Goal: Information Seeking & Learning: Compare options

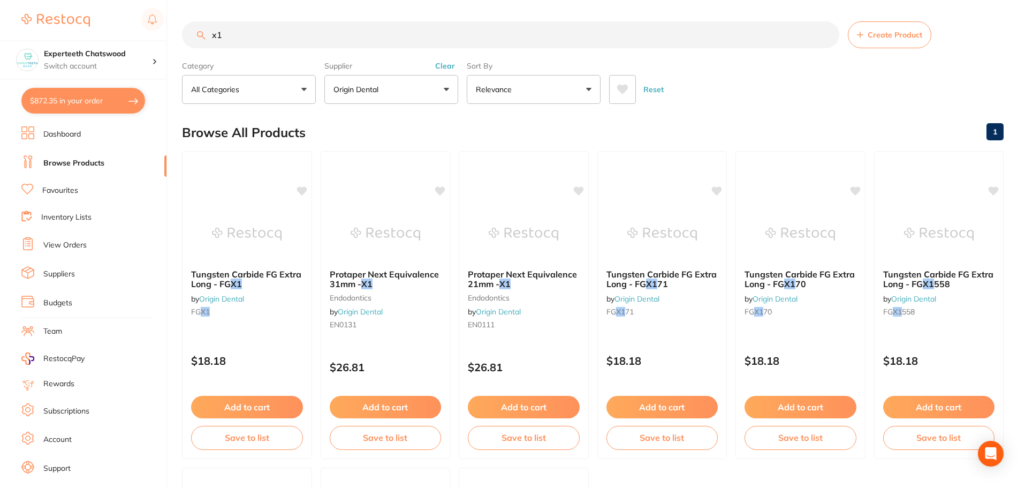
click at [73, 246] on link "View Orders" at bounding box center [64, 245] width 43 height 11
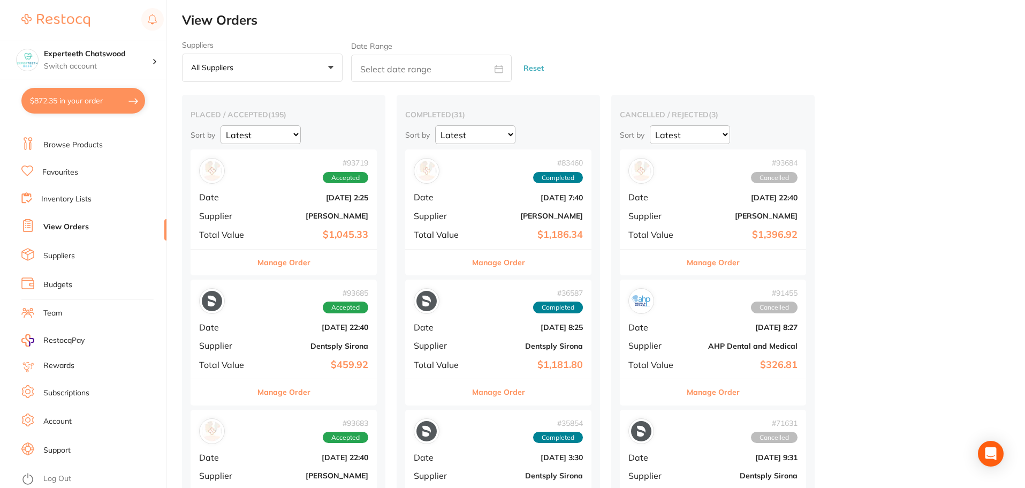
click at [331, 63] on button "All suppliers +0" at bounding box center [262, 68] width 161 height 29
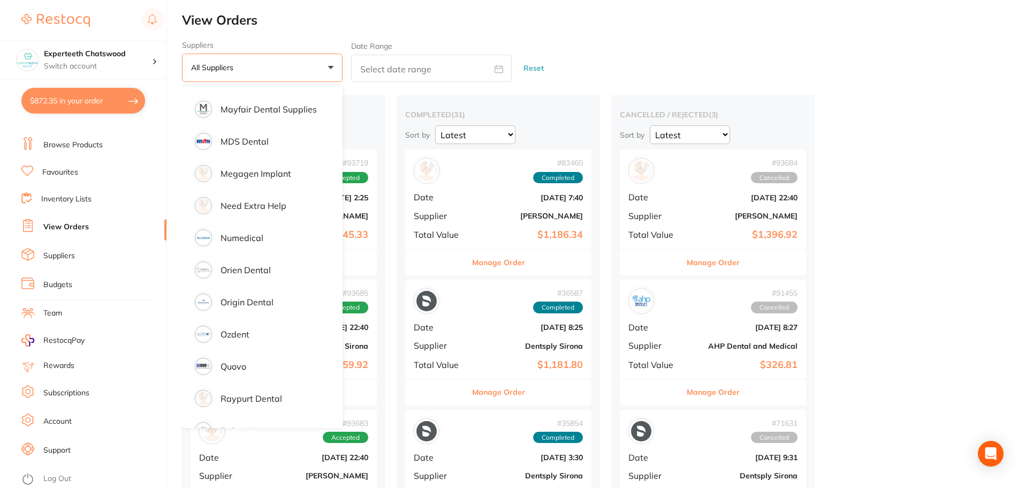
scroll to position [910, 0]
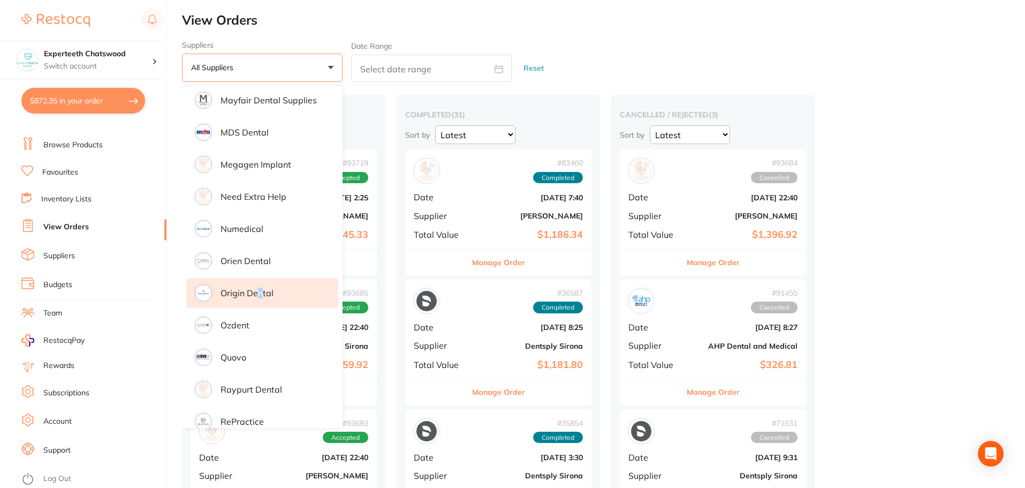
click at [260, 289] on p "Origin Dental" at bounding box center [247, 293] width 53 height 10
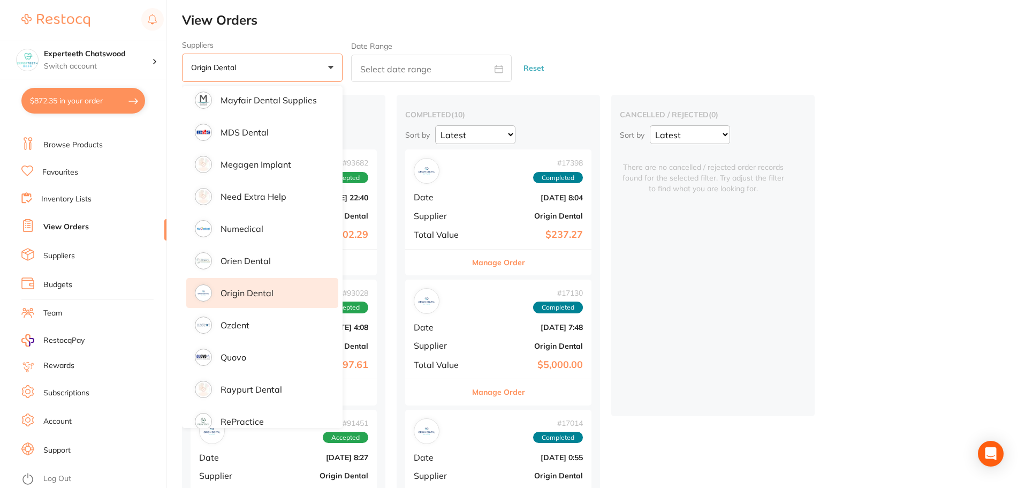
click at [694, 316] on div "cancelled / rejected ( 0 ) Sort by Latest Notification There are no cancelled /…" at bounding box center [712, 255] width 203 height 321
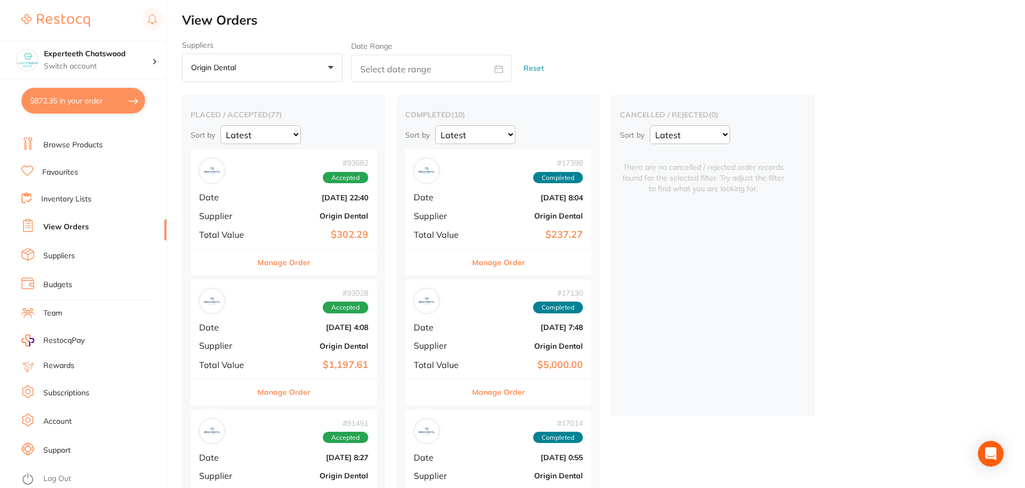
click at [404, 73] on input "text" at bounding box center [431, 68] width 161 height 27
select select "8"
select select "2025"
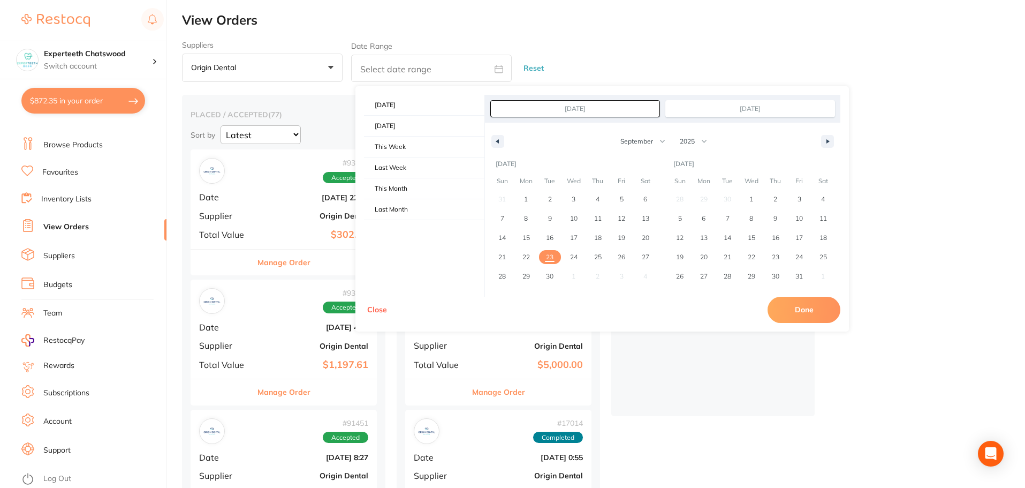
click at [743, 64] on div "Suppliers Origin Dental +0 All suppliers AB Orthodontics Adam Dental AHP Dental…" at bounding box center [603, 62] width 843 height 42
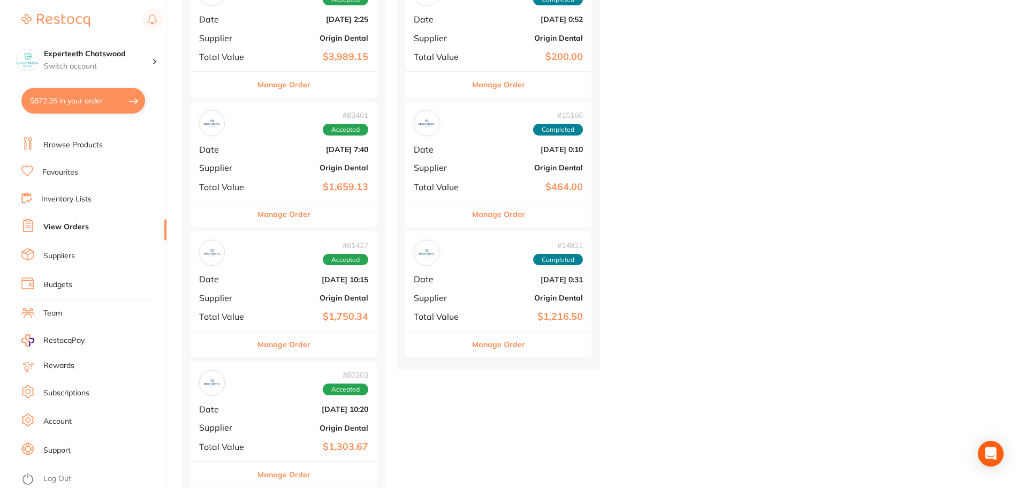
scroll to position [1071, 0]
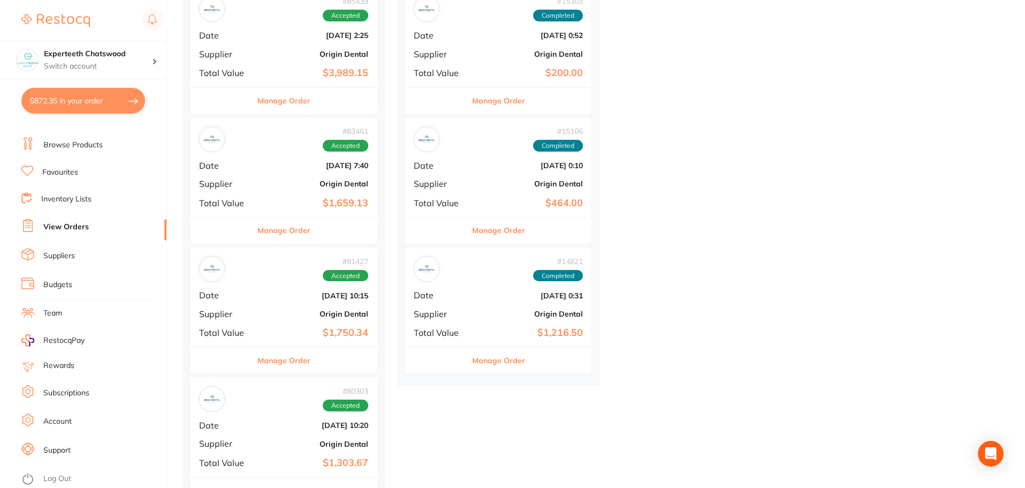
click at [491, 226] on button "Manage Order" at bounding box center [498, 230] width 53 height 26
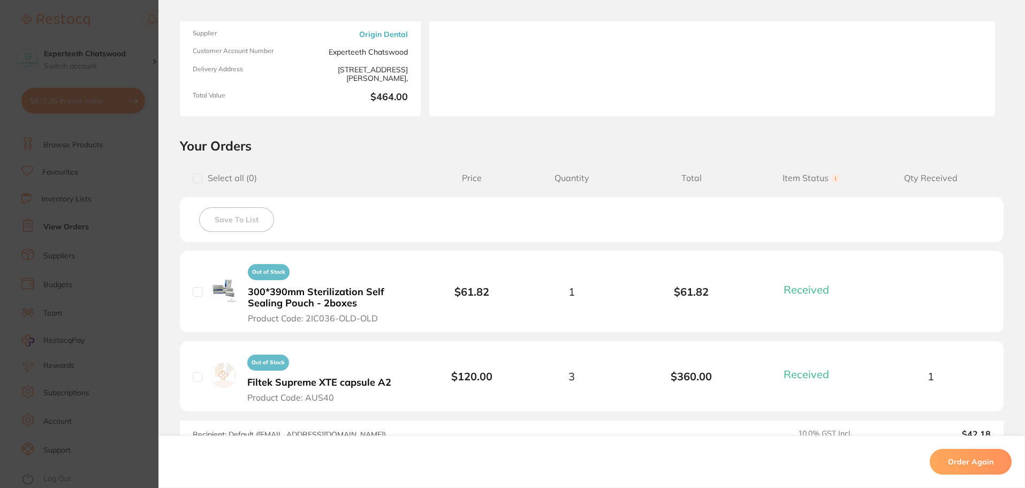
scroll to position [161, 0]
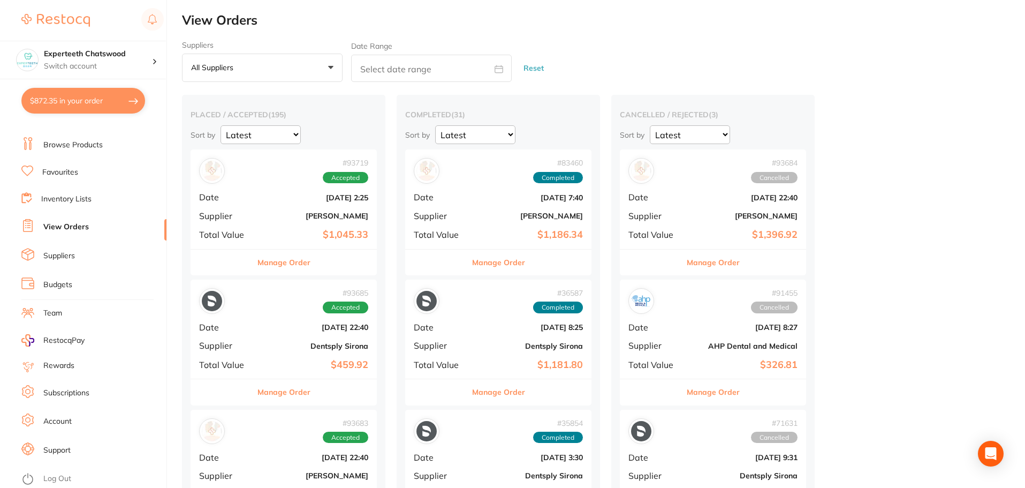
click at [261, 72] on button "All suppliers +0" at bounding box center [262, 68] width 161 height 29
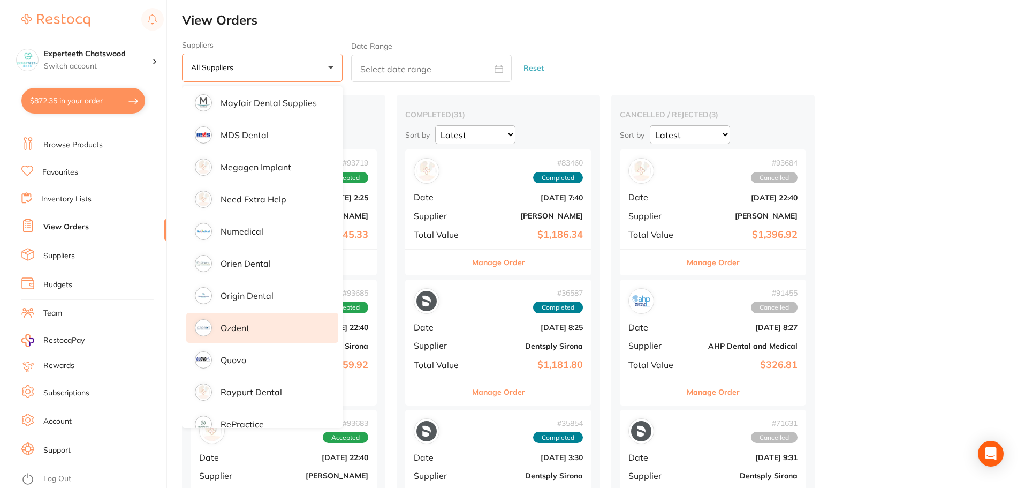
scroll to position [910, 0]
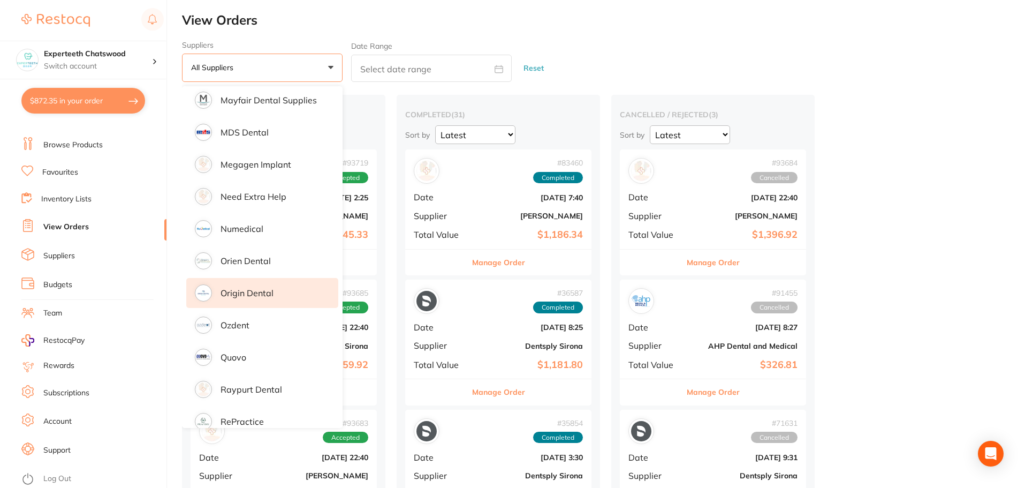
click at [265, 292] on p "Origin Dental" at bounding box center [247, 293] width 53 height 10
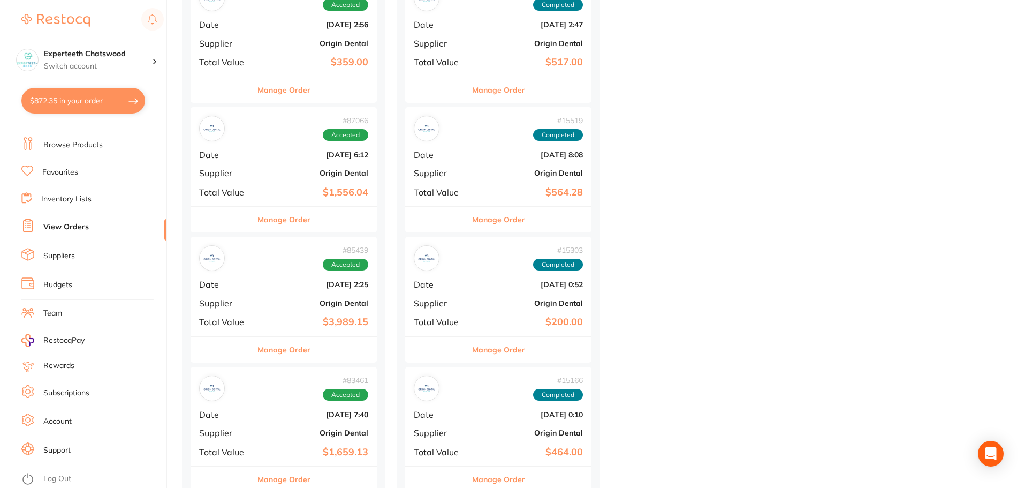
scroll to position [803, 0]
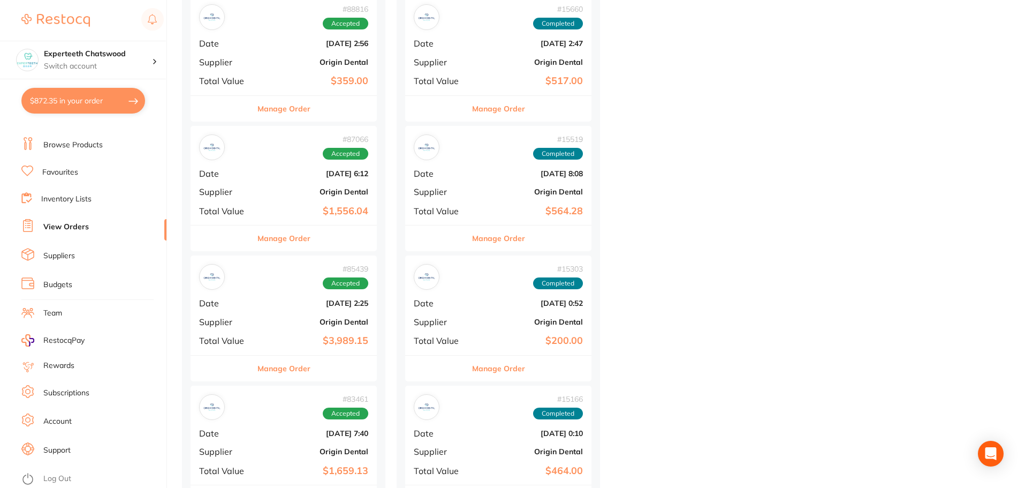
click at [480, 187] on div "# 15519 Completed Date Jul 25 2023, 8:08 Supplier Origin Dental Total Value $56…" at bounding box center [498, 175] width 186 height 99
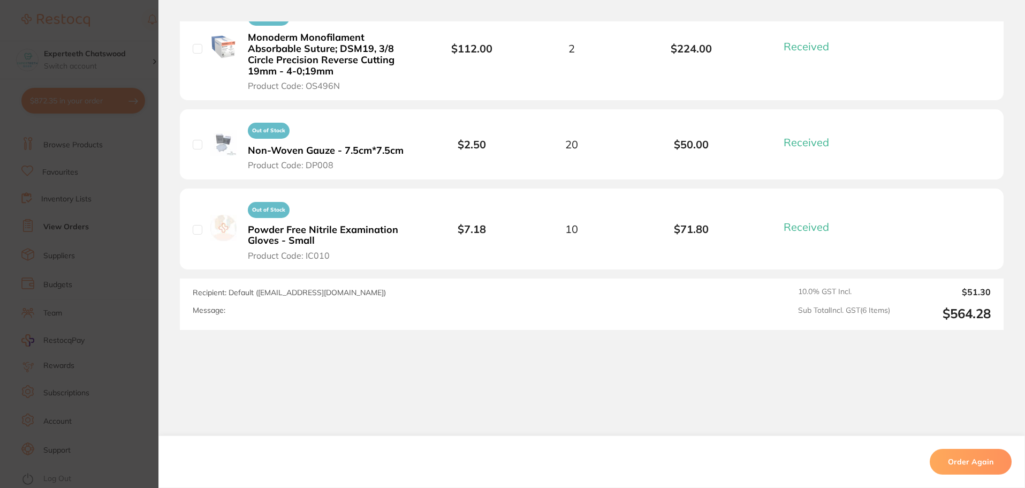
scroll to position [619, 0]
click at [114, 17] on section "Order ID: Restocq- 15519 Order Information 6 Received Completed Order Order Dat…" at bounding box center [512, 244] width 1025 height 488
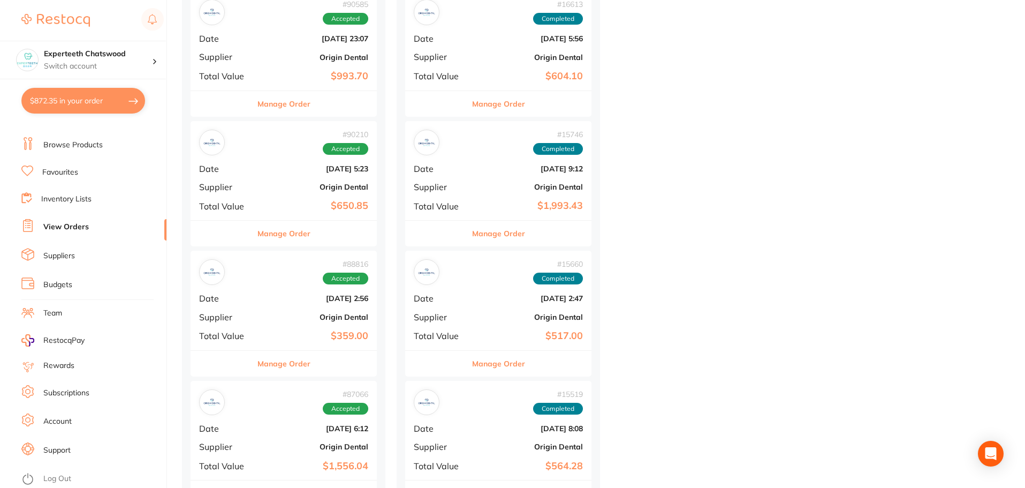
scroll to position [535, 0]
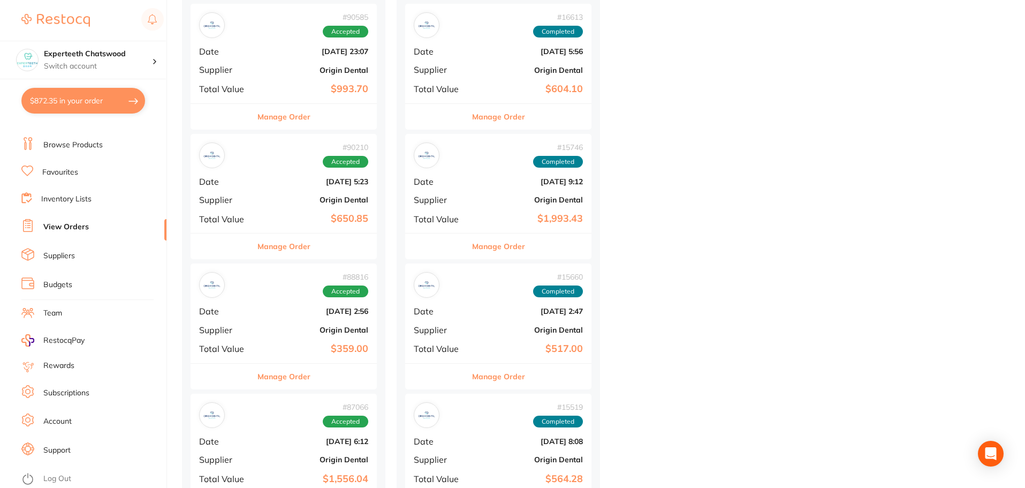
click at [62, 171] on link "Favourites" at bounding box center [60, 172] width 36 height 11
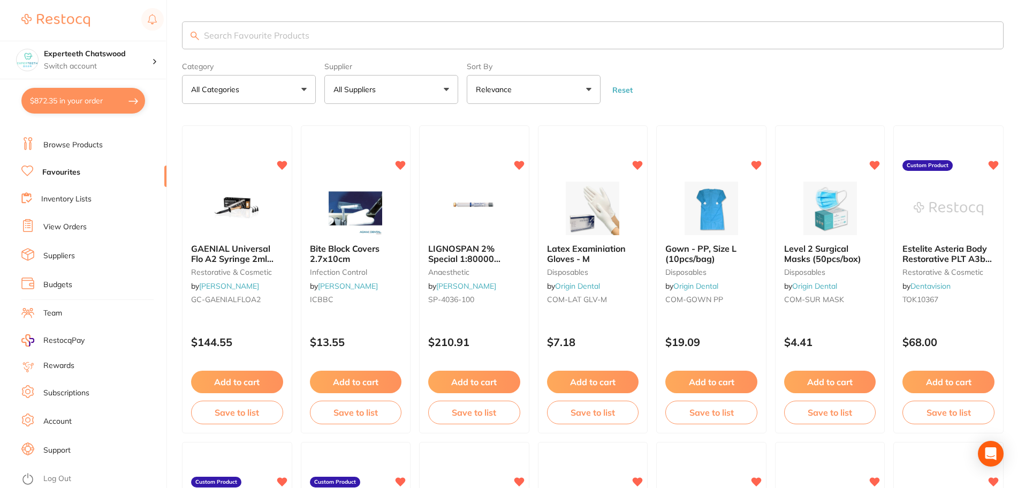
click at [371, 34] on input "search" at bounding box center [593, 35] width 822 height 28
type input "body"
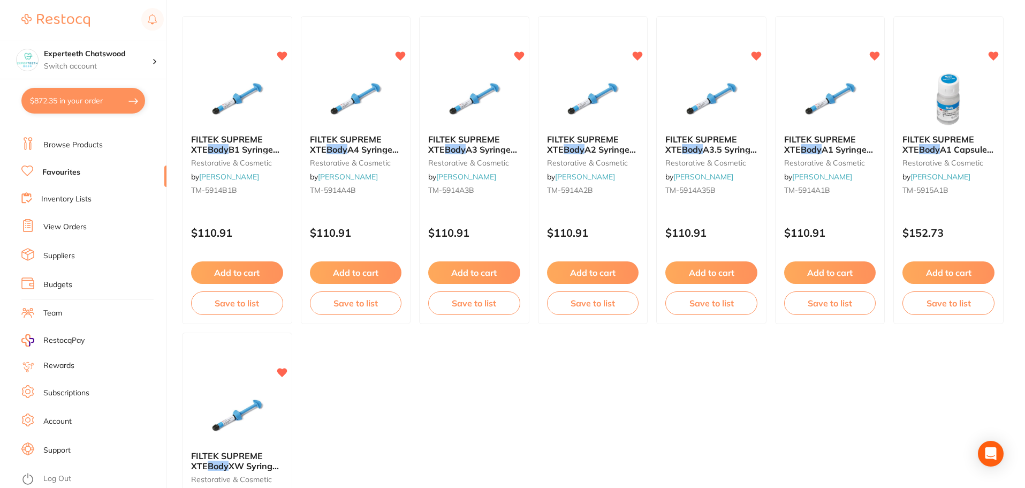
scroll to position [103, 0]
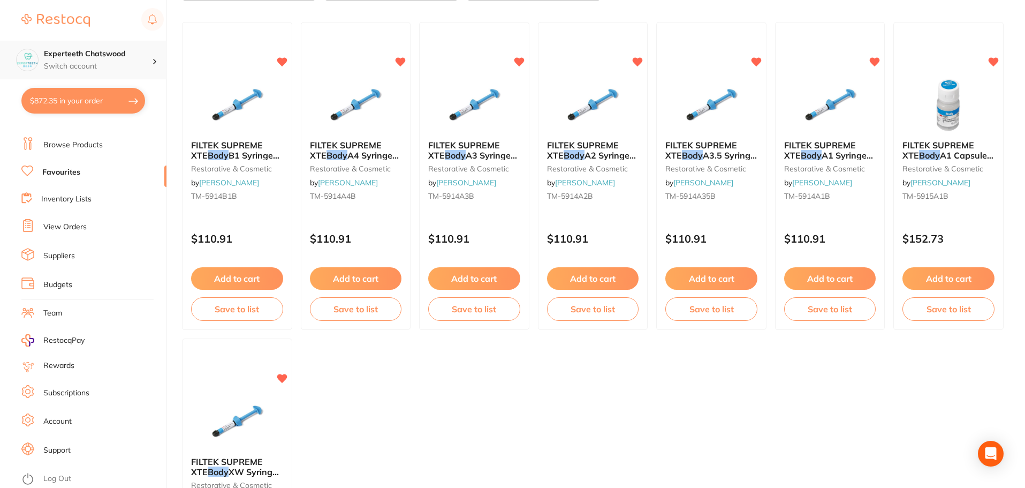
click at [126, 58] on h4 "Experteeth Chatswood" at bounding box center [98, 54] width 108 height 11
click at [57, 474] on link "Log Out" at bounding box center [57, 478] width 28 height 11
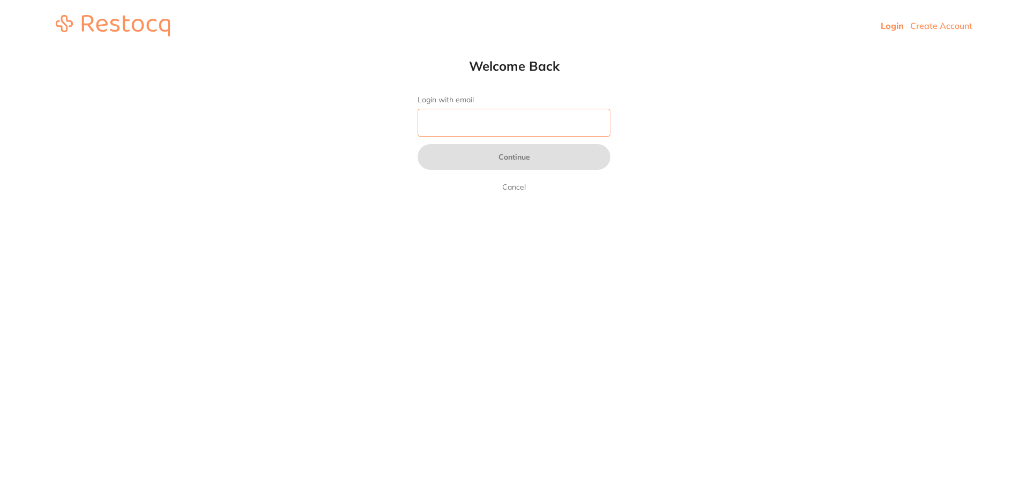
drag, startPoint x: 464, startPoint y: 133, endPoint x: 469, endPoint y: 131, distance: 5.8
click at [464, 133] on input "Login with email" at bounding box center [514, 123] width 193 height 28
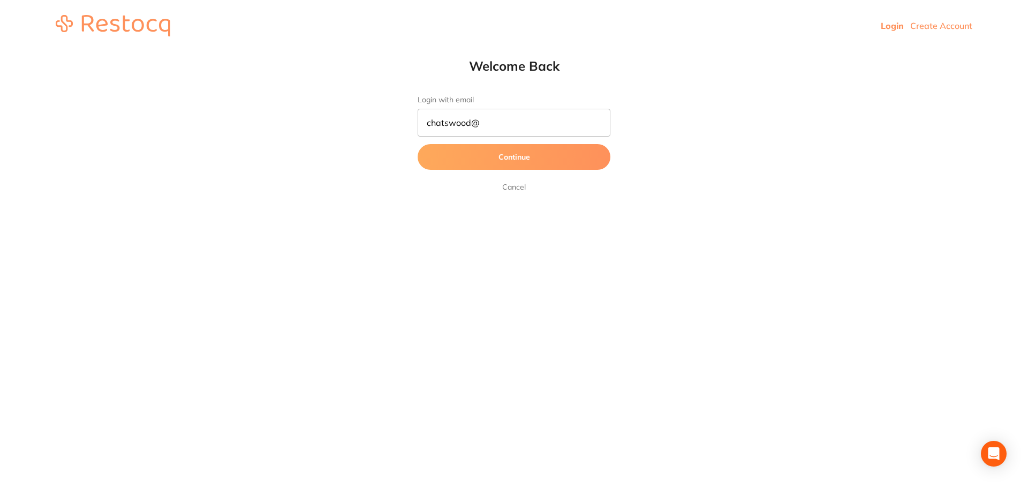
drag, startPoint x: 543, startPoint y: 154, endPoint x: 440, endPoint y: 135, distance: 105.0
click at [440, 135] on form "Login with email chatswood@ Continue Cancel" at bounding box center [514, 144] width 193 height 98
click at [430, 124] on input "chatswood@" at bounding box center [514, 123] width 193 height 28
drag, startPoint x: 468, startPoint y: 122, endPoint x: 349, endPoint y: 107, distance: 120.3
click at [350, 51] on html "Login Create Account Welcome Back Login with email chatswood@ Continue Cancel W…" at bounding box center [514, 25] width 1028 height 51
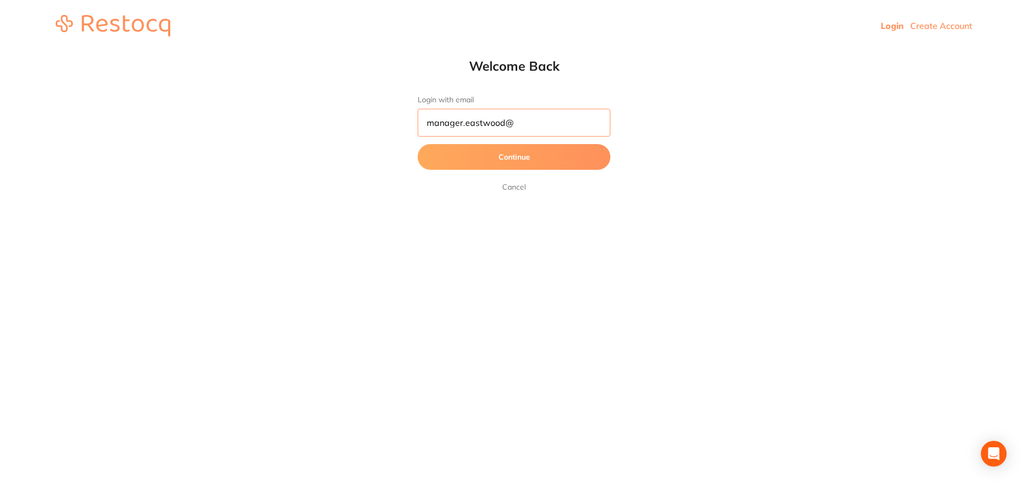
click at [546, 122] on input "manager.eastwood@" at bounding box center [514, 123] width 193 height 28
type input "manager.eastwood@experteeth.com.au"
click at [514, 155] on button "Continue" at bounding box center [514, 157] width 193 height 26
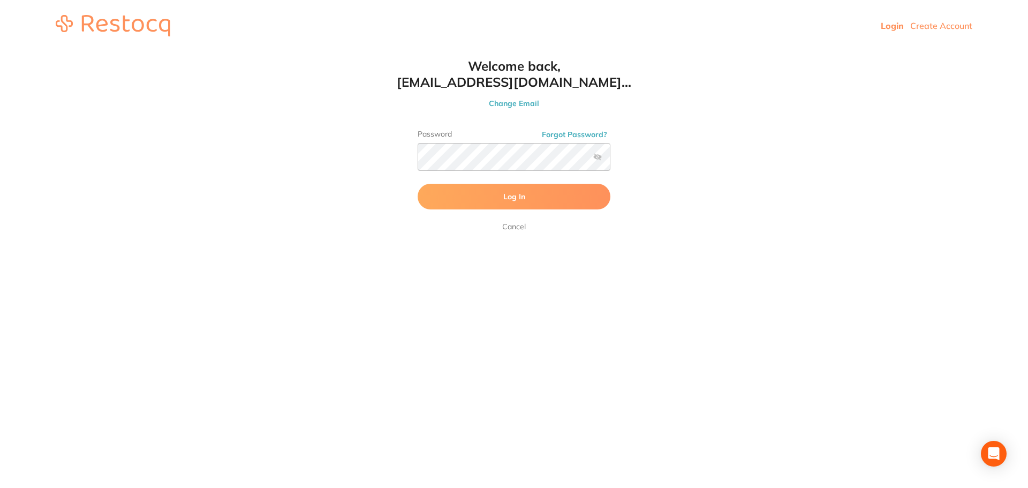
click at [517, 198] on span "Log In" at bounding box center [514, 197] width 22 height 10
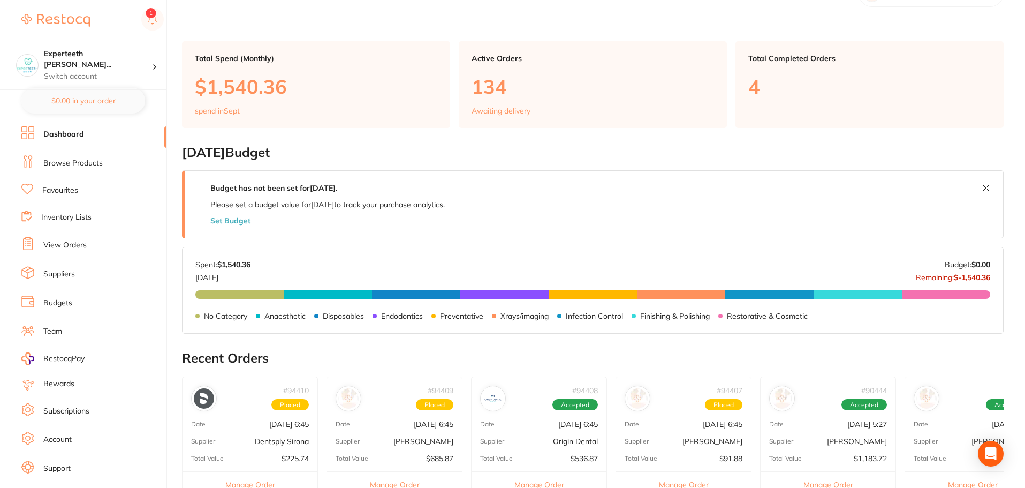
scroll to position [54, 0]
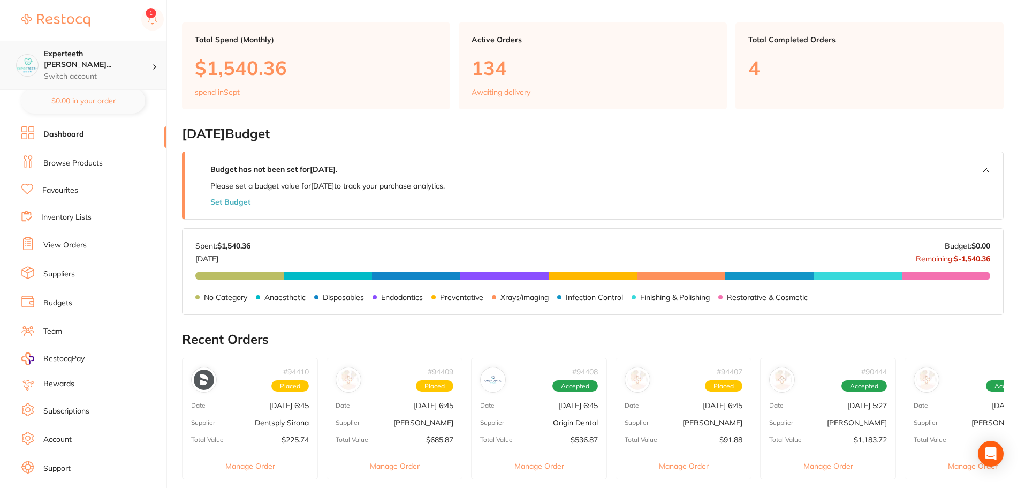
click at [136, 71] on p "Switch account" at bounding box center [98, 76] width 108 height 11
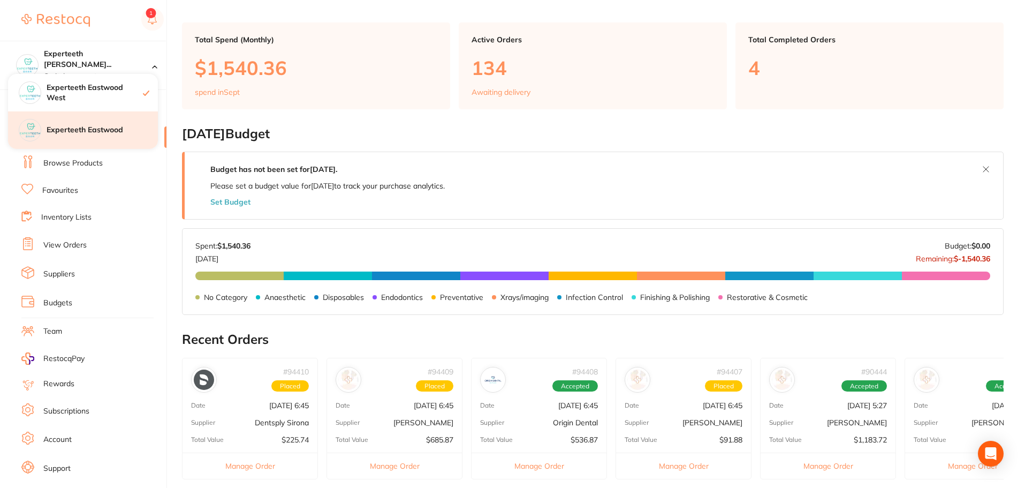
click at [107, 124] on div "Experteeth Eastwood" at bounding box center [83, 129] width 150 height 37
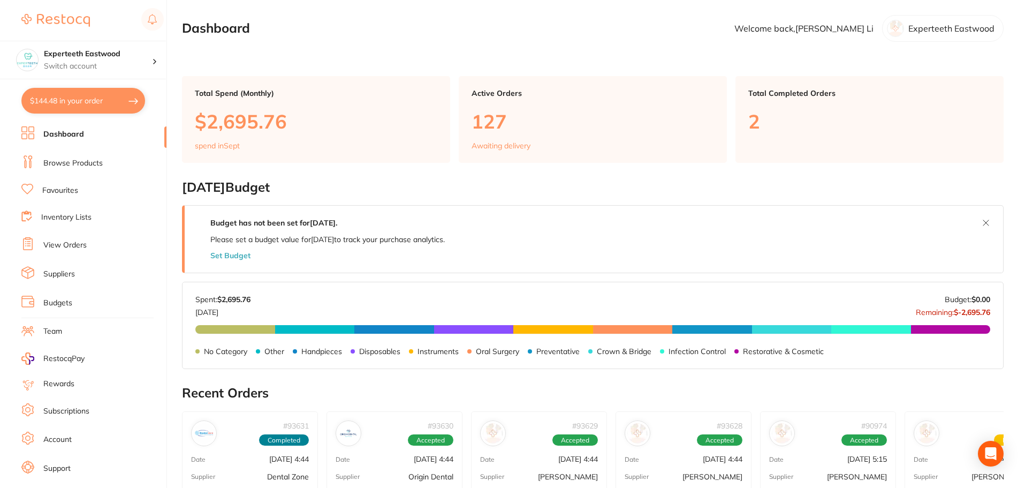
click at [80, 163] on link "Browse Products" at bounding box center [72, 163] width 59 height 11
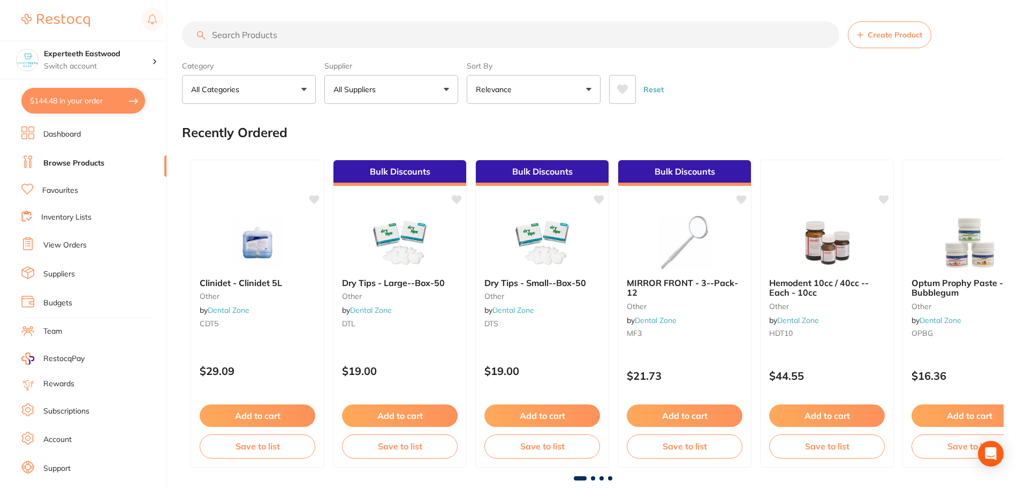
click at [341, 31] on input "search" at bounding box center [511, 34] width 658 height 27
type input "body"
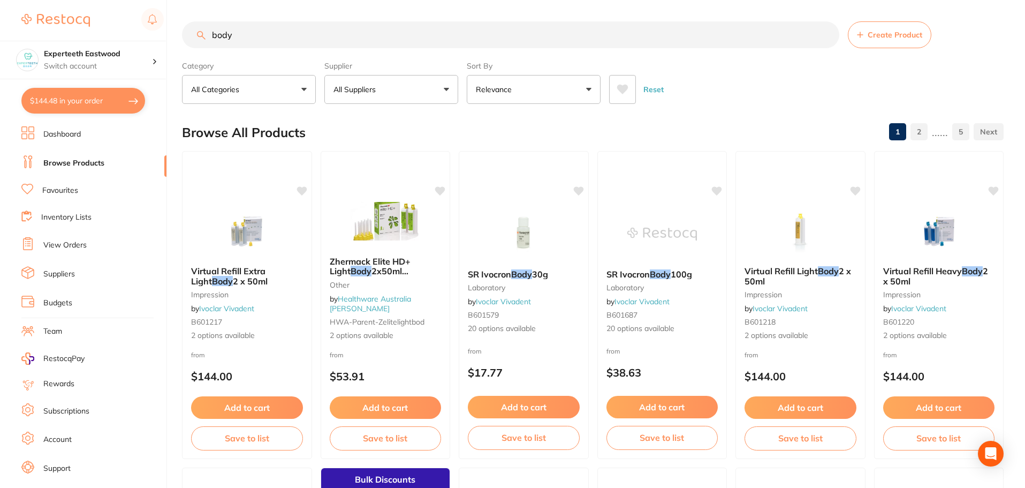
click at [66, 187] on link "Favourites" at bounding box center [60, 190] width 36 height 11
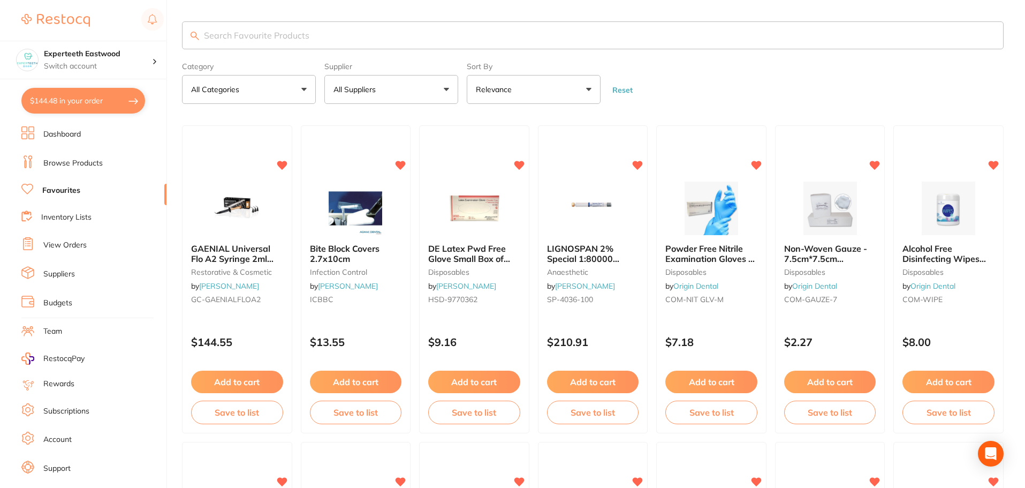
click at [222, 31] on input "search" at bounding box center [593, 35] width 822 height 28
type input "body"
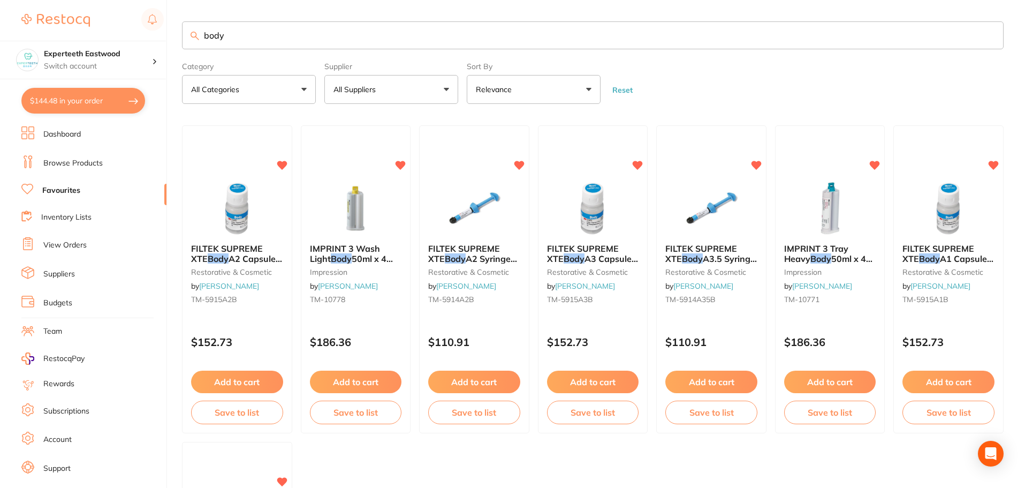
click at [399, 91] on button "All Suppliers" at bounding box center [391, 89] width 134 height 29
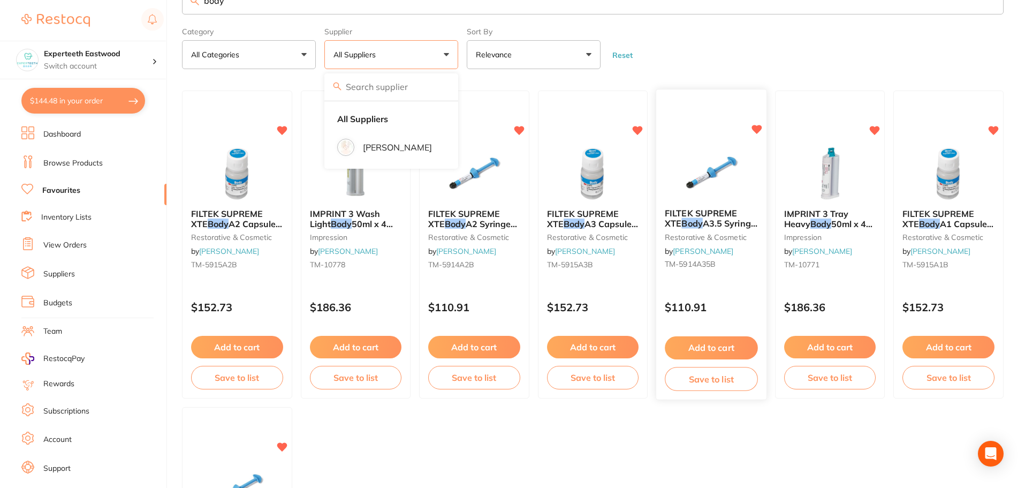
scroll to position [54, 0]
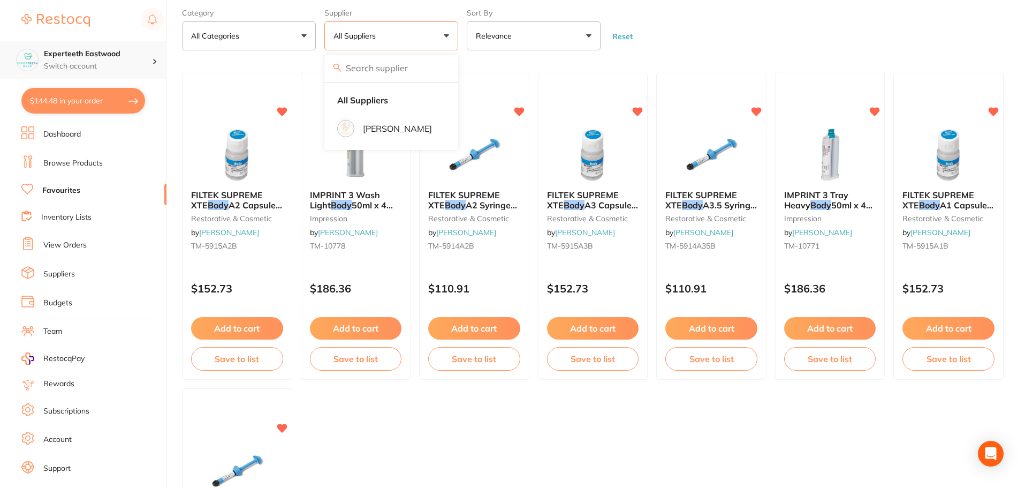
click at [132, 62] on p "Switch account" at bounding box center [98, 66] width 108 height 11
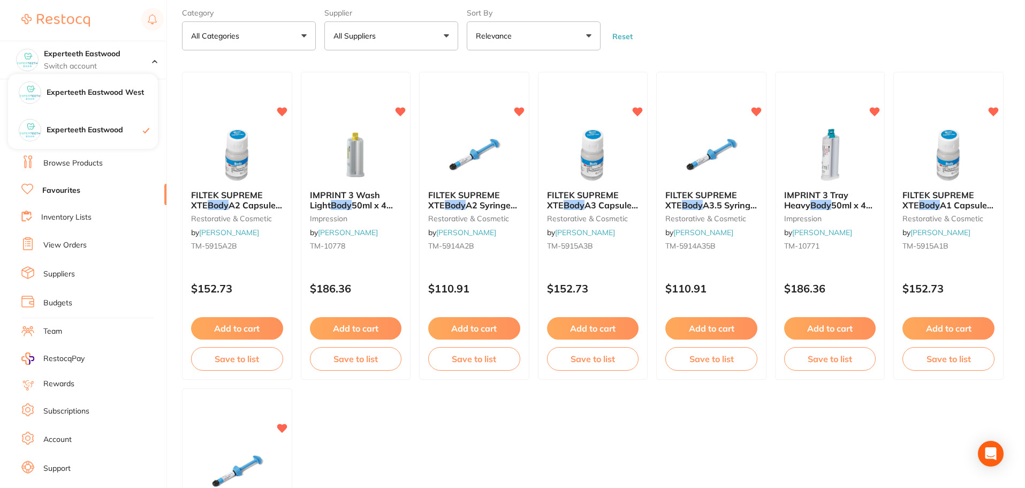
click at [176, 58] on div "$144.48 Experteeth Eastwood Switch account Experteeth Eastwood West Experteeth …" at bounding box center [512, 190] width 1025 height 488
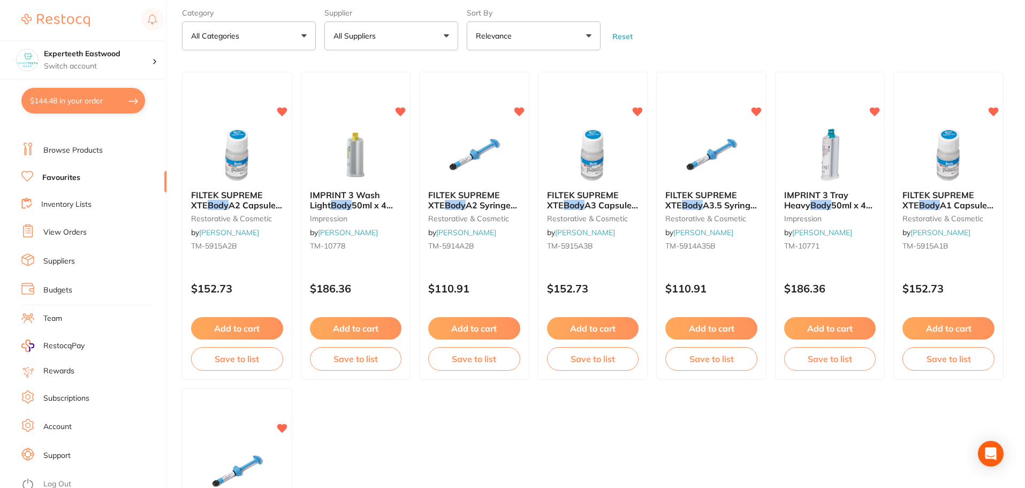
scroll to position [18, 0]
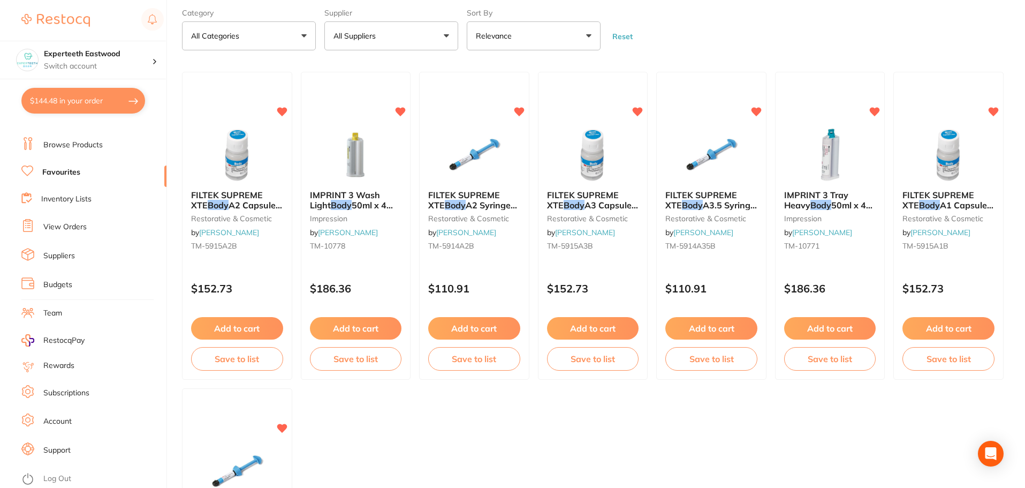
click at [52, 481] on link "Log Out" at bounding box center [57, 478] width 28 height 11
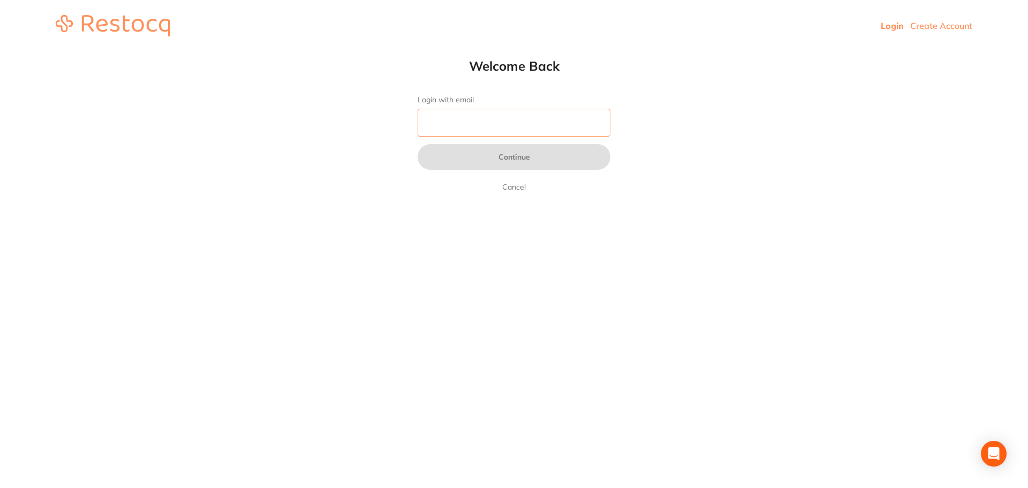
click at [462, 122] on input "Login with email" at bounding box center [514, 123] width 193 height 28
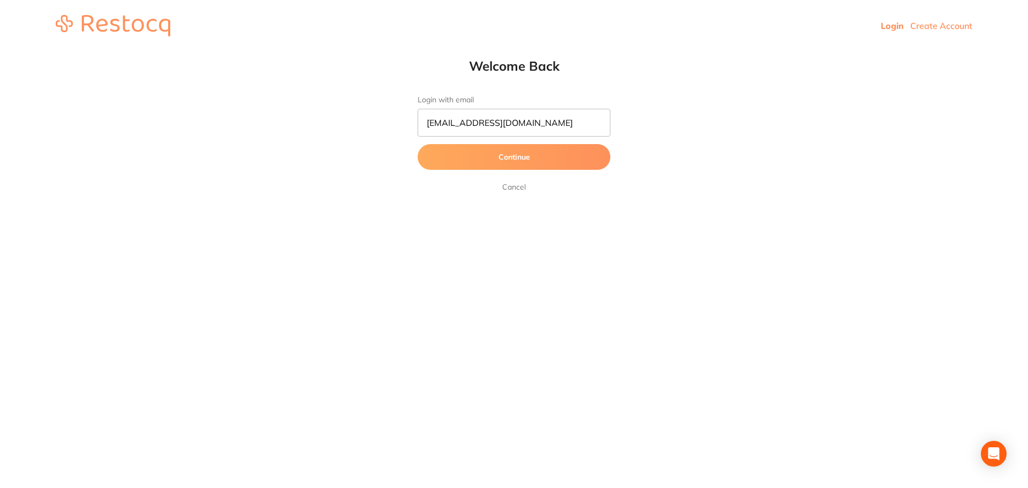
click at [453, 160] on button "Continue" at bounding box center [514, 157] width 193 height 26
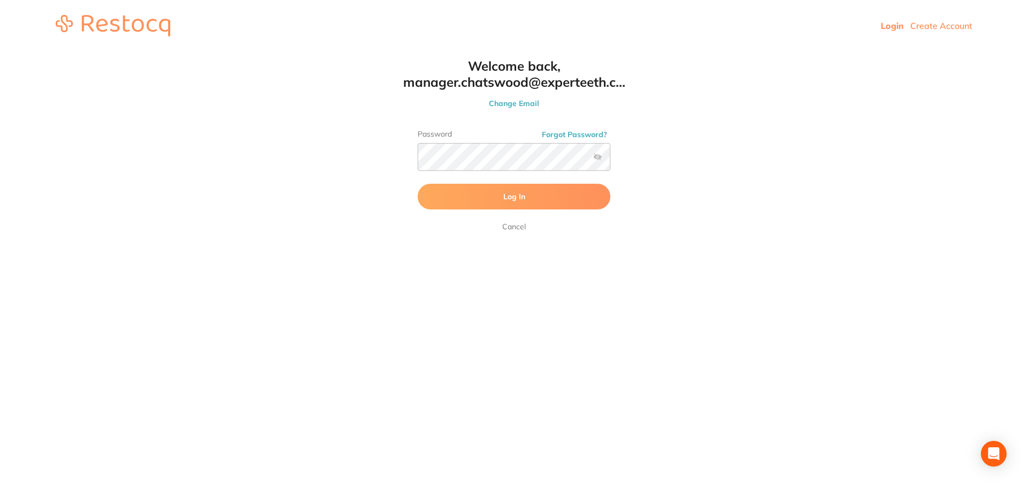
click at [516, 201] on span "Log In" at bounding box center [514, 197] width 22 height 10
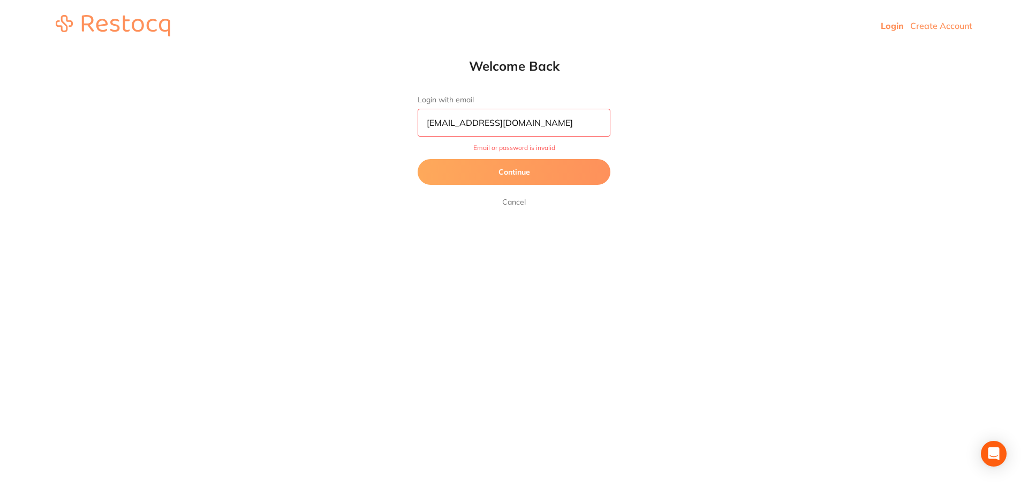
click at [586, 123] on input "[EMAIL_ADDRESS][DOMAIN_NAME]" at bounding box center [514, 123] width 193 height 28
type input "[EMAIL_ADDRESS][DOMAIN_NAME]"
click at [553, 167] on button "Continue" at bounding box center [514, 172] width 193 height 26
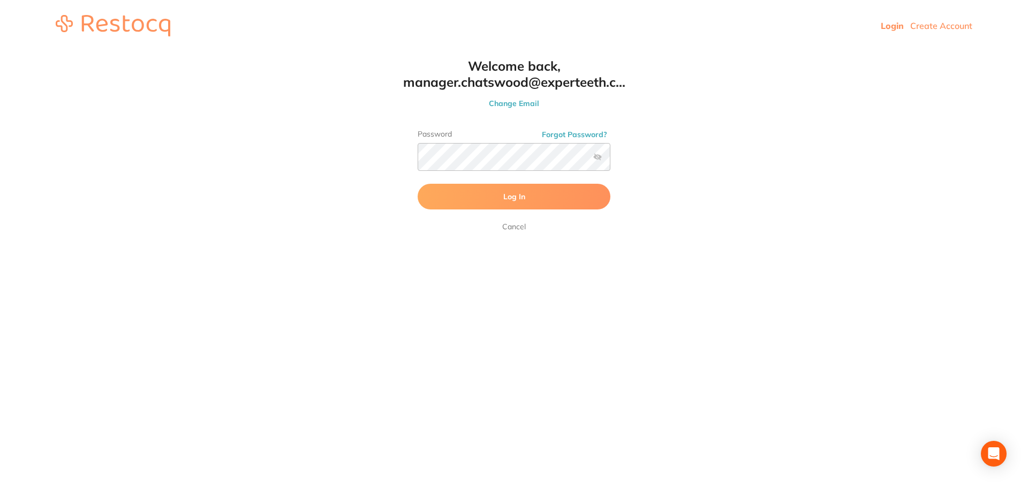
click at [561, 198] on button "Log In" at bounding box center [514, 197] width 193 height 26
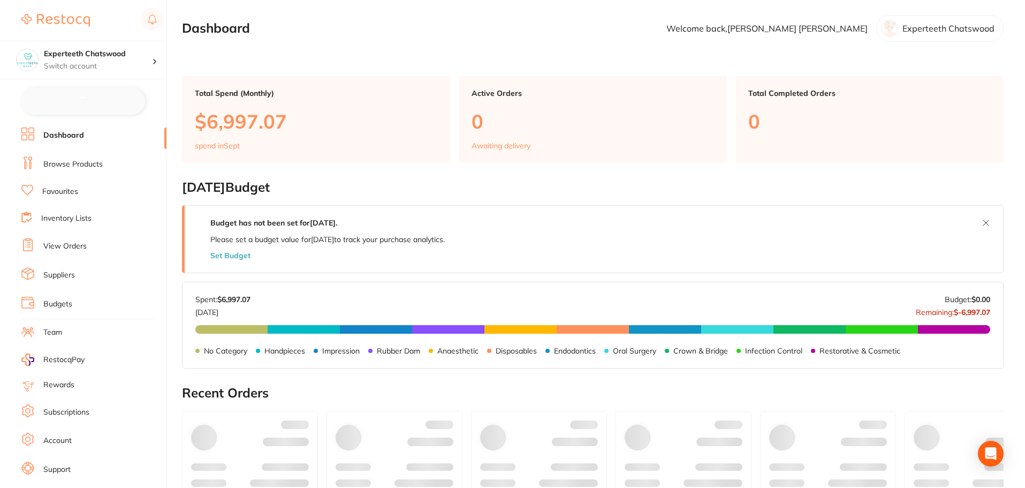
checkbox input "false"
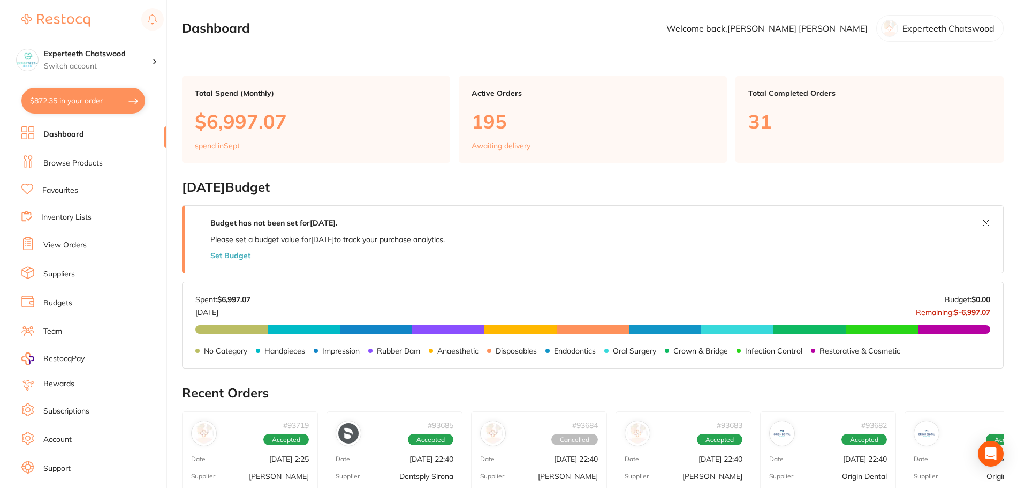
click at [68, 158] on link "Browse Products" at bounding box center [72, 163] width 59 height 11
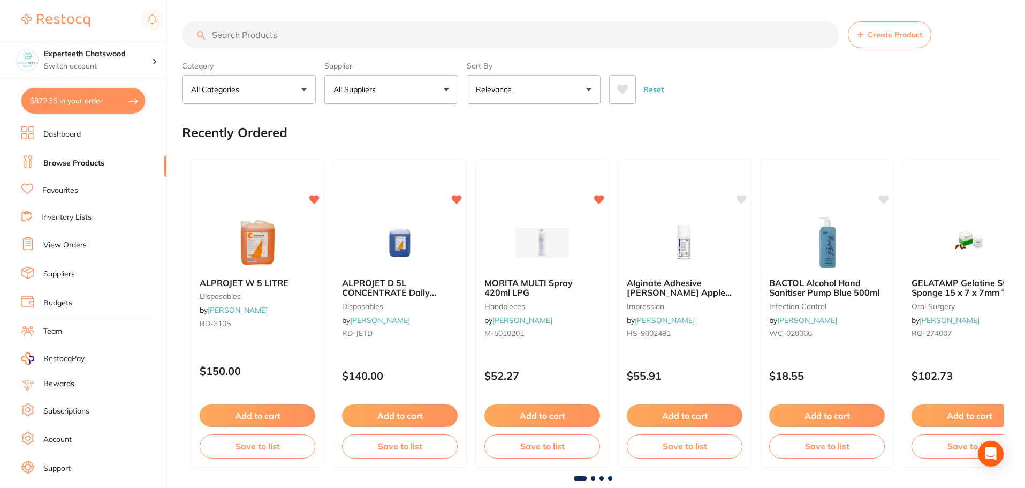
click at [278, 35] on input "search" at bounding box center [511, 34] width 658 height 27
paste input "OPTRAGATE Regular"
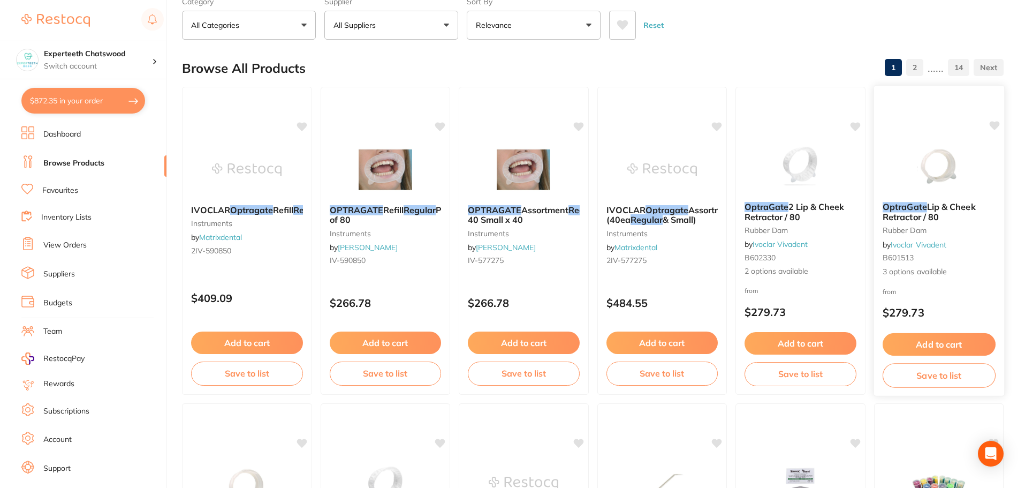
scroll to position [54, 0]
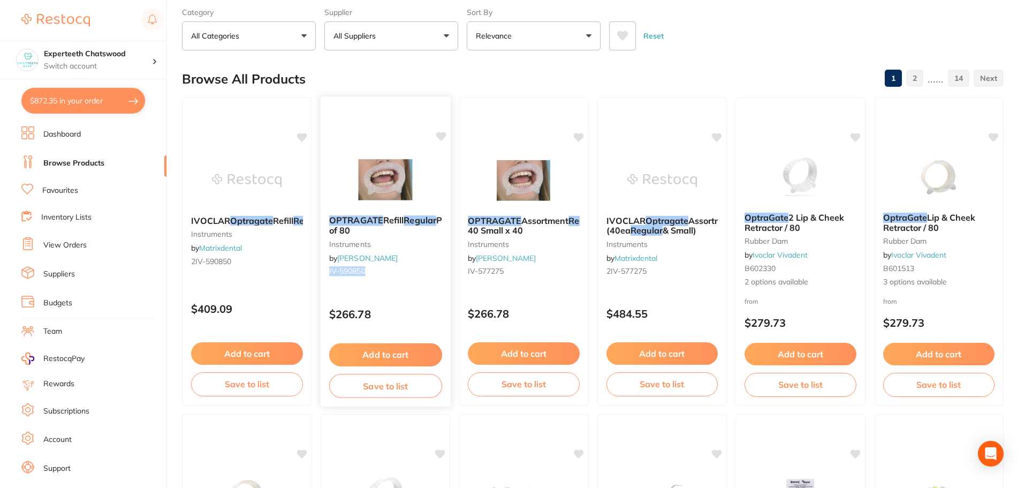
drag, startPoint x: 376, startPoint y: 273, endPoint x: 330, endPoint y: 275, distance: 46.1
click at [330, 275] on small "IV-590850" at bounding box center [385, 271] width 113 height 9
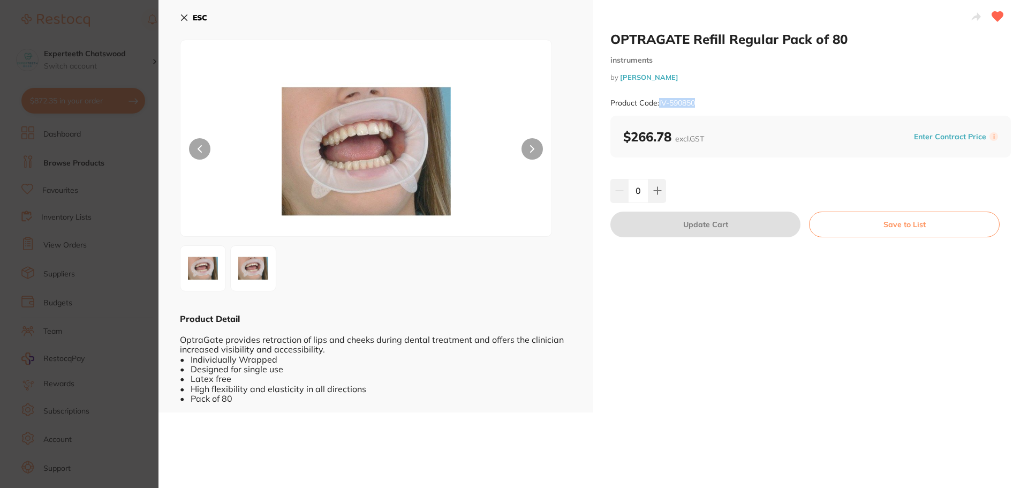
drag, startPoint x: 708, startPoint y: 104, endPoint x: 659, endPoint y: 101, distance: 48.8
click at [659, 101] on div "Product Code: IV-590850" at bounding box center [810, 103] width 401 height 26
copy small "IV-590850"
click at [188, 18] on icon at bounding box center [184, 17] width 9 height 9
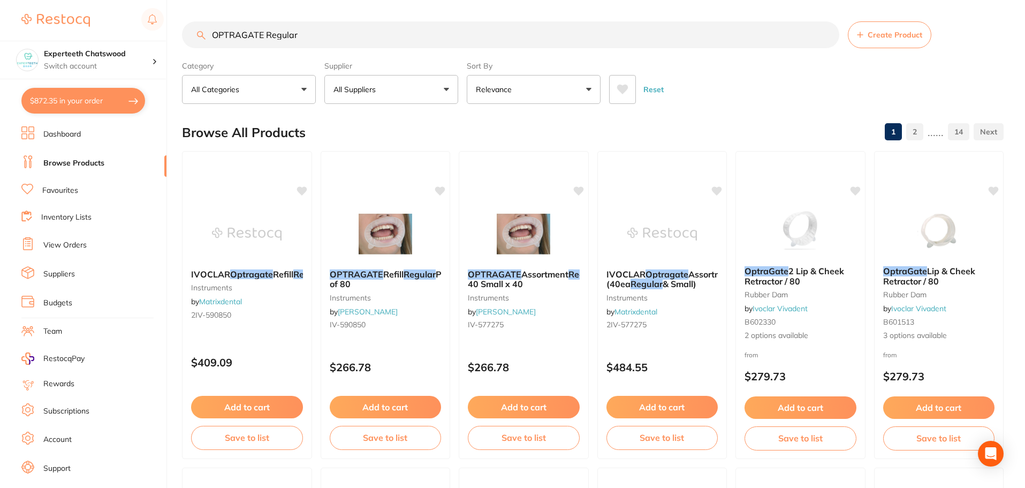
drag, startPoint x: 308, startPoint y: 34, endPoint x: 165, endPoint y: 34, distance: 143.0
click at [170, 34] on div "$872.35 Experteeth Chatswood Switch account Experteeth Chatswood $872.35 in you…" at bounding box center [512, 244] width 1025 height 488
paste input "Surgical Masks"
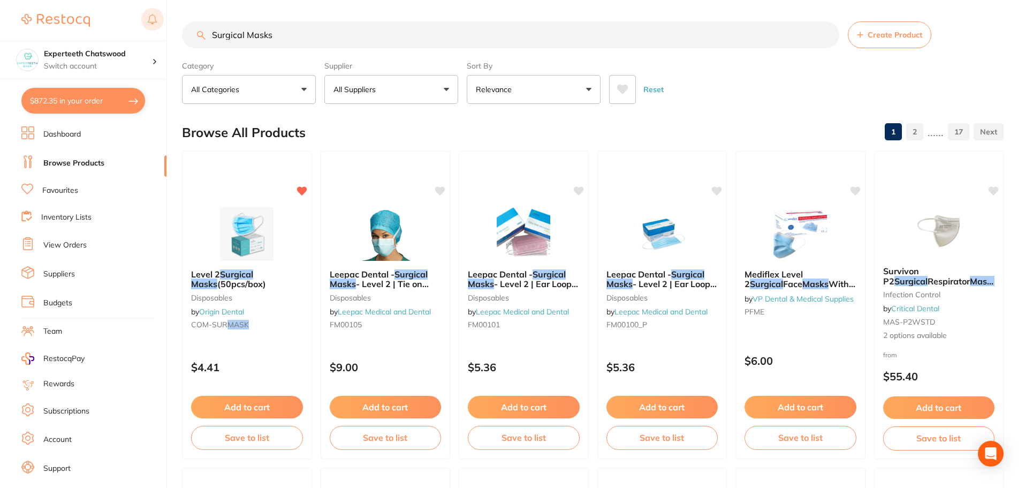
drag, startPoint x: 308, startPoint y: 36, endPoint x: 148, endPoint y: 20, distance: 161.4
click at [150, 21] on div "$872.35 Experteeth Chatswood Switch account Experteeth Chatswood $872.35 in you…" at bounding box center [512, 244] width 1025 height 488
paste input "DE Slim PLUS Hand Towel"
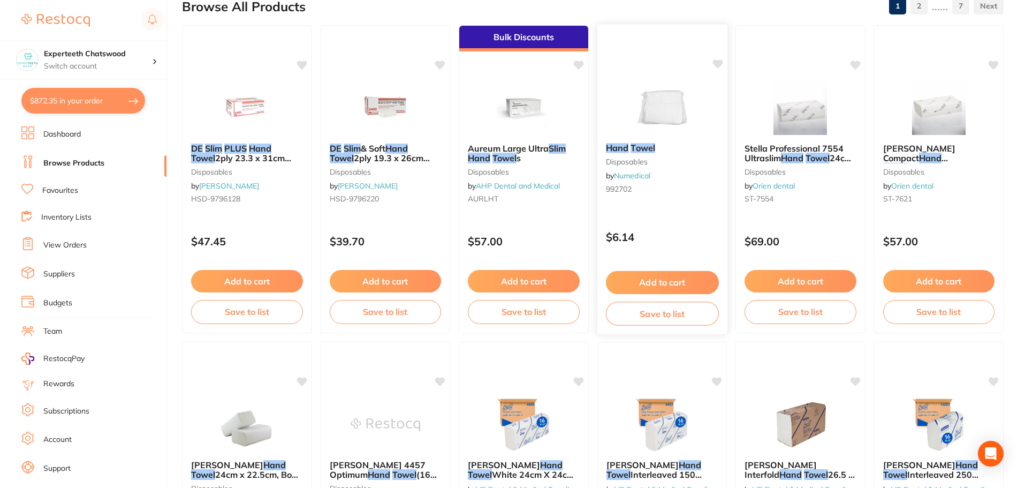
scroll to position [54, 0]
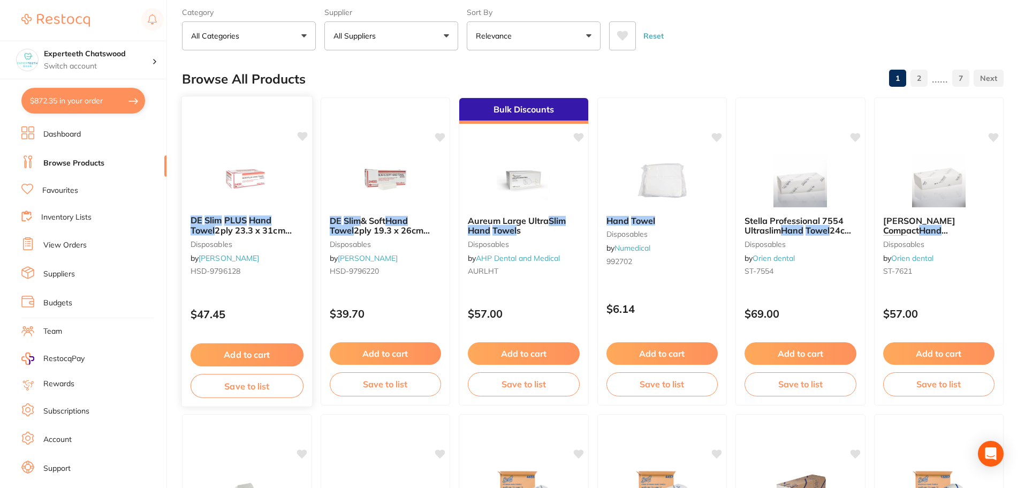
click at [274, 170] on img at bounding box center [247, 180] width 70 height 54
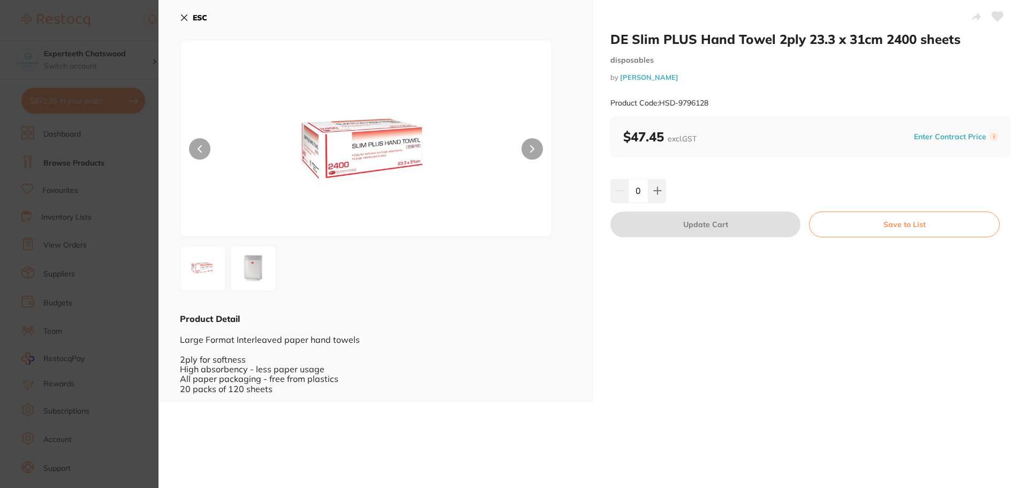
click at [189, 15] on button "ESC" at bounding box center [193, 18] width 27 height 18
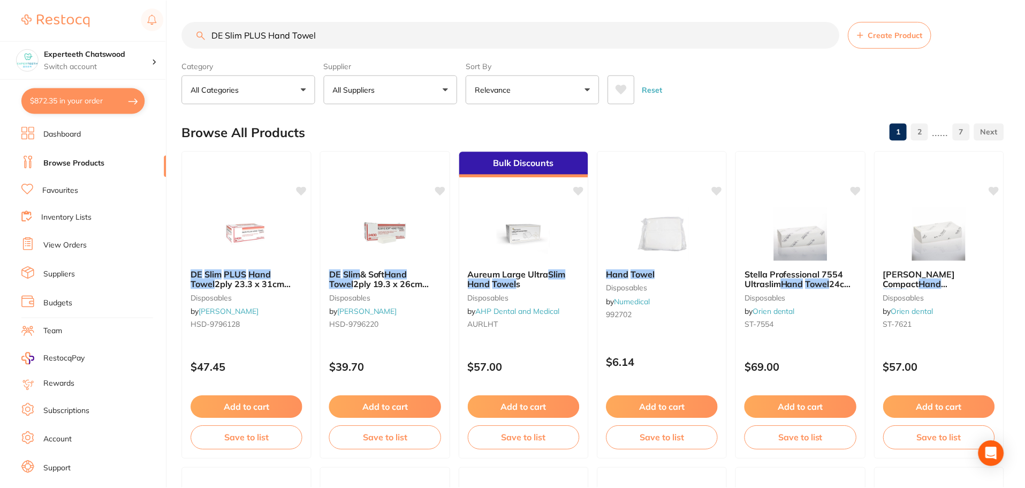
scroll to position [54, 0]
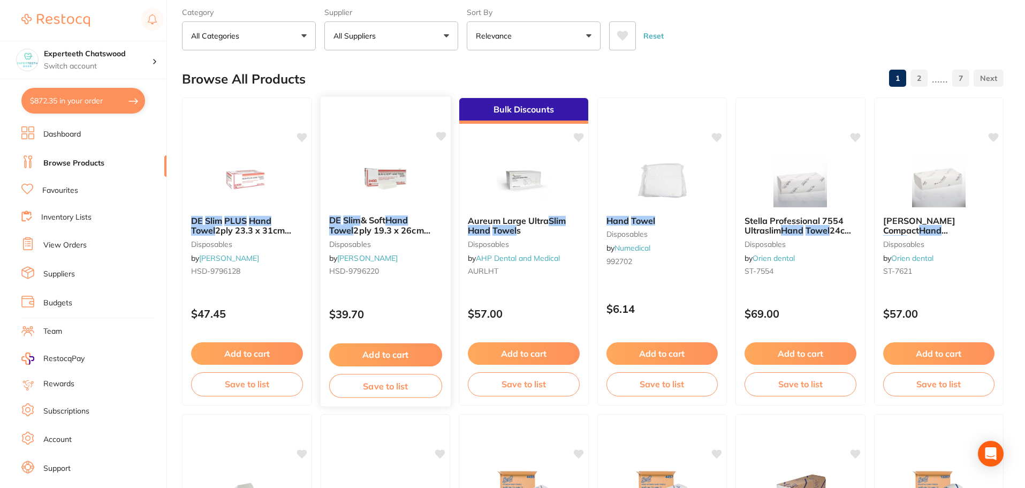
click at [368, 192] on img at bounding box center [385, 180] width 70 height 54
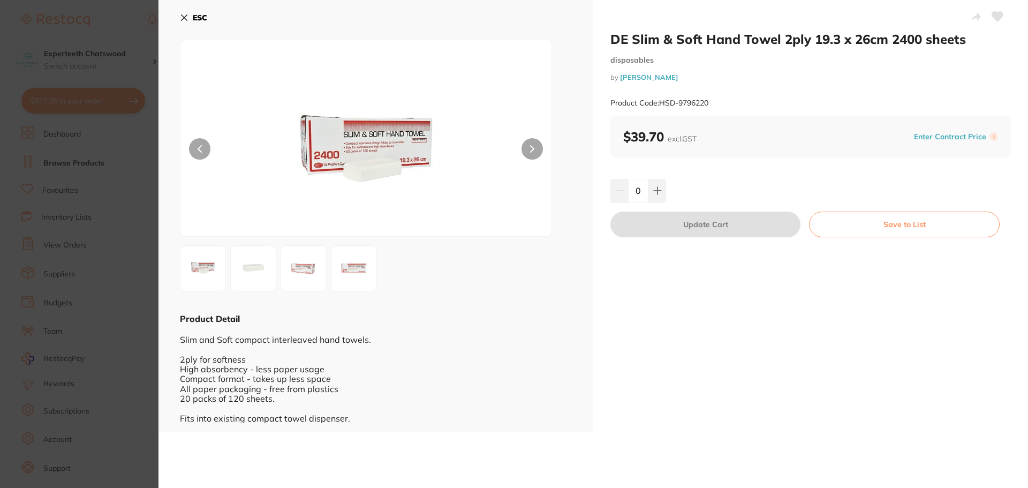
click at [131, 78] on section "DE Slim & Soft Hand Towel 2ply 19.3 x 26cm 2400 sheets disposables by Henry Sch…" at bounding box center [514, 244] width 1028 height 488
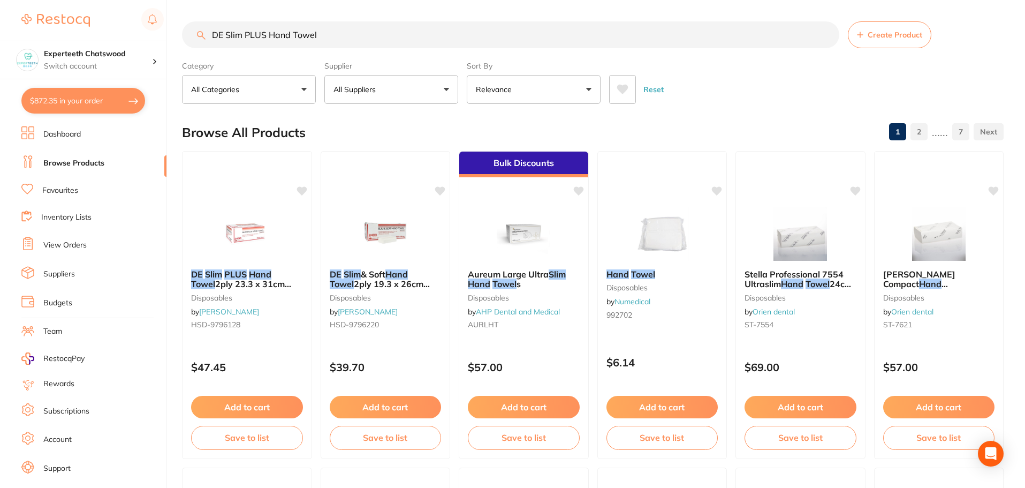
drag, startPoint x: 267, startPoint y: 32, endPoint x: 0, endPoint y: -23, distance: 272.8
click at [0, 0] on html "$872.35 Experteeth Chatswood Switch account Experteeth Chatswood $872.35 in you…" at bounding box center [512, 244] width 1025 height 488
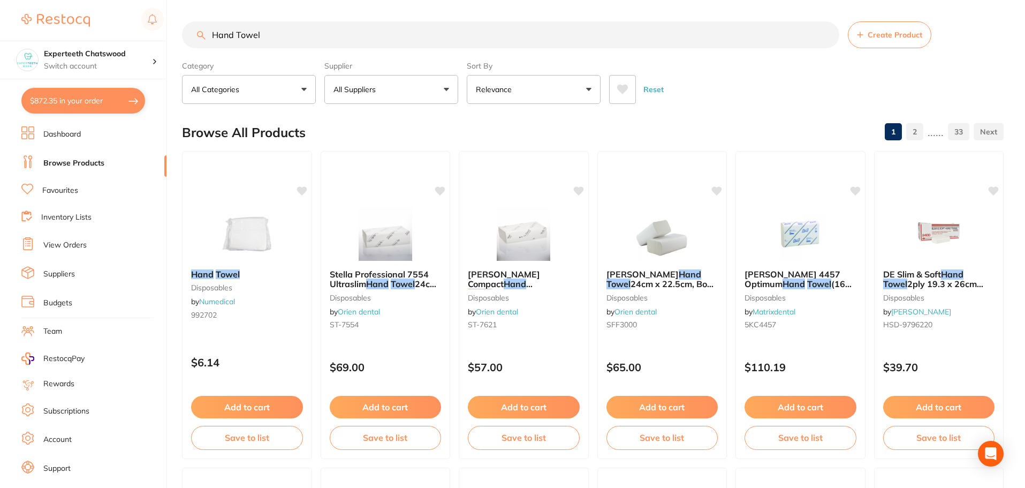
click at [414, 85] on button "All Suppliers" at bounding box center [391, 89] width 134 height 29
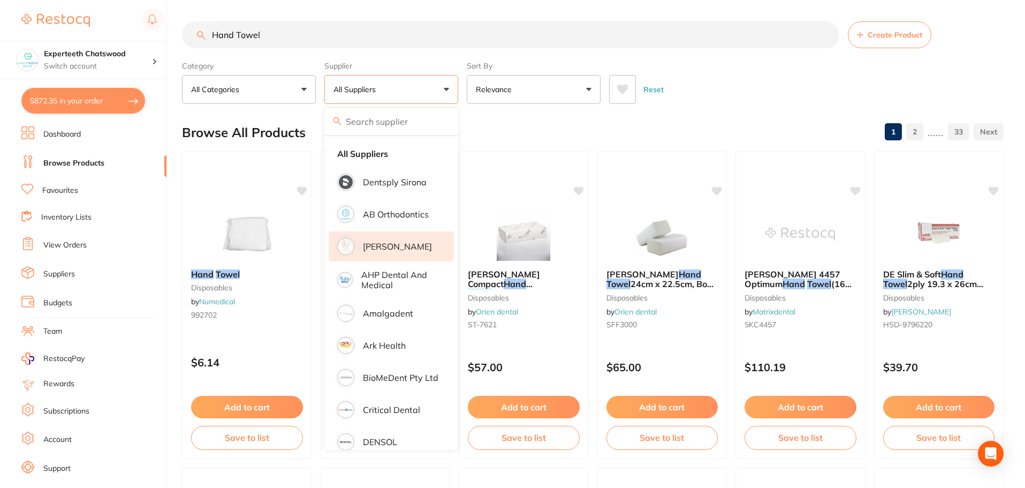
click at [395, 252] on li "[PERSON_NAME]" at bounding box center [391, 246] width 125 height 30
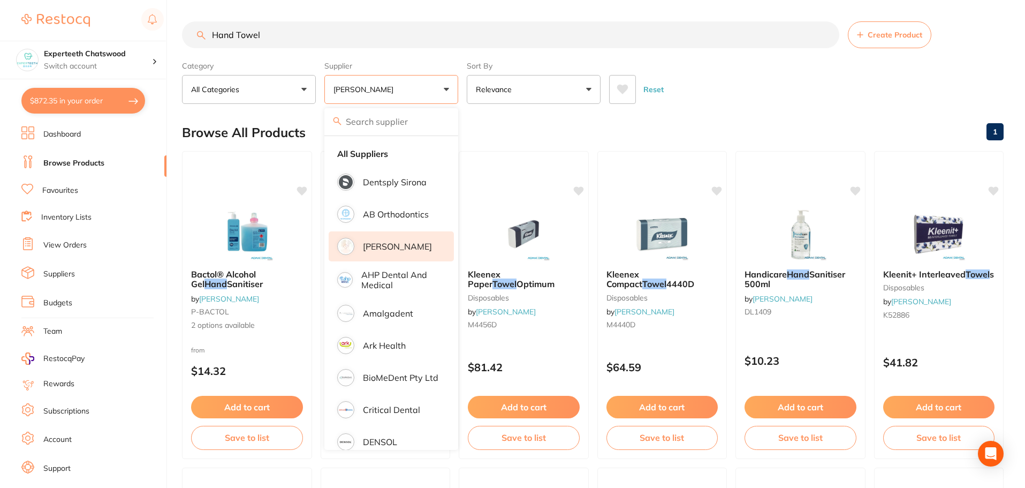
click at [711, 94] on div "Reset" at bounding box center [802, 84] width 386 height 37
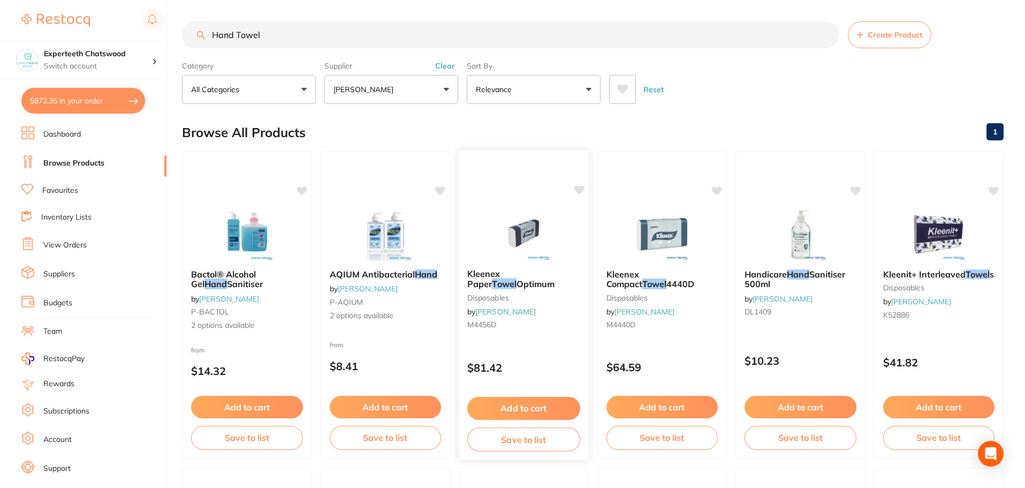
click at [523, 237] on img at bounding box center [524, 233] width 70 height 54
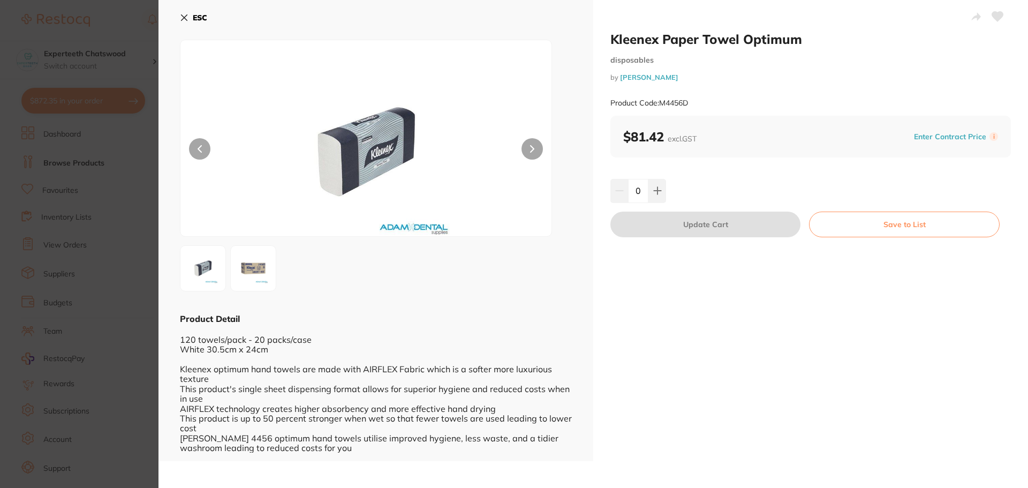
click at [199, 14] on b "ESC" at bounding box center [200, 18] width 14 height 10
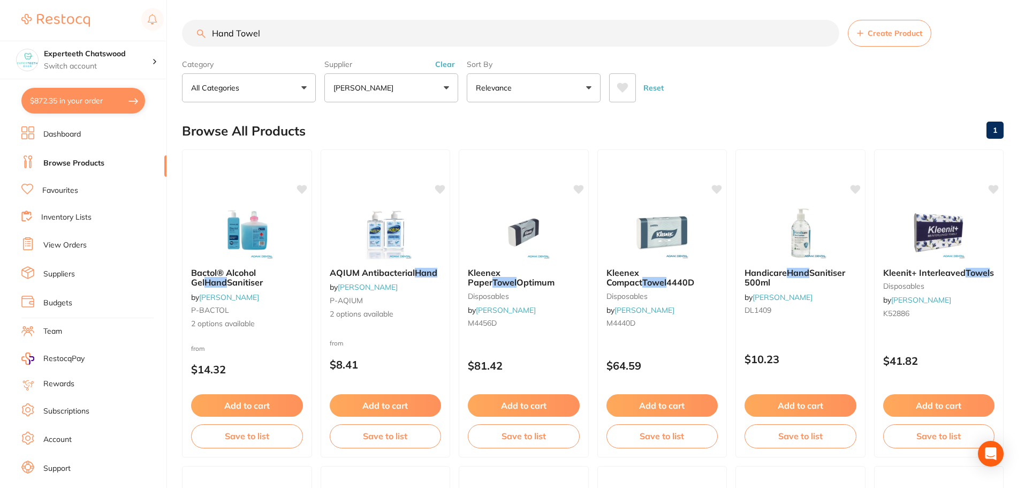
click at [416, 86] on button "[PERSON_NAME]" at bounding box center [391, 87] width 134 height 29
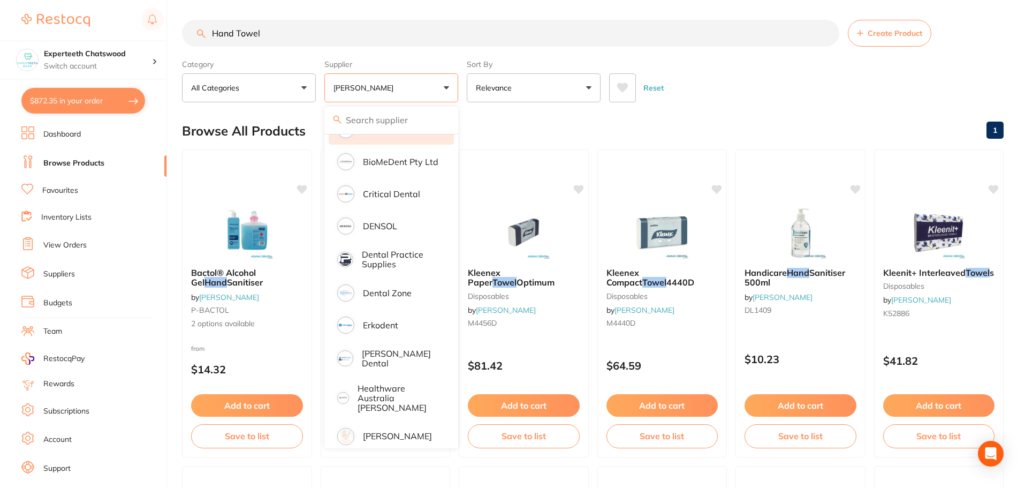
scroll to position [375, 0]
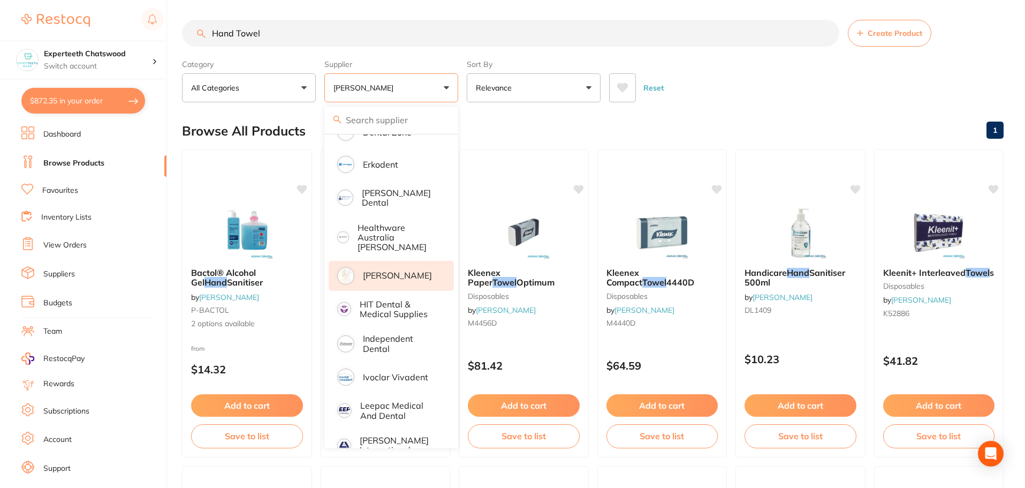
click at [400, 271] on p "[PERSON_NAME]" at bounding box center [397, 275] width 69 height 10
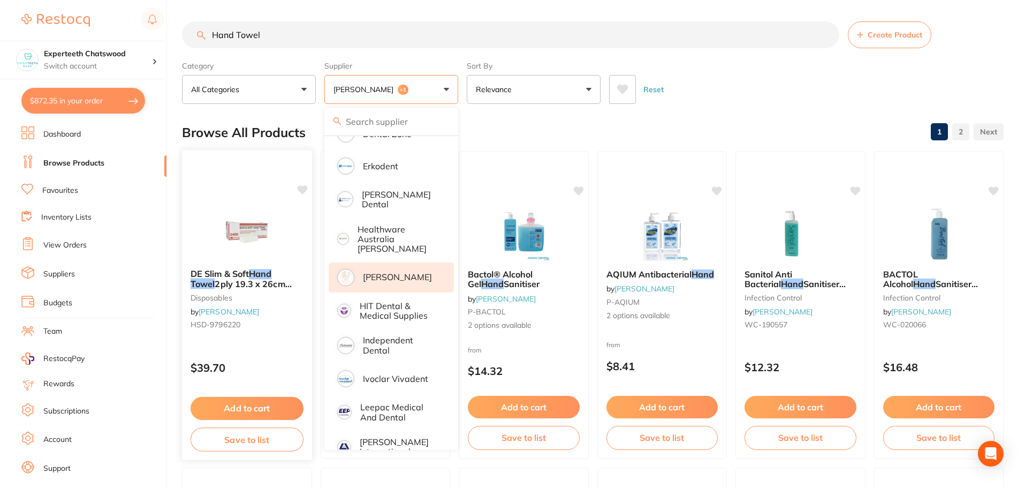
click at [235, 225] on img at bounding box center [247, 233] width 70 height 54
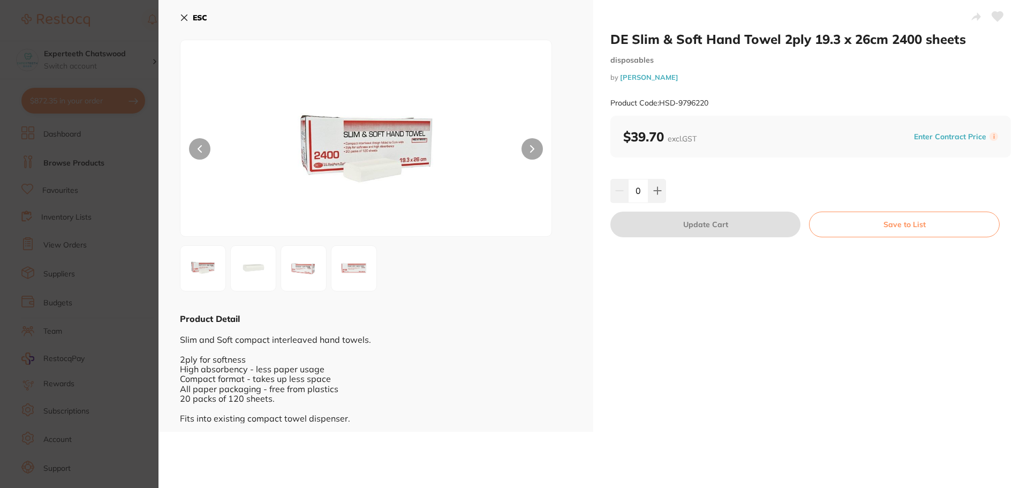
click at [197, 14] on b "ESC" at bounding box center [200, 18] width 14 height 10
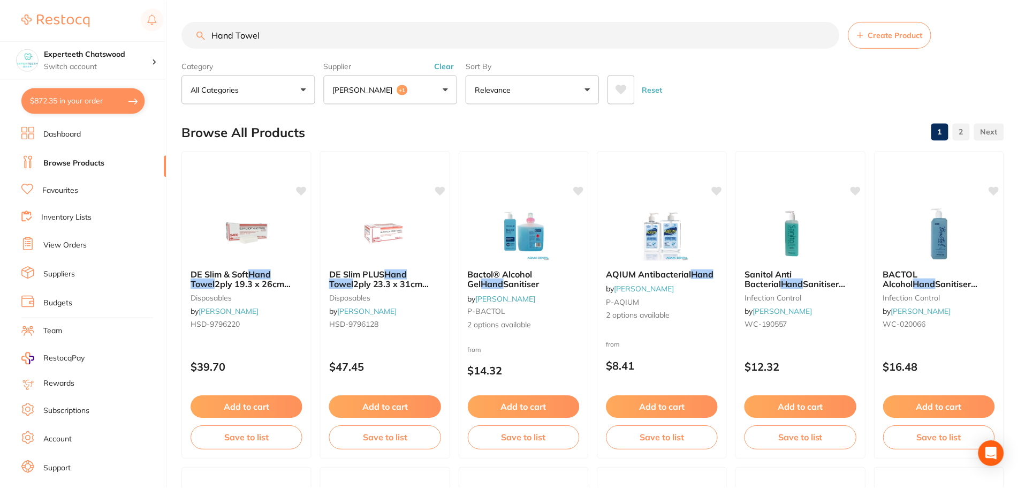
scroll to position [2, 0]
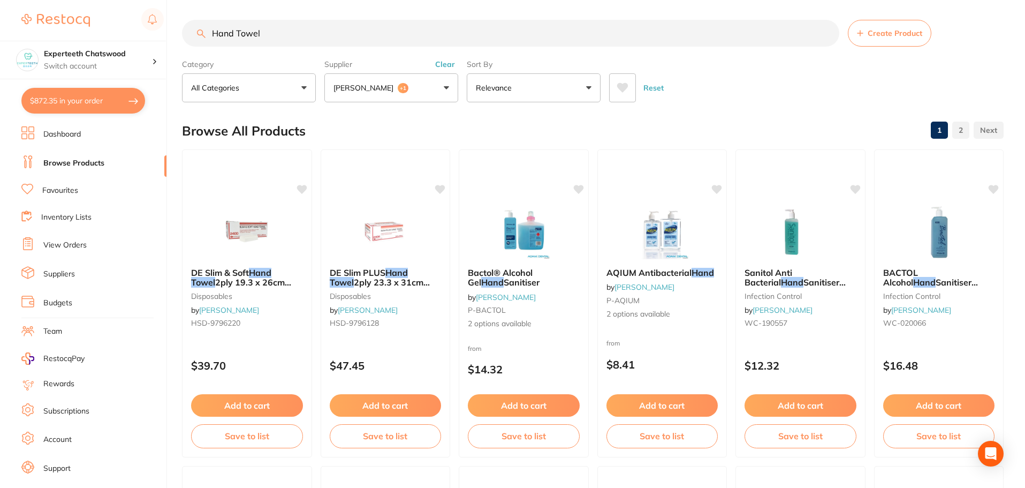
drag, startPoint x: 255, startPoint y: 261, endPoint x: 787, endPoint y: 127, distance: 548.3
click at [255, 261] on div "DE Slim & Soft Hand Towel 2ply 19.3 x 26cm 2400 sheets disposables by Henry Sch…" at bounding box center [247, 299] width 129 height 81
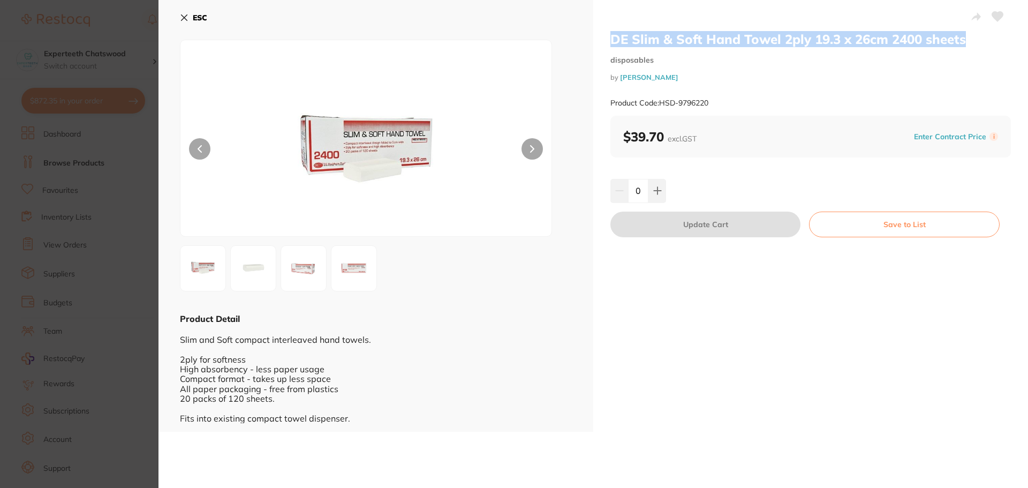
drag, startPoint x: 933, startPoint y: 40, endPoint x: 630, endPoint y: 24, distance: 303.0
click at [630, 24] on div "DE Slim & Soft Hand Towel 2ply 19.3 x 26cm 2400 sheets disposables by Henry Sch…" at bounding box center [810, 216] width 435 height 432
copy h2 "DE Slim & Soft Hand Towel 2ply 19.3 x 26cm 2400 sheets"
click at [204, 12] on button "ESC" at bounding box center [193, 18] width 27 height 18
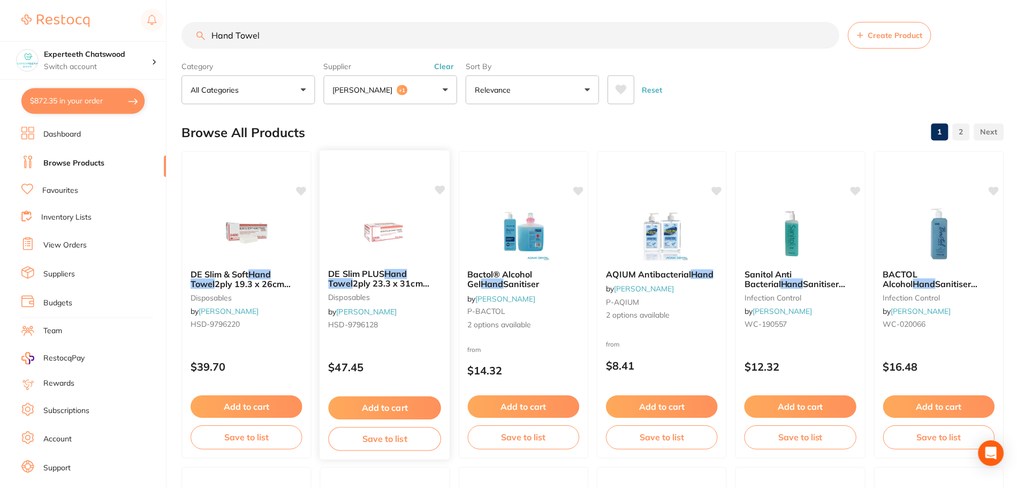
scroll to position [2, 0]
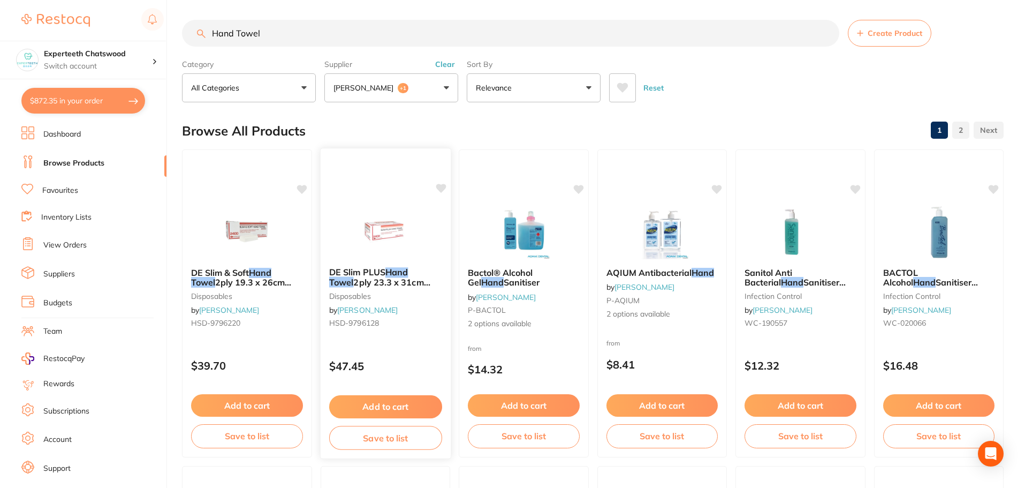
click at [388, 223] on img at bounding box center [385, 232] width 70 height 54
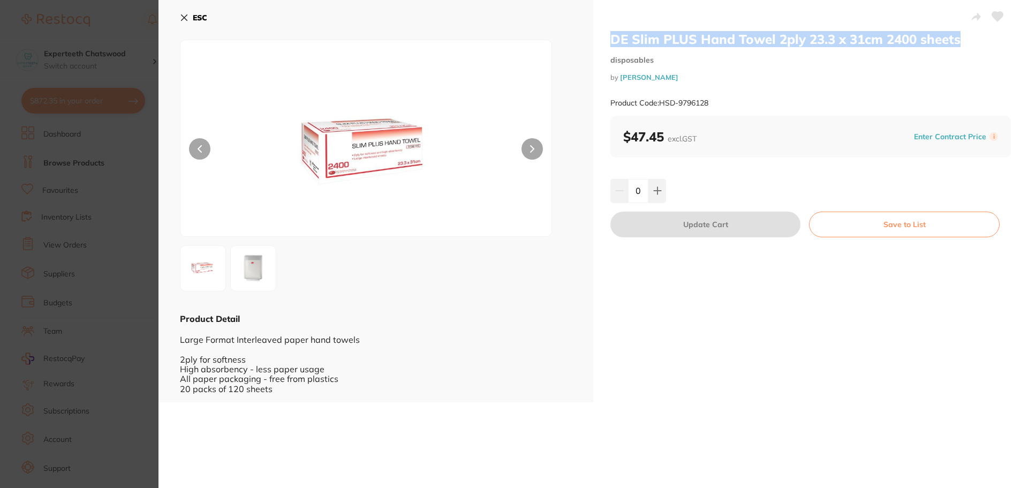
drag, startPoint x: 608, startPoint y: 37, endPoint x: 970, endPoint y: 41, distance: 361.4
click at [970, 41] on div "DE Slim PLUS Hand Towel 2ply 23.3 x 31cm 2400 sheets disposables by Henry Schei…" at bounding box center [810, 201] width 435 height 402
copy h2 "DE Slim PLUS Hand Towel 2ply 23.3 x 31cm 2400 sheets"
click at [374, 151] on img at bounding box center [366, 151] width 223 height 169
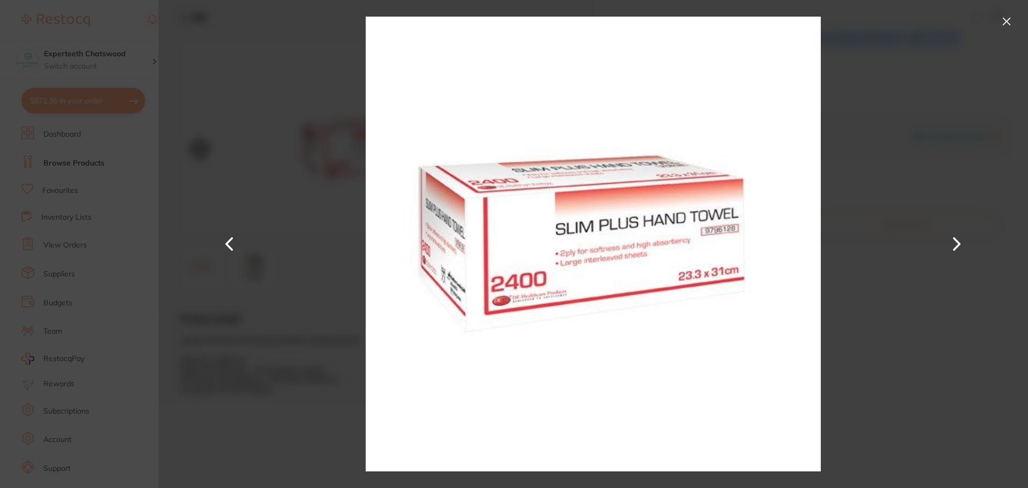
click at [1006, 22] on button at bounding box center [1006, 21] width 17 height 17
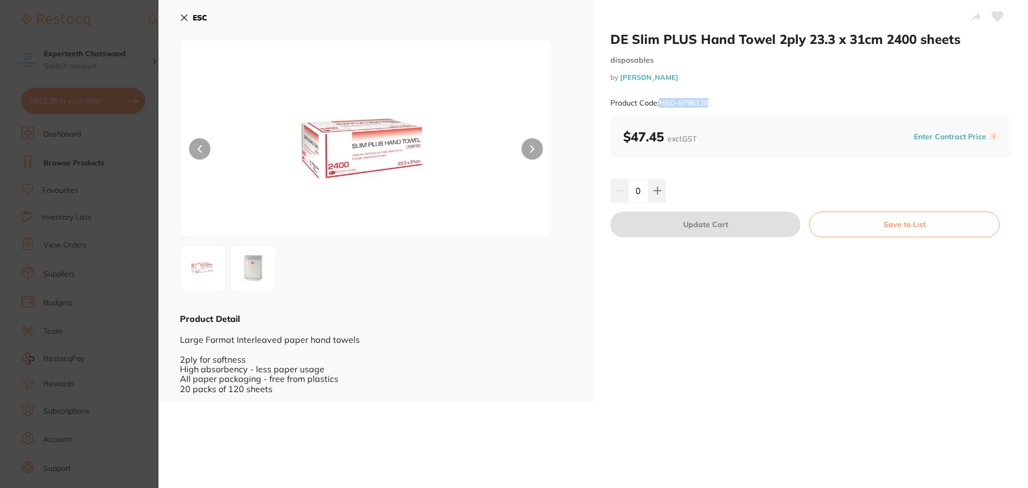
drag, startPoint x: 734, startPoint y: 102, endPoint x: 660, endPoint y: 104, distance: 74.5
click at [660, 104] on div "Product Code: HSD-9796128" at bounding box center [810, 103] width 401 height 26
copy small "HSD-9796128"
click at [199, 14] on b "ESC" at bounding box center [200, 18] width 14 height 10
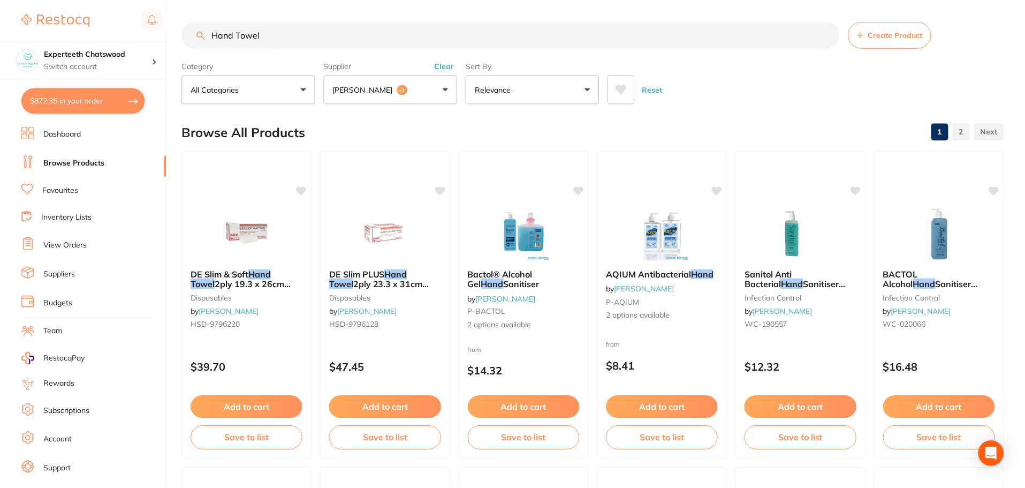
scroll to position [2, 0]
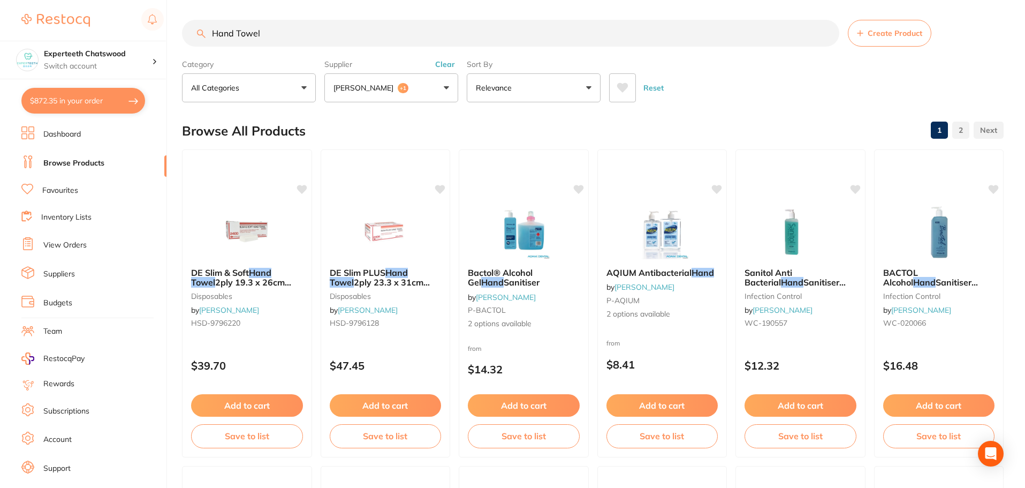
drag, startPoint x: 284, startPoint y: 33, endPoint x: 55, endPoint y: 38, distance: 229.8
click at [55, 38] on div "$872.35 Experteeth Chatswood Switch account Experteeth Chatswood $872.35 in you…" at bounding box center [512, 242] width 1025 height 488
paste input "Disposable Gown"
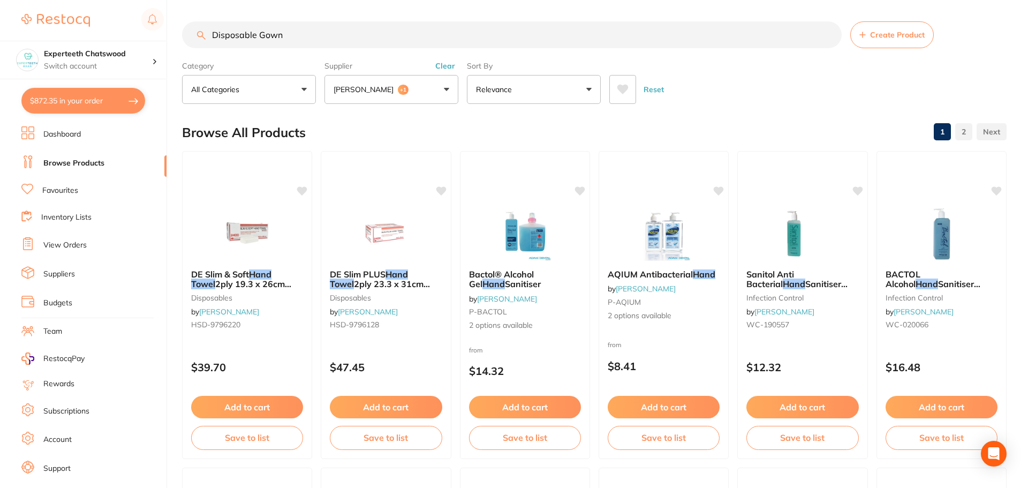
type input "Disposable Gown"
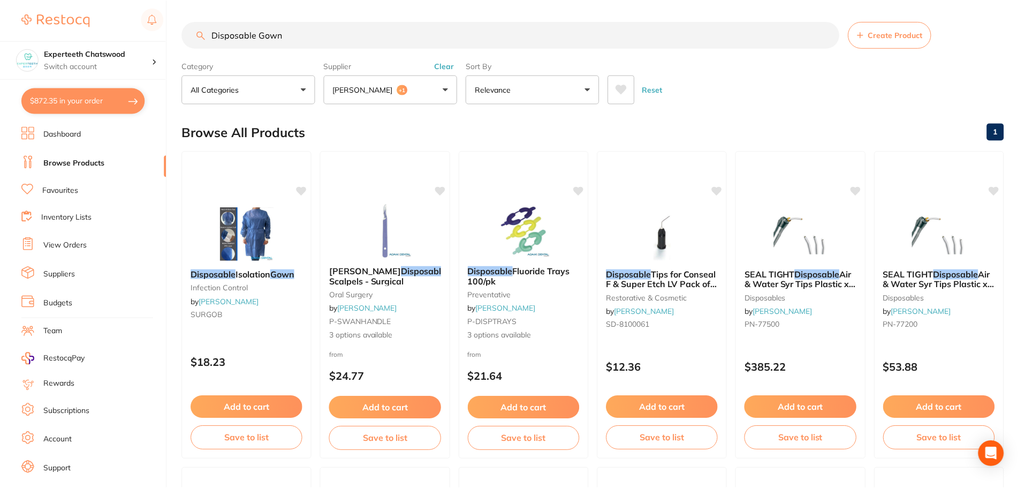
scroll to position [343, 0]
click at [409, 91] on button "Adam Dental +1" at bounding box center [391, 89] width 134 height 29
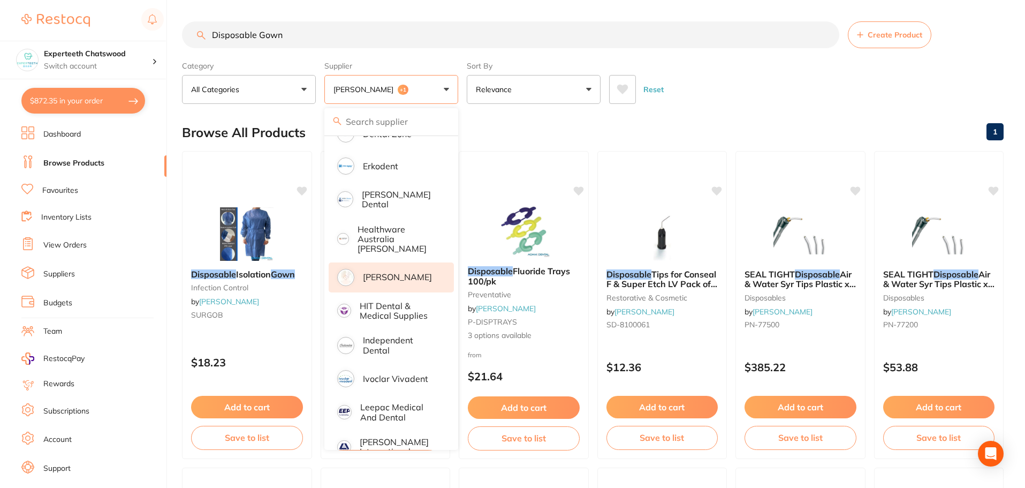
click at [388, 272] on p "[PERSON_NAME]" at bounding box center [397, 277] width 69 height 10
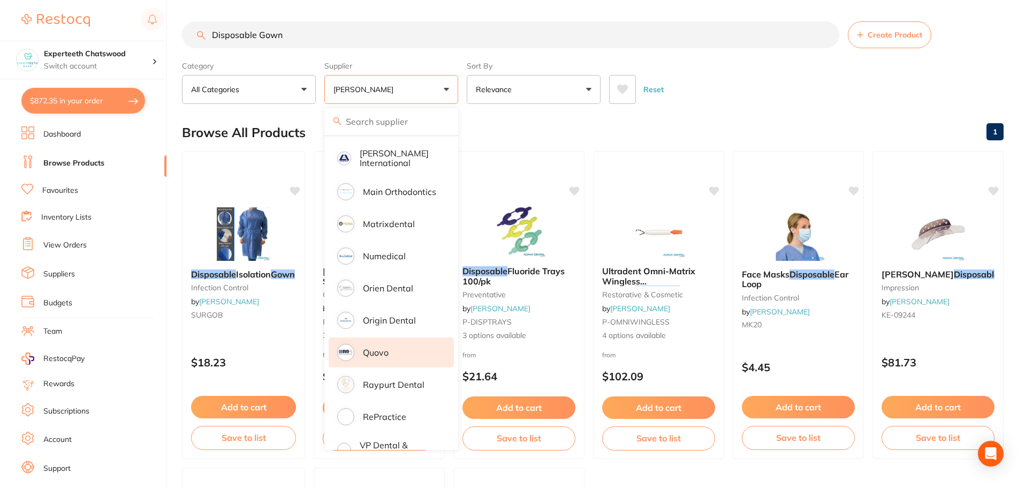
scroll to position [647, 0]
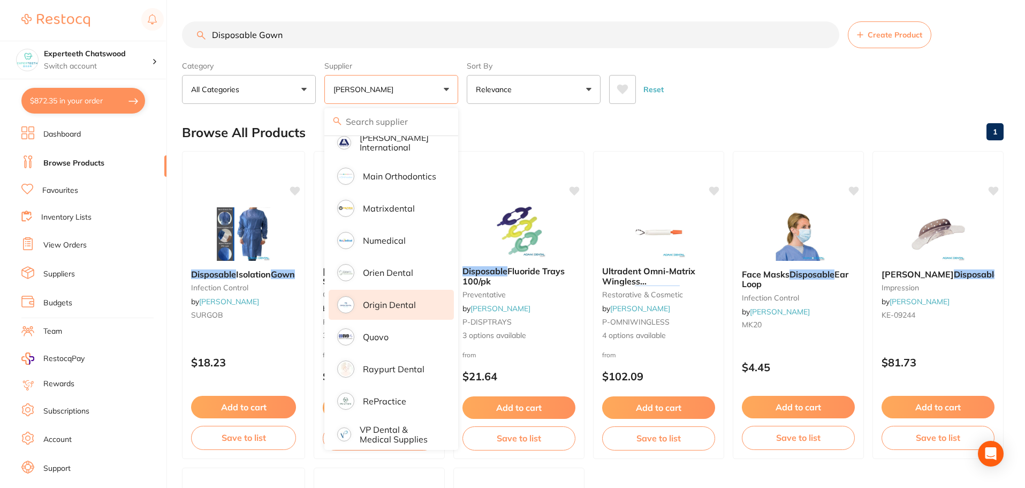
click at [382, 300] on p "Origin Dental" at bounding box center [389, 305] width 53 height 10
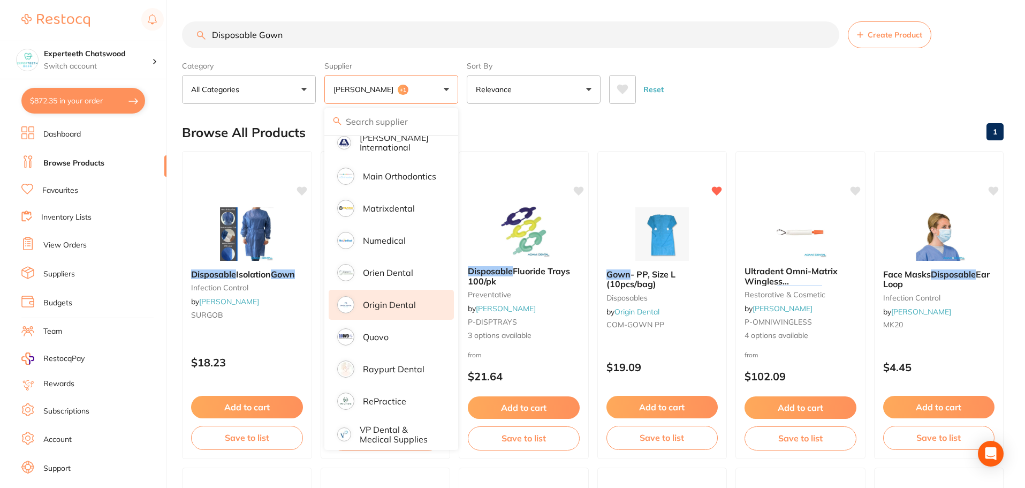
click at [793, 91] on div "Reset" at bounding box center [802, 84] width 386 height 37
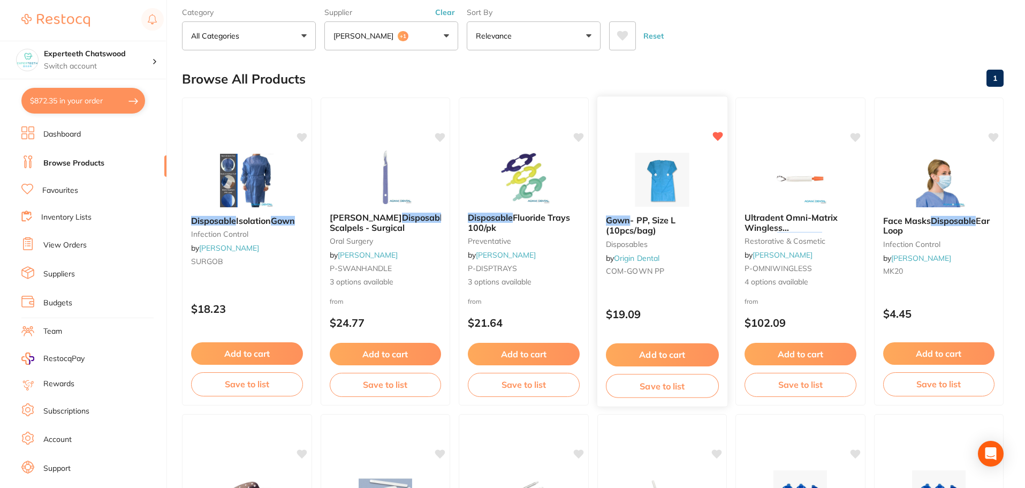
scroll to position [161, 0]
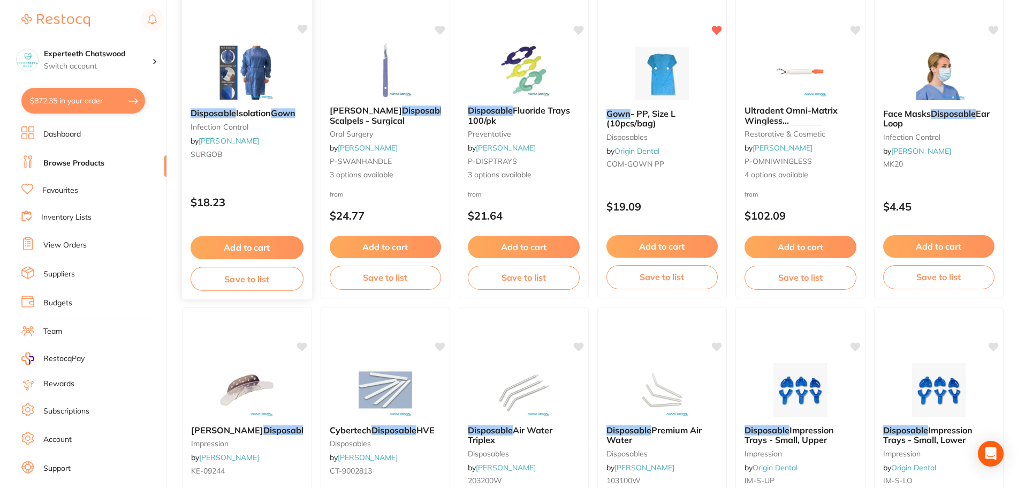
click at [243, 66] on img at bounding box center [247, 73] width 70 height 54
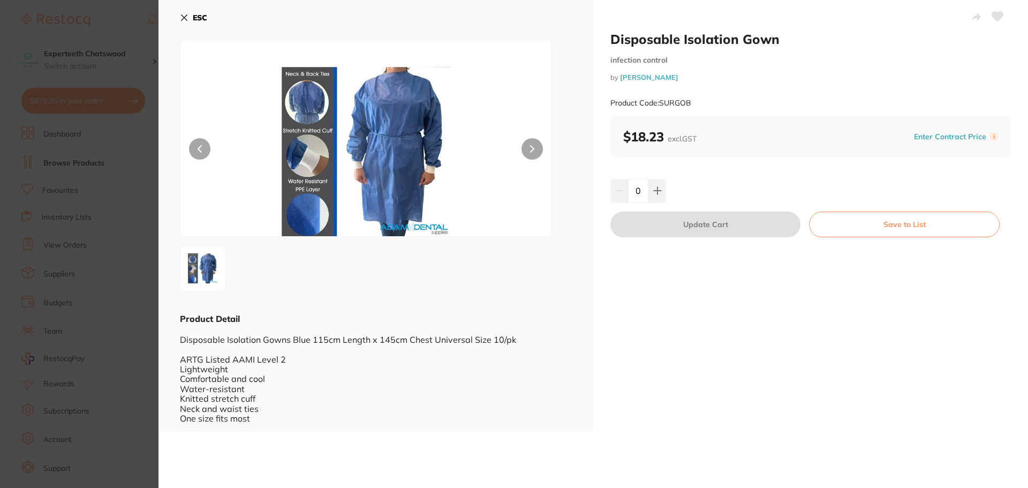
click at [196, 16] on b "ESC" at bounding box center [200, 18] width 14 height 10
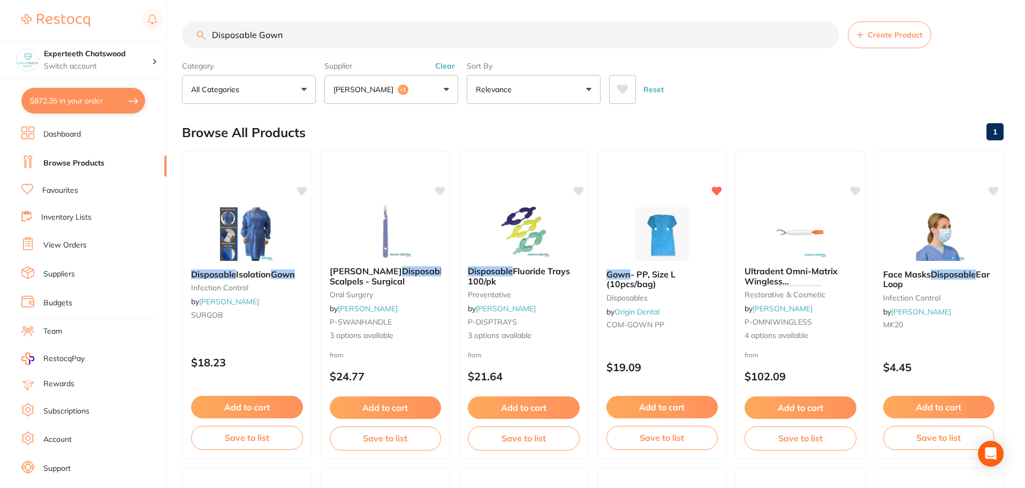
click at [402, 92] on button "Adam Dental +1" at bounding box center [391, 89] width 134 height 29
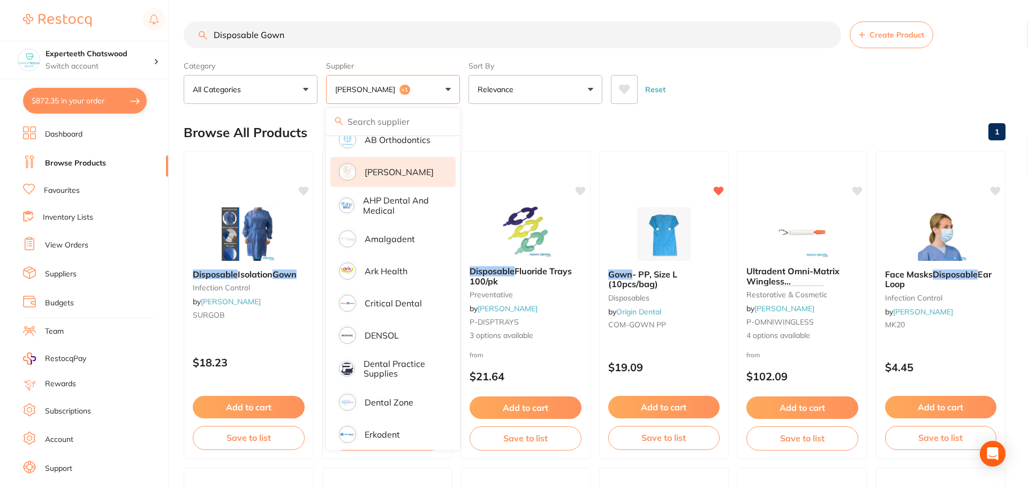
scroll to position [58, 0]
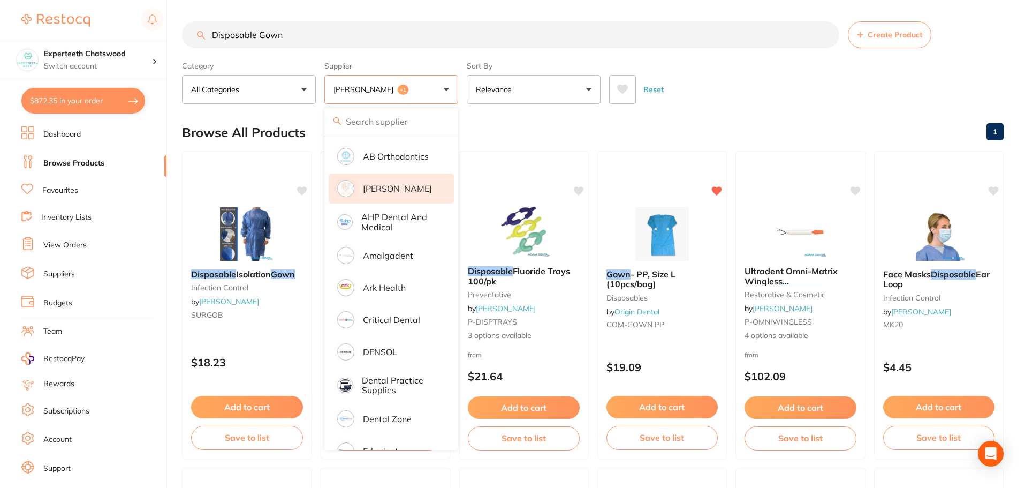
click at [387, 191] on p "[PERSON_NAME]" at bounding box center [397, 189] width 69 height 10
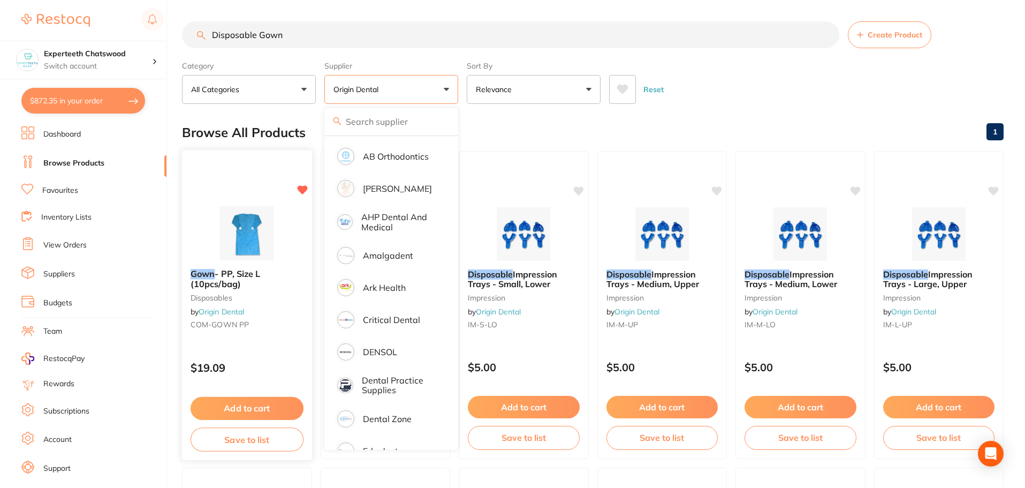
click at [251, 210] on img at bounding box center [247, 233] width 70 height 54
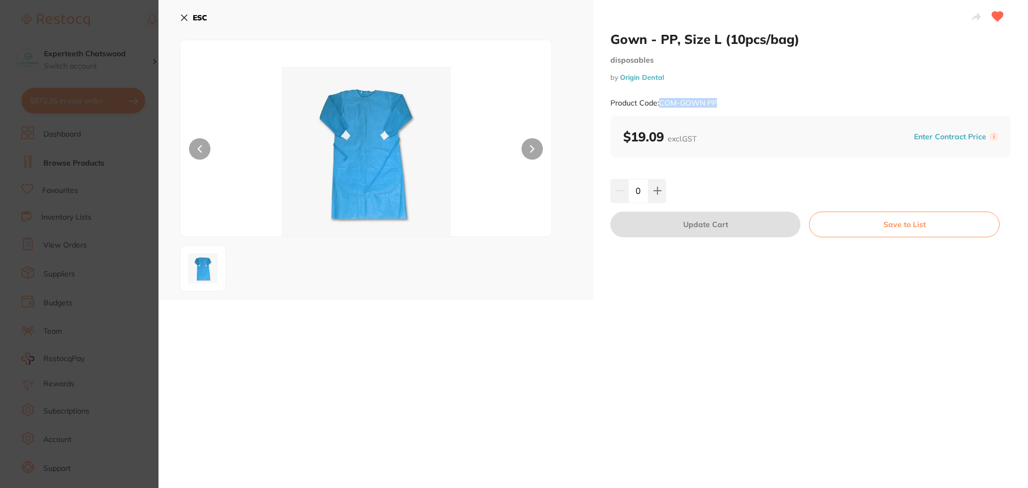
drag, startPoint x: 747, startPoint y: 103, endPoint x: 658, endPoint y: 104, distance: 88.9
click at [658, 104] on div "Product Code: COM-GOWN PP" at bounding box center [810, 103] width 401 height 26
copy small "COM-GOWN PP"
click at [357, 124] on img at bounding box center [366, 151] width 223 height 169
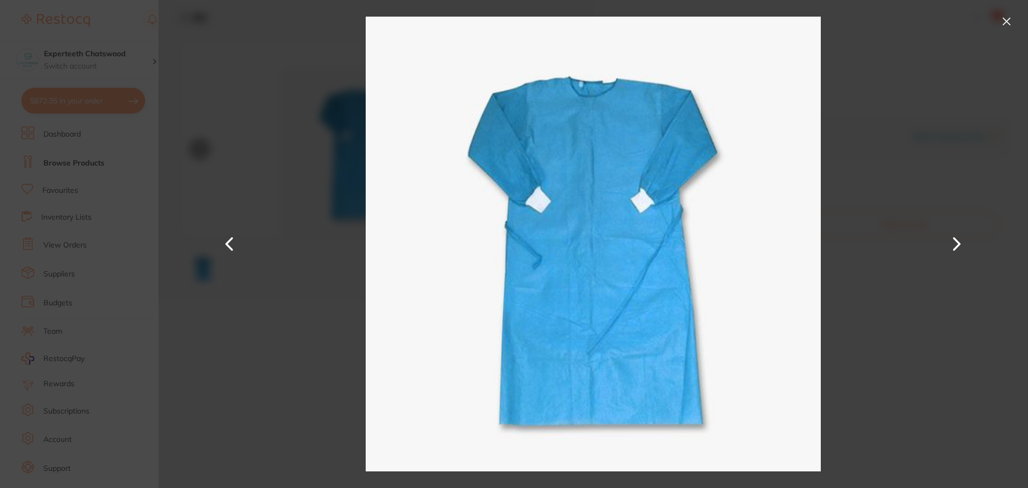
click at [1007, 20] on button at bounding box center [1006, 21] width 17 height 17
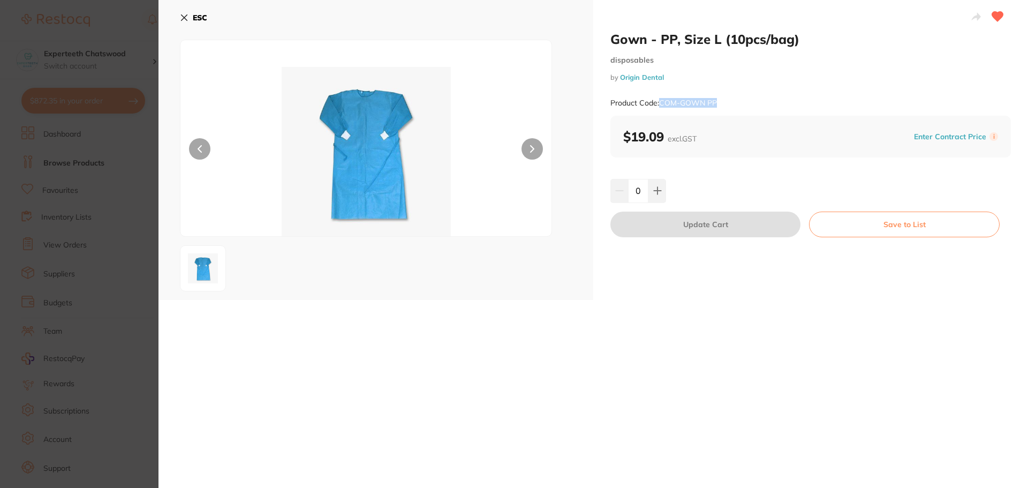
drag, startPoint x: 207, startPoint y: 17, endPoint x: 219, endPoint y: 34, distance: 21.2
click at [207, 17] on b "ESC" at bounding box center [200, 18] width 14 height 10
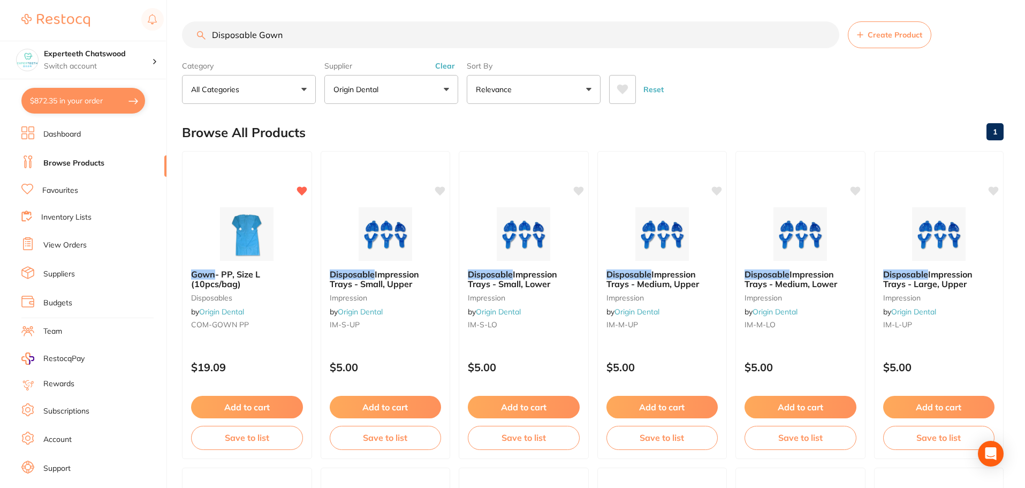
click at [61, 180] on ul "Dashboard Browse Products Favourites Inventory Lists View Orders Suppliers Budg…" at bounding box center [93, 310] width 145 height 369
click at [58, 186] on link "Favourites" at bounding box center [60, 190] width 36 height 11
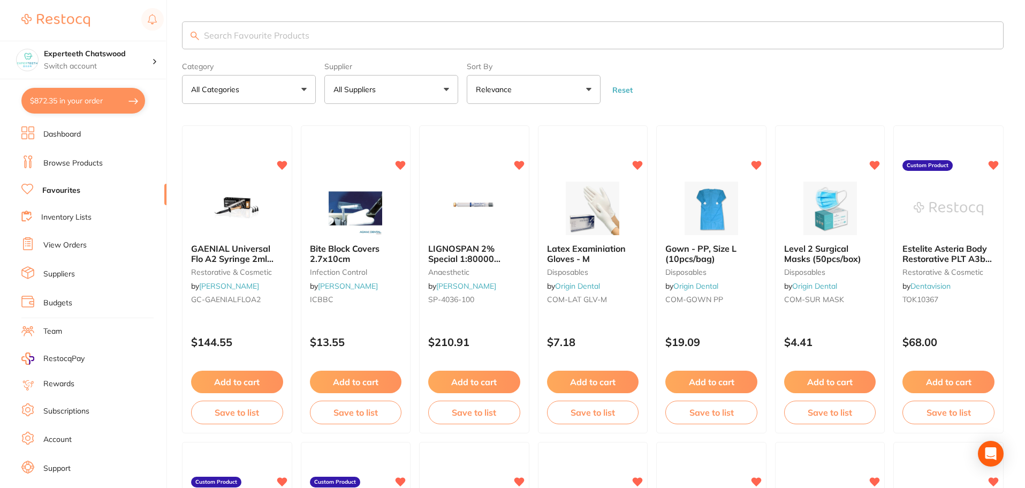
click at [237, 43] on input "search" at bounding box center [593, 35] width 822 height 28
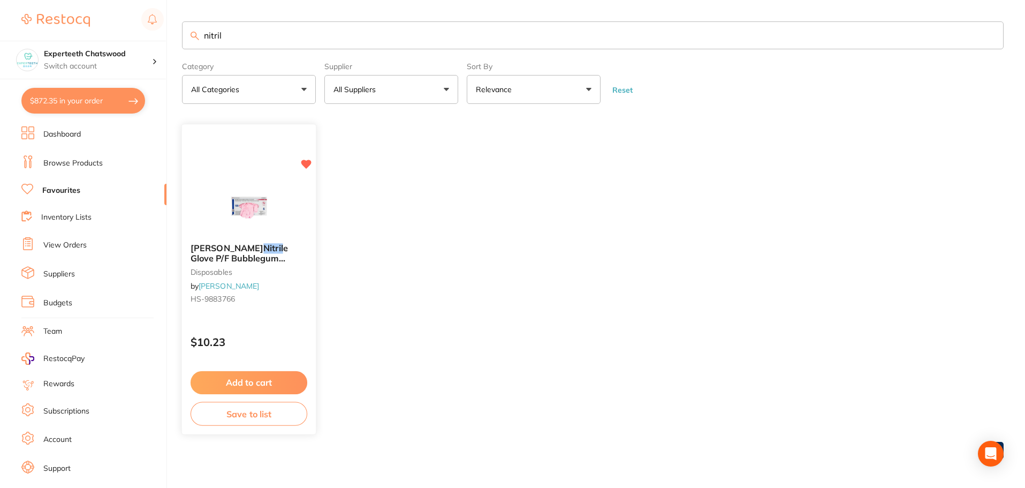
click at [274, 209] on img at bounding box center [249, 208] width 70 height 54
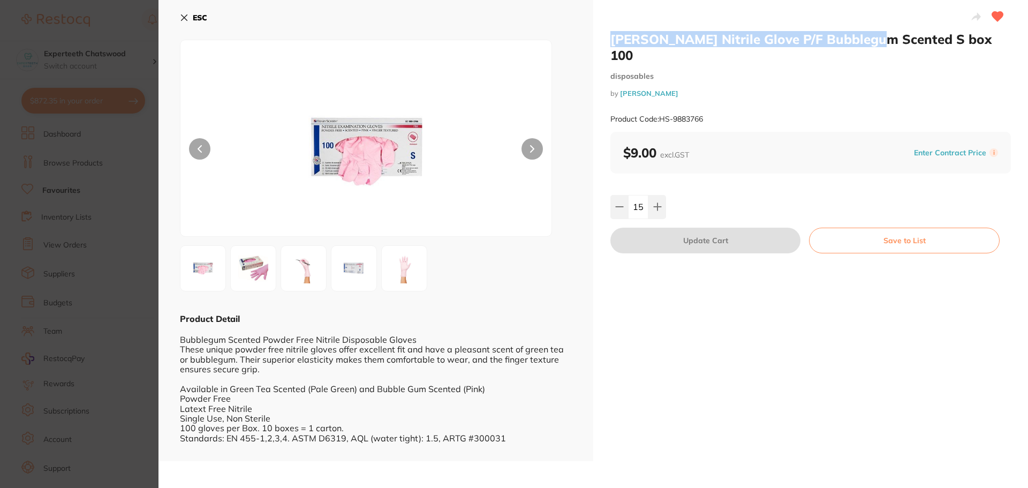
drag, startPoint x: 609, startPoint y: 40, endPoint x: 866, endPoint y: 35, distance: 257.6
click at [866, 35] on h2 "[PERSON_NAME] Nitrile Glove P/F Bubblegum Scented S box 100" at bounding box center [810, 47] width 401 height 32
click at [828, 52] on div "Henry Schein Nitrile Glove P/F Bubblegum Scented S box 100 disposables by Henry…" at bounding box center [810, 81] width 401 height 101
drag, startPoint x: 793, startPoint y: 37, endPoint x: 613, endPoint y: 28, distance: 180.2
click at [613, 28] on div "Henry Schein Nitrile Glove P/F Bubblegum Scented S box 100 disposables by Henry…" at bounding box center [810, 230] width 435 height 461
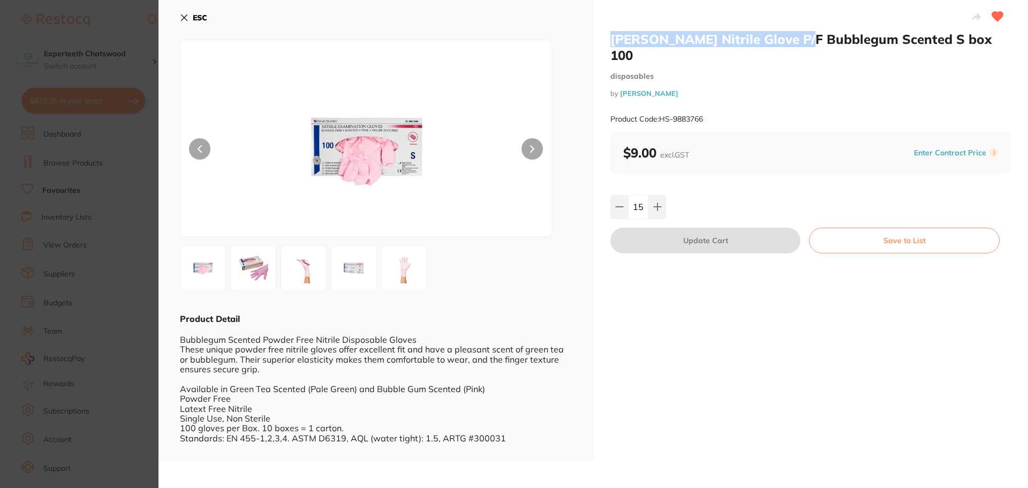
copy h2 "Henry Schein Nitrile Glove P/F"
click at [354, 146] on img at bounding box center [366, 151] width 223 height 169
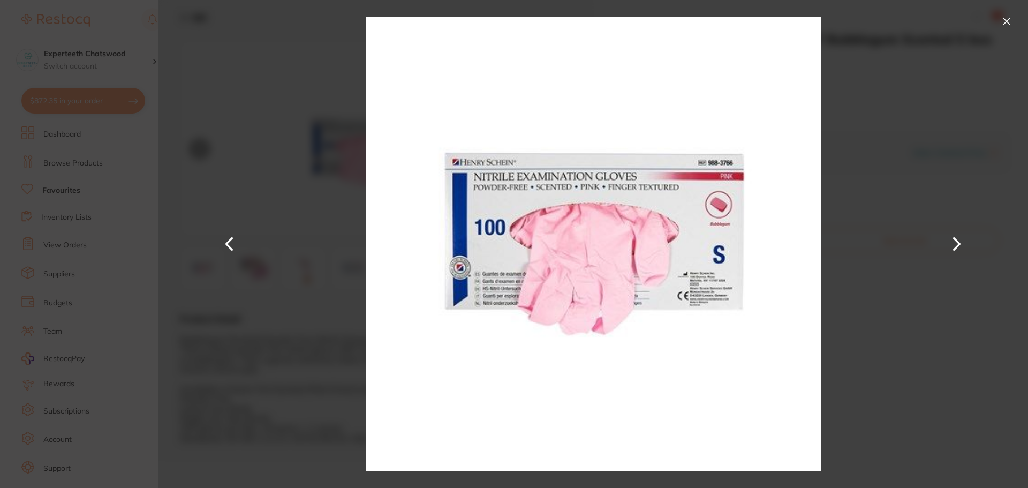
click at [1006, 21] on button at bounding box center [1006, 21] width 17 height 17
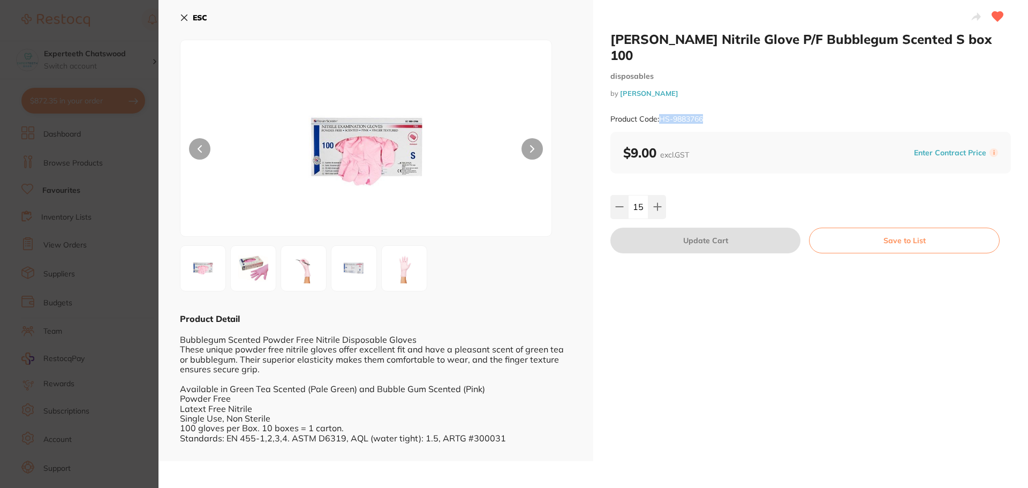
drag, startPoint x: 724, startPoint y: 102, endPoint x: 660, endPoint y: 104, distance: 64.3
click at [660, 106] on div "Product Code: HS-9883766" at bounding box center [810, 119] width 401 height 26
copy small "HS-9883766"
click at [195, 16] on b "ESC" at bounding box center [200, 18] width 14 height 10
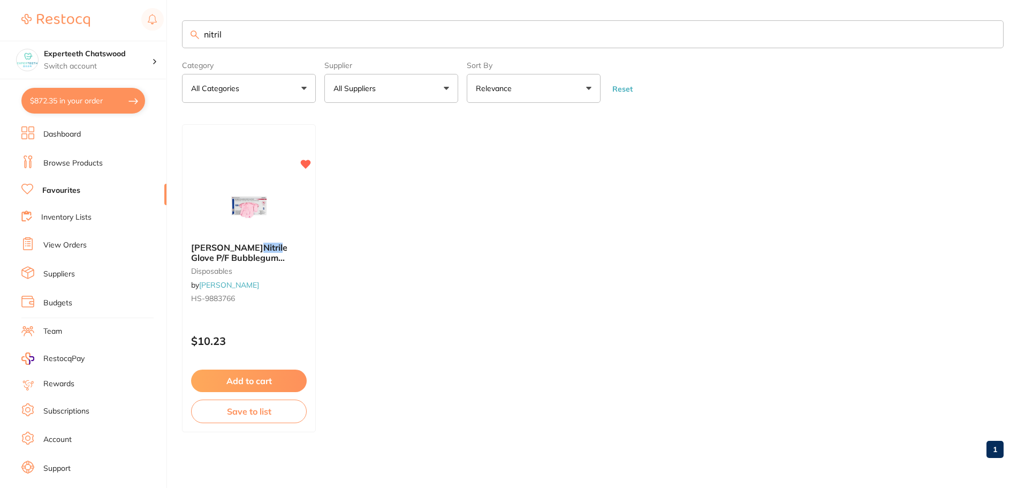
drag, startPoint x: 320, startPoint y: 35, endPoint x: 90, endPoint y: 20, distance: 230.7
click at [93, 20] on div "$872.35 Experteeth Chatswood Switch account Experteeth Chatswood $872.35 in you…" at bounding box center [512, 243] width 1025 height 488
paste input "Henry Schein Nitrile Glove P/F"
drag, startPoint x: 358, startPoint y: 39, endPoint x: 0, endPoint y: 3, distance: 359.5
click at [0, 4] on div "$872.35 Experteeth Chatswood Switch account Experteeth Chatswood $872.35 in you…" at bounding box center [512, 243] width 1025 height 488
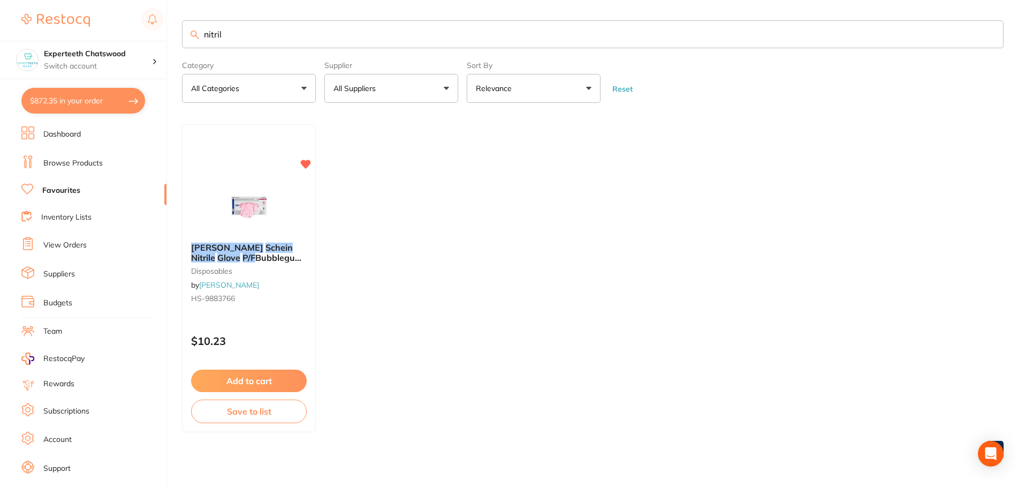
type input "nitril"
click at [347, 84] on p "All Suppliers" at bounding box center [357, 88] width 47 height 11
drag, startPoint x: 633, startPoint y: 297, endPoint x: 333, endPoint y: 152, distance: 333.1
click at [632, 293] on ul "Henry Schein Nitril e Glove P/F Bubblegum Scented S box 100 disposables by Henr…" at bounding box center [593, 278] width 822 height 308
click at [78, 160] on link "Browse Products" at bounding box center [72, 163] width 59 height 11
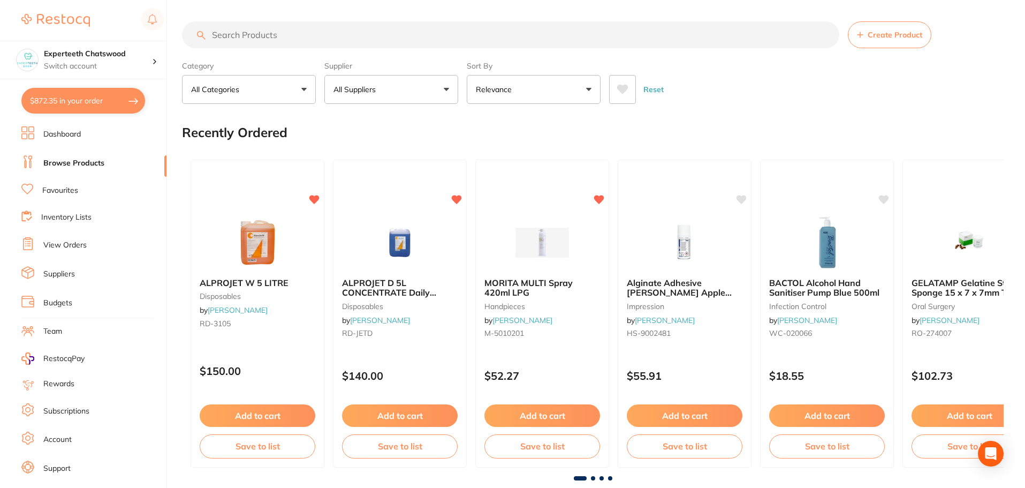
click at [258, 42] on input "search" at bounding box center [511, 34] width 658 height 27
type input "nitril glove"
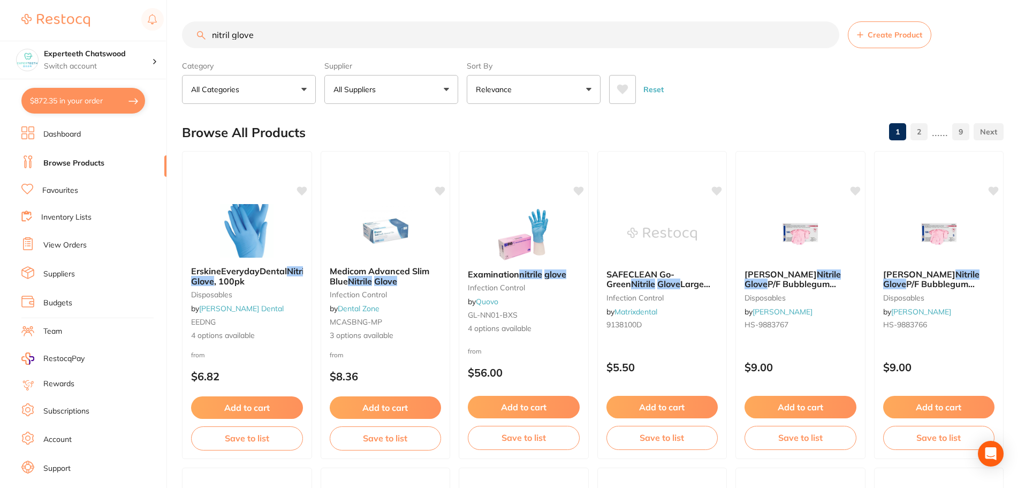
click at [384, 79] on button "All Suppliers" at bounding box center [391, 89] width 134 height 29
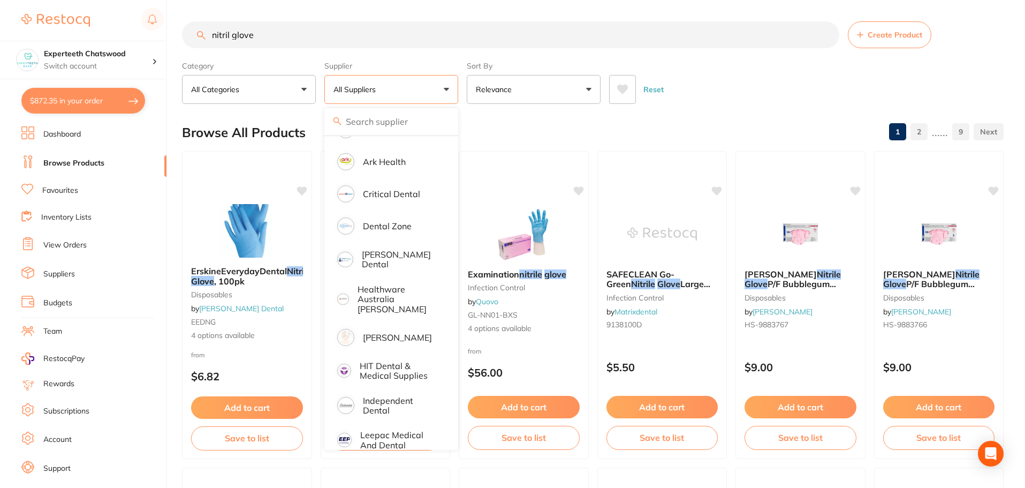
drag, startPoint x: 286, startPoint y: 36, endPoint x: 0, endPoint y: 18, distance: 286.5
click at [4, 19] on div "$872.35 Experteeth Chatswood Switch account Experteeth Chatswood $872.35 in you…" at bounding box center [512, 244] width 1025 height 488
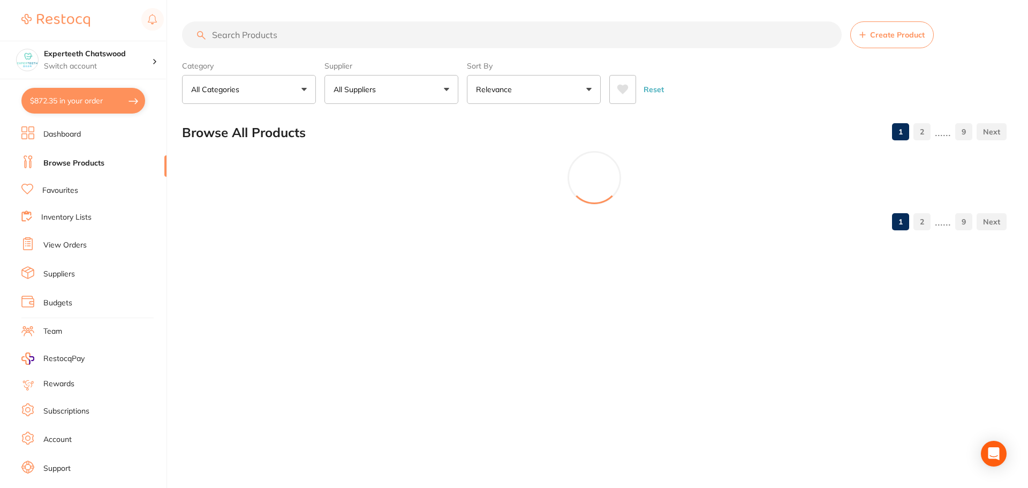
click at [350, 90] on p "All Suppliers" at bounding box center [357, 89] width 47 height 11
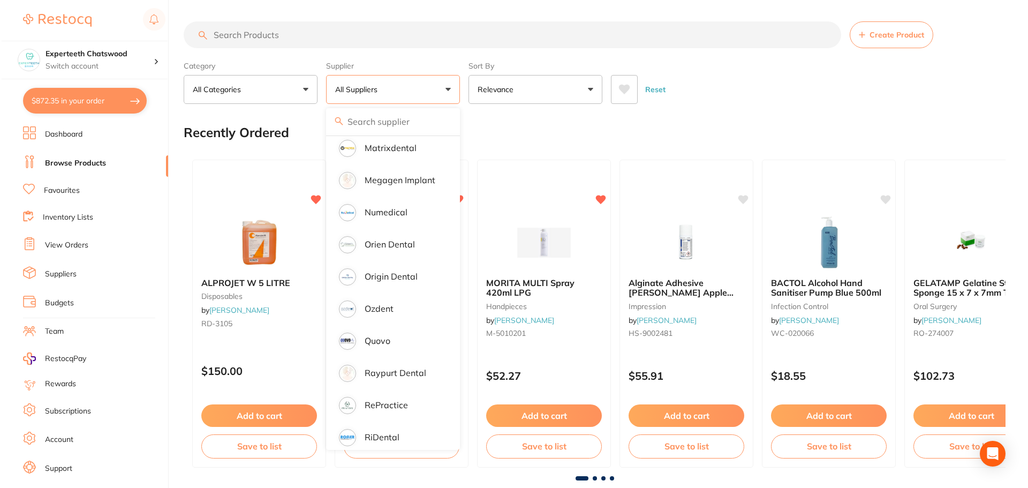
scroll to position [880, 0]
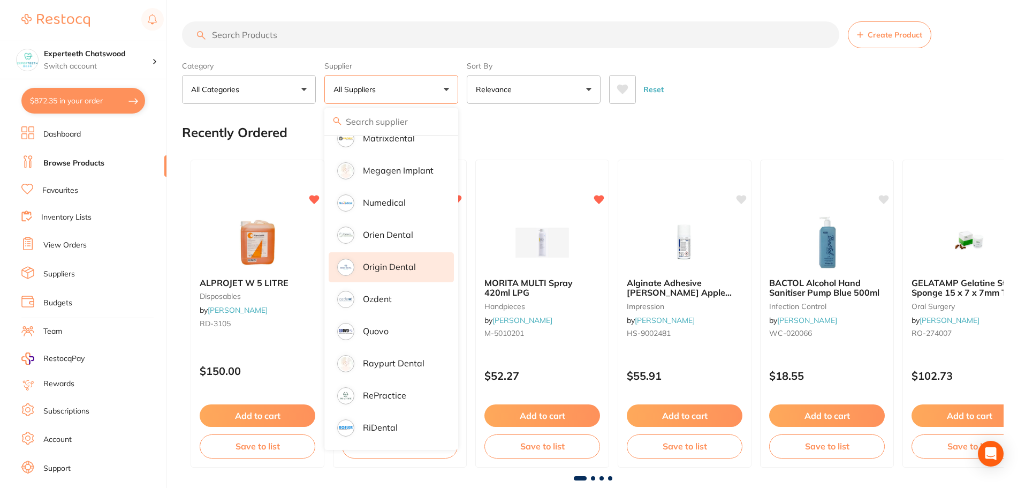
click at [401, 262] on p "Origin Dental" at bounding box center [389, 267] width 53 height 10
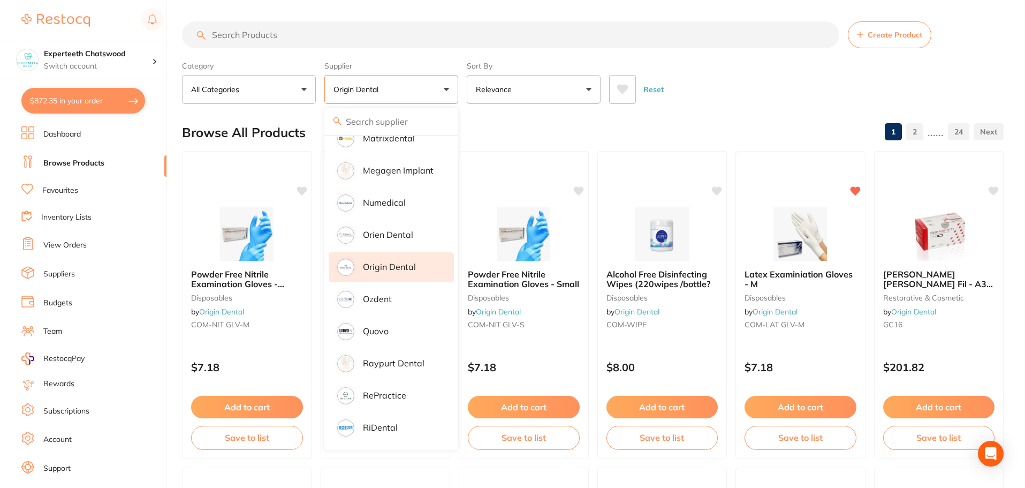
click at [709, 95] on div "Reset" at bounding box center [802, 84] width 386 height 37
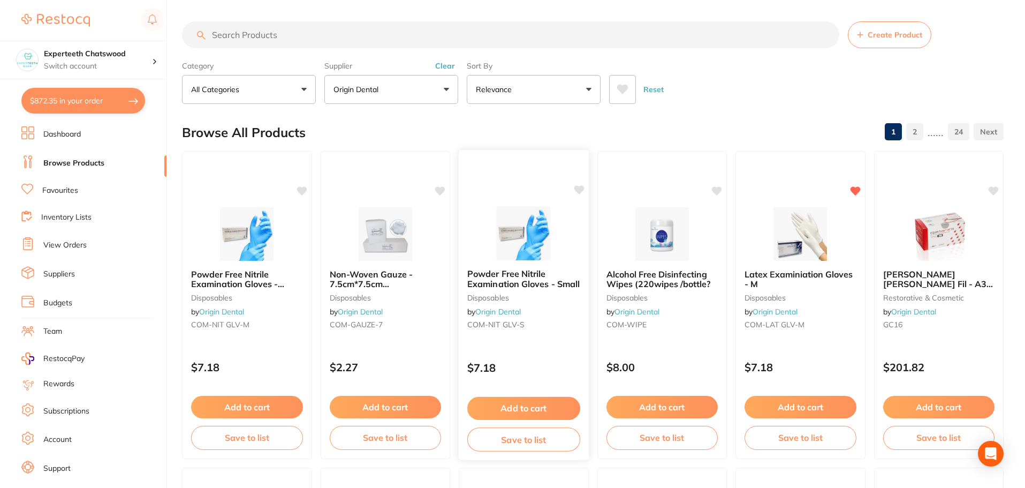
click at [541, 238] on img at bounding box center [524, 233] width 70 height 54
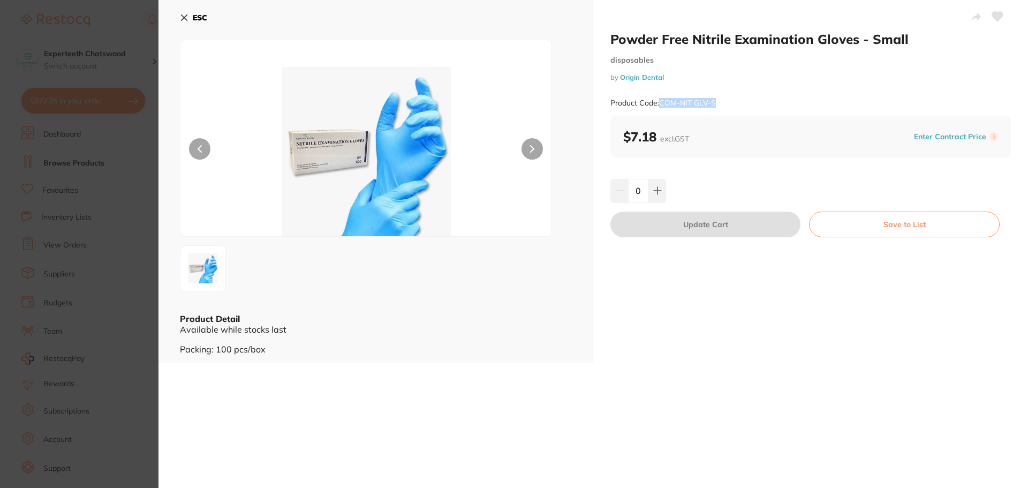
drag, startPoint x: 722, startPoint y: 110, endPoint x: 661, endPoint y: 108, distance: 61.1
click at [661, 108] on div "Product Code: COM-NIT GLV-S" at bounding box center [810, 103] width 401 height 26
copy small "COM-NIT GLV-S"
click at [211, 17] on div "ESC" at bounding box center [376, 24] width 392 height 31
click at [376, 215] on img at bounding box center [366, 151] width 223 height 169
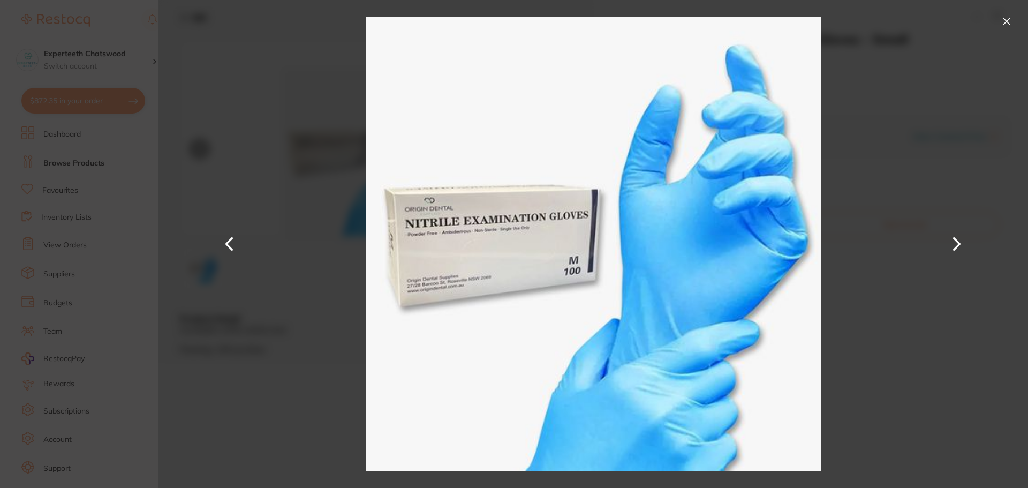
click at [96, 77] on section "Powder Free Nitrile Examination Gloves - Small disposables by Origin Dental Pro…" at bounding box center [514, 244] width 1028 height 488
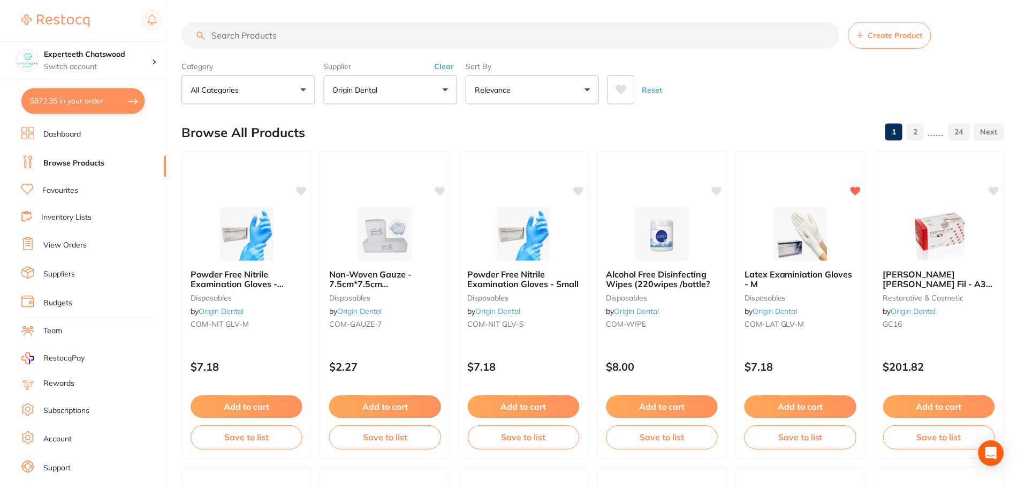
scroll to position [4, 0]
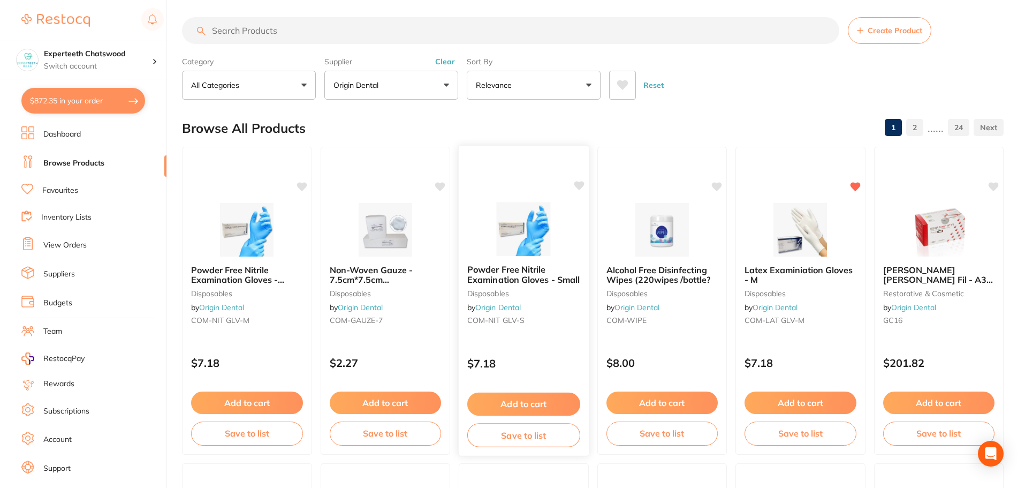
click at [531, 239] on img at bounding box center [524, 229] width 70 height 54
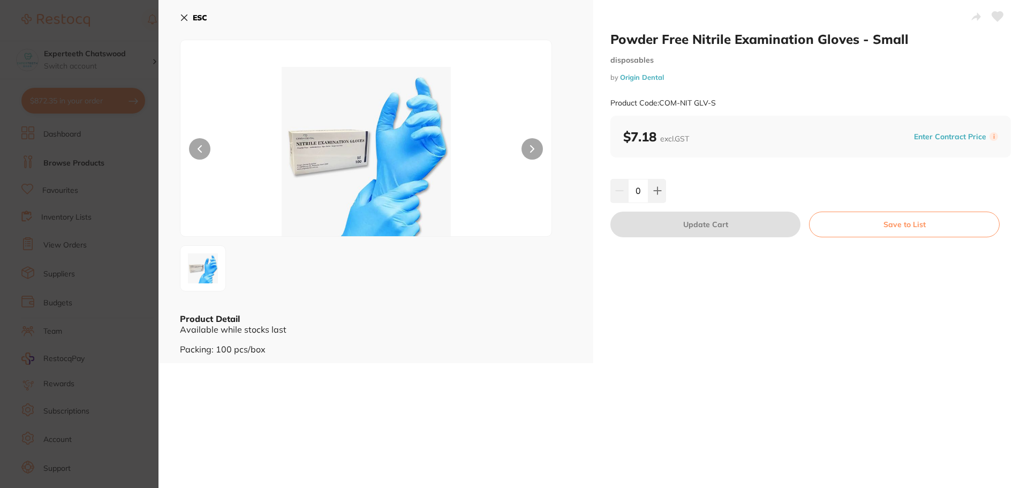
click at [389, 163] on img at bounding box center [366, 151] width 223 height 169
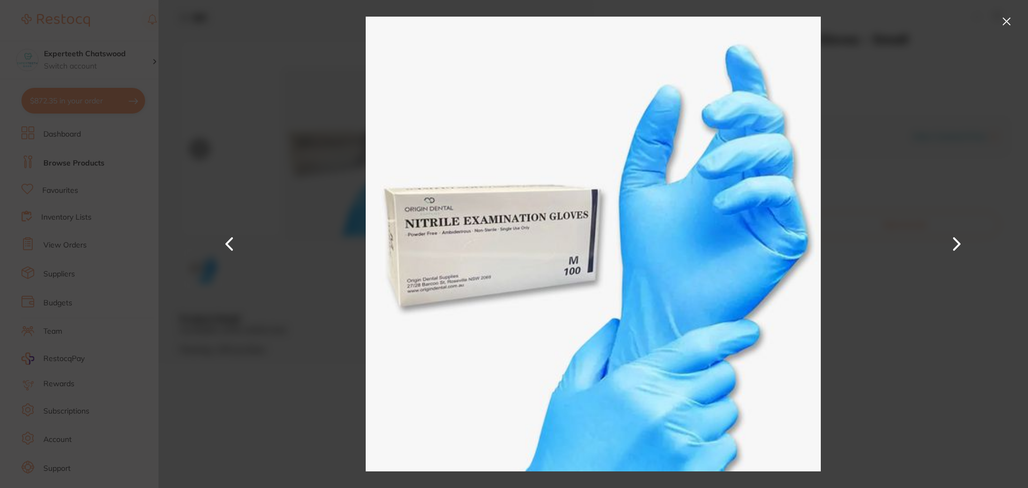
click at [1009, 24] on button at bounding box center [1006, 21] width 17 height 17
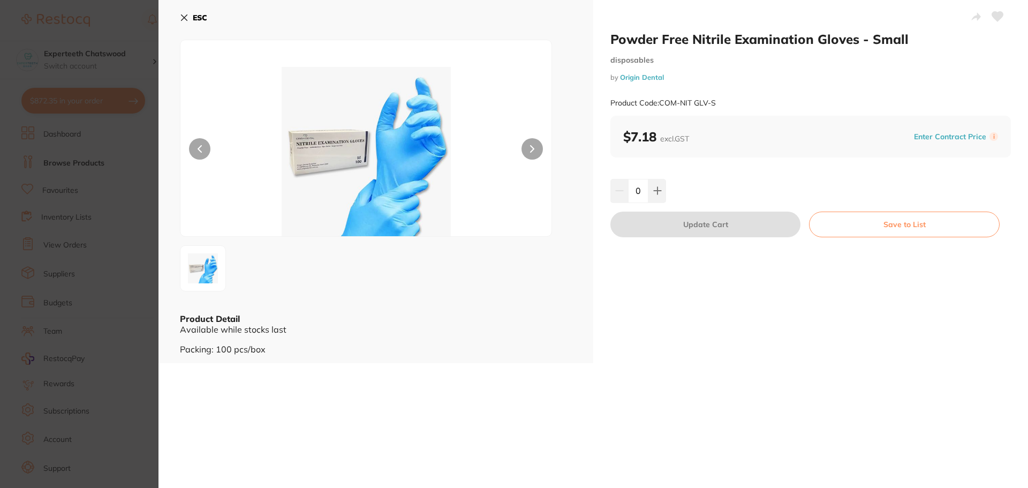
click at [191, 15] on button "ESC" at bounding box center [193, 18] width 27 height 18
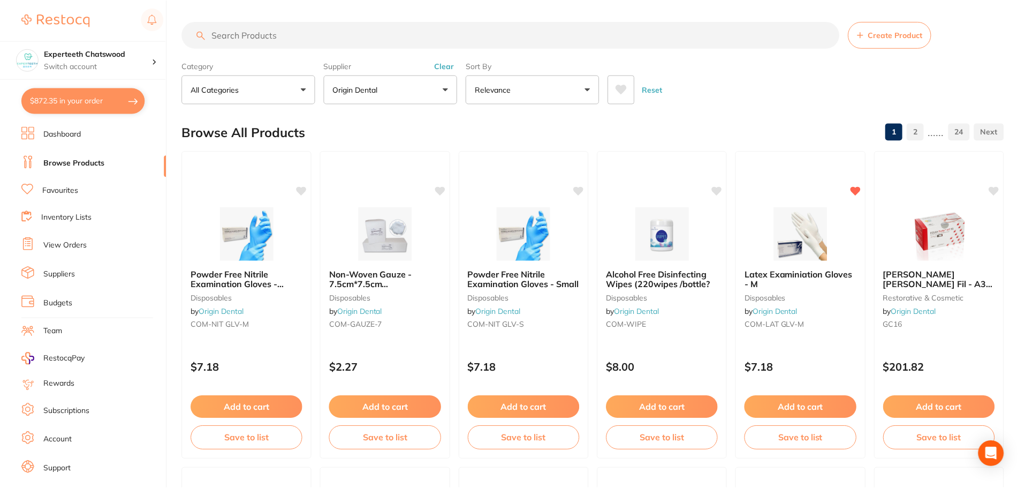
scroll to position [4, 0]
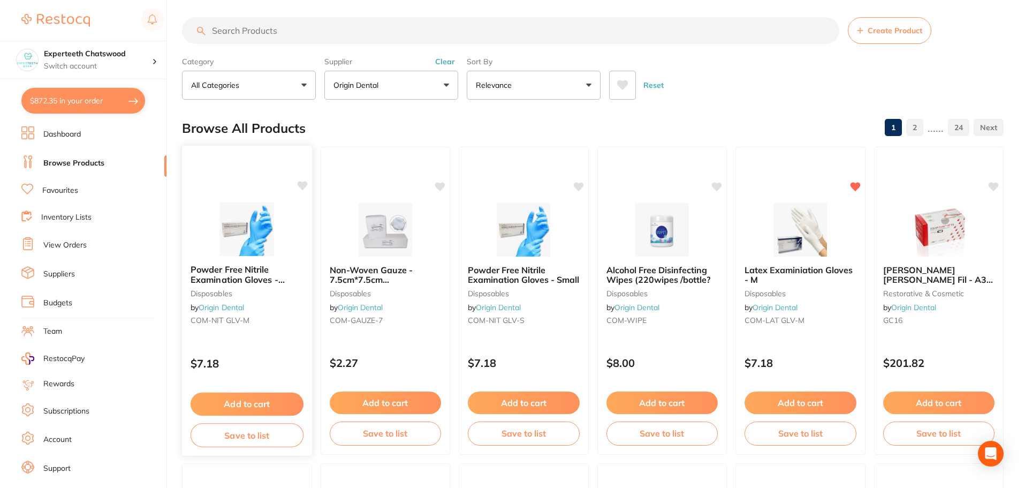
click at [252, 238] on img at bounding box center [247, 229] width 70 height 54
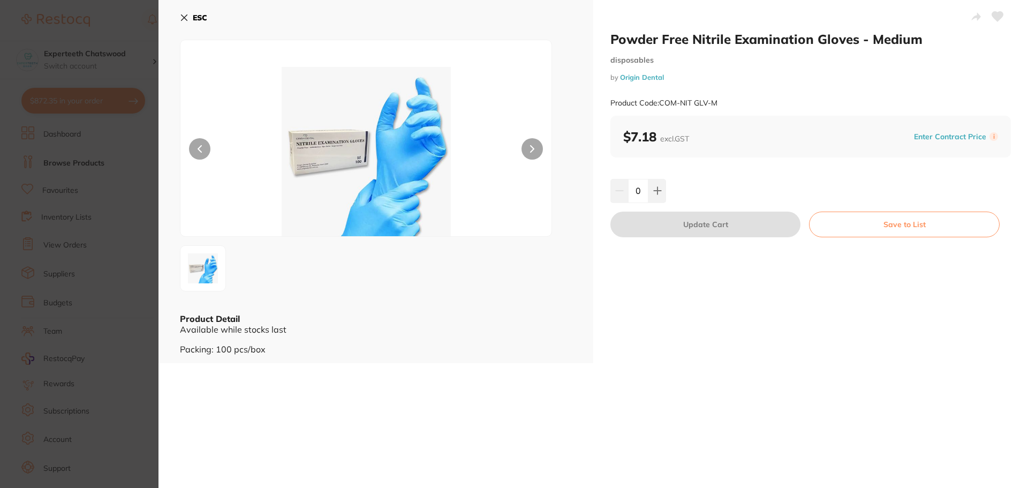
click at [417, 175] on img at bounding box center [366, 151] width 223 height 169
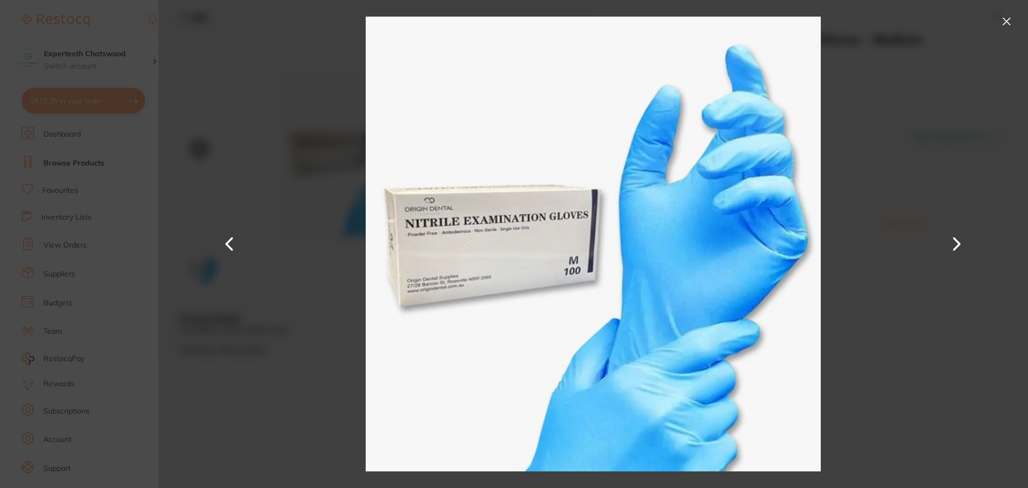
scroll to position [880, 0]
click at [1001, 20] on button at bounding box center [1006, 21] width 17 height 17
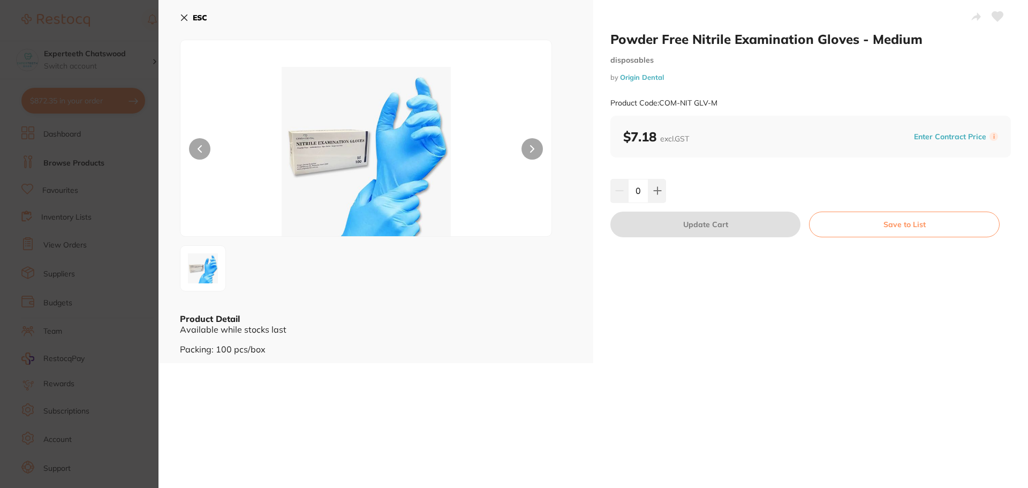
click at [208, 14] on div "ESC" at bounding box center [376, 24] width 392 height 31
click at [200, 19] on b "ESC" at bounding box center [200, 18] width 14 height 10
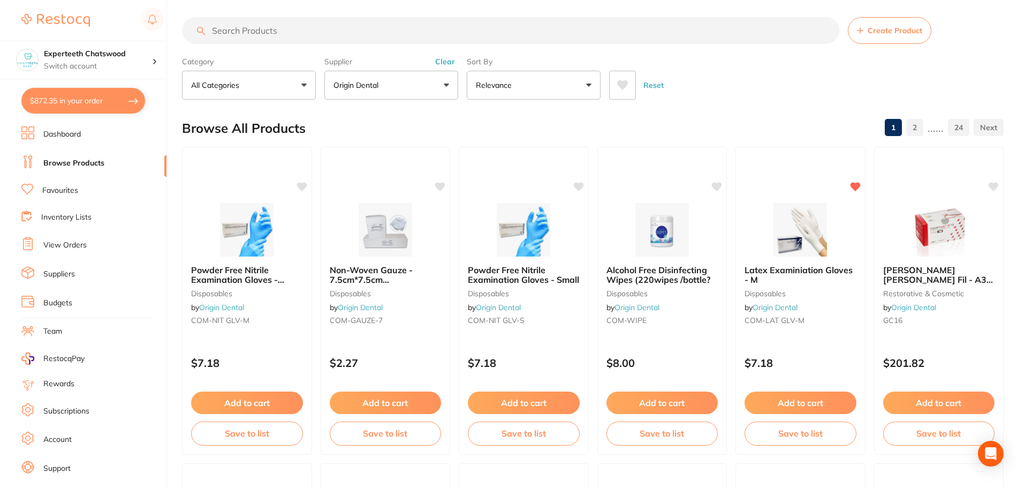
click at [260, 33] on input "search" at bounding box center [511, 30] width 658 height 27
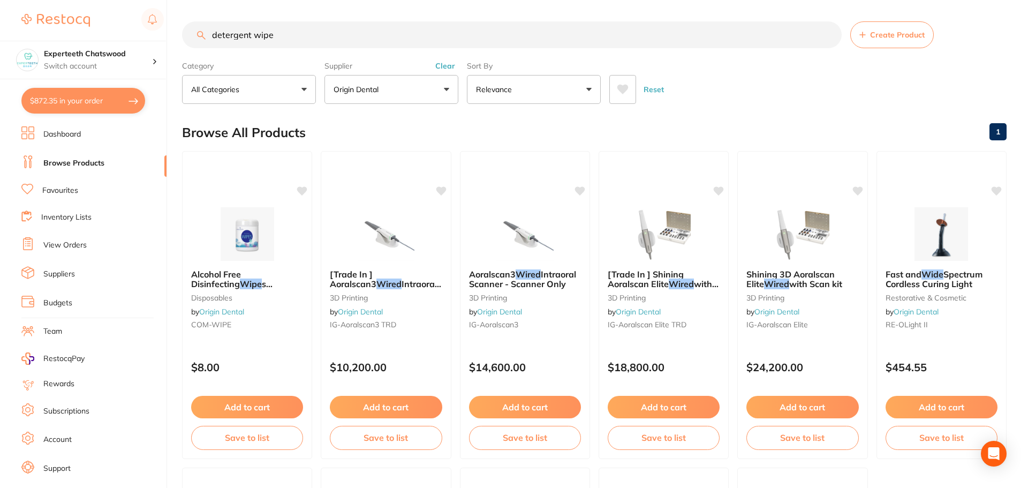
scroll to position [649, 0]
click at [252, 233] on img at bounding box center [247, 233] width 70 height 54
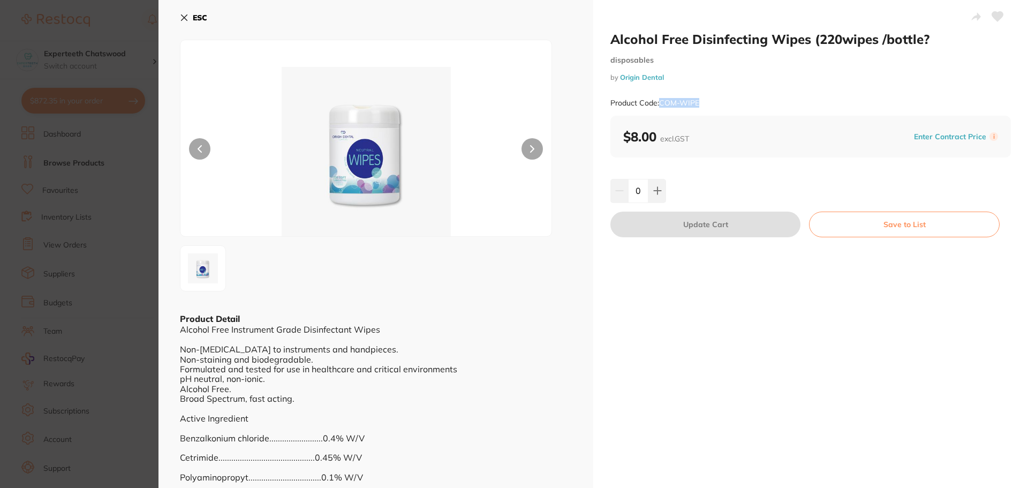
drag, startPoint x: 719, startPoint y: 100, endPoint x: 660, endPoint y: 103, distance: 59.5
click at [660, 103] on div "Product Code: COM-WIPE" at bounding box center [810, 103] width 401 height 26
copy small "COM-WIPE"
drag, startPoint x: 806, startPoint y: 39, endPoint x: 606, endPoint y: 40, distance: 200.8
click at [606, 40] on div "Alcohol Free Disinfecting Wipes (220wipes /bottle? disposables by Origin Dental…" at bounding box center [810, 265] width 435 height 530
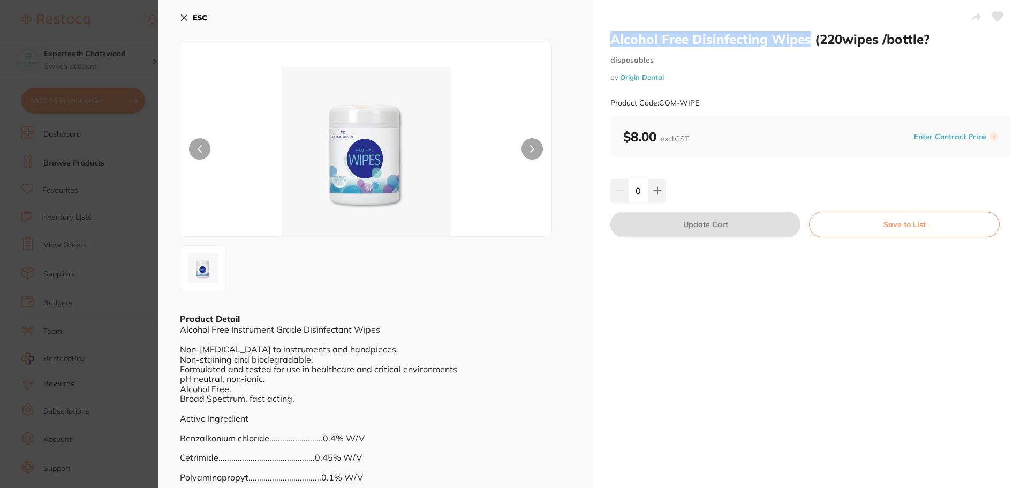
copy h2 "Alcohol Free Disinfecting Wipes"
click at [357, 145] on img at bounding box center [366, 151] width 223 height 169
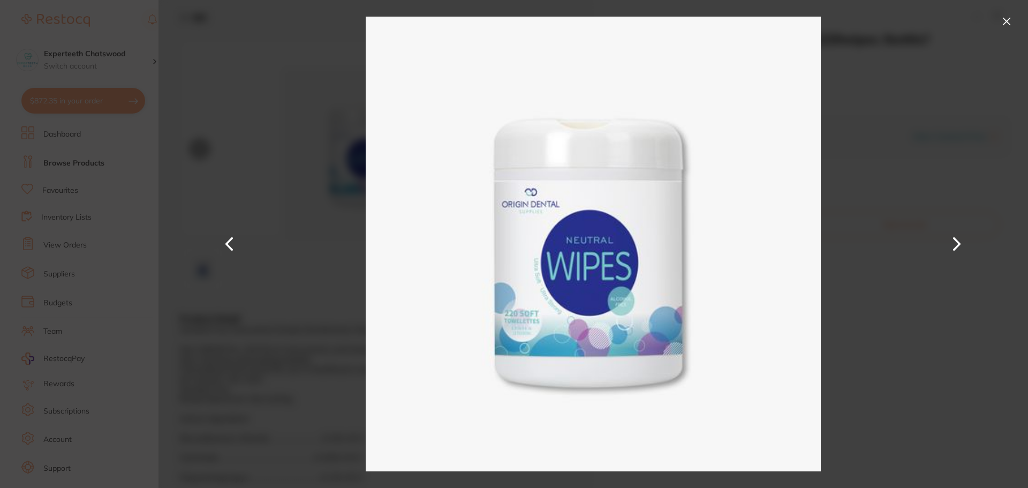
click at [1009, 27] on button at bounding box center [1006, 21] width 17 height 17
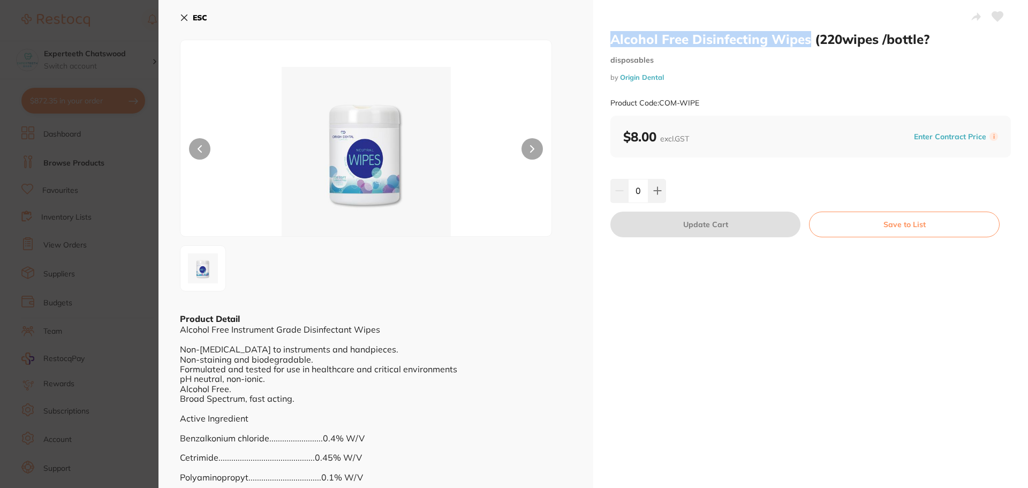
click at [195, 14] on b "ESC" at bounding box center [200, 18] width 14 height 10
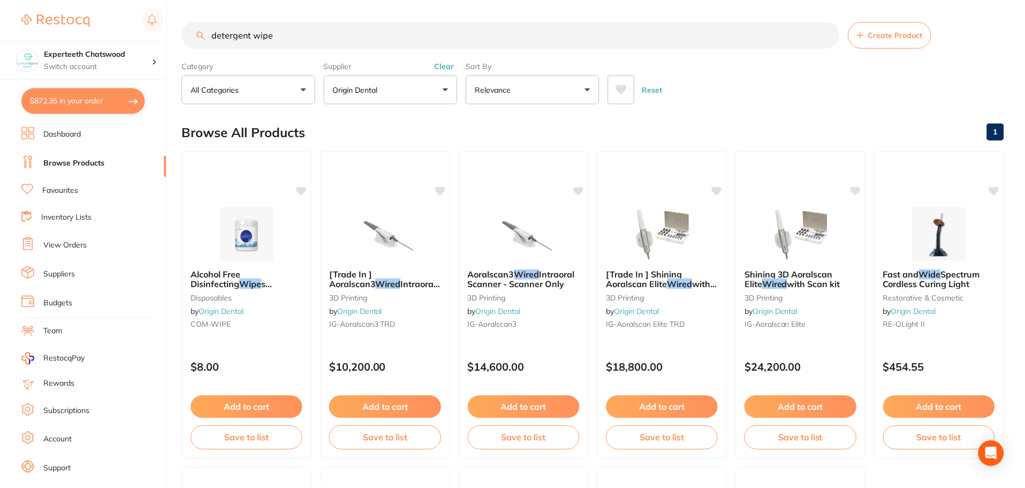
scroll to position [4, 0]
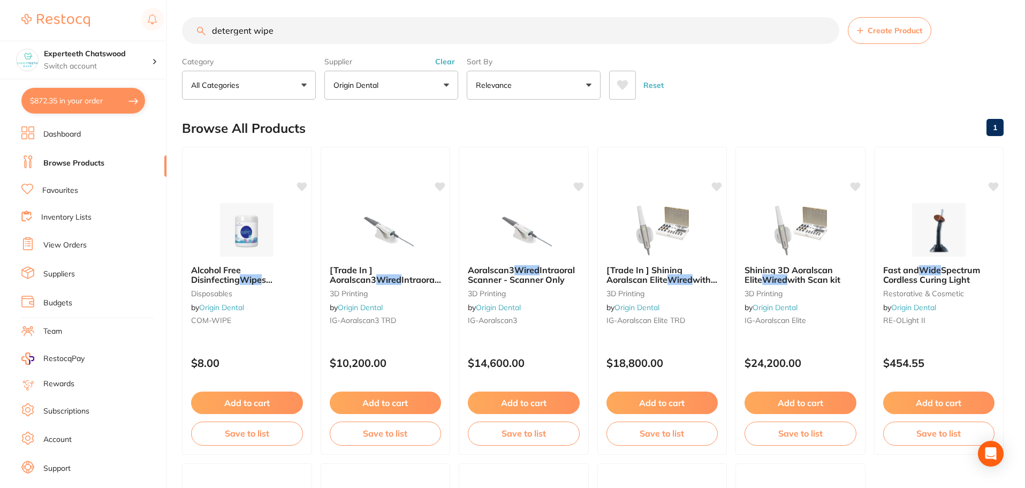
drag, startPoint x: 296, startPoint y: 35, endPoint x: 0, endPoint y: 5, distance: 297.1
click at [11, 7] on div "$872.35 Experteeth Chatswood Switch account Experteeth Chatswood $872.35 in you…" at bounding box center [512, 240] width 1025 height 488
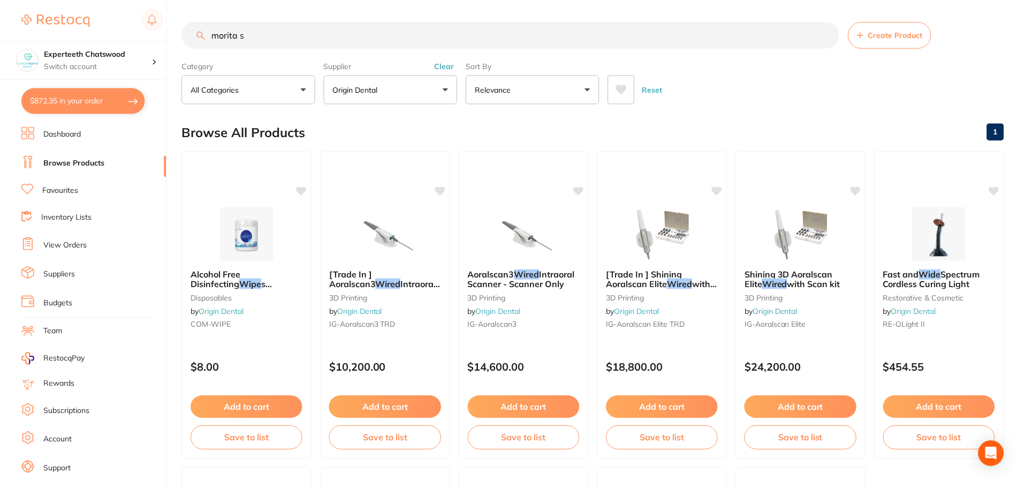
scroll to position [0, 0]
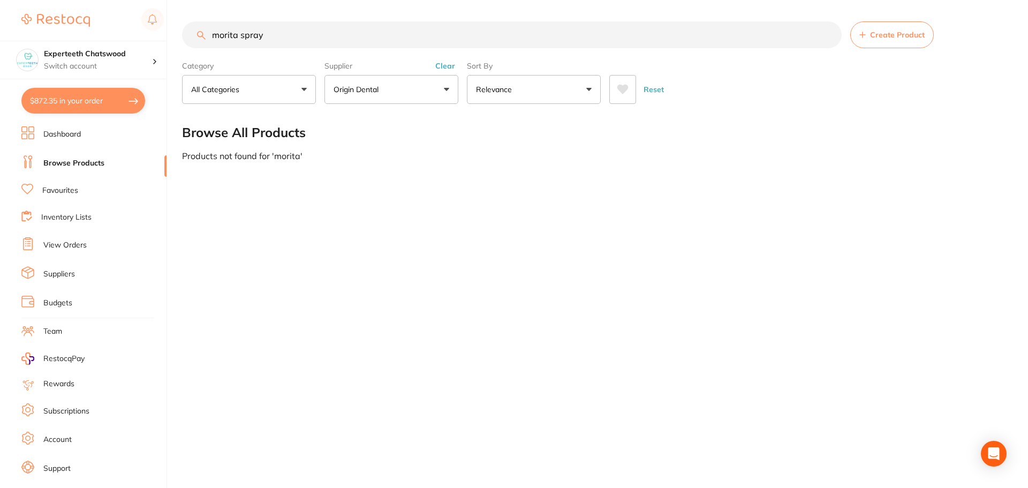
type input "morita spray"
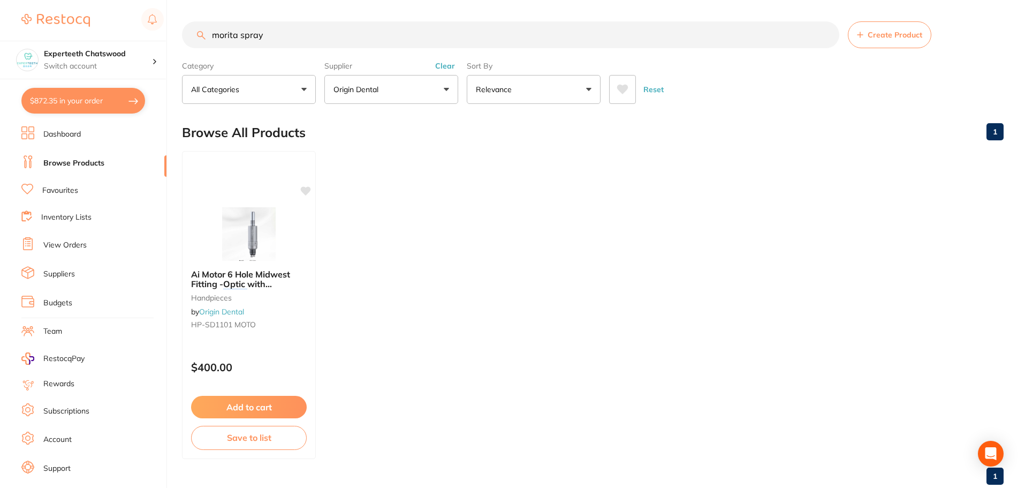
click at [94, 164] on link "Browse Products" at bounding box center [73, 163] width 61 height 11
click at [67, 186] on link "Favourites" at bounding box center [60, 190] width 36 height 11
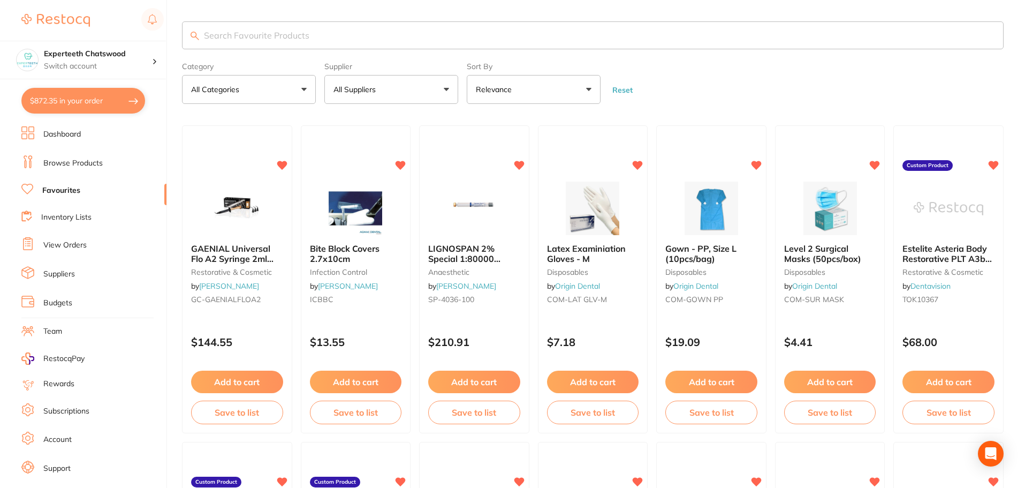
click at [237, 38] on input "search" at bounding box center [593, 35] width 822 height 28
type input "bur"
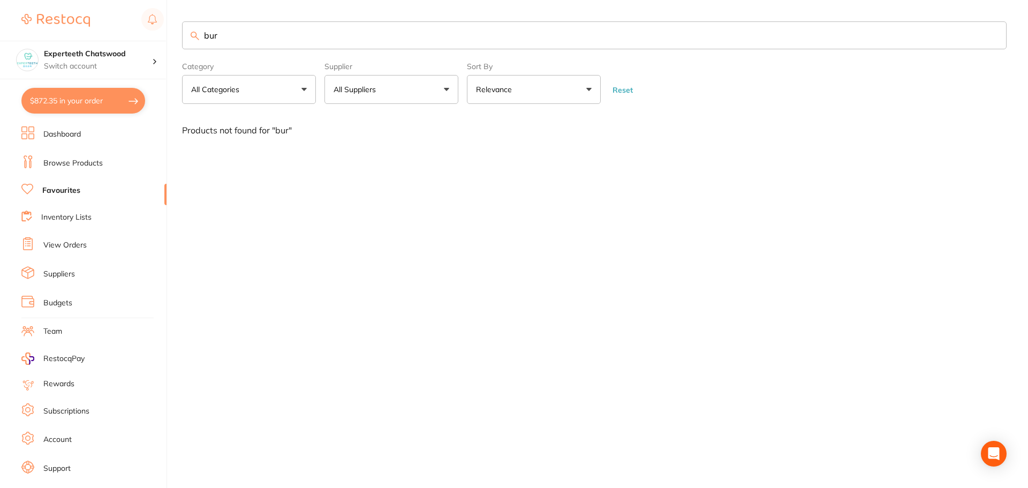
drag, startPoint x: 254, startPoint y: 29, endPoint x: 119, endPoint y: 22, distance: 135.1
click at [129, 27] on div "$872.35 Experteeth Chatswood Switch account Experteeth Chatswood $872.35 in you…" at bounding box center [514, 244] width 1028 height 488
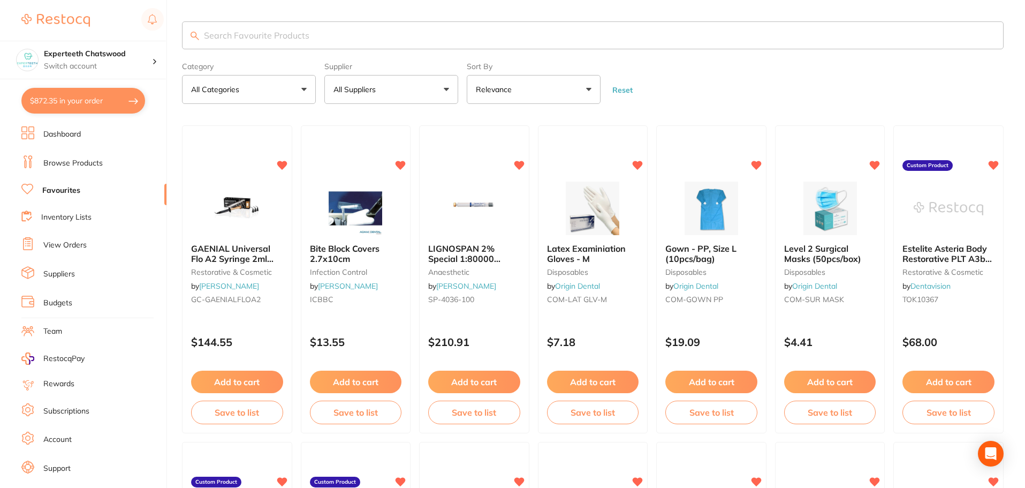
click at [371, 89] on p "All Suppliers" at bounding box center [357, 89] width 47 height 11
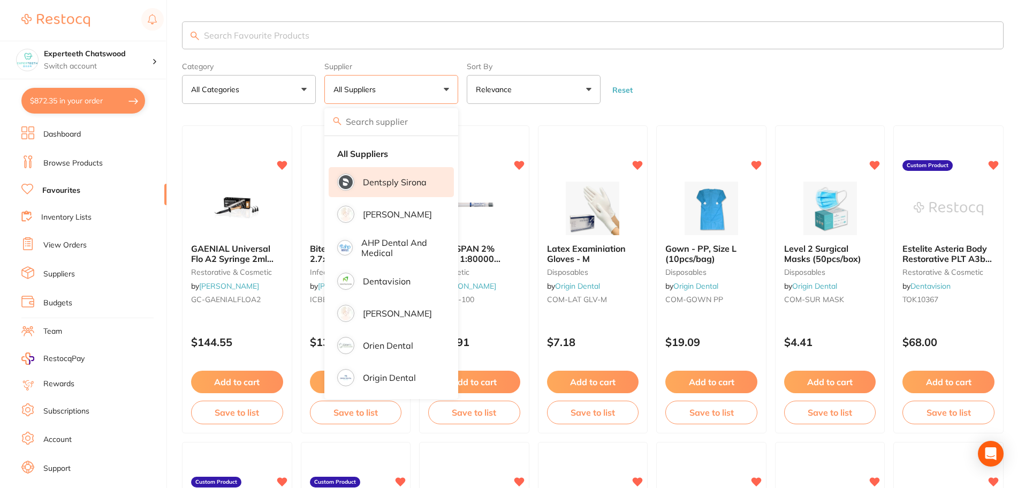
click at [403, 182] on p "Dentsply Sirona" at bounding box center [395, 182] width 64 height 10
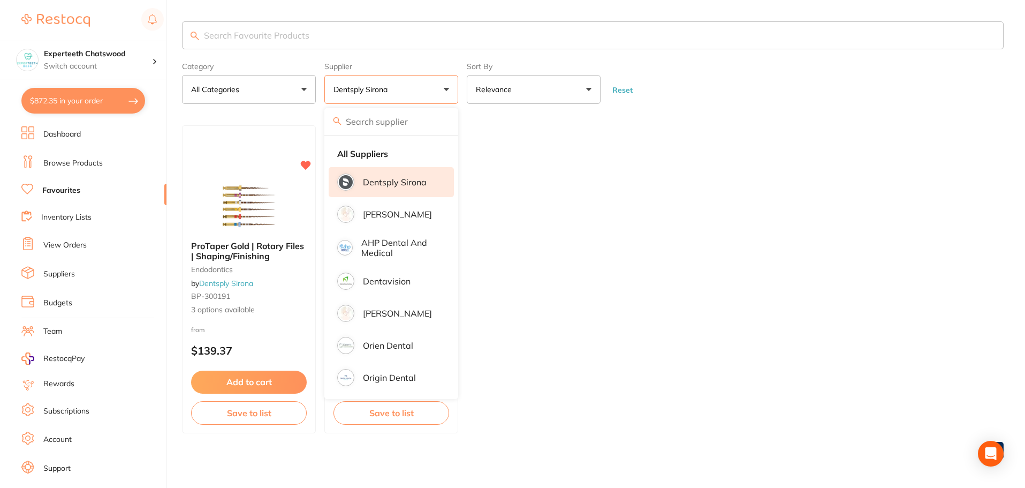
click at [782, 145] on ul "ProTaper Gold | Rotary Files | Shaping/Finishing endodontics by Dentsply Sirona…" at bounding box center [593, 279] width 822 height 308
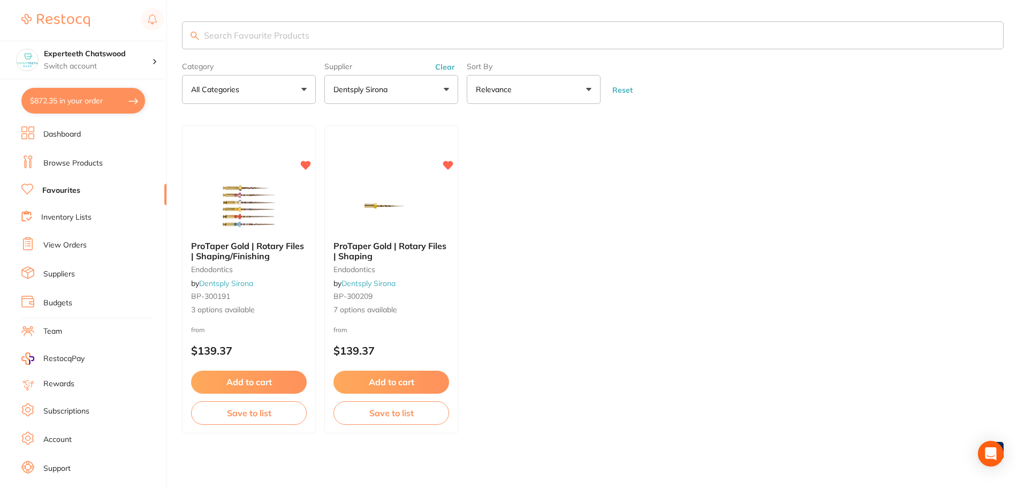
click at [93, 164] on link "Browse Products" at bounding box center [72, 163] width 59 height 11
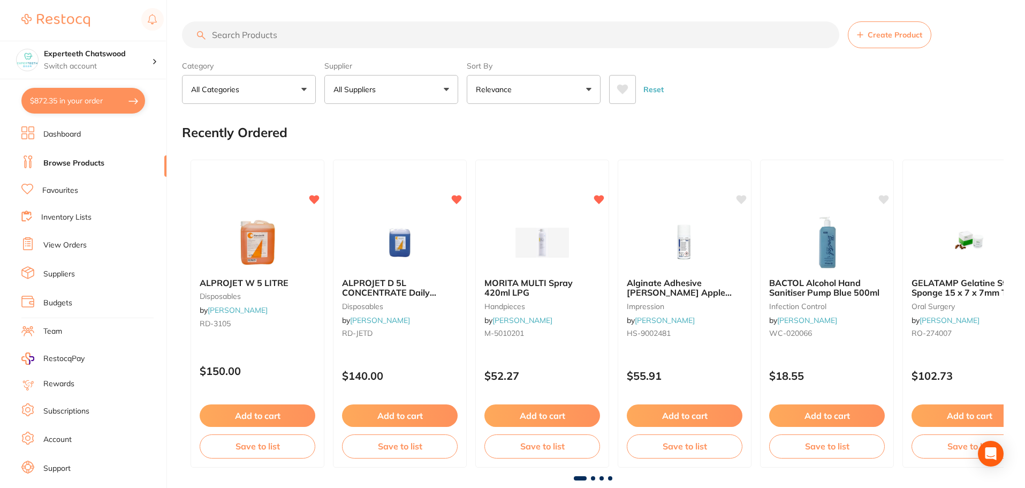
click at [346, 81] on button "All Suppliers" at bounding box center [391, 89] width 134 height 29
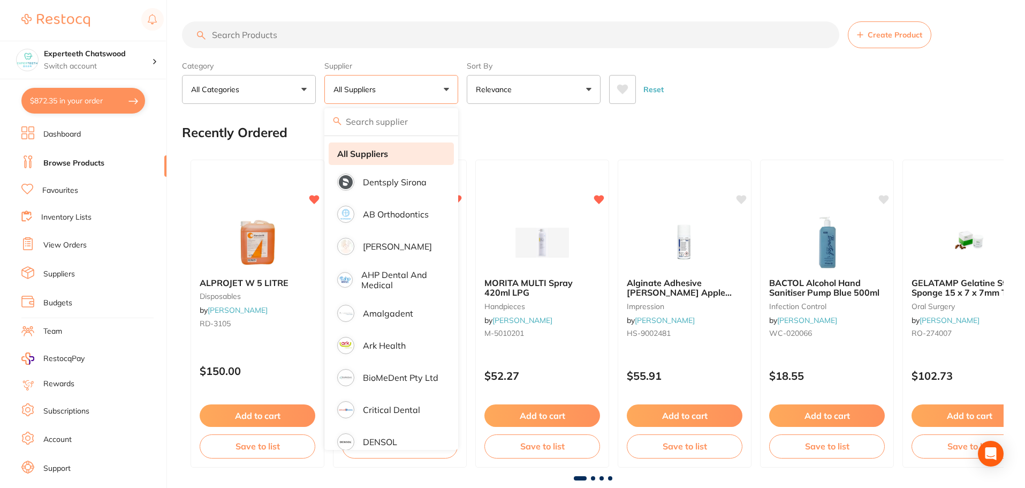
click at [387, 182] on p "Dentsply Sirona" at bounding box center [395, 182] width 64 height 10
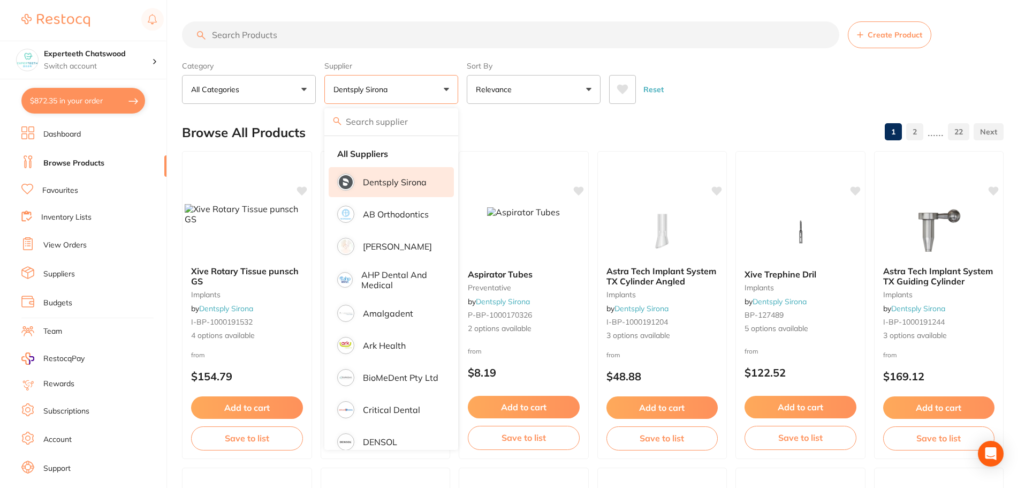
click at [247, 36] on input "search" at bounding box center [511, 34] width 658 height 27
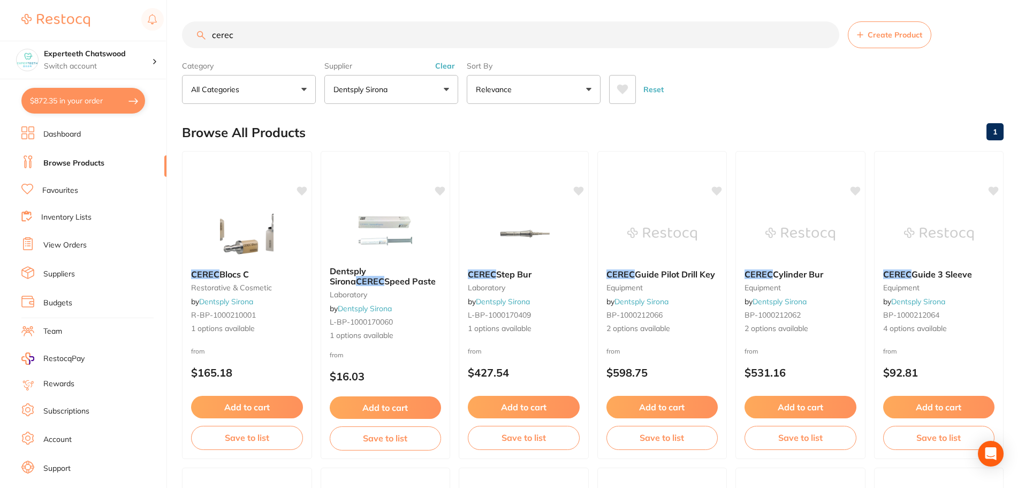
drag, startPoint x: 247, startPoint y: 35, endPoint x: 101, endPoint y: 17, distance: 147.3
click at [112, 19] on div "$872.35 Experteeth Chatswood Switch account Experteeth Chatswood $872.35 in you…" at bounding box center [512, 244] width 1025 height 488
paste input "TEMPBOND Original Automix 5ml Syringe & 10 tips No Triclosan"
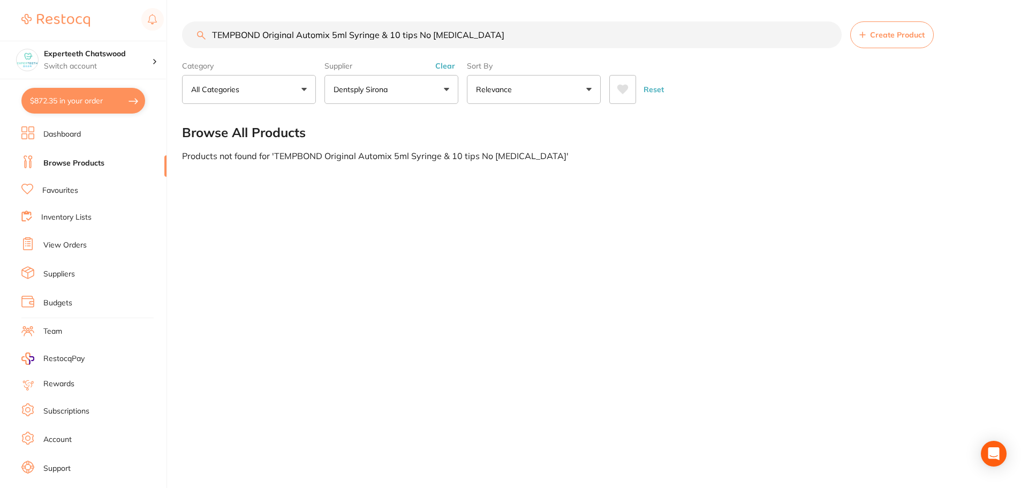
drag, startPoint x: 347, startPoint y: 35, endPoint x: 580, endPoint y: 40, distance: 233.5
click at [580, 40] on input "TEMPBOND Original Automix 5ml Syringe & 10 tips No Triclosan" at bounding box center [512, 34] width 660 height 27
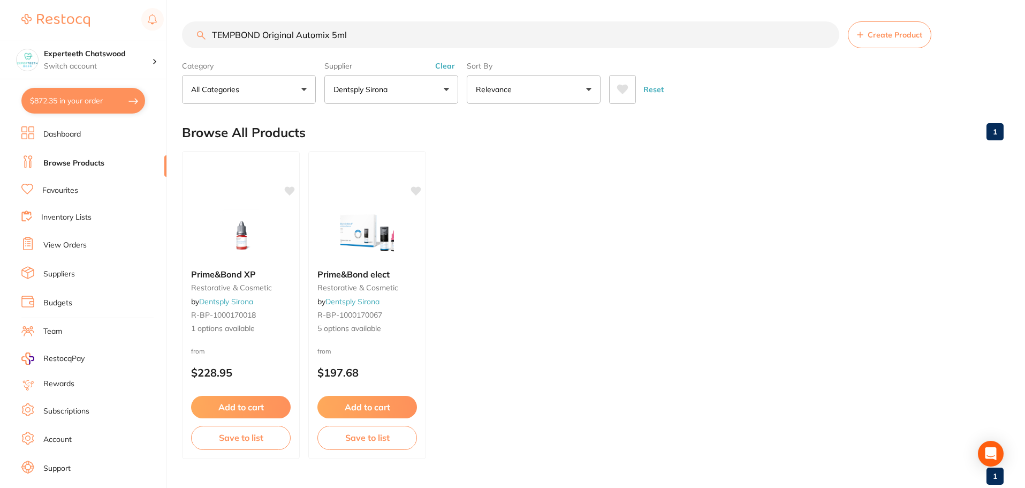
click at [71, 159] on link "Browse Products" at bounding box center [73, 163] width 61 height 11
click at [371, 90] on p "Dentsply Sirona" at bounding box center [363, 89] width 58 height 11
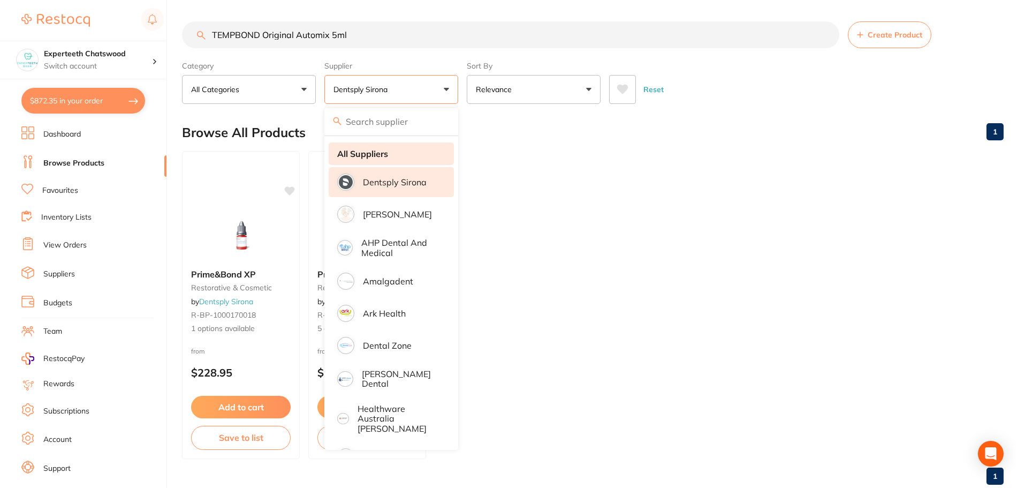
click at [355, 158] on strong "All Suppliers" at bounding box center [362, 154] width 51 height 10
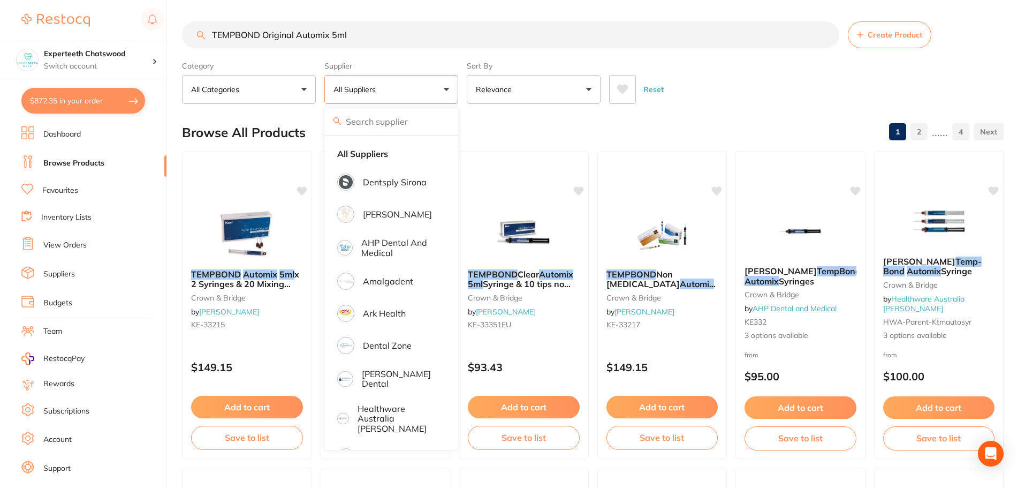
click at [735, 122] on div "Browse All Products 1 2 ...... 4" at bounding box center [593, 133] width 822 height 36
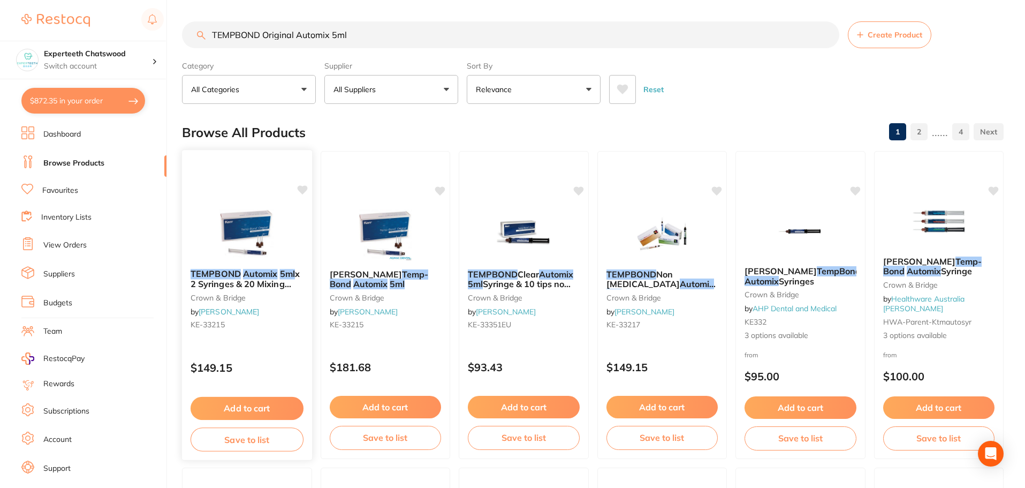
click at [237, 244] on img at bounding box center [247, 233] width 70 height 54
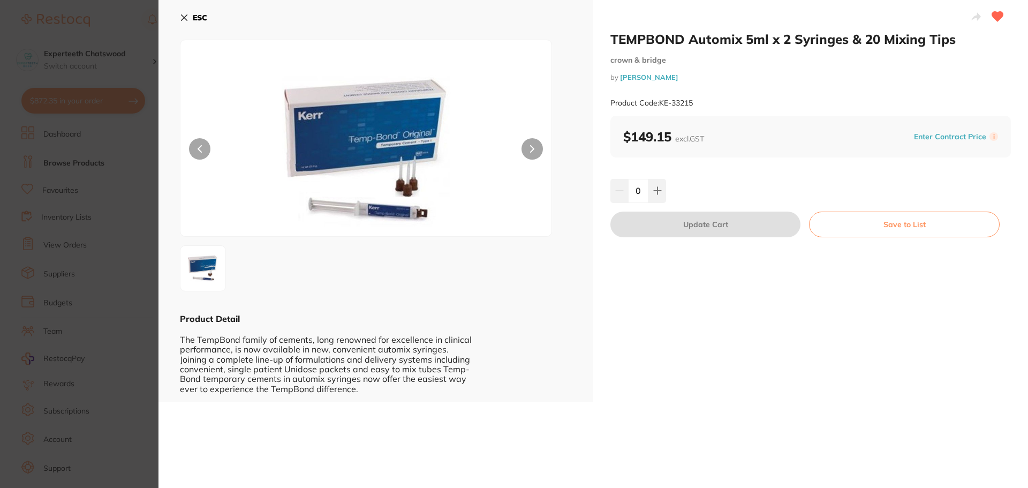
click at [187, 18] on icon at bounding box center [184, 17] width 9 height 9
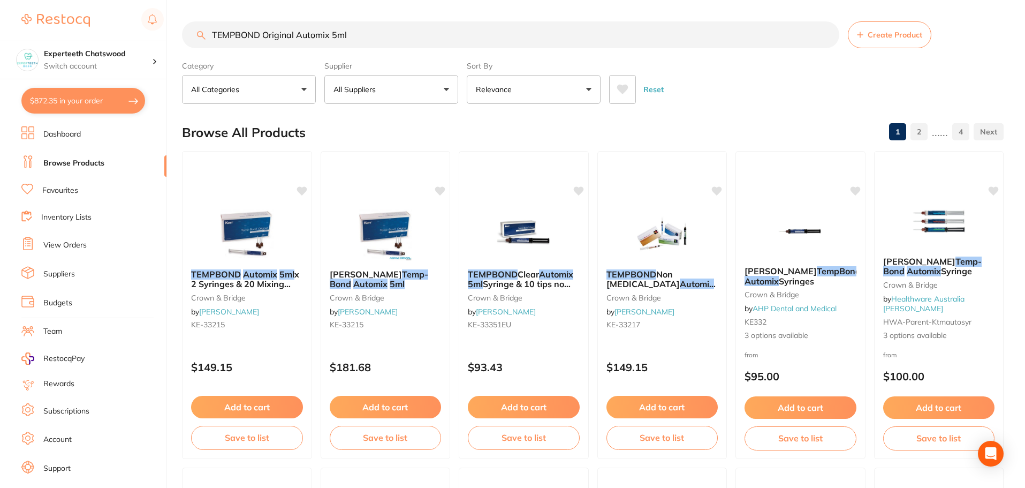
click at [390, 95] on button "All Suppliers" at bounding box center [391, 89] width 134 height 29
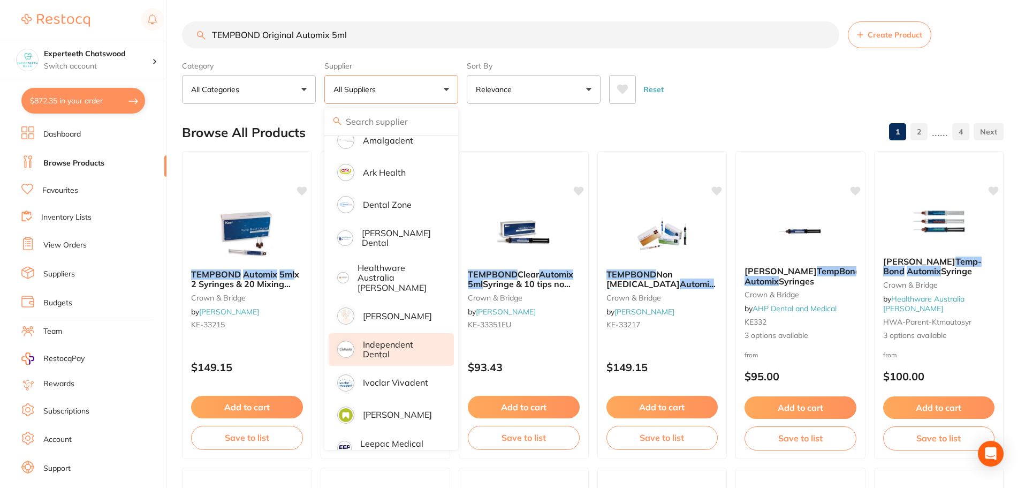
scroll to position [161, 0]
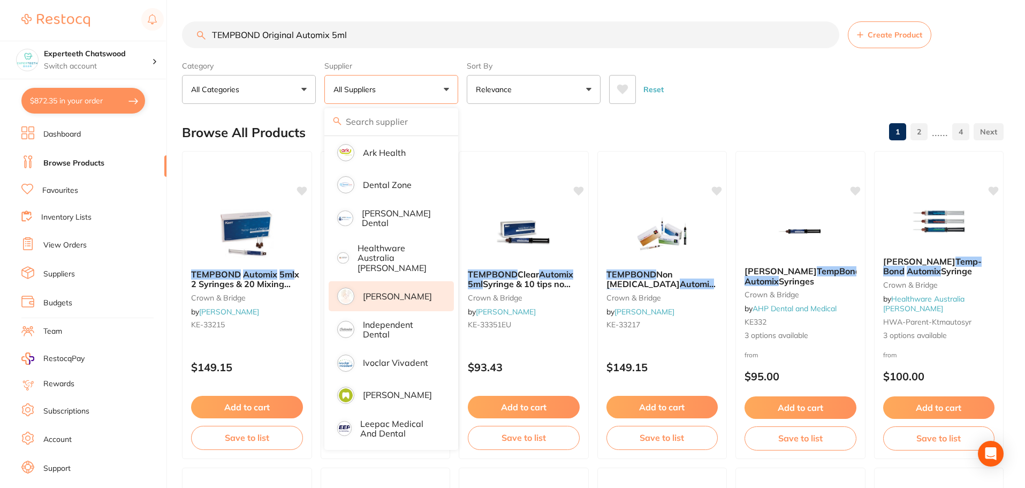
click at [400, 291] on p "[PERSON_NAME]" at bounding box center [397, 296] width 69 height 10
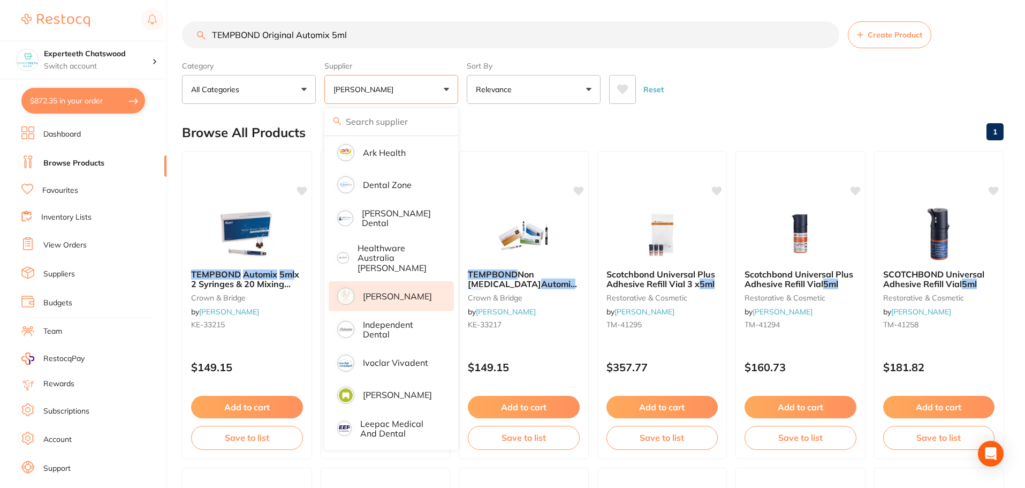
click at [788, 103] on div "Reset" at bounding box center [802, 84] width 386 height 37
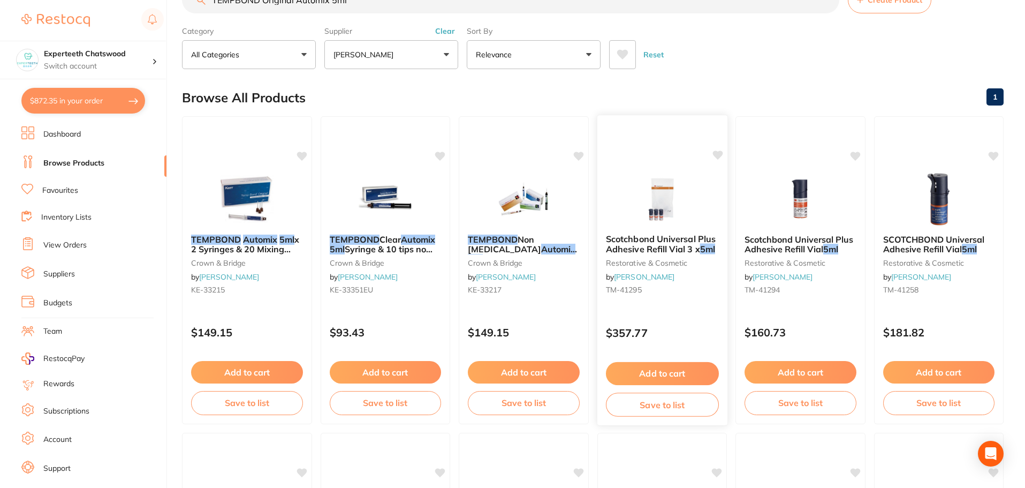
scroll to position [54, 0]
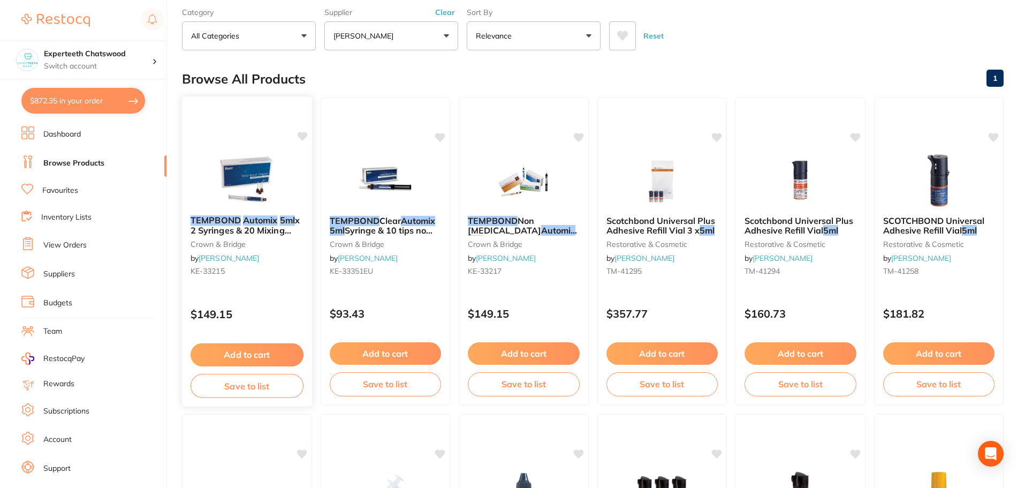
click at [246, 190] on img at bounding box center [247, 180] width 70 height 54
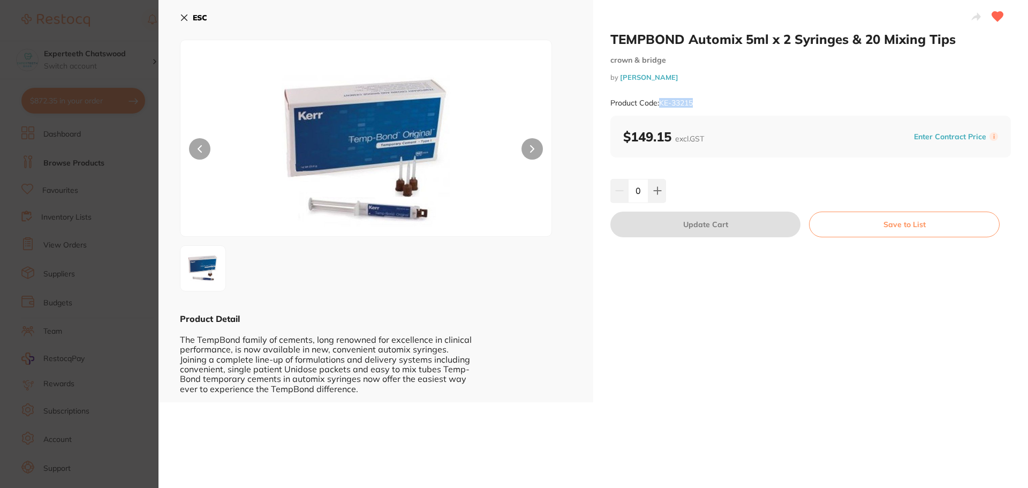
drag, startPoint x: 711, startPoint y: 108, endPoint x: 660, endPoint y: 105, distance: 51.0
click at [660, 105] on div "Product Code: KE-33215" at bounding box center [810, 103] width 401 height 26
copy small "KE-33215"
click at [198, 14] on b "ESC" at bounding box center [200, 18] width 14 height 10
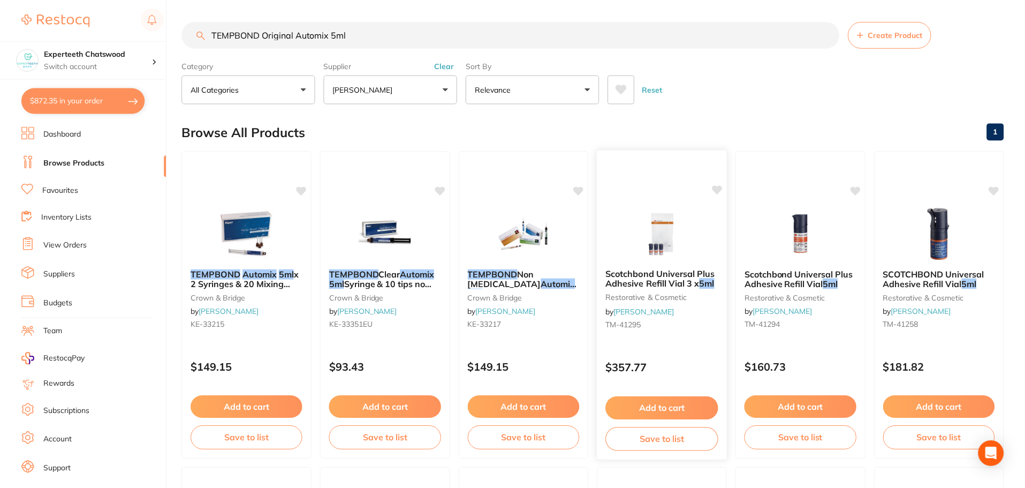
scroll to position [54, 0]
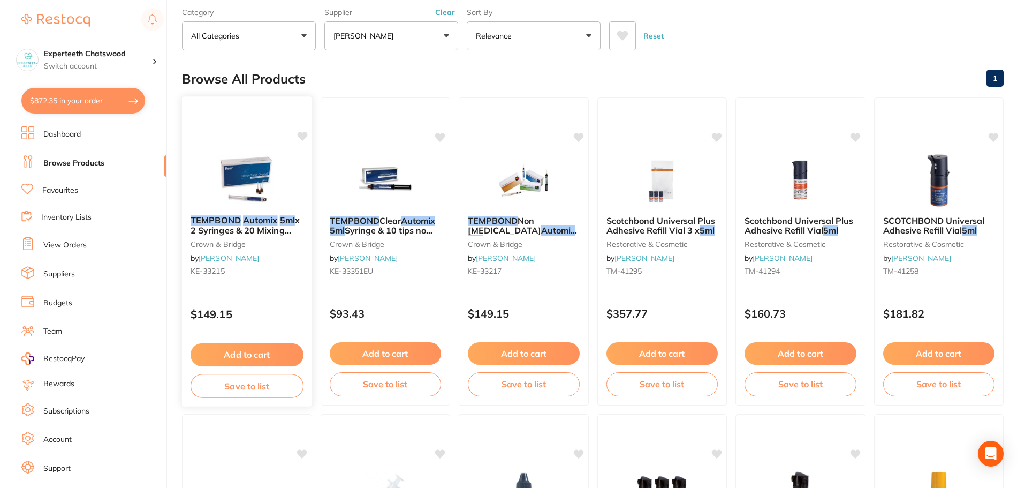
click at [251, 173] on img at bounding box center [247, 180] width 70 height 54
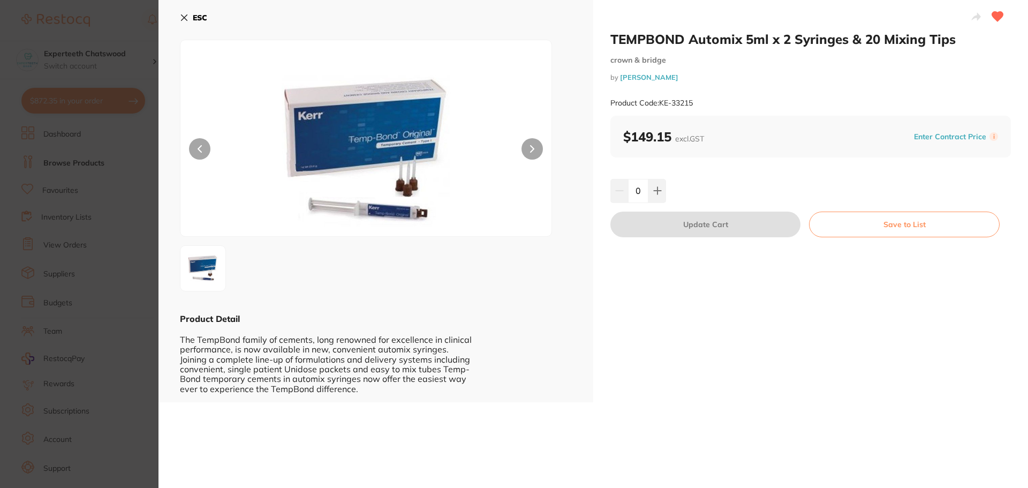
click at [403, 197] on img at bounding box center [366, 151] width 223 height 169
click at [362, 155] on img at bounding box center [366, 151] width 223 height 169
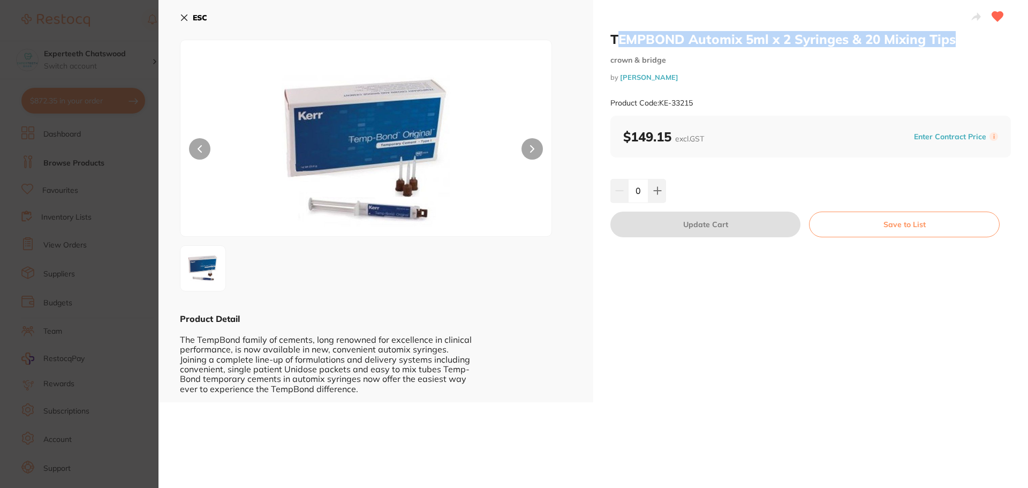
drag, startPoint x: 961, startPoint y: 42, endPoint x: 614, endPoint y: 46, distance: 346.4
click at [614, 46] on h2 "TEMPBOND Automix 5ml x 2 Syringes & 20 Mixing Tips" at bounding box center [810, 39] width 401 height 16
drag, startPoint x: 610, startPoint y: 37, endPoint x: 949, endPoint y: 48, distance: 339.1
click at [949, 48] on div "TEMPBOND Automix 5ml x 2 Syringes & 20 Mixing Tips crown & bridge by Henry Sche…" at bounding box center [810, 73] width 401 height 85
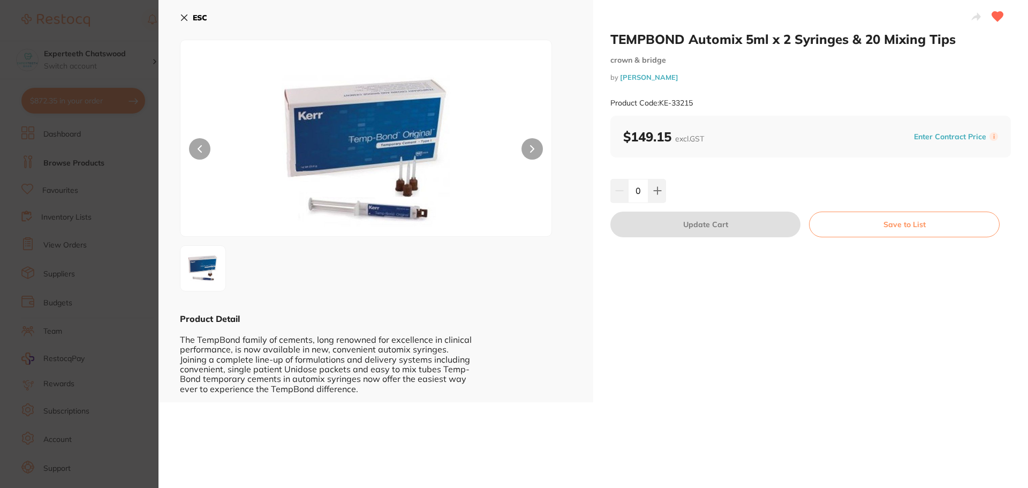
click at [909, 111] on div "Product Code: KE-33215" at bounding box center [810, 103] width 401 height 26
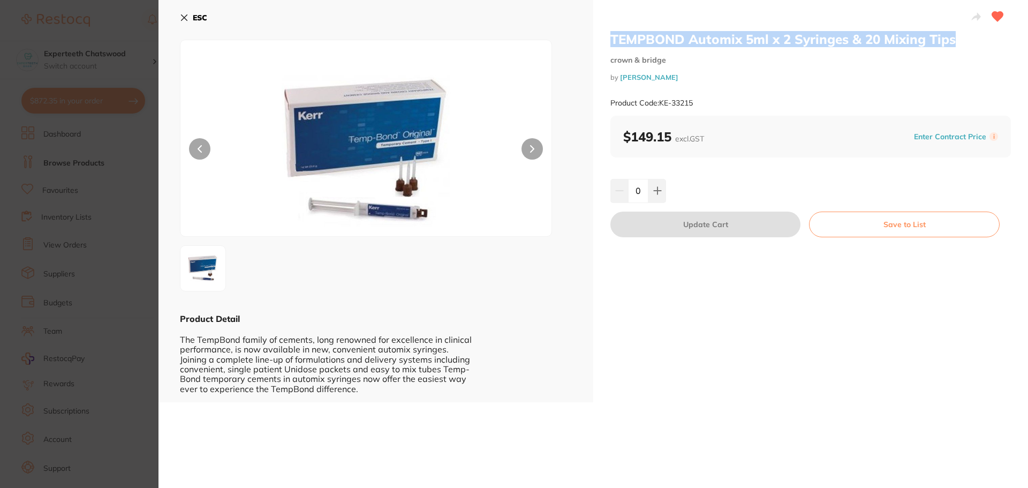
drag, startPoint x: 610, startPoint y: 40, endPoint x: 953, endPoint y: 38, distance: 342.7
click at [953, 38] on h2 "TEMPBOND Automix 5ml x 2 Syringes & 20 Mixing Tips" at bounding box center [810, 39] width 401 height 16
copy h2 "TEMPBOND Automix 5ml x 2 Syringes & 20 Mixing Tips"
click at [185, 17] on icon at bounding box center [185, 18] width 6 height 6
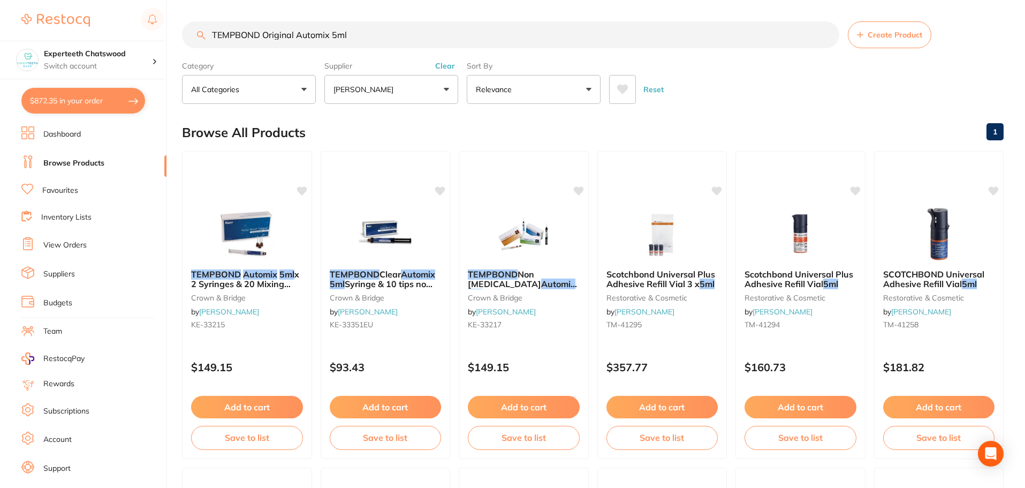
drag, startPoint x: 373, startPoint y: 31, endPoint x: 0, endPoint y: 3, distance: 374.2
click at [0, 3] on div "$872.35 Experteeth Chatswood Switch account Experteeth Chatswood $872.35 in you…" at bounding box center [512, 244] width 1025 height 488
paste input "3M REelyX Universa"
type input "3M REelyX Universal"
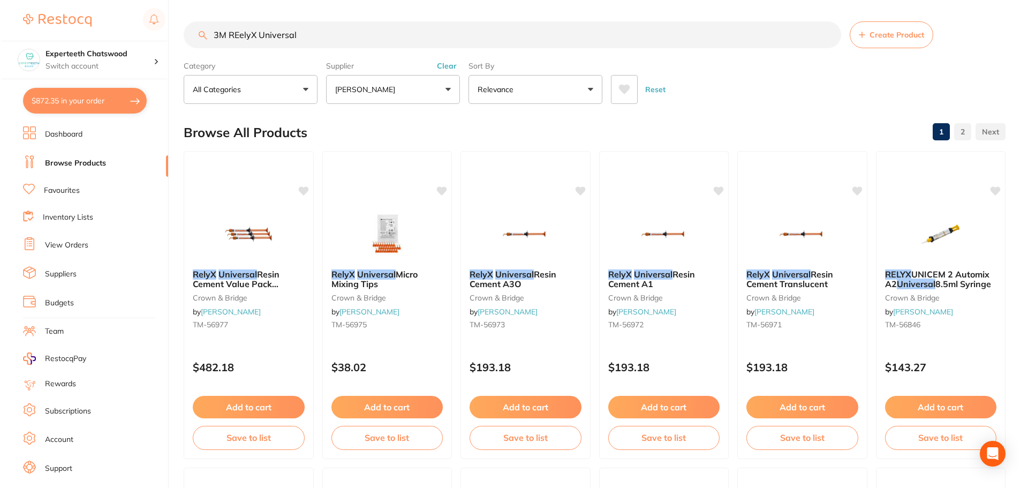
scroll to position [193, 0]
click at [239, 237] on img at bounding box center [247, 233] width 70 height 54
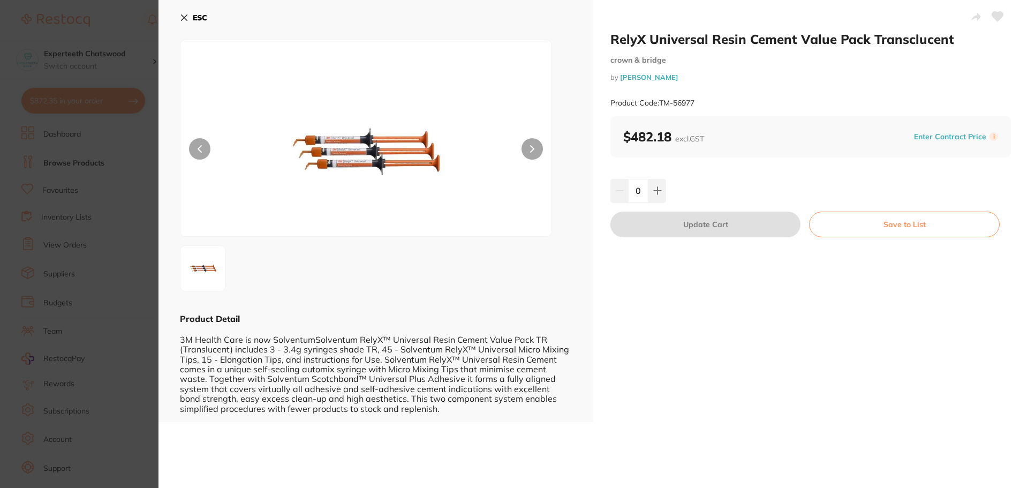
scroll to position [193, 0]
click at [359, 164] on img at bounding box center [366, 151] width 223 height 169
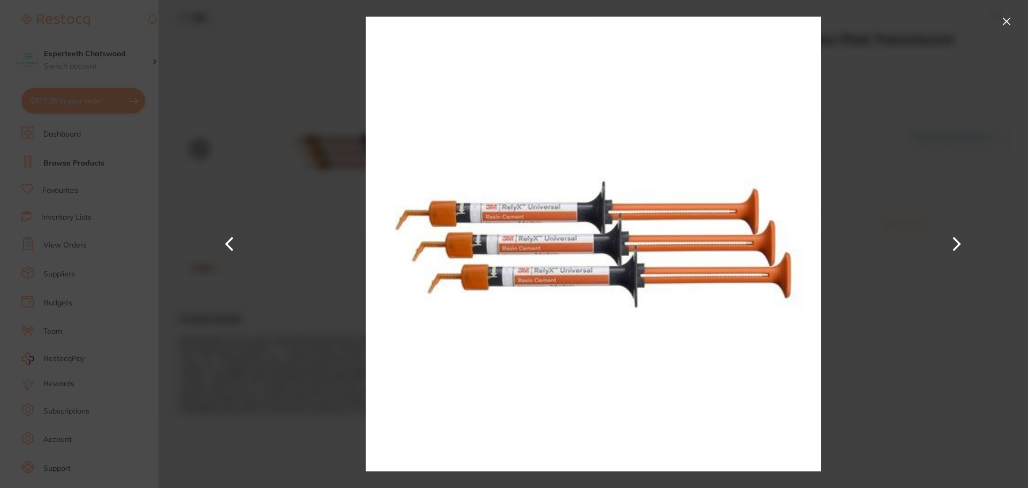
click at [1004, 17] on button at bounding box center [1006, 21] width 17 height 17
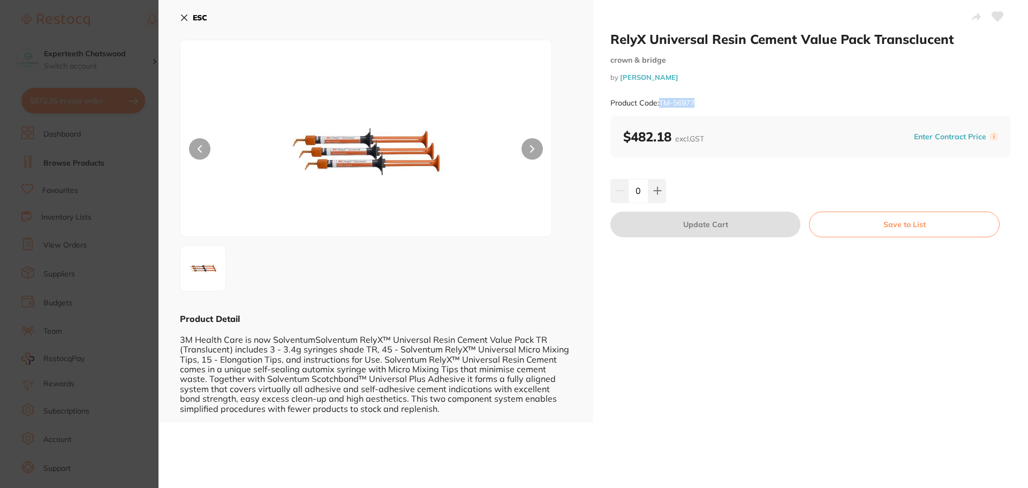
drag, startPoint x: 719, startPoint y: 104, endPoint x: 659, endPoint y: 104, distance: 59.4
click at [659, 104] on div "Product Code: TM-56977" at bounding box center [810, 103] width 401 height 26
copy small "TM-56977"
click at [200, 15] on b "ESC" at bounding box center [200, 18] width 14 height 10
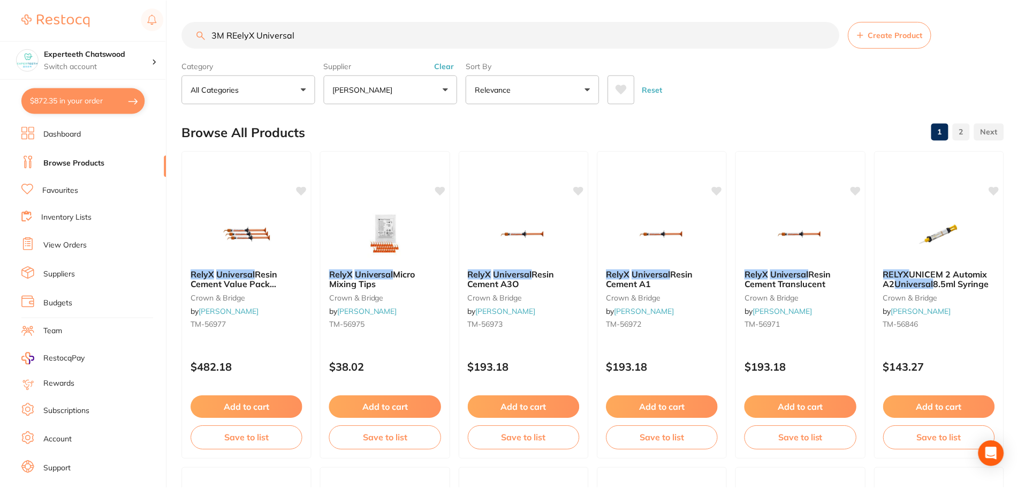
scroll to position [1, 0]
drag, startPoint x: 326, startPoint y: 34, endPoint x: 20, endPoint y: 16, distance: 306.8
click at [20, 16] on div "$872.35 Experteeth Chatswood Switch account Experteeth Chatswood $872.35 in you…" at bounding box center [512, 243] width 1025 height 488
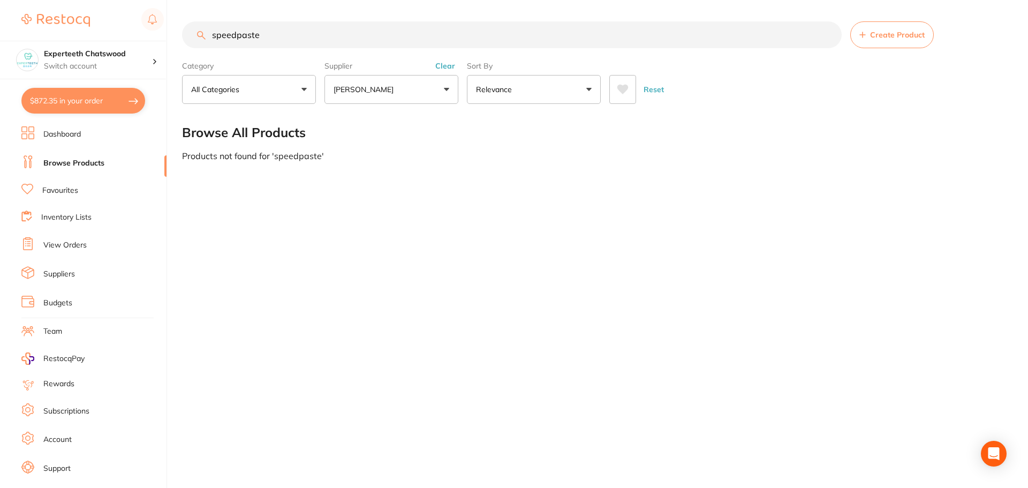
scroll to position [0, 0]
click at [358, 89] on p "[PERSON_NAME]" at bounding box center [366, 89] width 64 height 11
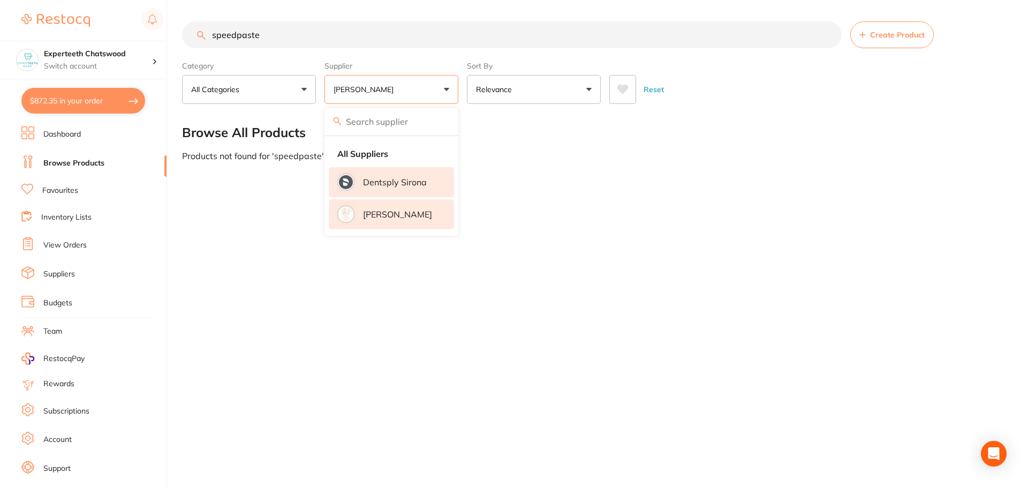
click at [396, 179] on p "Dentsply Sirona" at bounding box center [395, 182] width 64 height 10
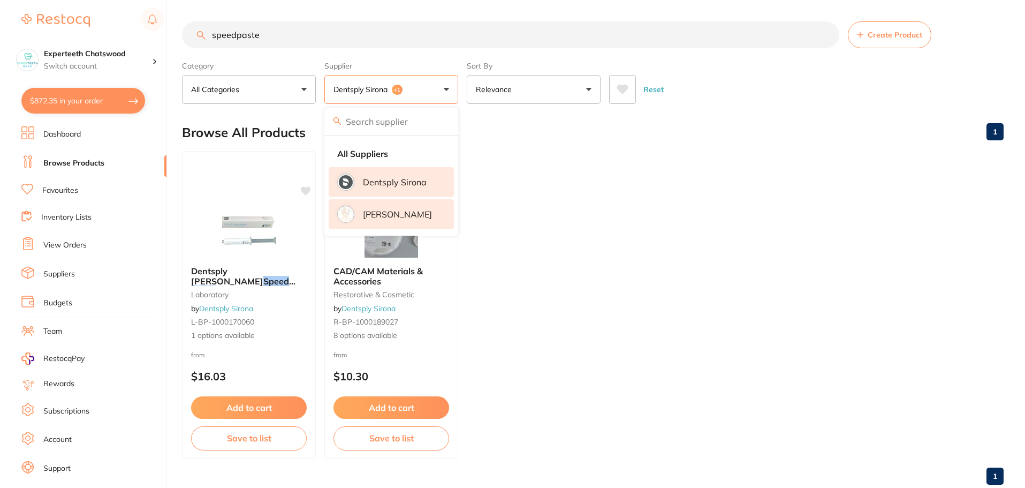
click at [382, 211] on p "[PERSON_NAME]" at bounding box center [397, 214] width 69 height 10
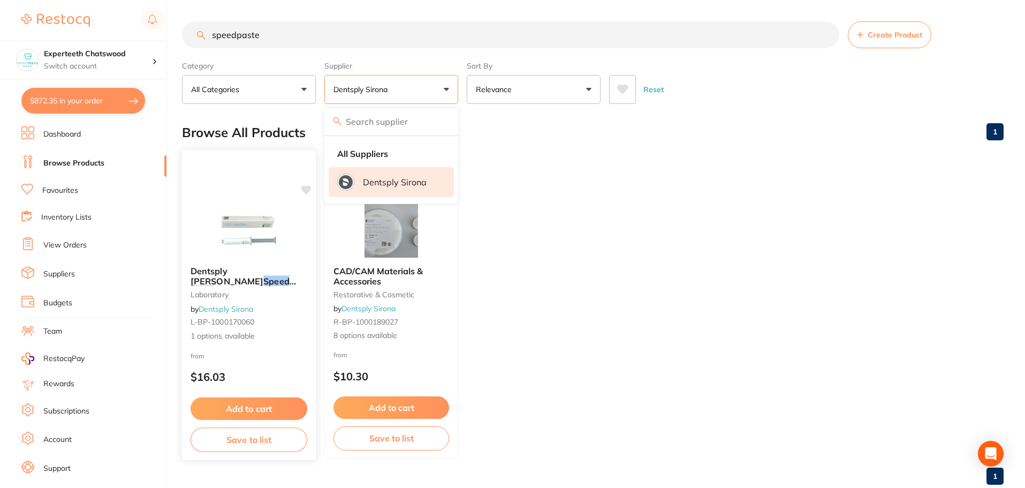
click at [253, 228] on img at bounding box center [249, 230] width 70 height 54
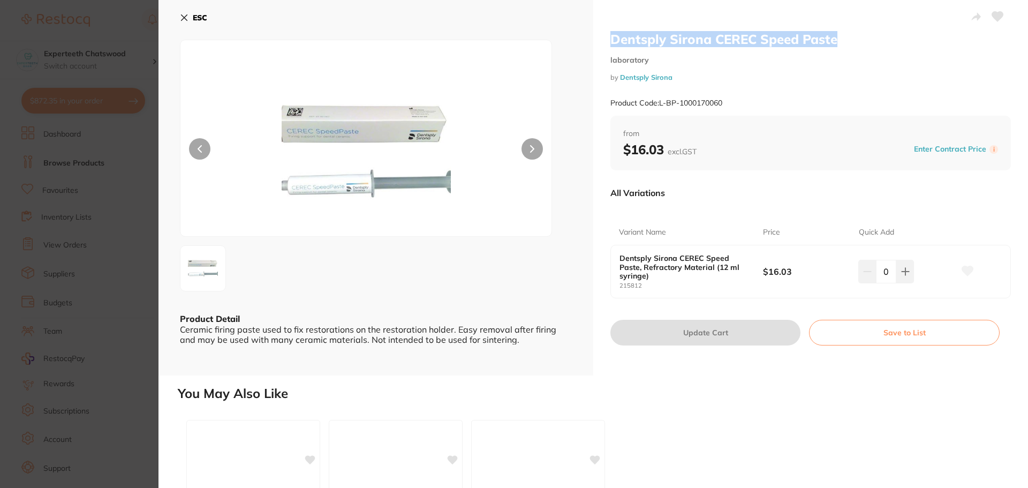
drag, startPoint x: 869, startPoint y: 37, endPoint x: 607, endPoint y: 37, distance: 262.4
click at [607, 37] on div "Dentsply Sirona CEREC Speed Paste laboratory by Dentsply Sirona Product Code: L…" at bounding box center [810, 187] width 435 height 375
copy h2 "Dentsply Sirona CEREC Speed Paste"
drag, startPoint x: 692, startPoint y: 79, endPoint x: 619, endPoint y: 81, distance: 72.3
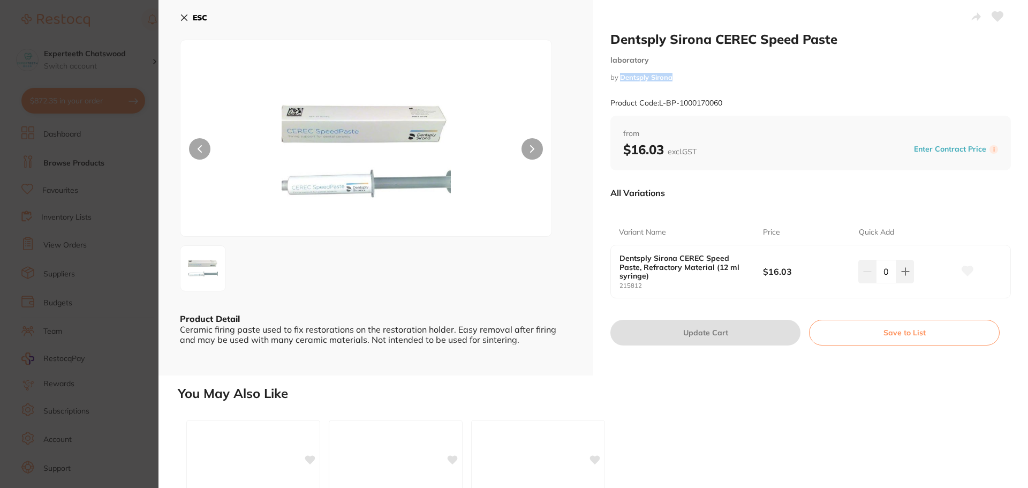
click at [619, 81] on small "by Dentsply Sirona" at bounding box center [810, 77] width 401 height 8
copy link "Dentsply Sirona"
click at [384, 175] on img at bounding box center [366, 151] width 223 height 169
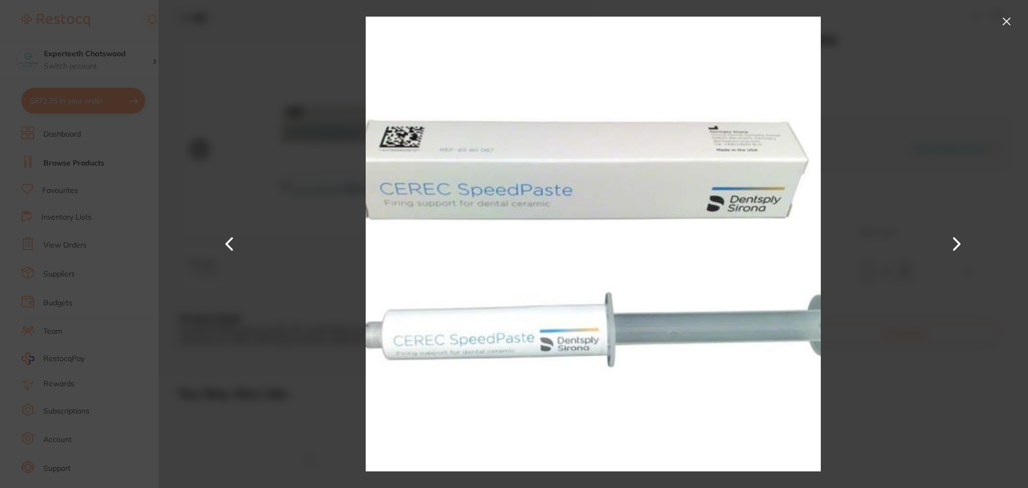
click at [1003, 18] on button at bounding box center [1006, 21] width 17 height 17
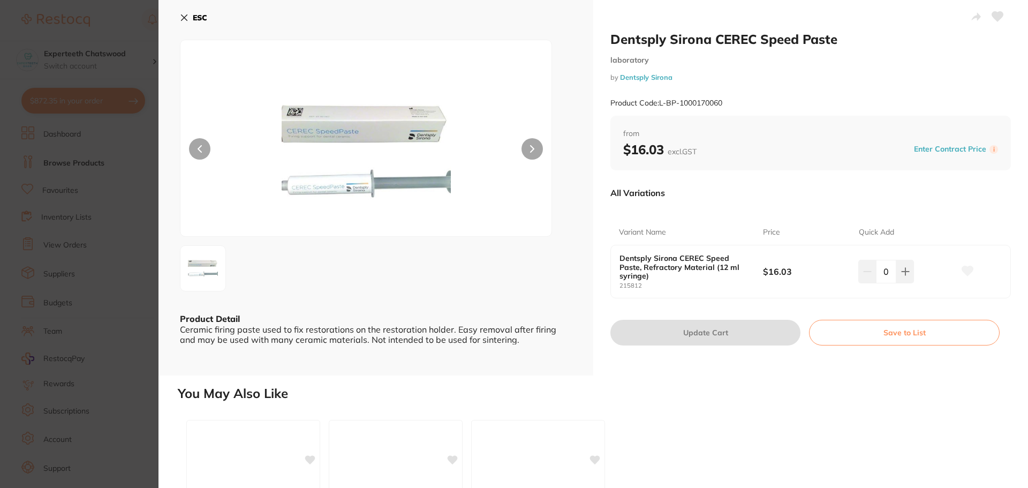
click at [745, 104] on div "Product Code: L-BP-1000170060" at bounding box center [810, 103] width 401 height 26
drag, startPoint x: 745, startPoint y: 101, endPoint x: 661, endPoint y: 105, distance: 84.2
click at [661, 105] on div "Product Code: L-BP-1000170060" at bounding box center [810, 103] width 401 height 26
copy small "L-BP-1000170060"
click at [200, 20] on b "ESC" at bounding box center [200, 18] width 14 height 10
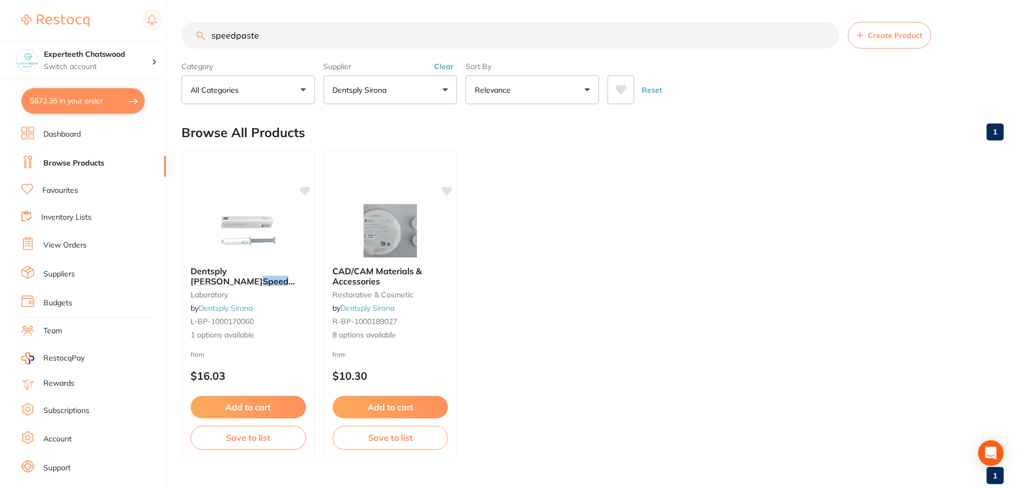
scroll to position [1, 0]
drag, startPoint x: 293, startPoint y: 34, endPoint x: 150, endPoint y: 31, distance: 143.0
click at [154, 32] on div "$872.35 Experteeth Chatswood Switch account Experteeth Chatswood $872.35 in you…" at bounding box center [512, 243] width 1025 height 488
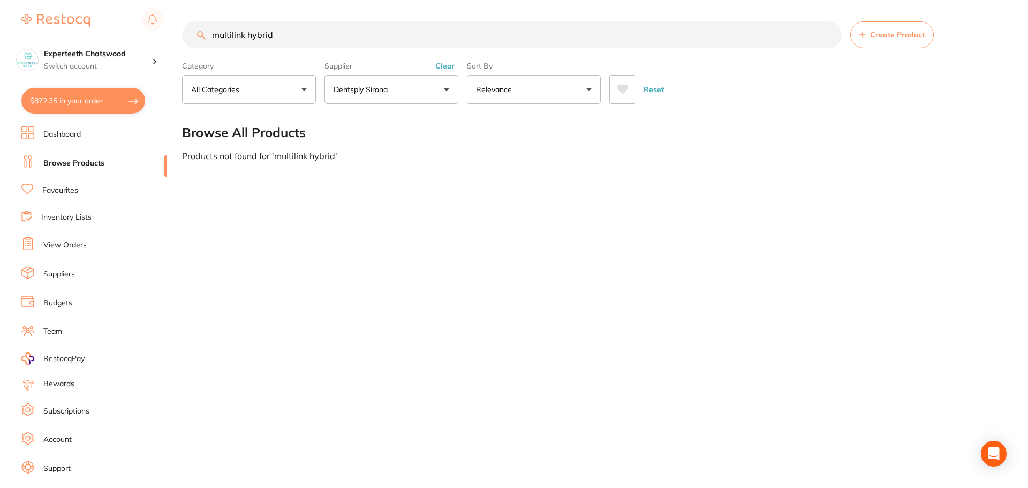
drag, startPoint x: 248, startPoint y: 35, endPoint x: 0, endPoint y: 4, distance: 249.8
click at [0, 4] on div "$872.35 Experteeth Chatswood Switch account Experteeth Chatswood $872.35 in you…" at bounding box center [514, 244] width 1028 height 488
click at [257, 32] on input "hybrid" at bounding box center [512, 34] width 660 height 27
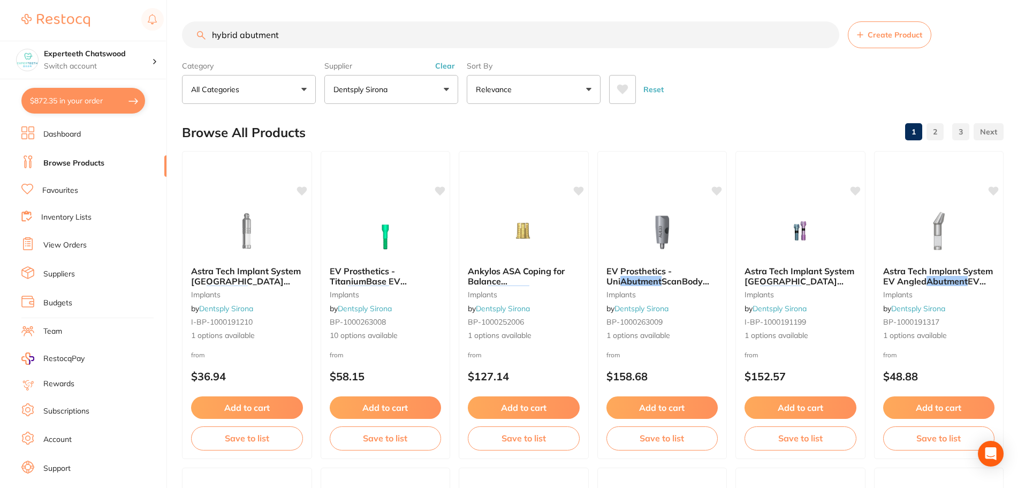
click at [399, 84] on button "Dentsply Sirona" at bounding box center [391, 89] width 134 height 29
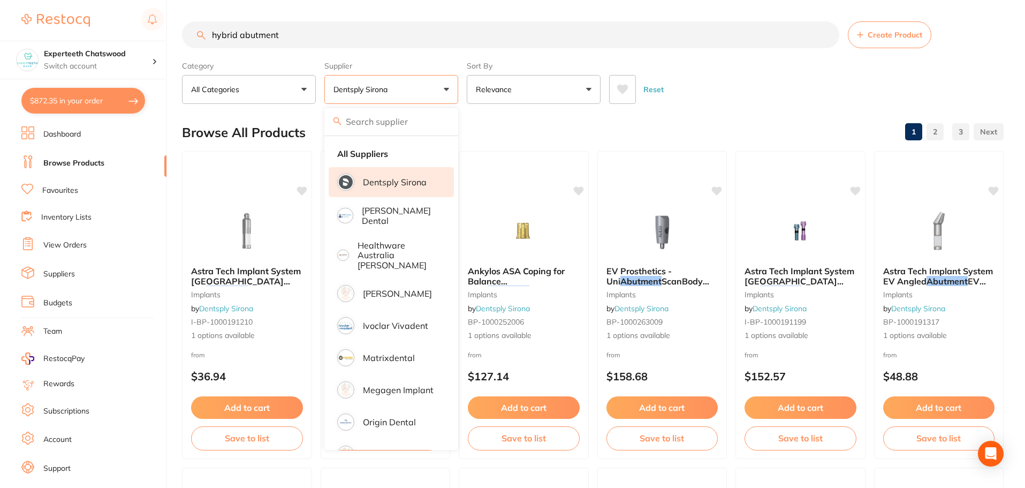
click at [503, 137] on div "Browse All Products 1 2 3" at bounding box center [593, 133] width 822 height 36
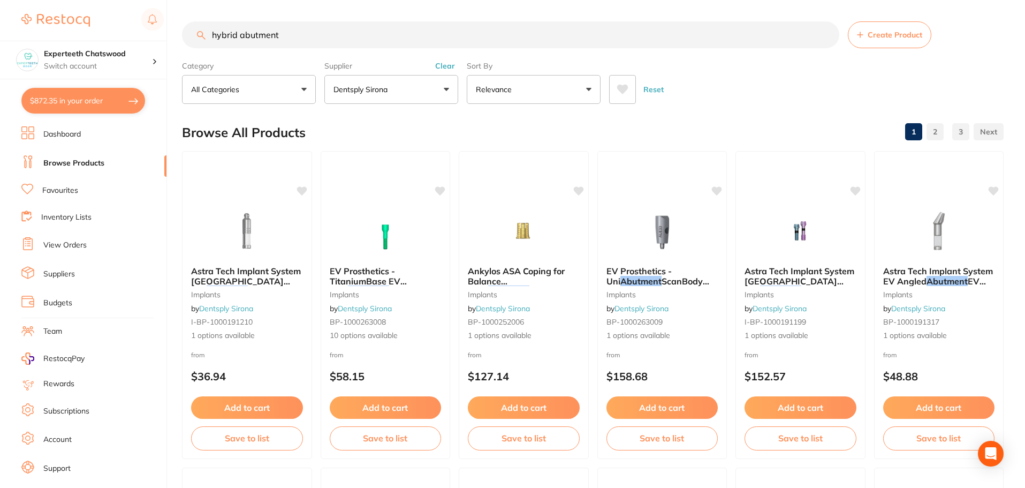
click at [445, 66] on button "Clear" at bounding box center [445, 66] width 26 height 10
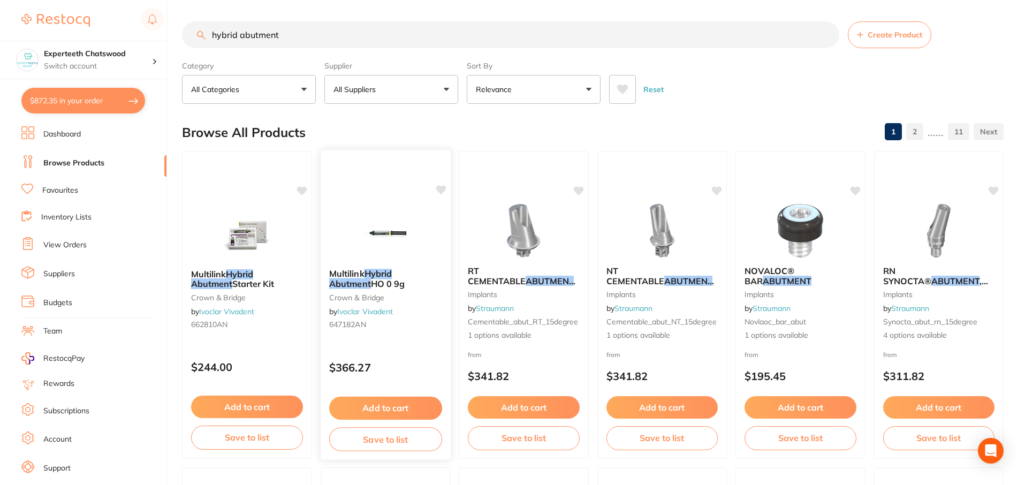
click at [398, 237] on img at bounding box center [385, 233] width 70 height 54
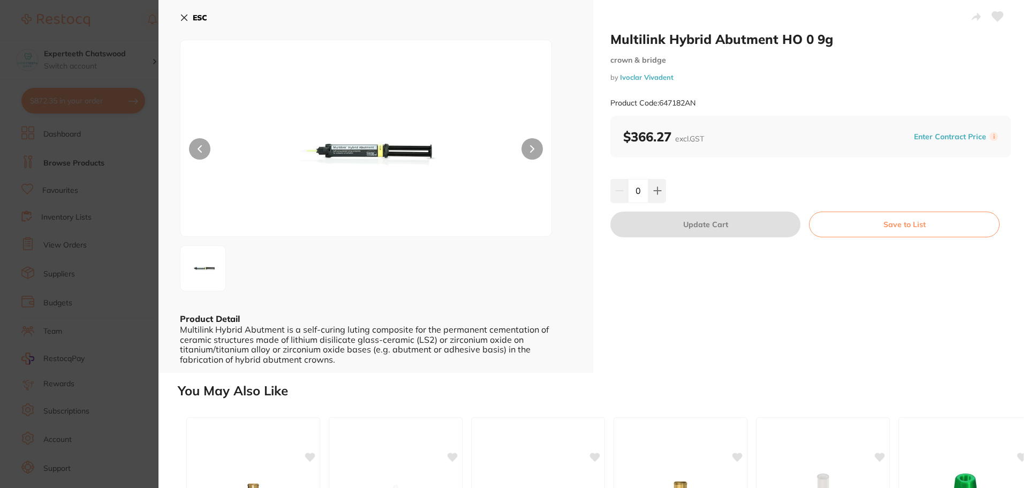
click at [390, 161] on img at bounding box center [366, 151] width 223 height 169
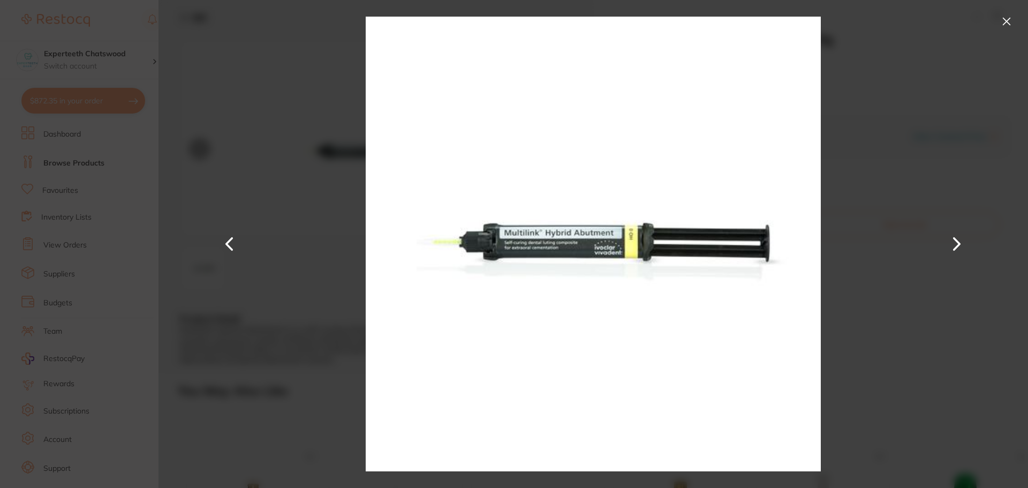
click at [1008, 17] on button at bounding box center [1006, 21] width 17 height 17
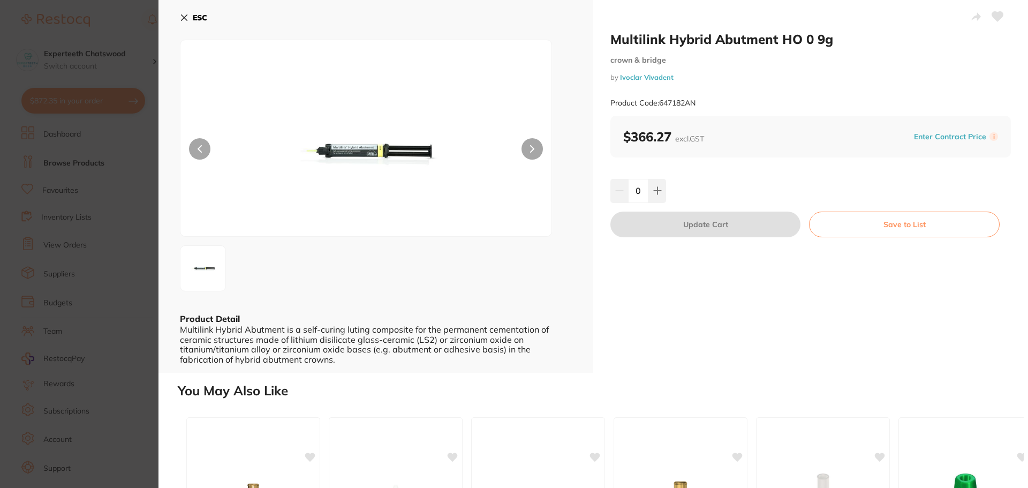
click at [417, 157] on img at bounding box center [366, 151] width 223 height 169
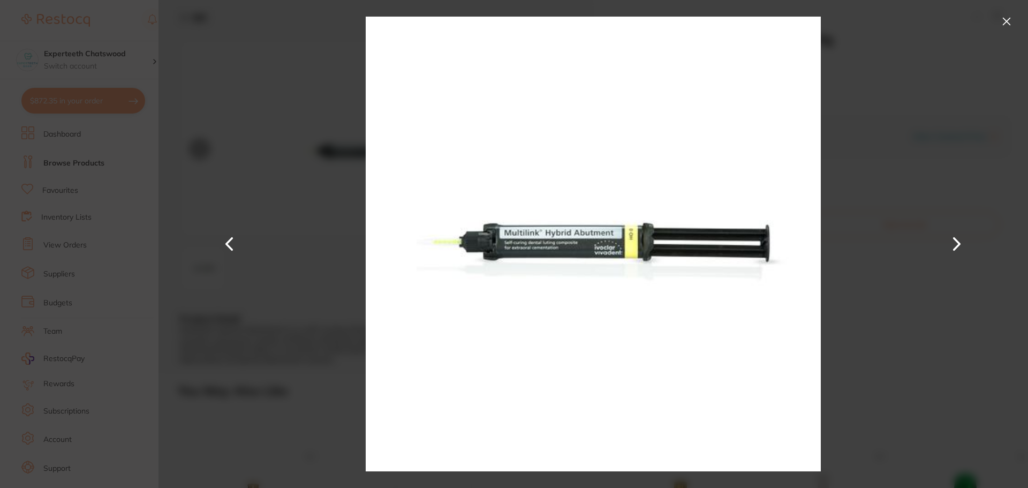
click at [464, 180] on img at bounding box center [593, 244] width 455 height 488
click at [1008, 26] on button at bounding box center [1006, 21] width 17 height 17
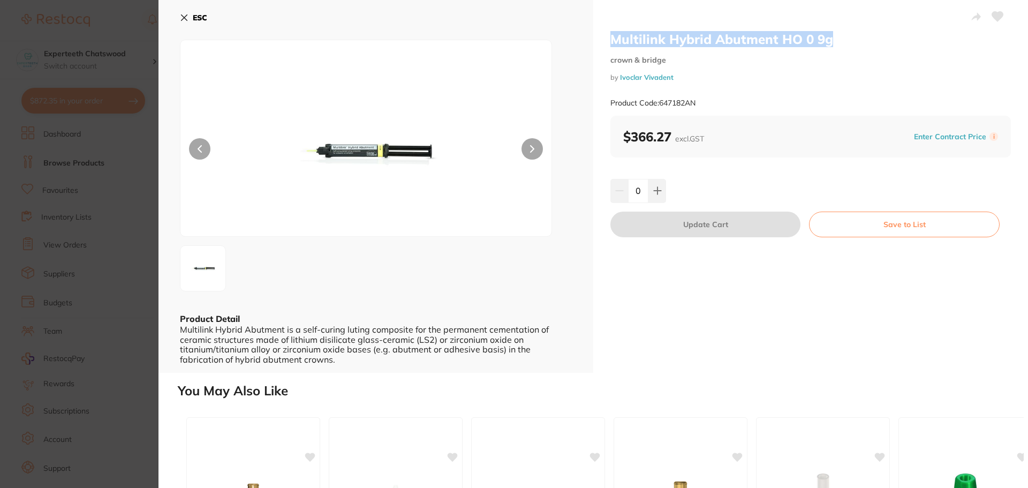
drag, startPoint x: 839, startPoint y: 41, endPoint x: 602, endPoint y: 43, distance: 236.7
click at [602, 43] on div "Multilink Hybrid Abutment HO 0 9g crown & bridge by Ivoclar Vivadent Product Co…" at bounding box center [810, 186] width 435 height 373
copy h2 "Multilink Hybrid Abutment HO 0 9g"
drag, startPoint x: 711, startPoint y: 105, endPoint x: 660, endPoint y: 105, distance: 50.3
click at [660, 105] on div "Product Code: 647182AN" at bounding box center [810, 103] width 401 height 26
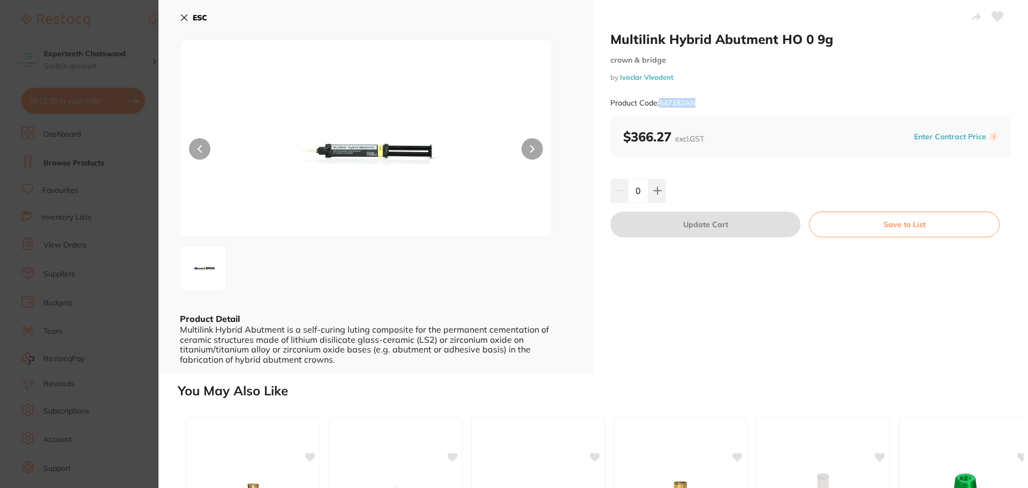
copy small "647182AN"
click at [804, 66] on div "Multilink Hybrid Abutment HO 0 9g crown & bridge by Ivoclar Vivadent Product Co…" at bounding box center [810, 73] width 401 height 85
drag, startPoint x: 700, startPoint y: 78, endPoint x: 618, endPoint y: 79, distance: 81.9
click at [618, 79] on small "by Ivoclar Vivadent" at bounding box center [810, 77] width 401 height 8
copy link "Ivoclar Vivadent"
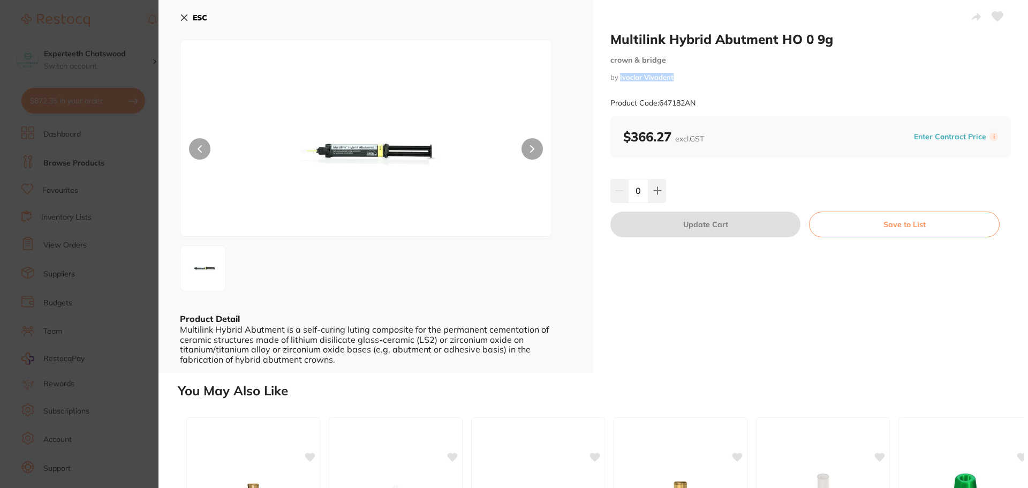
click at [187, 9] on button "ESC" at bounding box center [193, 18] width 27 height 18
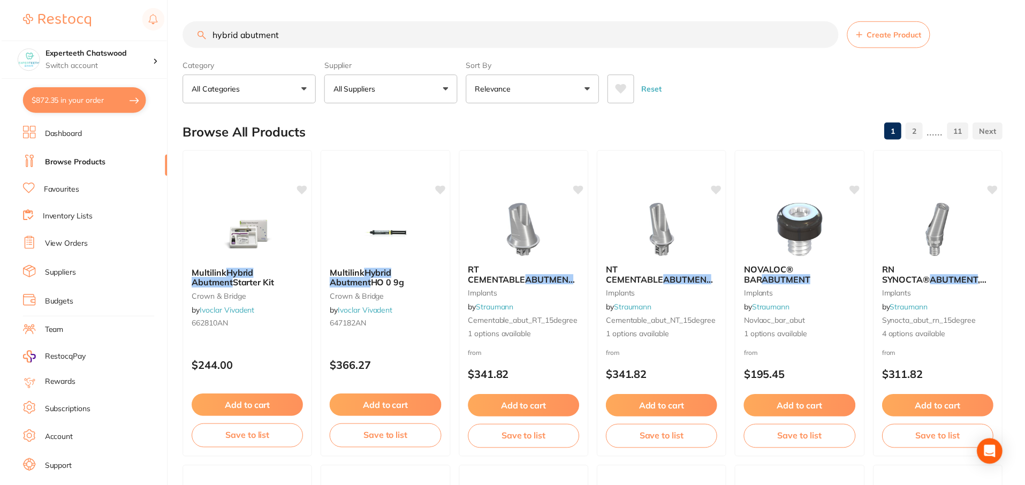
scroll to position [2, 0]
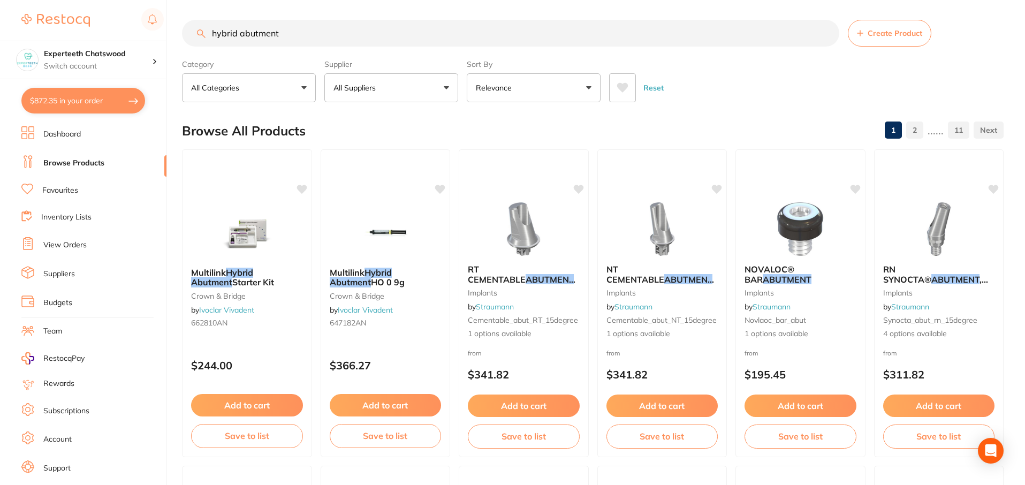
click at [402, 79] on button "All Suppliers" at bounding box center [391, 87] width 134 height 29
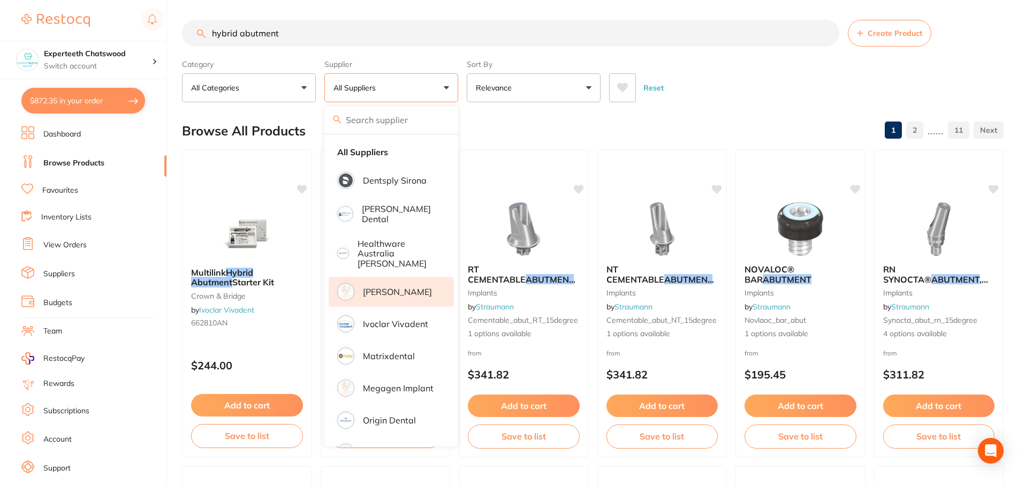
click at [393, 287] on p "[PERSON_NAME]" at bounding box center [397, 292] width 69 height 10
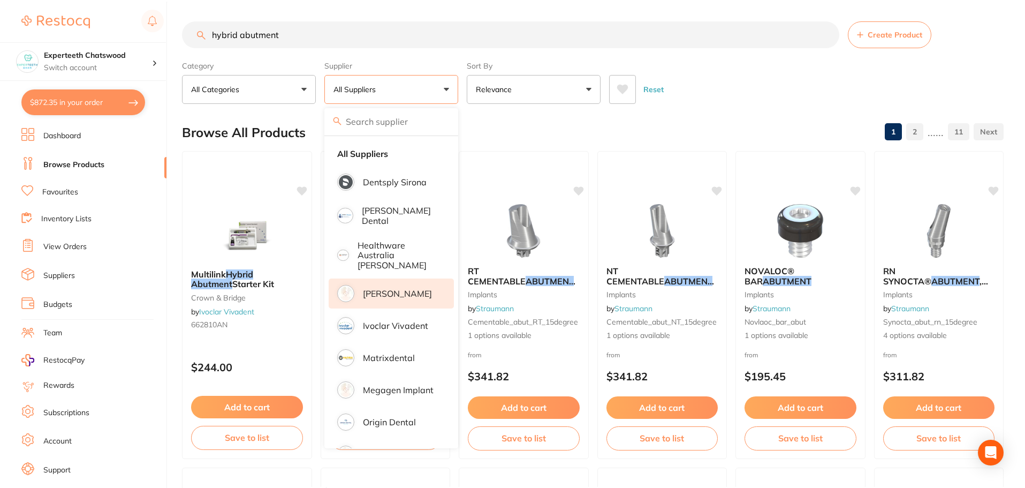
scroll to position [0, 0]
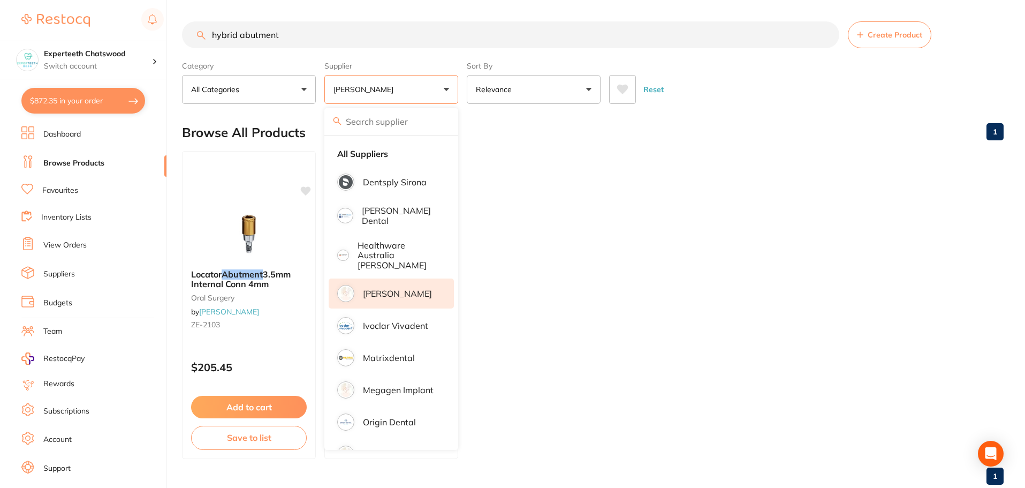
click at [715, 274] on ul "Locator Abutment 3.5mm Internal Conn 4mm oral surgery by Henry Schein Halas ZE-…" at bounding box center [593, 305] width 822 height 308
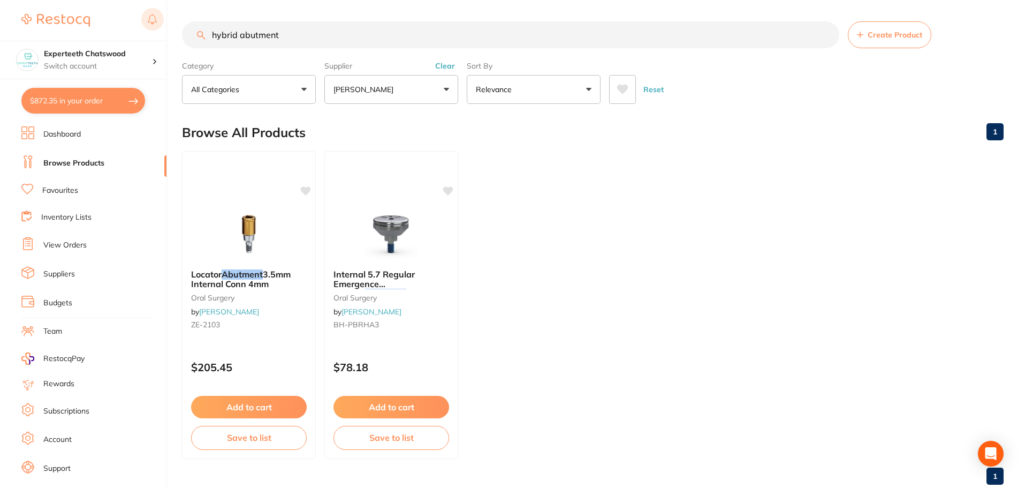
drag, startPoint x: 316, startPoint y: 37, endPoint x: 143, endPoint y: 21, distance: 174.2
click at [154, 23] on div "$872.35 Experteeth Chatswood Switch account Experteeth Chatswood $872.35 in you…" at bounding box center [512, 244] width 1025 height 488
paste input "PROCELAIN SILANE 2X1.2ml"
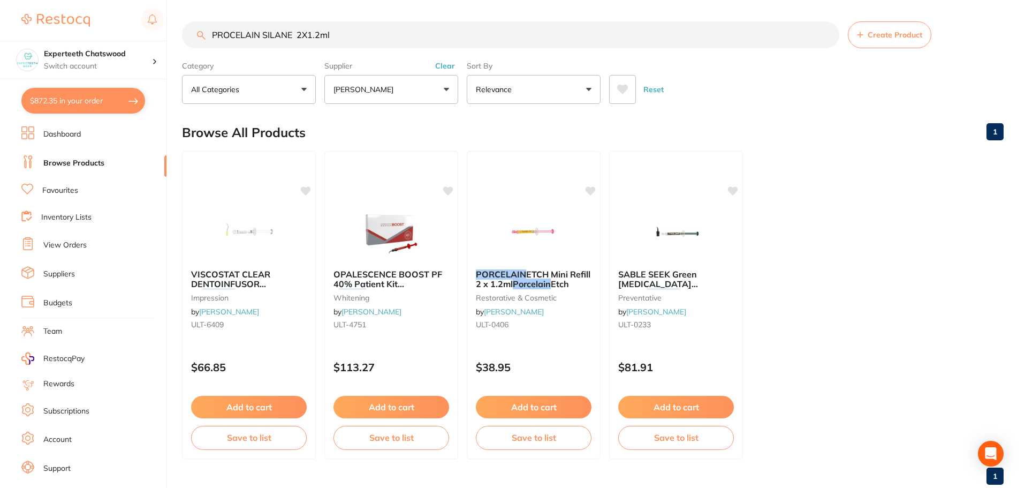
click at [451, 89] on button "[PERSON_NAME]" at bounding box center [391, 89] width 134 height 29
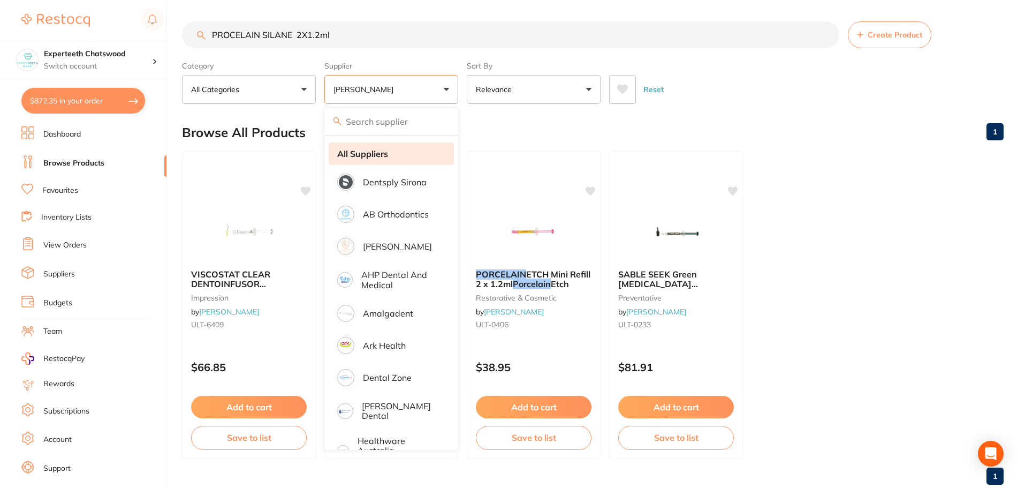
click at [386, 156] on strong "All Suppliers" at bounding box center [362, 154] width 51 height 10
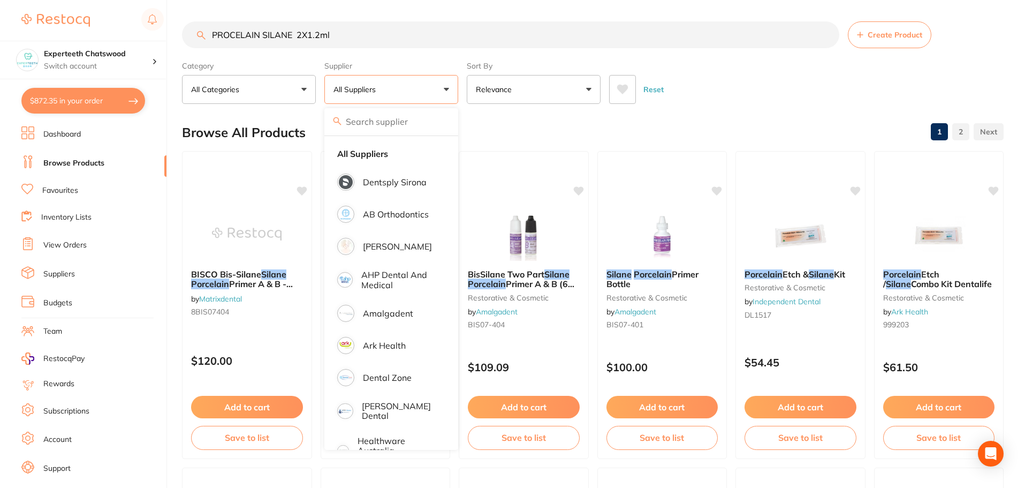
drag, startPoint x: 351, startPoint y: 38, endPoint x: 13, endPoint y: 20, distance: 337.8
click at [86, 27] on div "$872.35 Experteeth Chatswood Switch account Experteeth Chatswood $872.35 in you…" at bounding box center [512, 244] width 1025 height 488
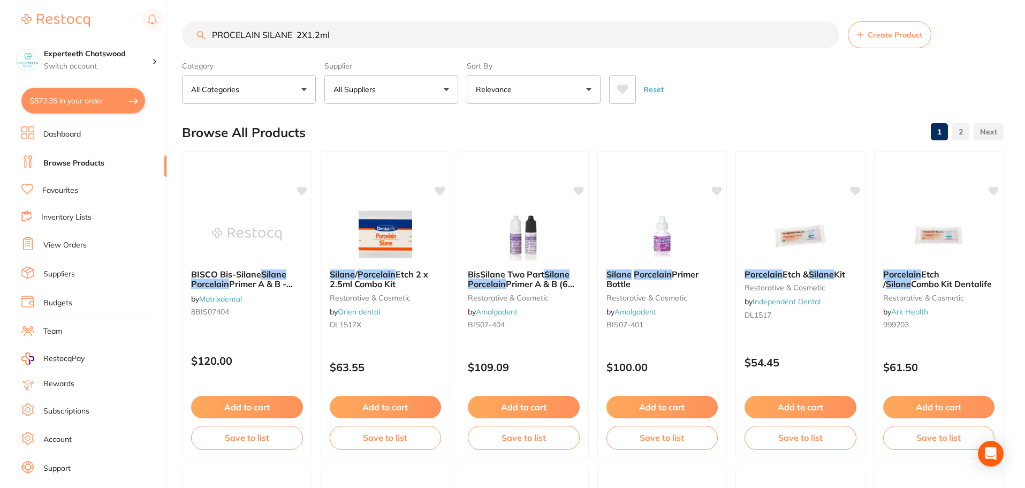
paste input "IPS Object Fix (Putty)"
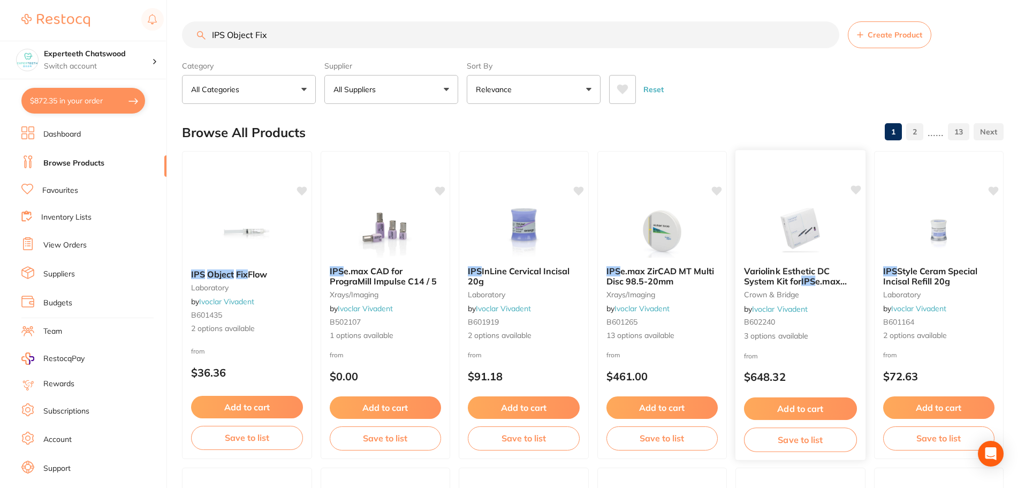
type input "IPS Object Fix"
click at [240, 237] on img at bounding box center [247, 234] width 70 height 54
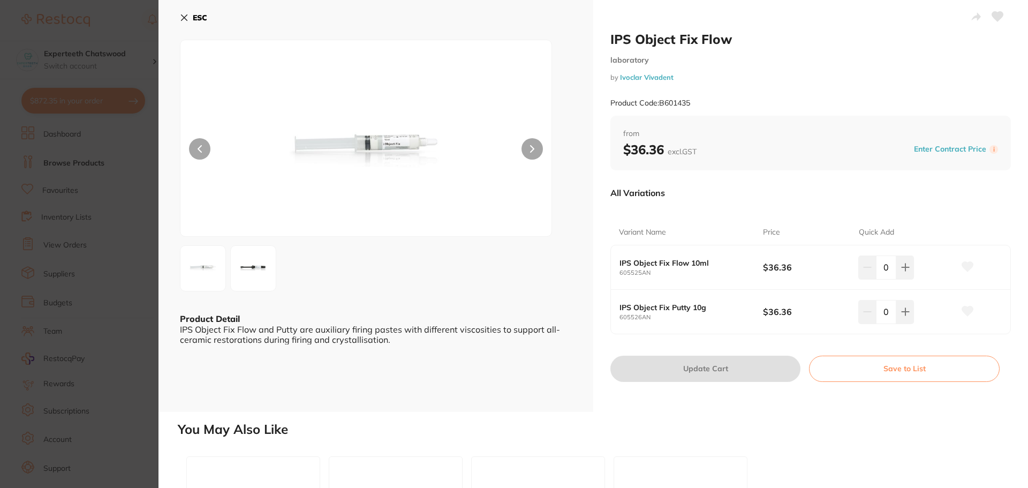
click at [656, 307] on b "IPS Object Fix Putty 10g" at bounding box center [683, 307] width 129 height 9
click at [666, 309] on b "IPS Object Fix Putty 10g" at bounding box center [683, 307] width 129 height 9
click at [252, 273] on img at bounding box center [253, 268] width 39 height 39
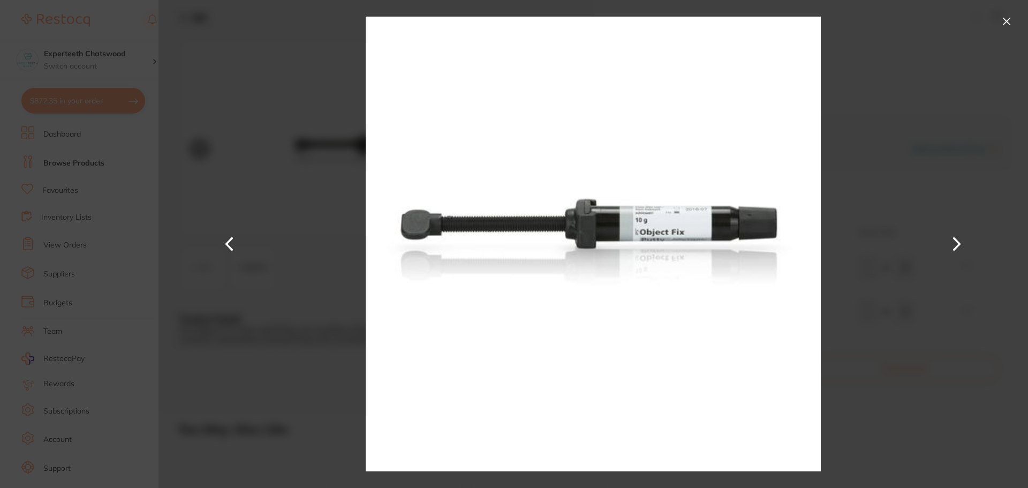
click at [661, 231] on img at bounding box center [593, 244] width 455 height 488
click at [1000, 18] on button at bounding box center [1006, 21] width 17 height 17
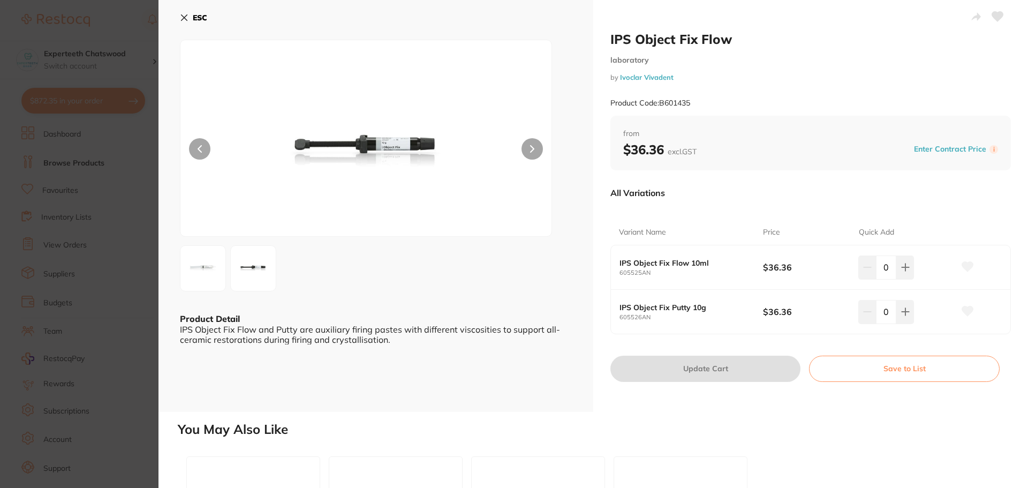
click at [203, 266] on img at bounding box center [203, 268] width 39 height 39
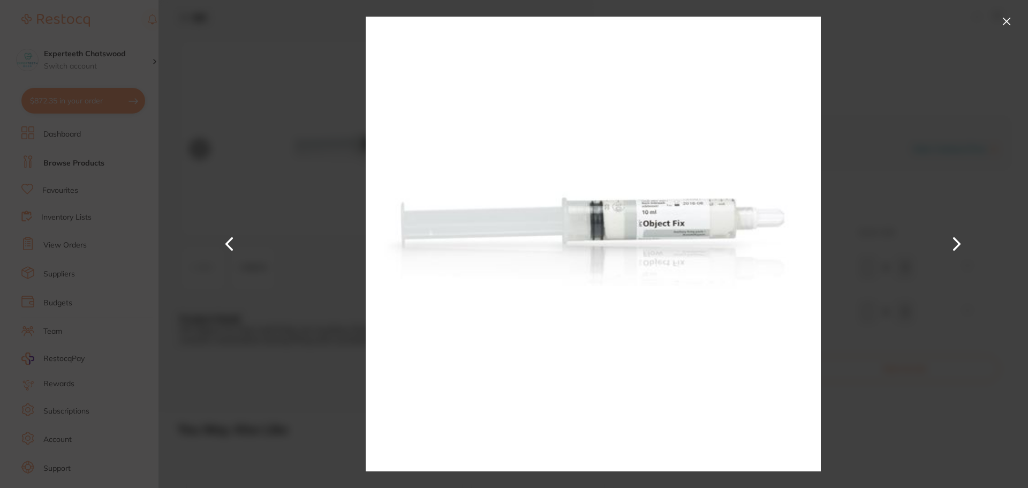
click at [1004, 21] on button at bounding box center [1006, 21] width 17 height 17
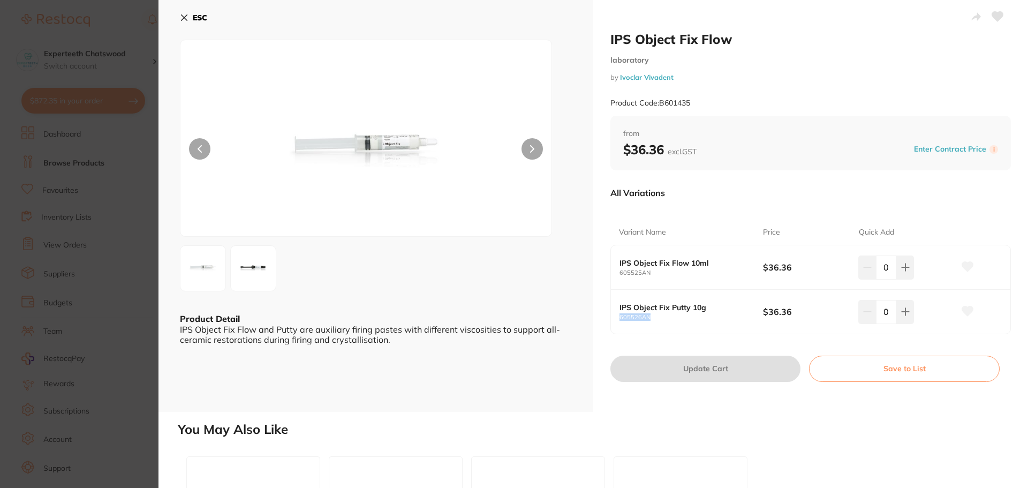
drag, startPoint x: 658, startPoint y: 317, endPoint x: 619, endPoint y: 319, distance: 39.1
click at [619, 319] on small "605526AN" at bounding box center [690, 317] width 143 height 7
copy small "605526AN"
drag, startPoint x: 696, startPoint y: 80, endPoint x: 619, endPoint y: 81, distance: 77.1
click at [619, 81] on small "by Ivoclar Vivadent" at bounding box center [810, 77] width 401 height 8
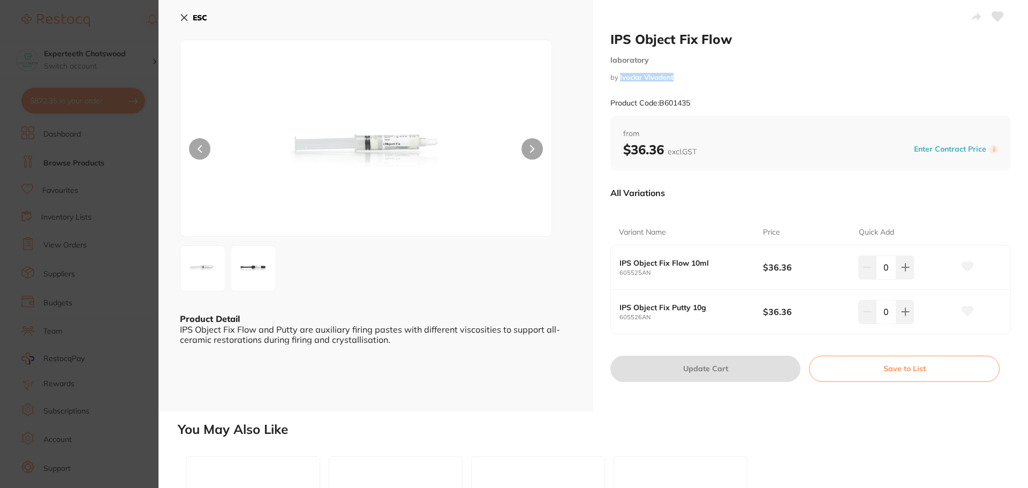
copy link "Ivoclar Vivadent"
click at [194, 17] on b "ESC" at bounding box center [200, 18] width 14 height 10
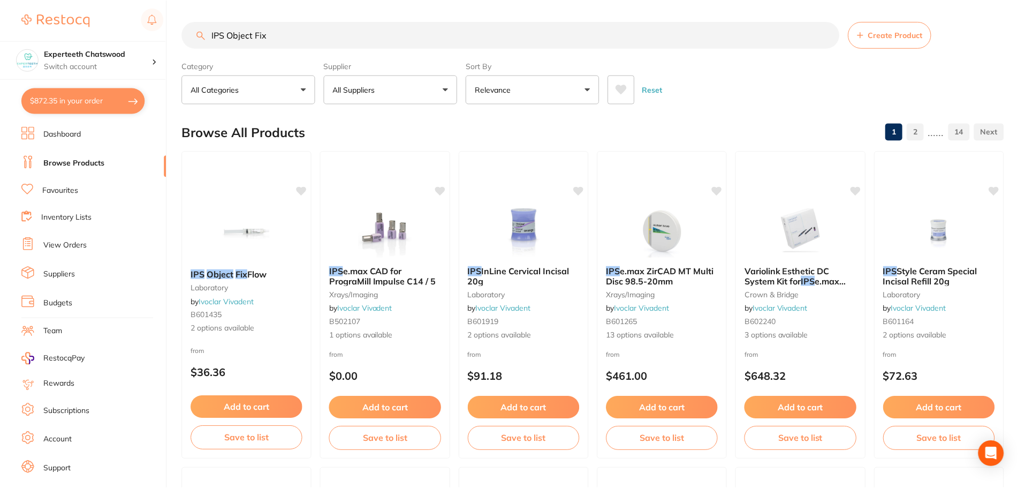
scroll to position [1, 0]
click at [243, 230] on img at bounding box center [247, 232] width 70 height 54
click at [248, 232] on section at bounding box center [512, 244] width 1025 height 488
click at [245, 237] on img at bounding box center [247, 233] width 70 height 54
click at [244, 193] on section at bounding box center [512, 244] width 1025 height 488
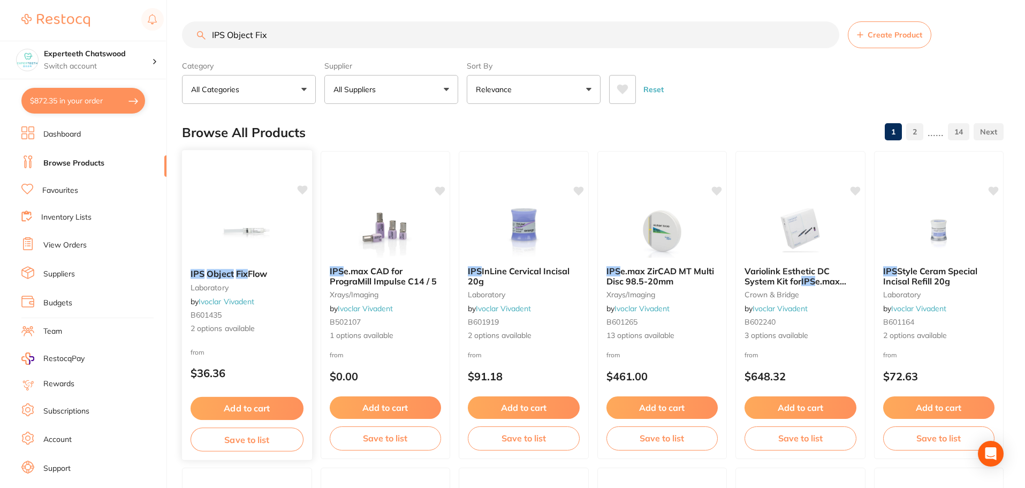
click at [256, 277] on span "Flow" at bounding box center [257, 273] width 19 height 11
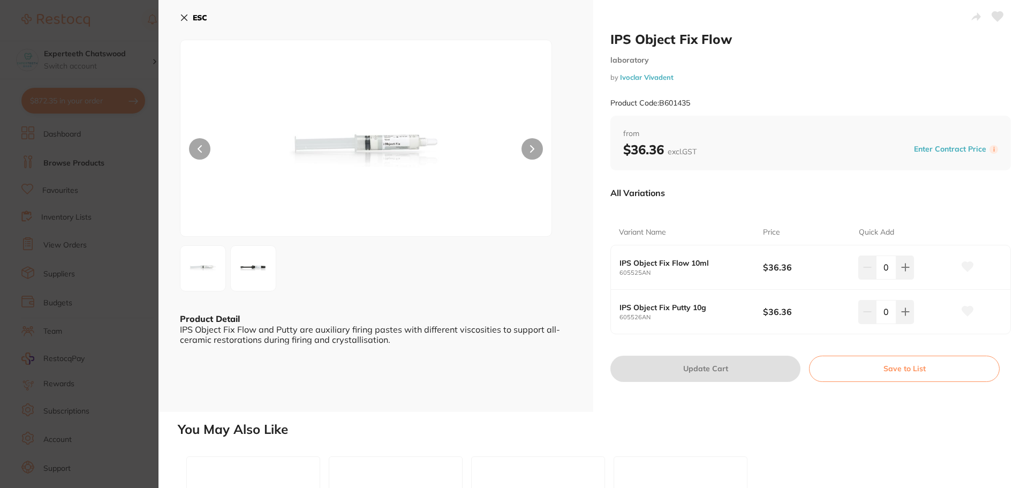
click at [218, 267] on section "IPS Object Fix Flow laboratory by Ivoclar Vivadent Product Code: B601435 ESC Pr…" at bounding box center [514, 244] width 1028 height 488
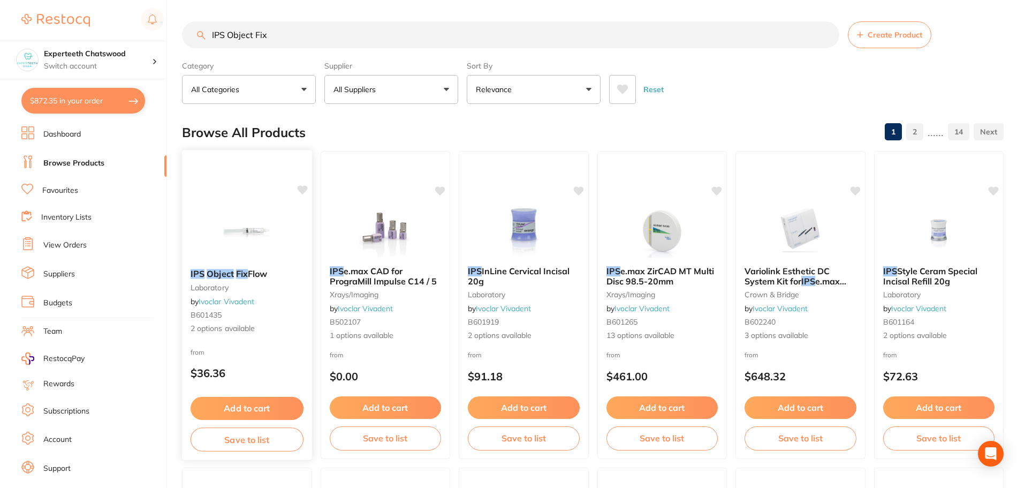
click at [236, 301] on link "Ivoclar Vivadent" at bounding box center [227, 302] width 56 height 10
click at [225, 327] on span "2 options available" at bounding box center [247, 328] width 113 height 11
click at [242, 371] on p "$36.36" at bounding box center [247, 373] width 113 height 12
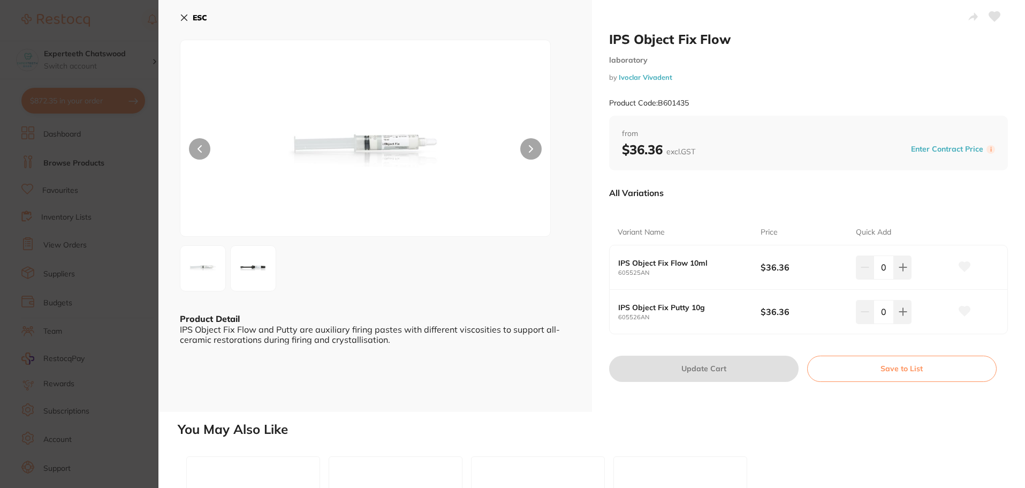
click at [226, 275] on section "IPS Object Fix Flow laboratory by Ivoclar Vivadent Product Code: B601435 ESC Pr…" at bounding box center [512, 244] width 1025 height 488
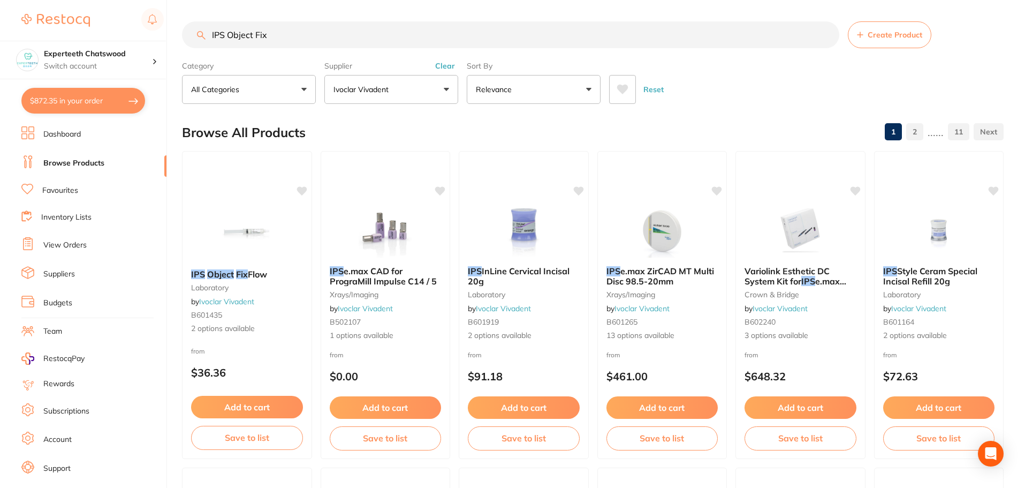
scroll to position [1, 0]
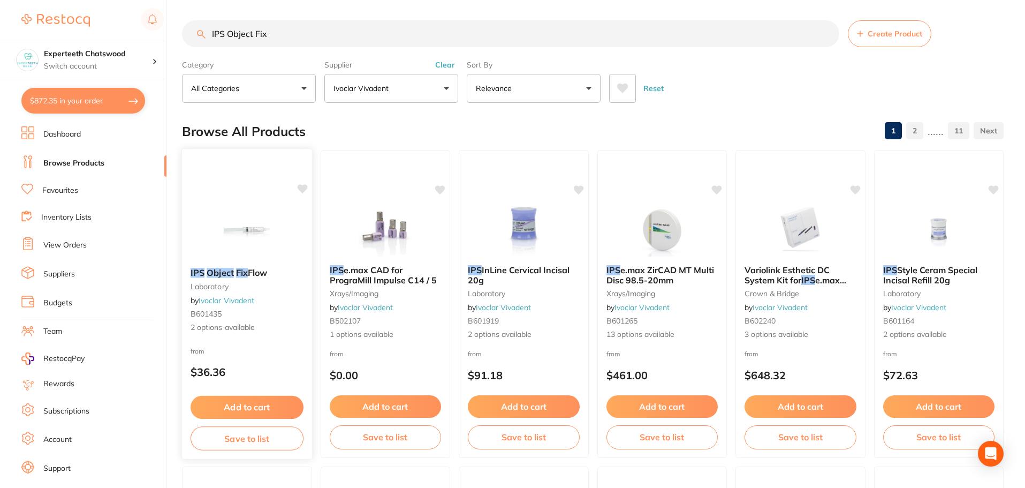
click at [229, 273] on em "Object" at bounding box center [220, 272] width 27 height 11
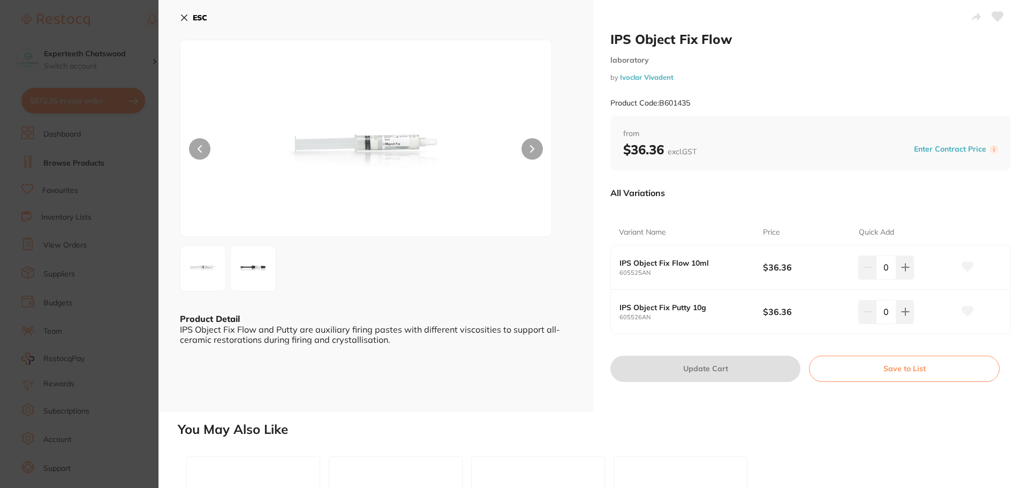
click at [264, 271] on img at bounding box center [253, 268] width 39 height 39
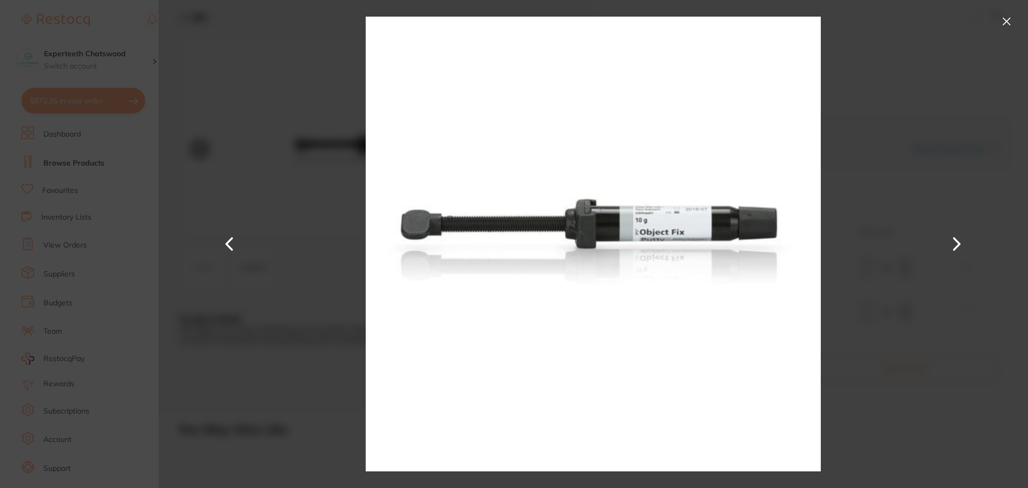
drag, startPoint x: 1008, startPoint y: 19, endPoint x: 207, endPoint y: 26, distance: 800.5
click at [1007, 19] on button at bounding box center [1006, 21] width 17 height 17
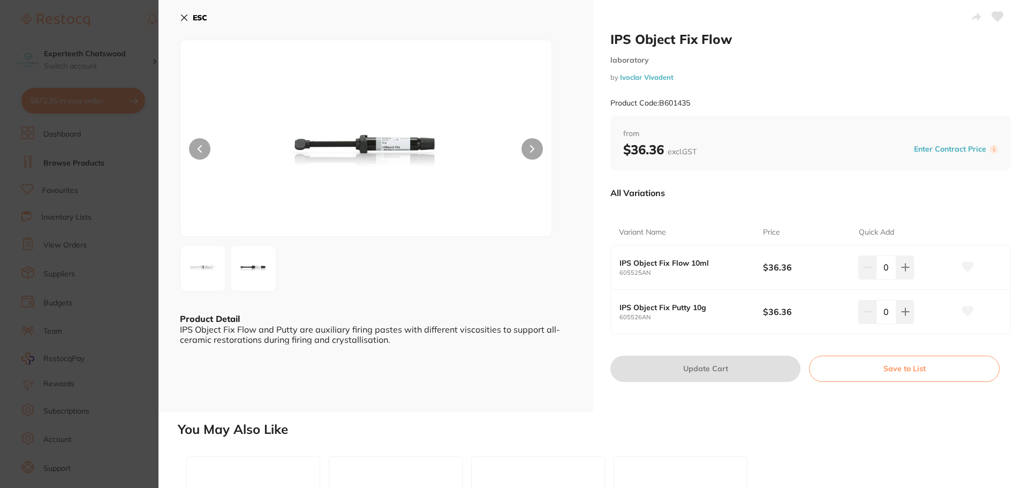
click at [195, 17] on b "ESC" at bounding box center [200, 18] width 14 height 10
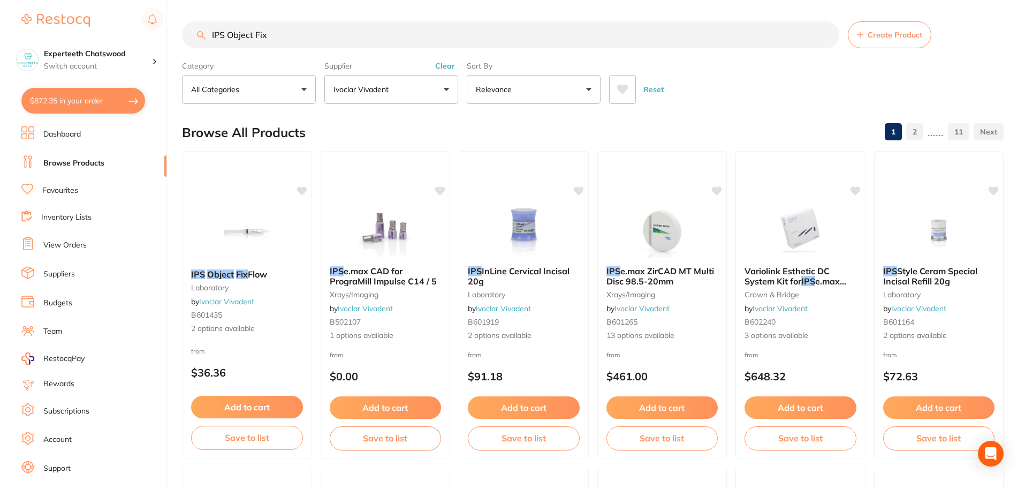
drag, startPoint x: 304, startPoint y: 42, endPoint x: 0, endPoint y: 9, distance: 305.3
click at [64, 23] on div "$872.35 Experteeth Chatswood Switch account Experteeth Chatswood $872.35 in you…" at bounding box center [512, 244] width 1025 height 488
paste input "[PERSON_NAME] Take 1 Advanced - Volume Tray - Regular Set - 380ml Cartridge, 2-…"
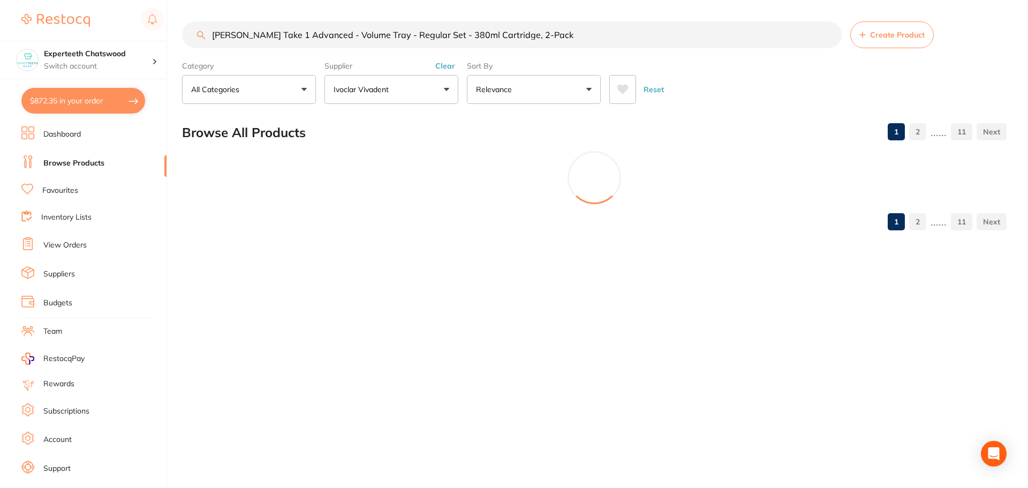
click at [440, 64] on button "Clear" at bounding box center [445, 66] width 26 height 10
click at [445, 66] on button "Clear" at bounding box center [445, 66] width 26 height 10
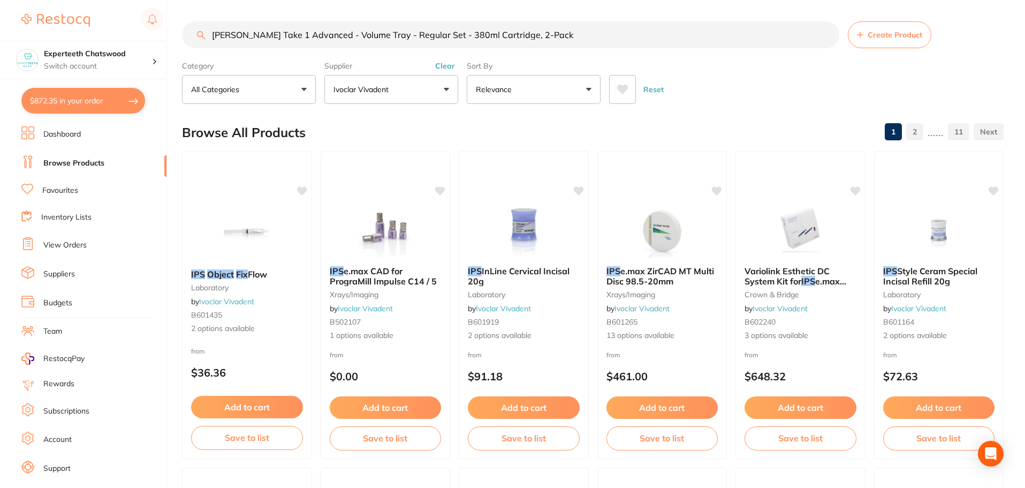
click at [445, 66] on button "Clear" at bounding box center [445, 66] width 26 height 10
click at [775, 88] on div "Reset" at bounding box center [802, 84] width 386 height 37
click at [441, 65] on button "Clear" at bounding box center [445, 66] width 26 height 10
click at [446, 91] on button "Ivoclar Vivadent" at bounding box center [391, 89] width 134 height 29
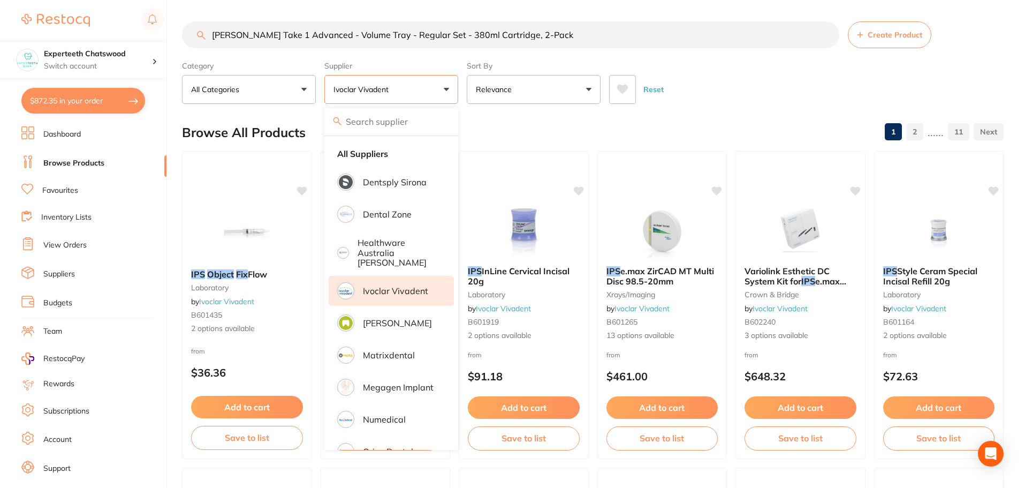
drag, startPoint x: 533, startPoint y: 36, endPoint x: 300, endPoint y: 40, distance: 232.9
click at [300, 40] on input "[PERSON_NAME] Take 1 Advanced - Volume Tray - Regular Set - 380ml Cartridge, 2-…" at bounding box center [511, 34] width 658 height 27
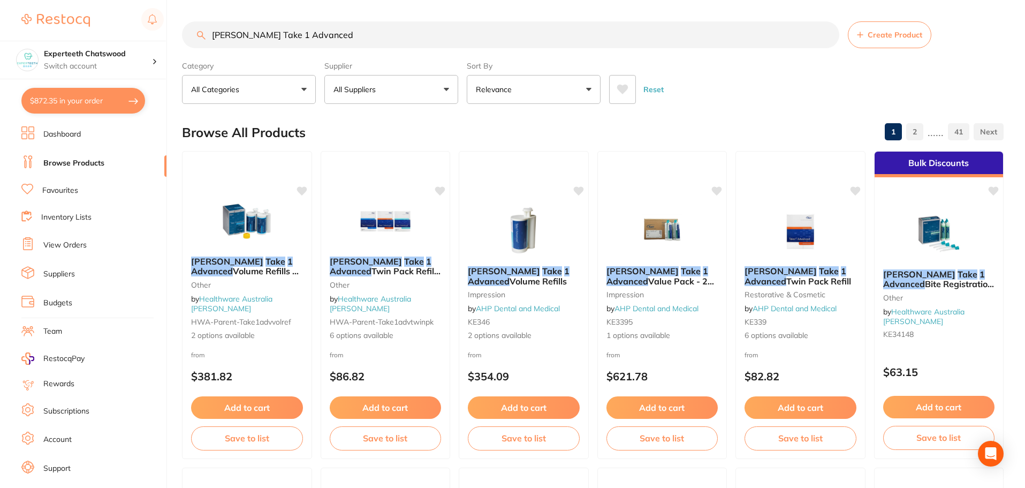
click at [409, 94] on button "All Suppliers" at bounding box center [391, 89] width 134 height 29
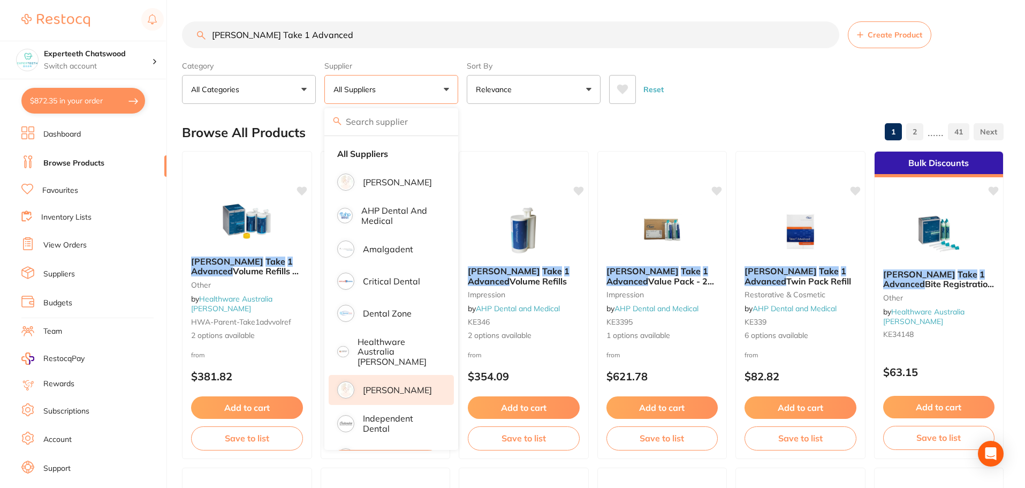
click at [399, 391] on p "[PERSON_NAME]" at bounding box center [397, 390] width 69 height 10
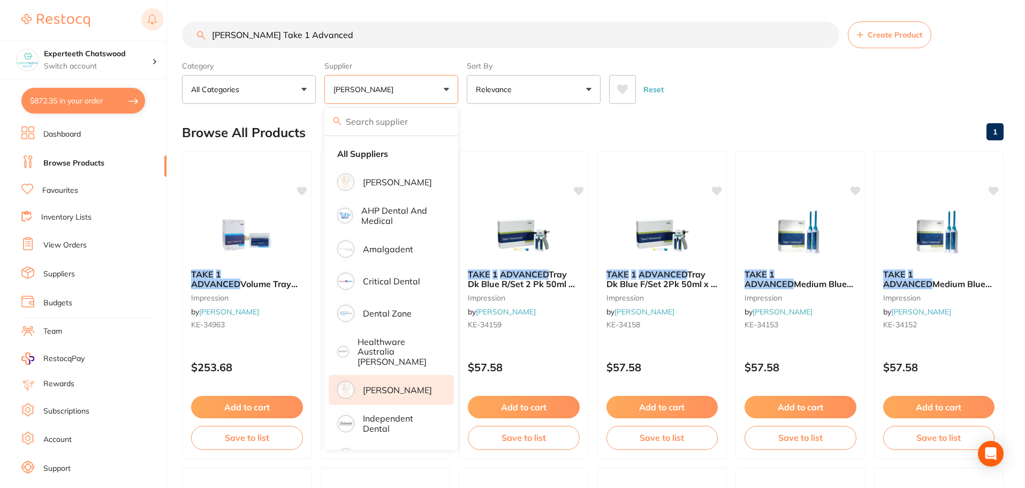
drag, startPoint x: 321, startPoint y: 36, endPoint x: 155, endPoint y: 24, distance: 165.9
click at [155, 24] on div "$872.35 Experteeth Chatswood Switch account Experteeth Chatswood $872.35 in you…" at bounding box center [512, 244] width 1025 height 488
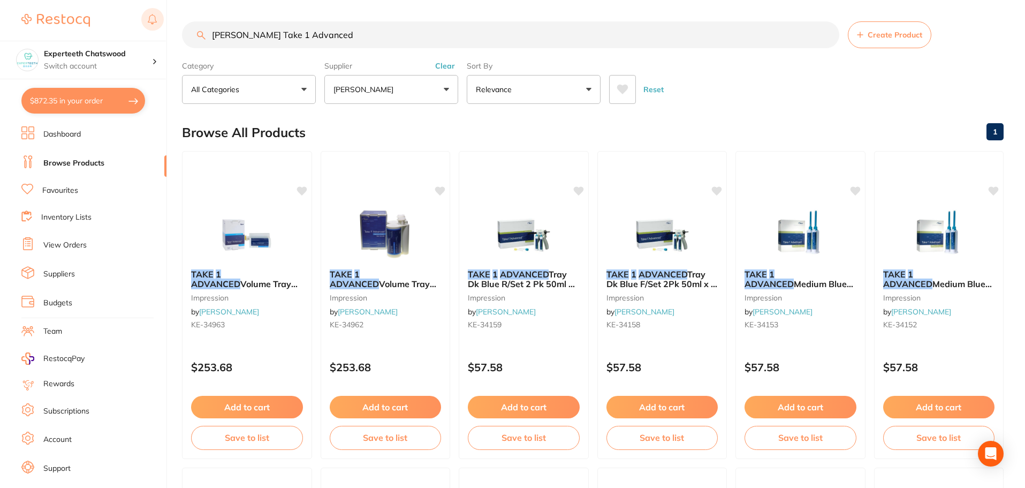
paste input "- Volume Tray - Regular Set"
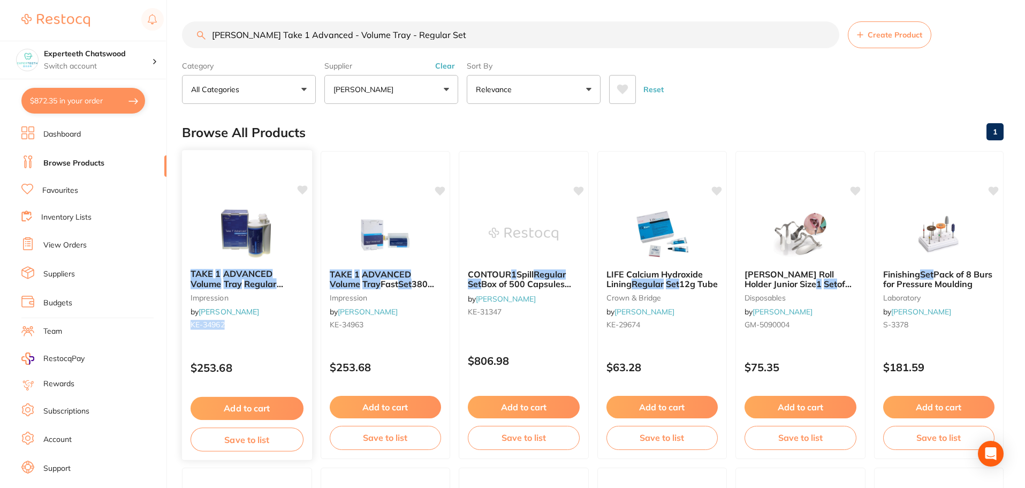
drag, startPoint x: 235, startPoint y: 326, endPoint x: 186, endPoint y: 329, distance: 48.8
click at [186, 329] on div "TAKE 1 ADVANCED Volume Tray Regular Set 380ml x2 cartridge impression by [PERSO…" at bounding box center [247, 301] width 130 height 82
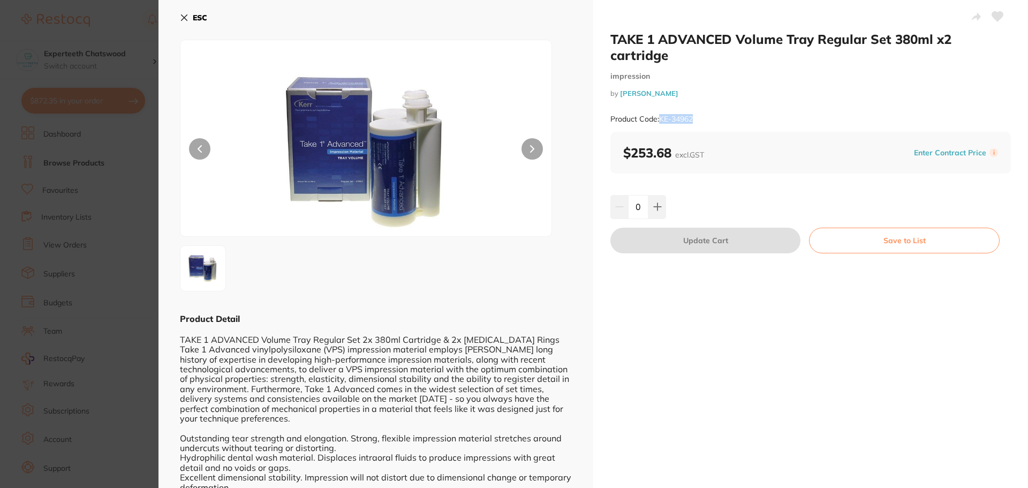
drag, startPoint x: 709, startPoint y: 120, endPoint x: 661, endPoint y: 122, distance: 47.7
click at [661, 122] on div "Product Code: KE-34962" at bounding box center [810, 119] width 401 height 26
copy small "KE-34962"
click at [202, 17] on b "ESC" at bounding box center [200, 18] width 14 height 10
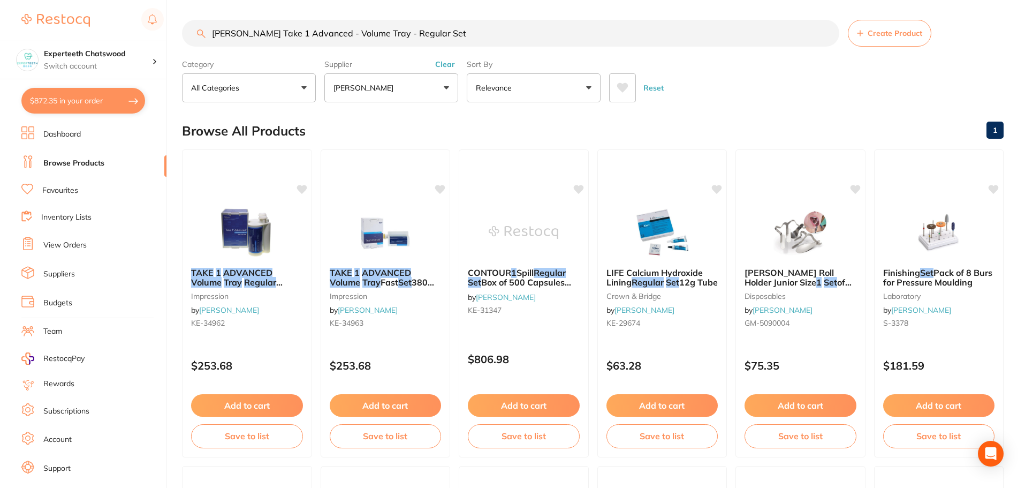
drag, startPoint x: 441, startPoint y: 35, endPoint x: 0, endPoint y: -6, distance: 442.6
click at [0, 0] on html "$872.35 Experteeth Chatswood Switch account Experteeth Chatswood $872.35 in you…" at bounding box center [512, 242] width 1025 height 488
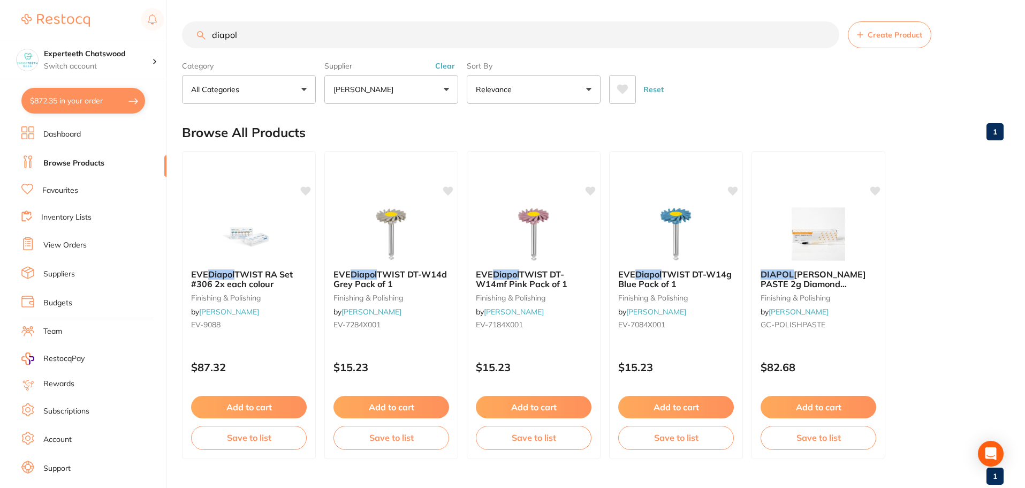
click at [432, 86] on button "[PERSON_NAME]" at bounding box center [391, 89] width 134 height 29
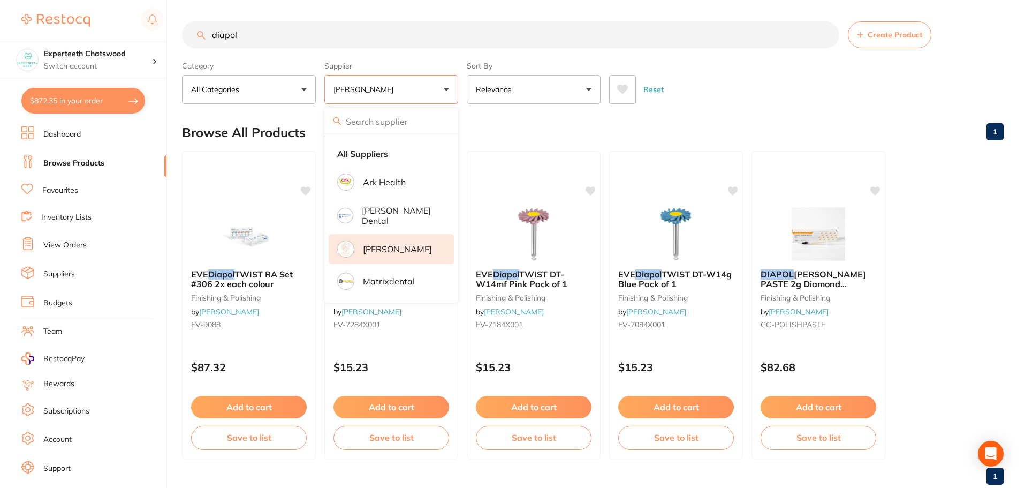
click at [763, 105] on main "diapol Create Product Category All Categories All Categories finishing & polish…" at bounding box center [603, 257] width 843 height 515
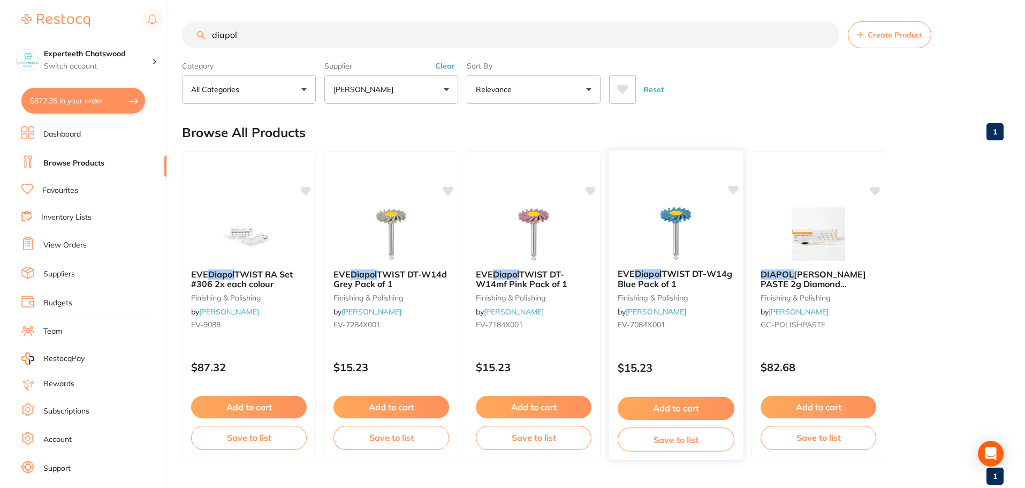
click at [686, 240] on img at bounding box center [676, 233] width 70 height 54
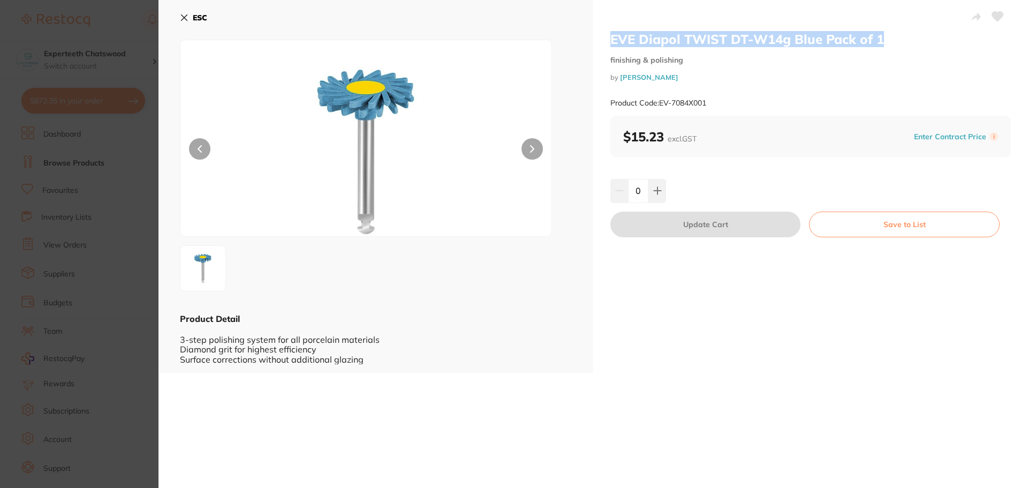
drag, startPoint x: 893, startPoint y: 41, endPoint x: 608, endPoint y: 41, distance: 284.8
click at [608, 41] on div "EVE Diapol TWIST DT-W14g Blue Pack of 1 finishing & polishing by [PERSON_NAME] …" at bounding box center [810, 186] width 435 height 373
click at [188, 20] on icon at bounding box center [184, 17] width 9 height 9
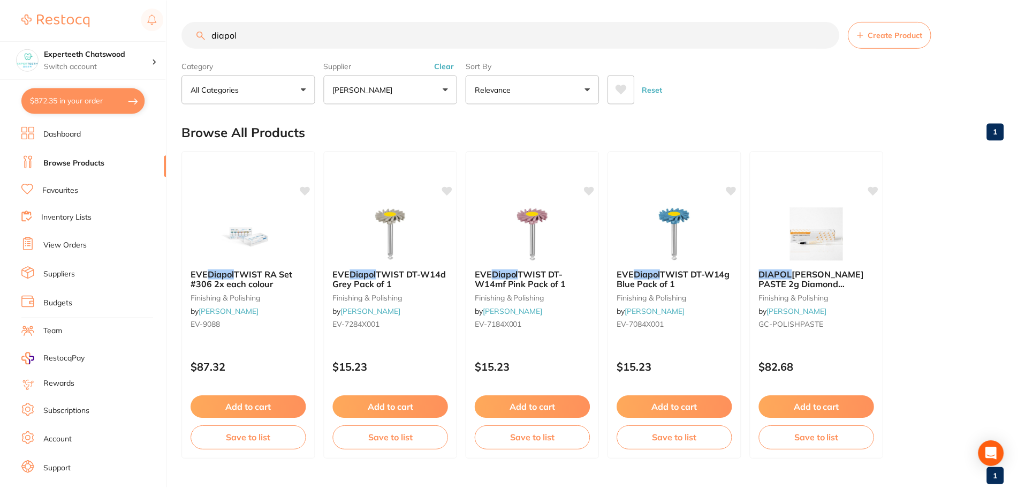
scroll to position [2, 0]
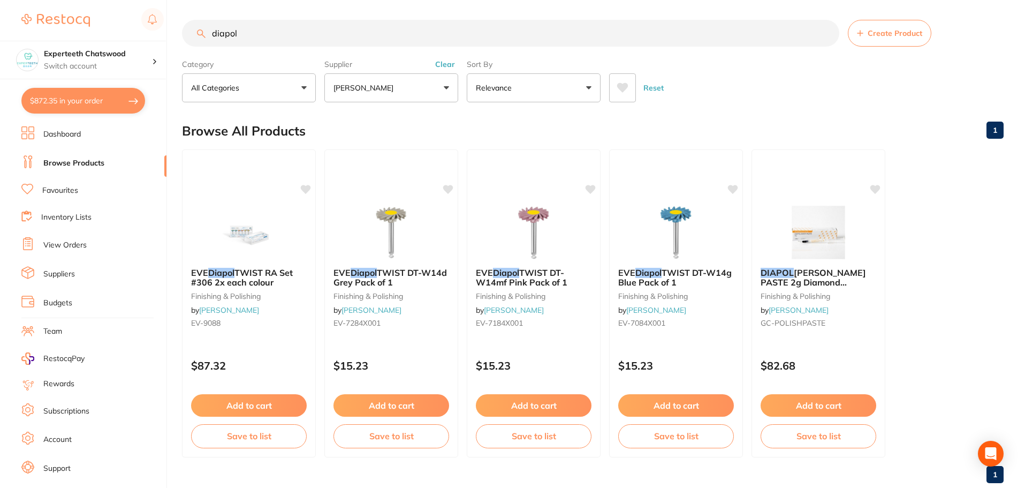
click at [266, 36] on input "diapol" at bounding box center [511, 33] width 658 height 27
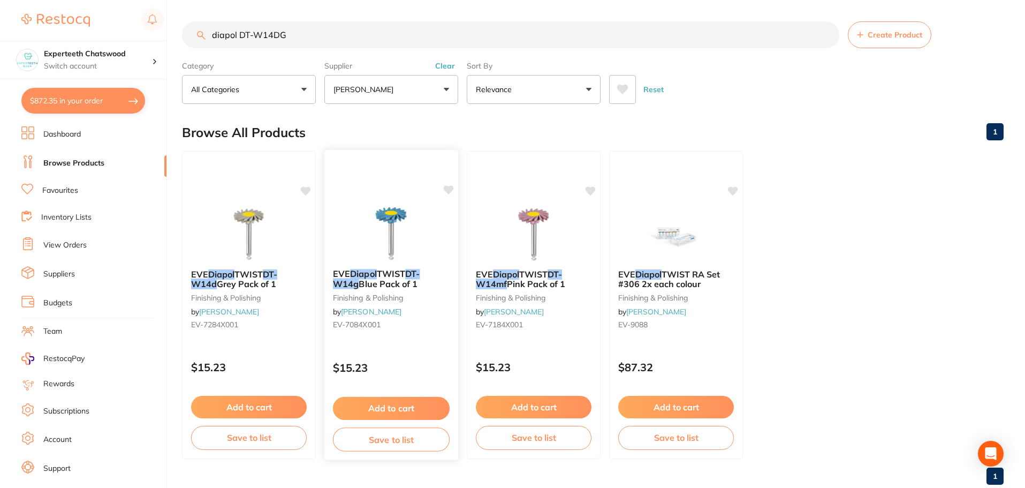
type input "diapol DT-W14DG"
click at [392, 229] on img at bounding box center [391, 233] width 70 height 54
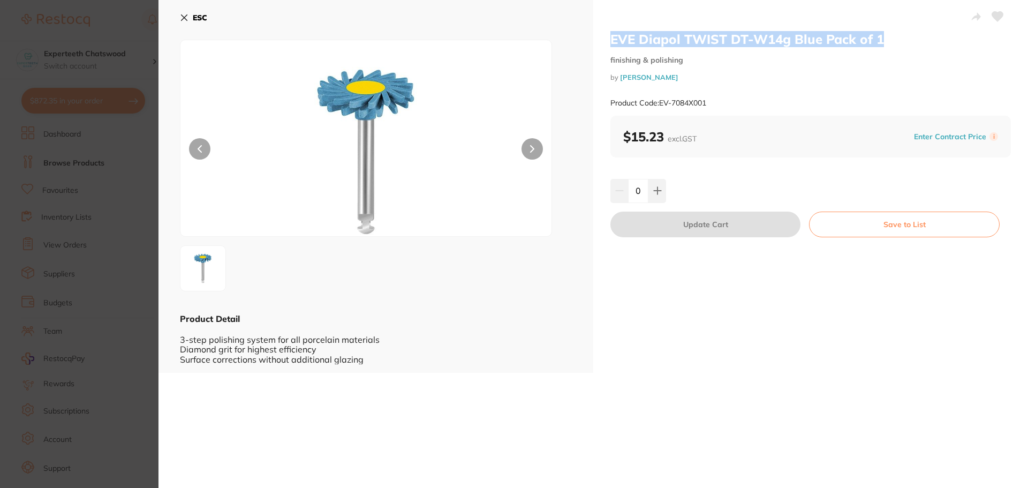
drag, startPoint x: 888, startPoint y: 45, endPoint x: 606, endPoint y: 41, distance: 282.2
click at [606, 41] on div "EVE Diapol TWIST DT-W14g Blue Pack of 1 finishing & polishing by [PERSON_NAME] …" at bounding box center [810, 186] width 435 height 373
copy h2 "EVE Diapol TWIST DT-W14g Blue Pack of 1"
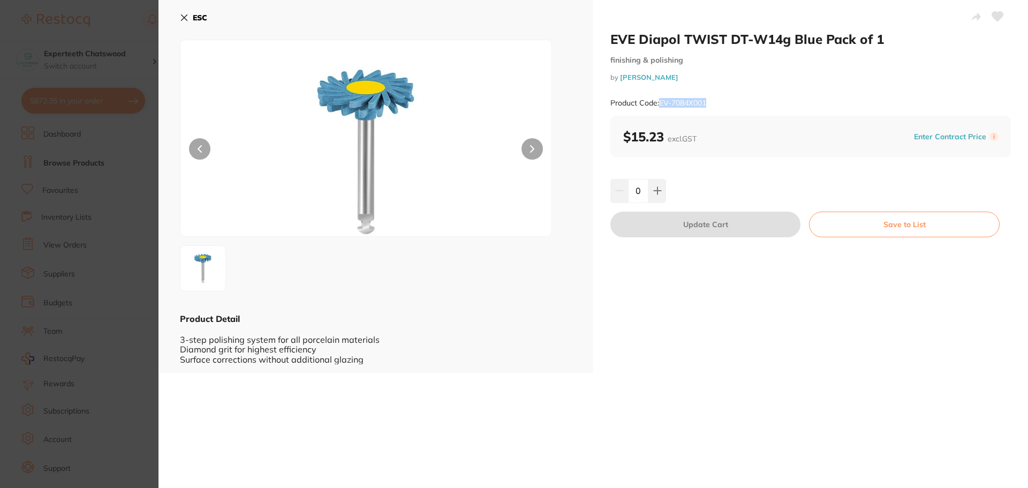
drag, startPoint x: 716, startPoint y: 103, endPoint x: 661, endPoint y: 103, distance: 55.7
click at [661, 103] on div "Product Code: EV-7084X001" at bounding box center [810, 103] width 401 height 26
copy small "EV-7084X001"
click at [202, 20] on b "ESC" at bounding box center [200, 18] width 14 height 10
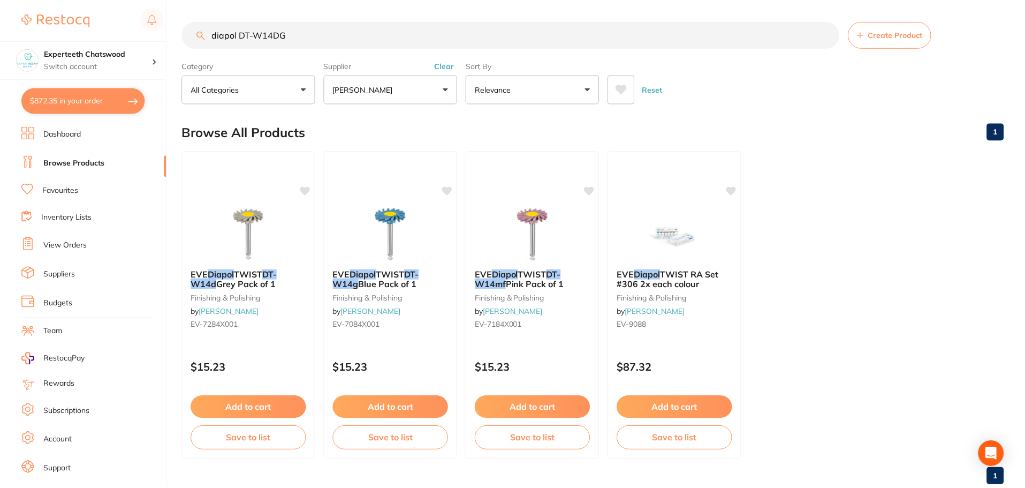
scroll to position [2, 0]
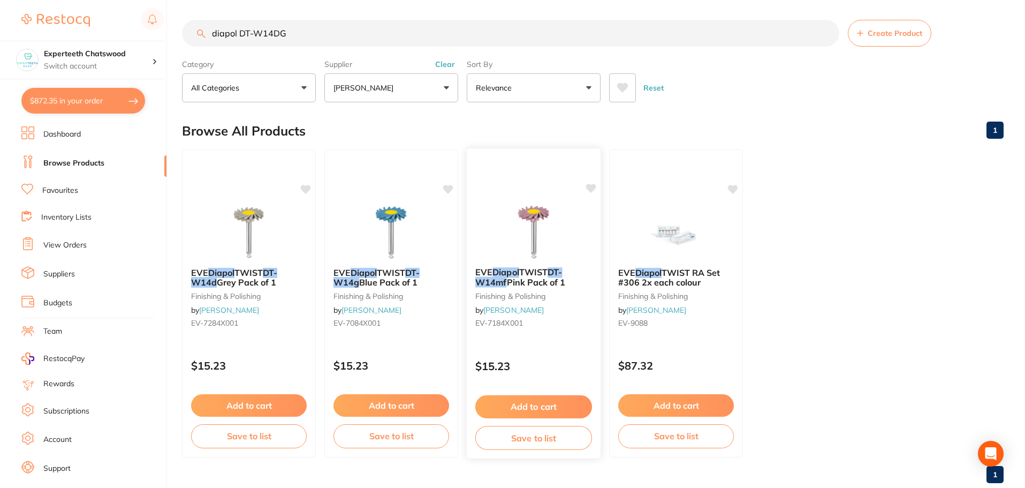
click at [534, 252] on img at bounding box center [533, 232] width 70 height 54
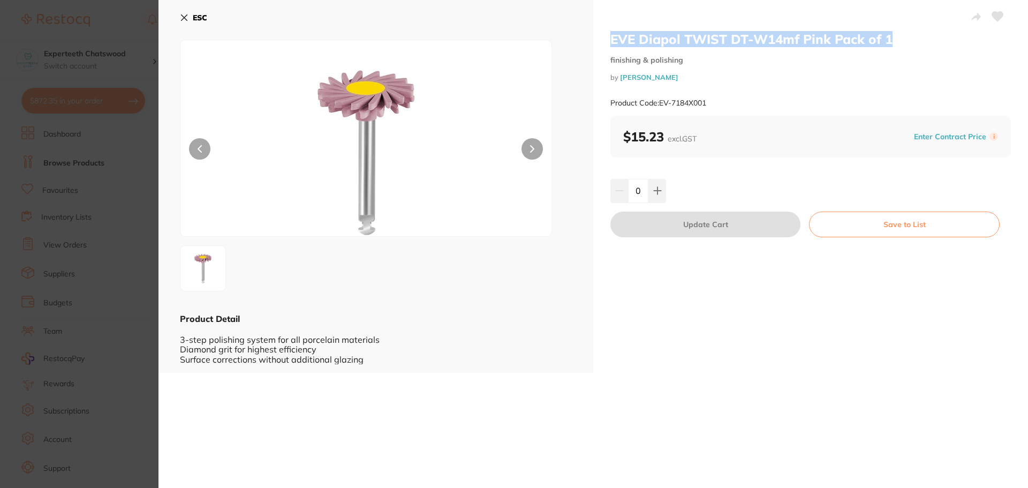
drag, startPoint x: 881, startPoint y: 44, endPoint x: 609, endPoint y: 40, distance: 271.5
click at [610, 40] on h2 "EVE Diapol TWIST DT-W14mf Pink Pack of 1" at bounding box center [810, 39] width 401 height 16
click at [709, 80] on small "by [PERSON_NAME]" at bounding box center [810, 77] width 401 height 8
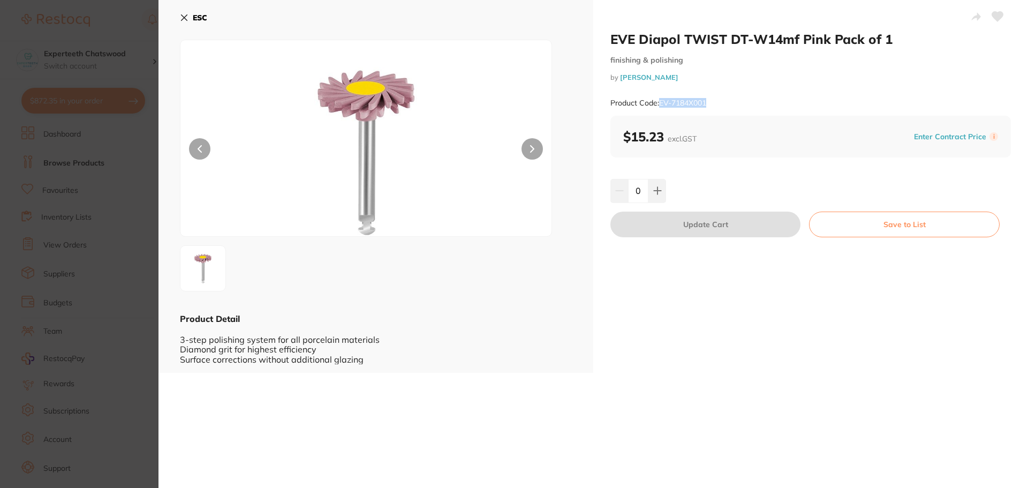
drag, startPoint x: 724, startPoint y: 99, endPoint x: 659, endPoint y: 102, distance: 64.8
click at [659, 102] on div "Product Code: EV-7184X001" at bounding box center [810, 103] width 401 height 26
copy small "EV-7184X001"
click at [193, 16] on b "ESC" at bounding box center [200, 18] width 14 height 10
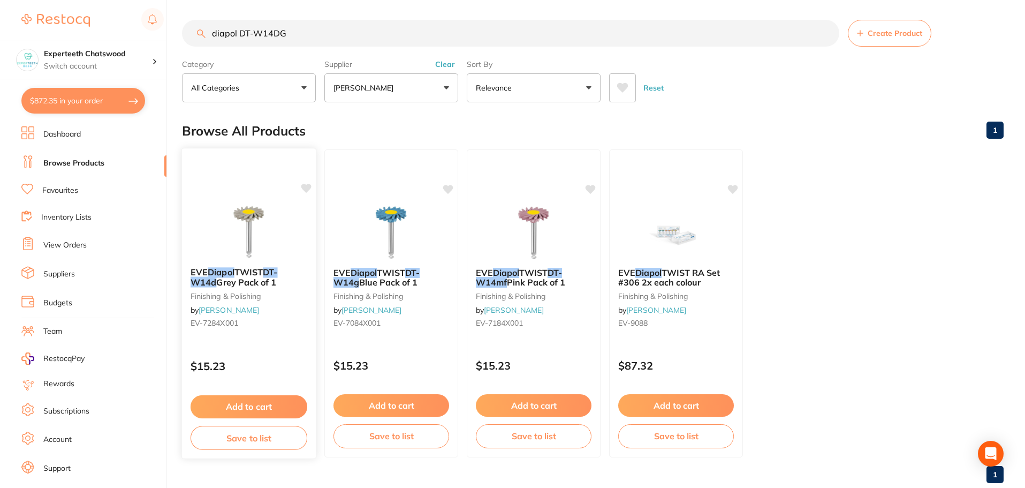
click at [260, 214] on img at bounding box center [249, 232] width 70 height 54
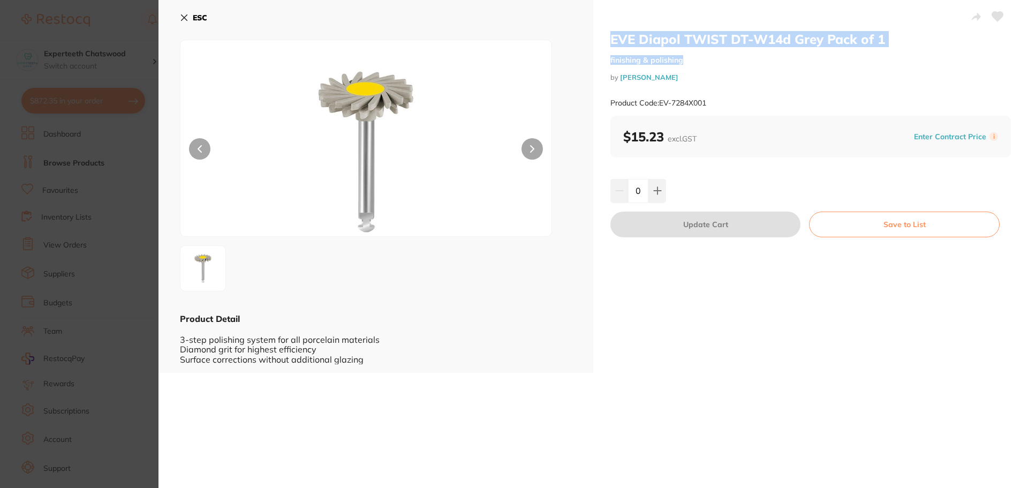
drag, startPoint x: 861, startPoint y: 47, endPoint x: 601, endPoint y: 40, distance: 260.3
click at [601, 40] on div "EVE Diapol TWIST DT-W14d Grey Pack of 1 finishing & polishing by [PERSON_NAME] …" at bounding box center [810, 186] width 435 height 373
click at [792, 63] on small "finishing & polishing" at bounding box center [810, 60] width 401 height 9
drag, startPoint x: 895, startPoint y: 40, endPoint x: 605, endPoint y: 38, distance: 290.2
click at [605, 38] on div "EVE Diapol TWIST DT-W14d Grey Pack of 1 finishing & polishing by [PERSON_NAME] …" at bounding box center [810, 186] width 435 height 373
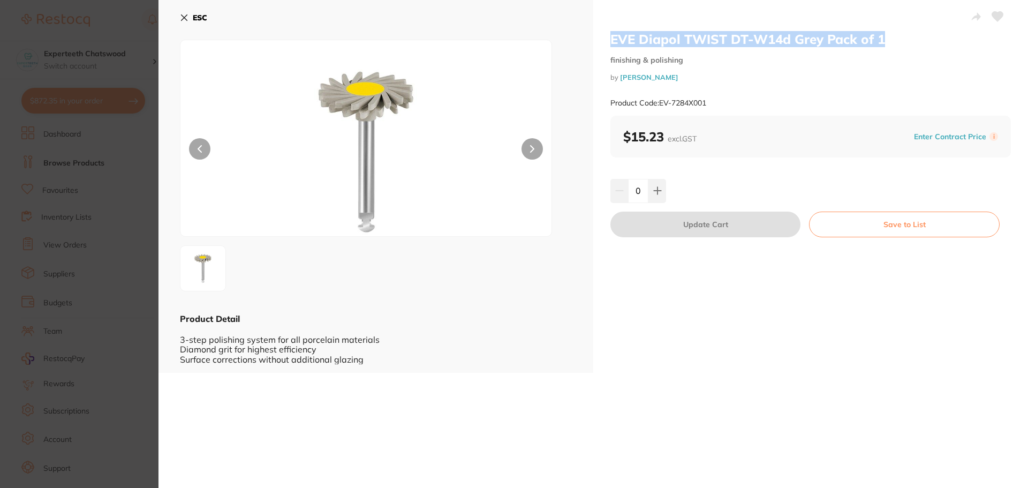
copy h2 "EVE Diapol TWIST DT-W14d Grey Pack of 1"
click at [188, 9] on button "ESC" at bounding box center [193, 18] width 27 height 18
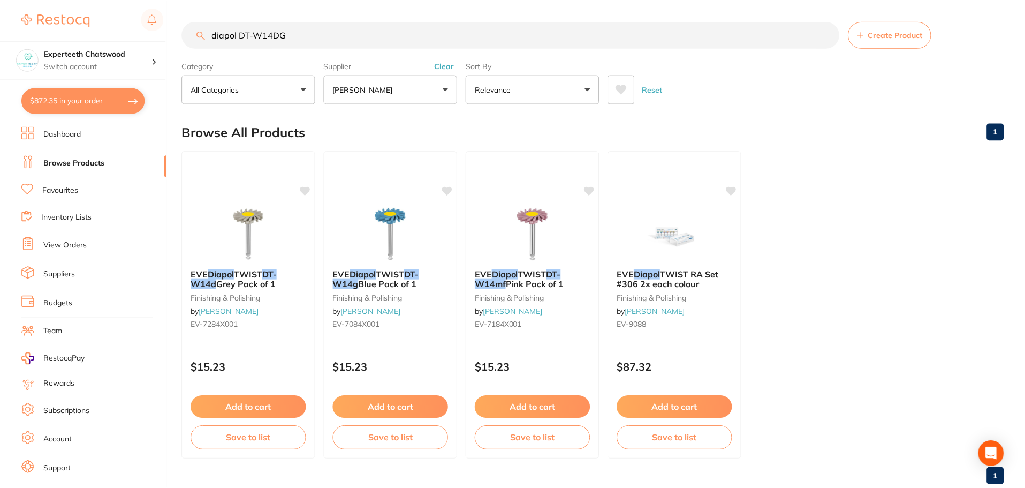
scroll to position [2, 0]
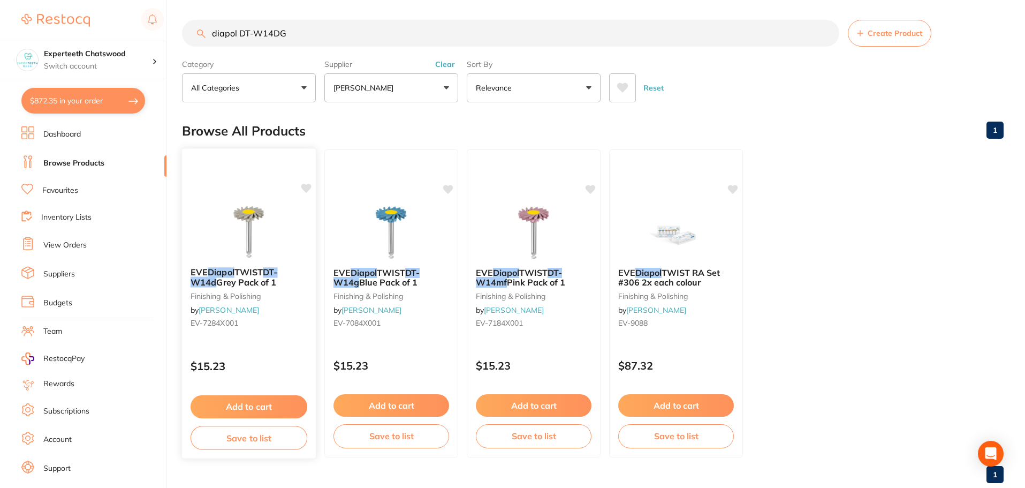
click at [262, 223] on img at bounding box center [249, 232] width 70 height 54
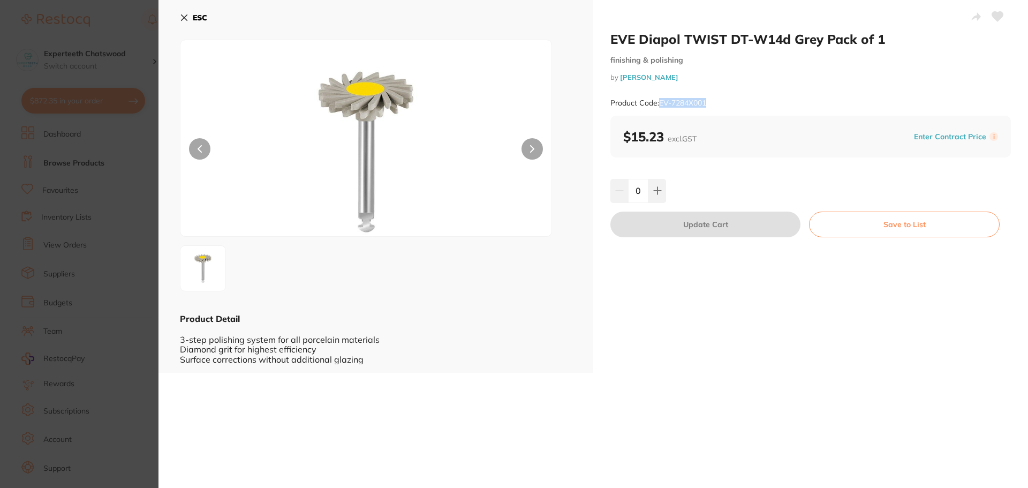
drag, startPoint x: 743, startPoint y: 102, endPoint x: 659, endPoint y: 104, distance: 84.1
click at [659, 104] on div "Product Code: EV-7284X001" at bounding box center [810, 103] width 401 height 26
copy small "EV-7284X001"
click at [187, 18] on icon at bounding box center [184, 17] width 9 height 9
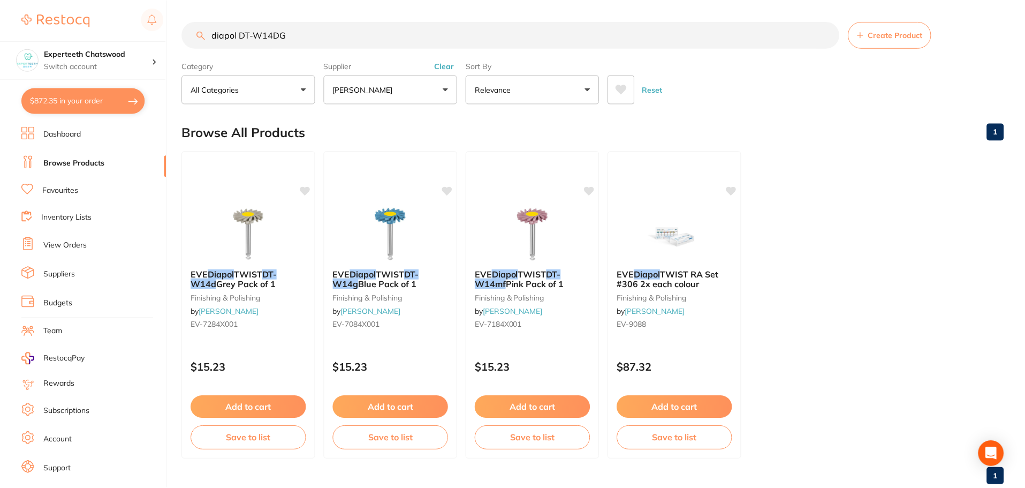
scroll to position [2, 0]
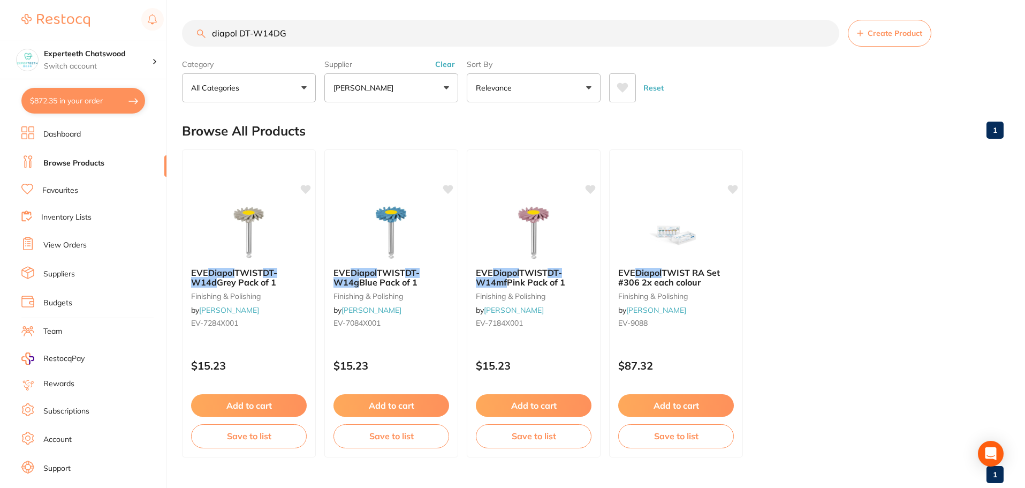
drag, startPoint x: 298, startPoint y: 39, endPoint x: 0, endPoint y: 22, distance: 298.2
click at [25, 31] on div "$872.35 Experteeth Chatswood Switch account Experteeth Chatswood $872.35 in you…" at bounding box center [512, 242] width 1025 height 488
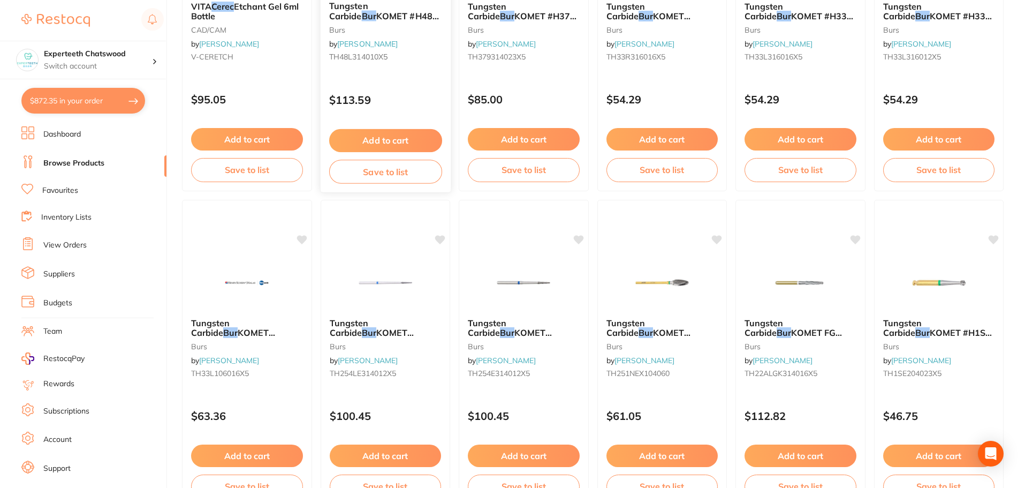
scroll to position [0, 0]
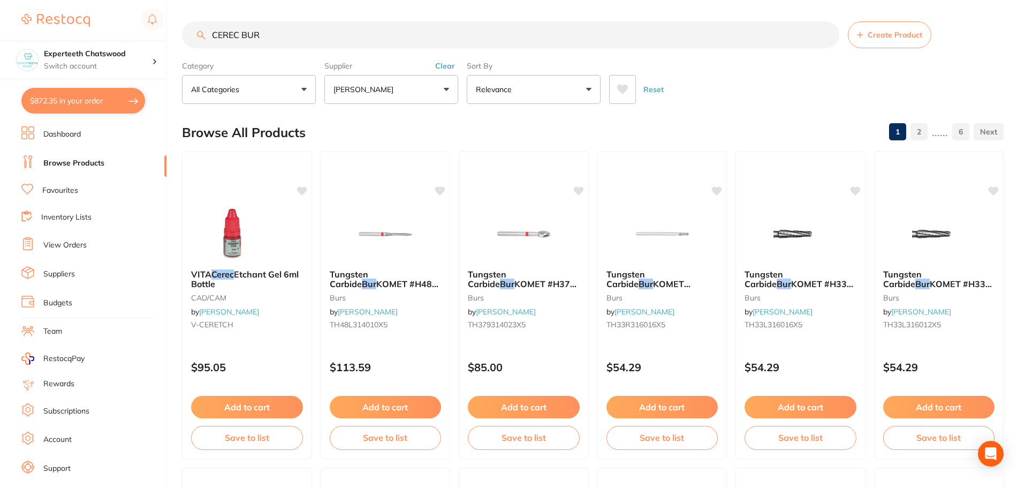
drag, startPoint x: 288, startPoint y: 37, endPoint x: 97, endPoint y: 33, distance: 190.1
click at [107, 35] on div "$872.35 Experteeth Chatswood Switch account Experteeth Chatswood $872.35 in you…" at bounding box center [512, 244] width 1025 height 488
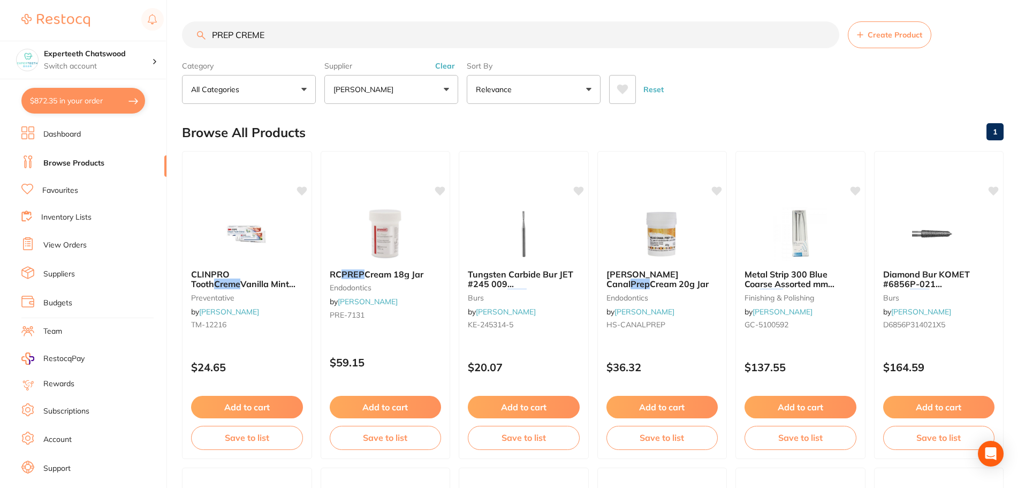
click at [212, 33] on input "PREP CREME" at bounding box center [511, 34] width 658 height 27
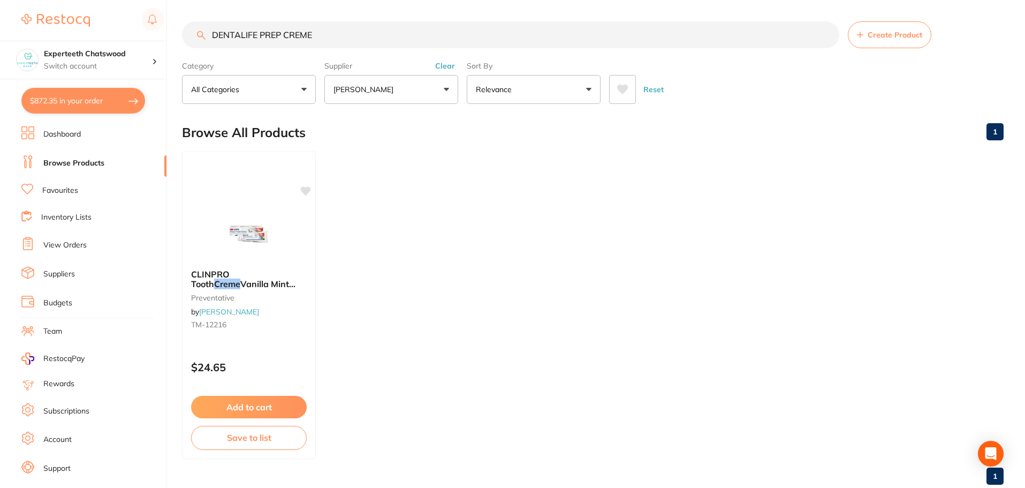
drag, startPoint x: 257, startPoint y: 34, endPoint x: 0, endPoint y: 7, distance: 258.4
click at [0, 7] on div "$872.35 Experteeth Chatswood Switch account Experteeth Chatswood $872.35 in you…" at bounding box center [512, 244] width 1025 height 488
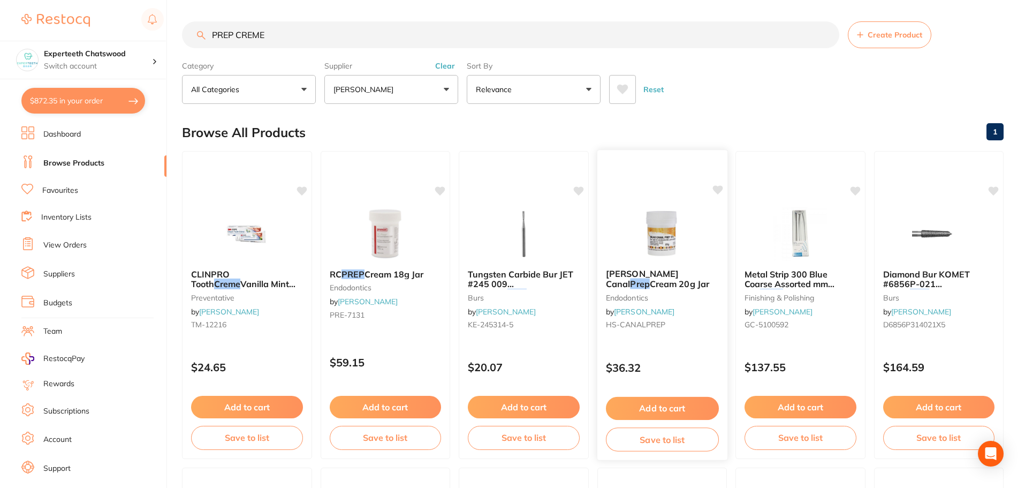
click at [676, 234] on img at bounding box center [662, 233] width 70 height 54
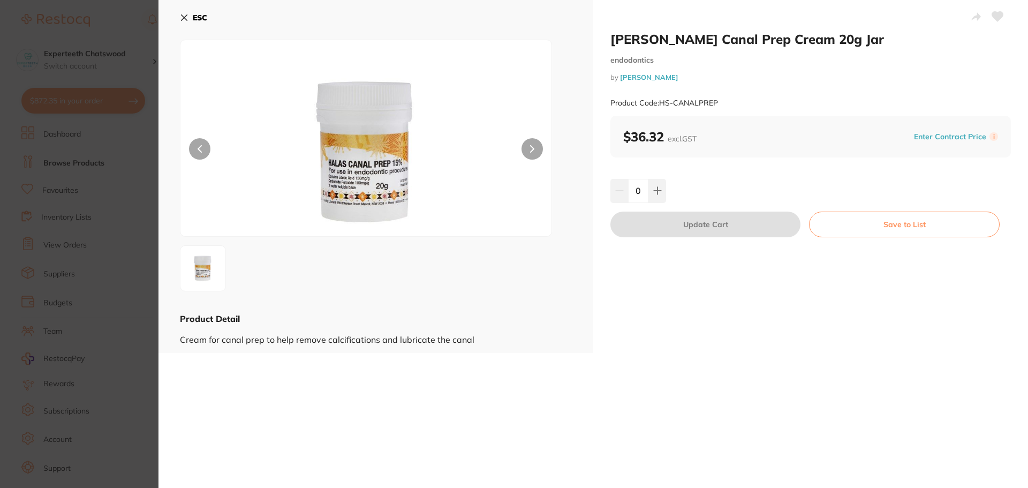
click at [380, 179] on img at bounding box center [366, 151] width 223 height 169
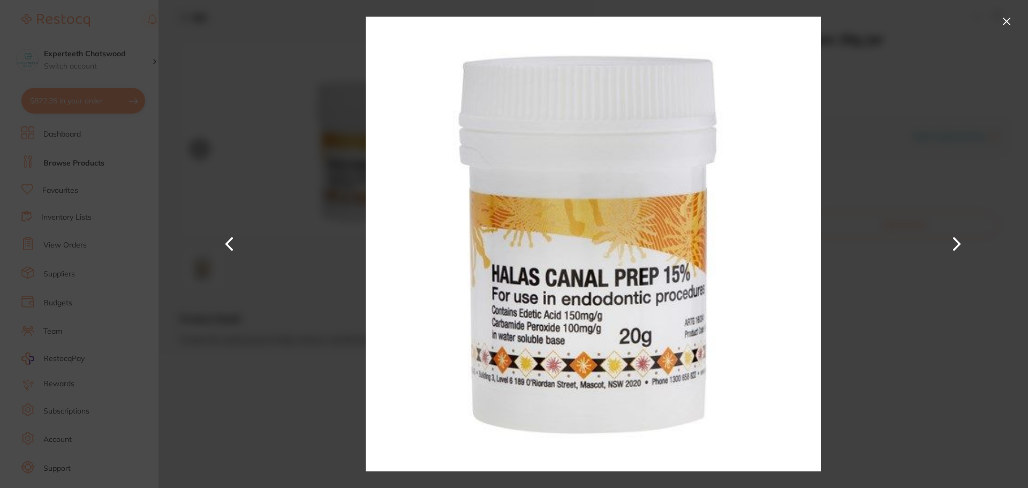
click at [1008, 19] on button at bounding box center [1006, 21] width 17 height 17
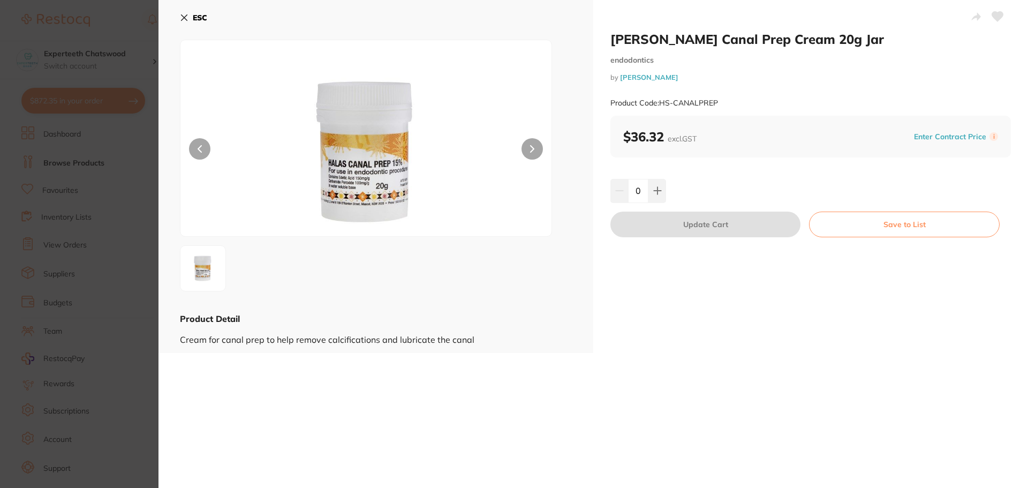
click at [192, 18] on button "ESC" at bounding box center [193, 18] width 27 height 18
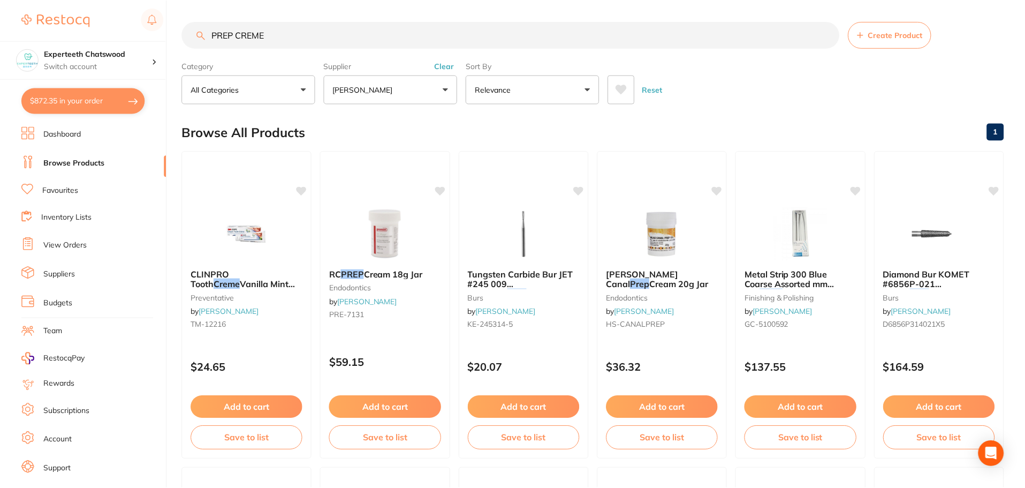
scroll to position [1, 0]
drag, startPoint x: 297, startPoint y: 27, endPoint x: 0, endPoint y: -2, distance: 298.5
click at [0, 0] on html "$872.35 Experteeth Chatswood Switch account Experteeth Chatswood $872.35 in you…" at bounding box center [512, 243] width 1025 height 488
paste input "NaviTip™ Tips"
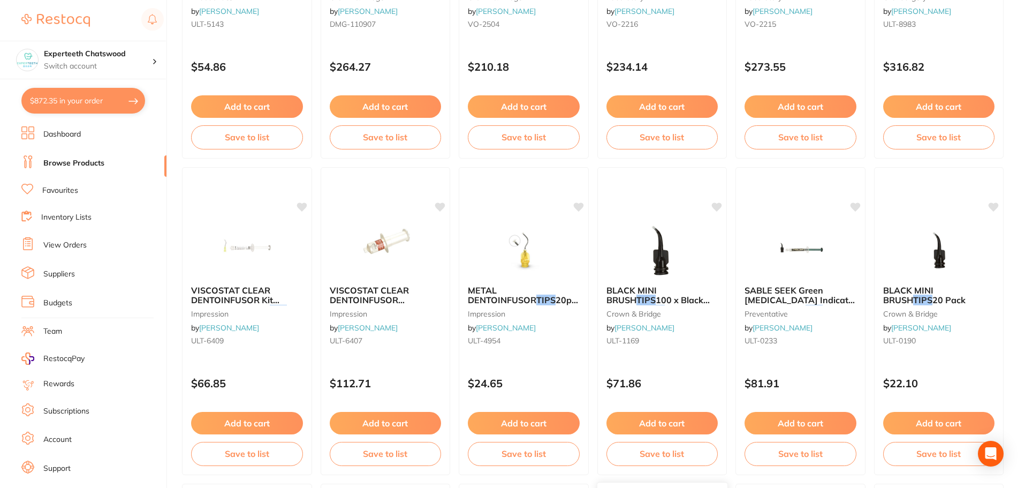
scroll to position [107, 0]
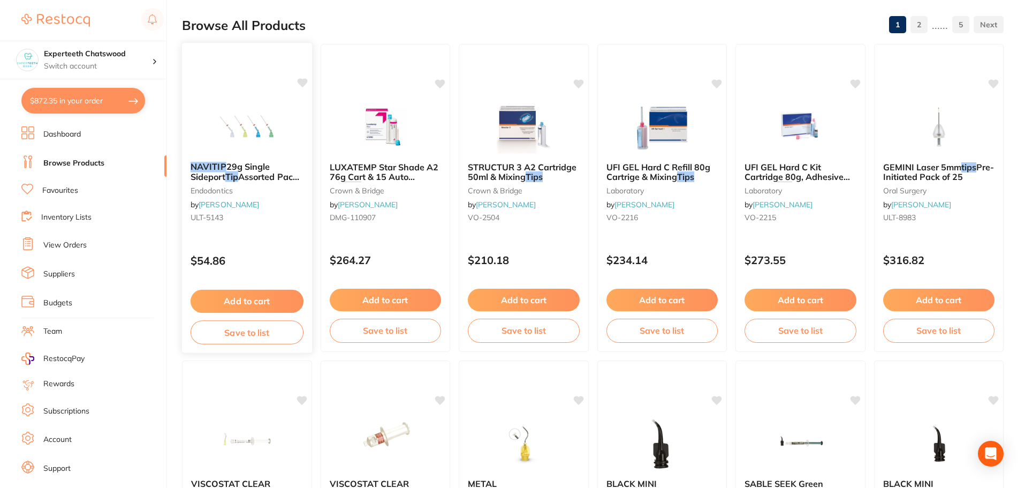
click at [265, 130] on img at bounding box center [247, 126] width 70 height 54
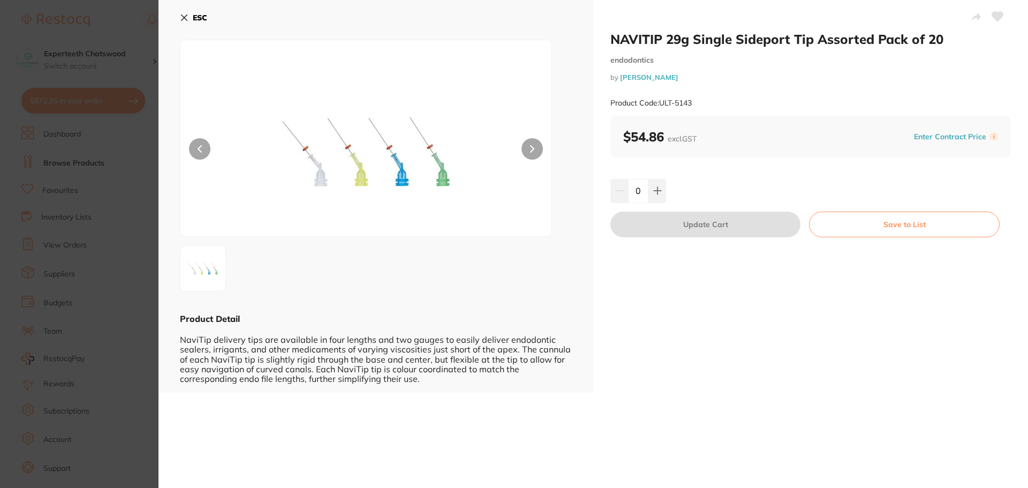
click at [194, 14] on b "ESC" at bounding box center [200, 18] width 14 height 10
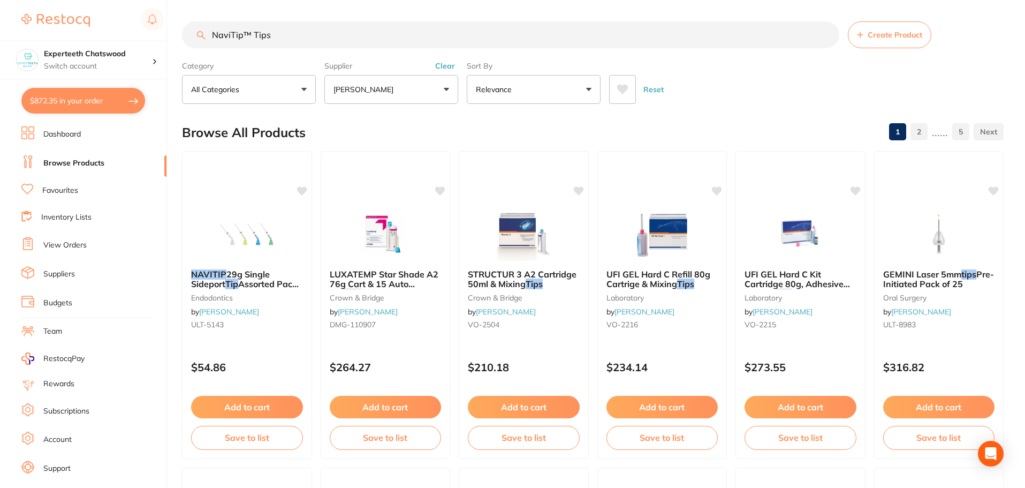
drag, startPoint x: 305, startPoint y: 39, endPoint x: 243, endPoint y: 36, distance: 62.7
click at [243, 36] on input "NaviTip™ Tips" at bounding box center [511, 34] width 658 height 27
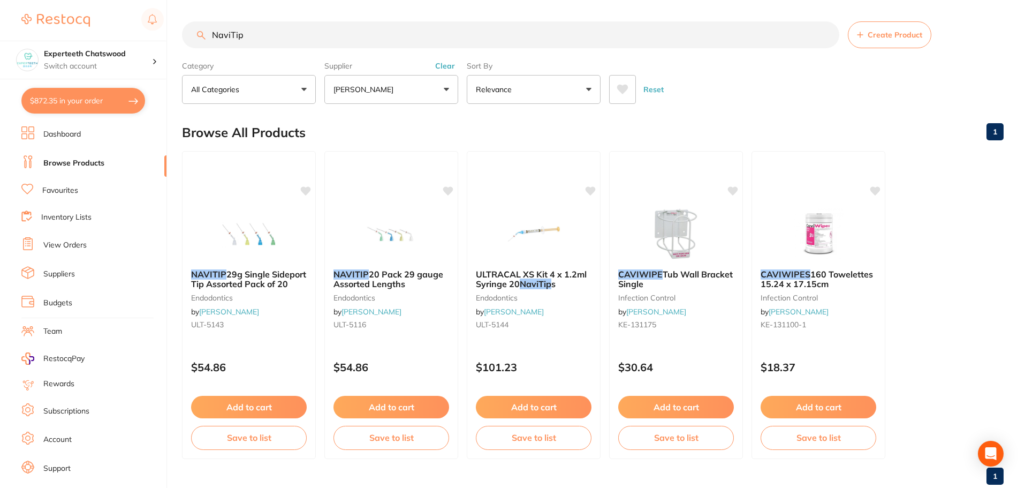
click at [451, 66] on button "Clear" at bounding box center [445, 66] width 26 height 10
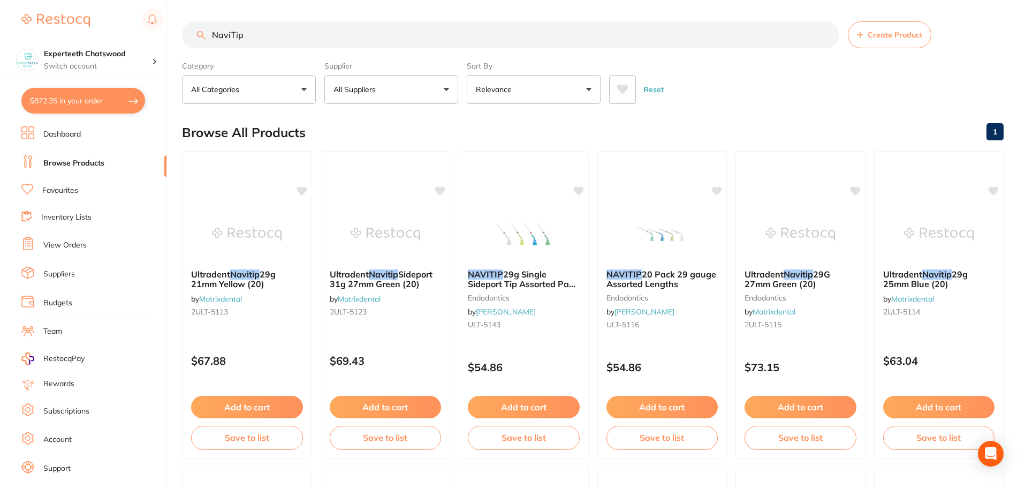
click at [330, 23] on input "NaviTip" at bounding box center [511, 34] width 658 height 27
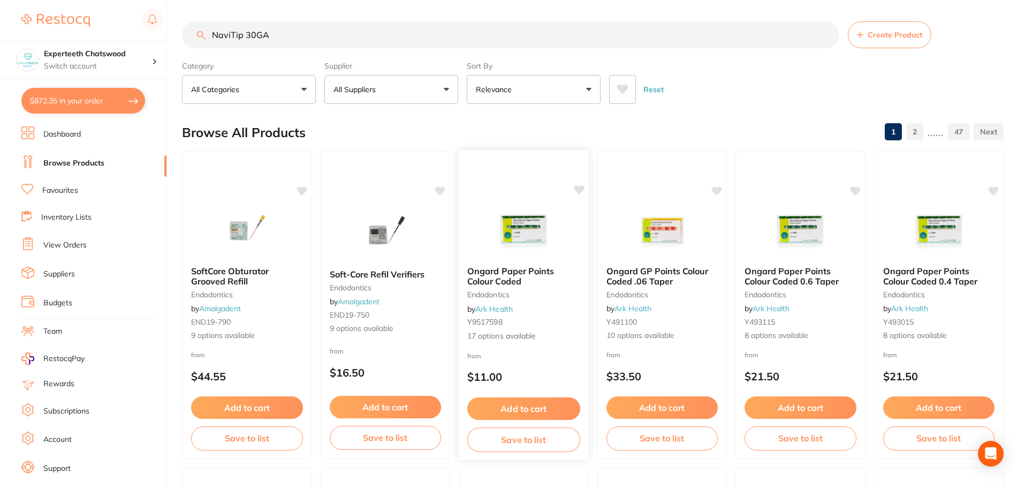
type input "NaviTip 30GA"
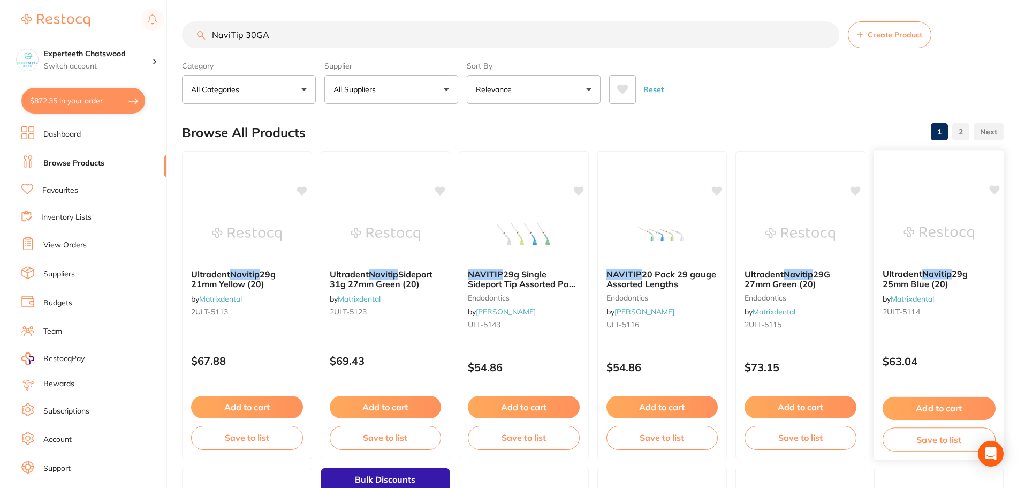
click at [927, 262] on div "Ultradent Navitip 29g 25mm Blue (20) by Matrixdental 2ULT-5114" at bounding box center [939, 294] width 130 height 69
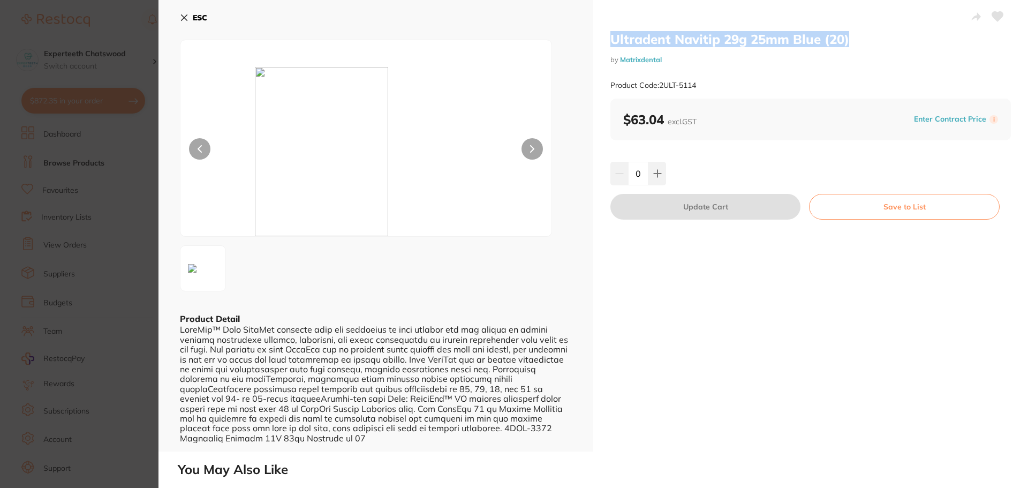
drag, startPoint x: 856, startPoint y: 41, endPoint x: 607, endPoint y: 41, distance: 248.4
click at [607, 41] on div "Ultradent Navitip 29g 25mm Blue (20) by Matrixdental Product Code: 2ULT-5114 $6…" at bounding box center [810, 225] width 435 height 451
copy h2 "Ultradent Navitip 29g 25mm Blue (20)"
drag, startPoint x: 740, startPoint y: 88, endPoint x: 661, endPoint y: 86, distance: 79.8
click at [661, 86] on div "Product Code: 2ULT-5114" at bounding box center [810, 85] width 401 height 26
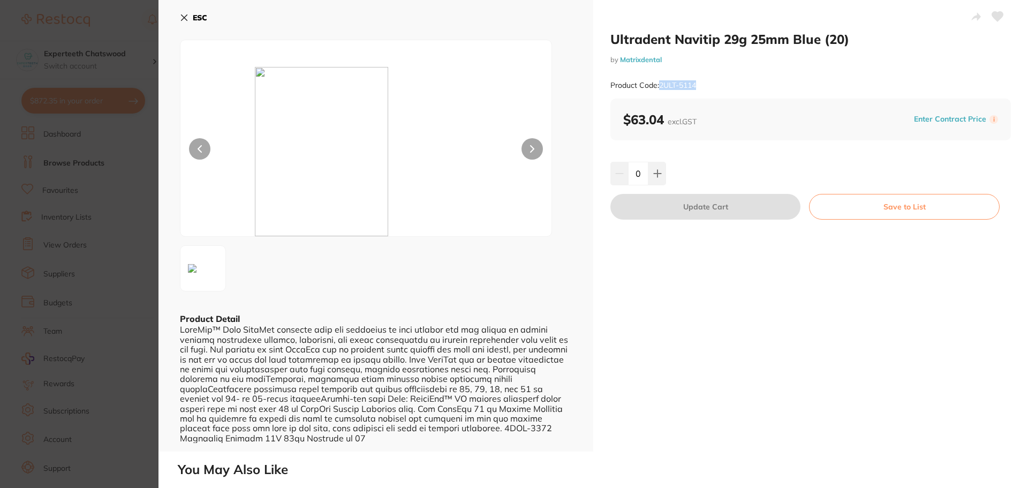
copy small "2ULT-5114"
click at [742, 346] on div "Ultradent Navitip 29g 25mm Blue (20) by Matrixdental Product Code: 2ULT-5114 $6…" at bounding box center [810, 225] width 435 height 451
click at [192, 18] on button "ESC" at bounding box center [193, 18] width 27 height 18
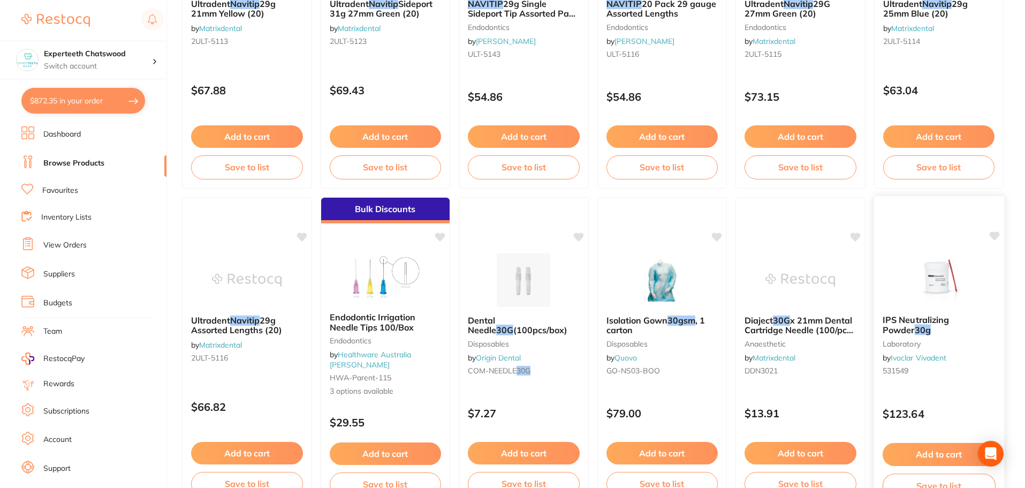
scroll to position [263, 0]
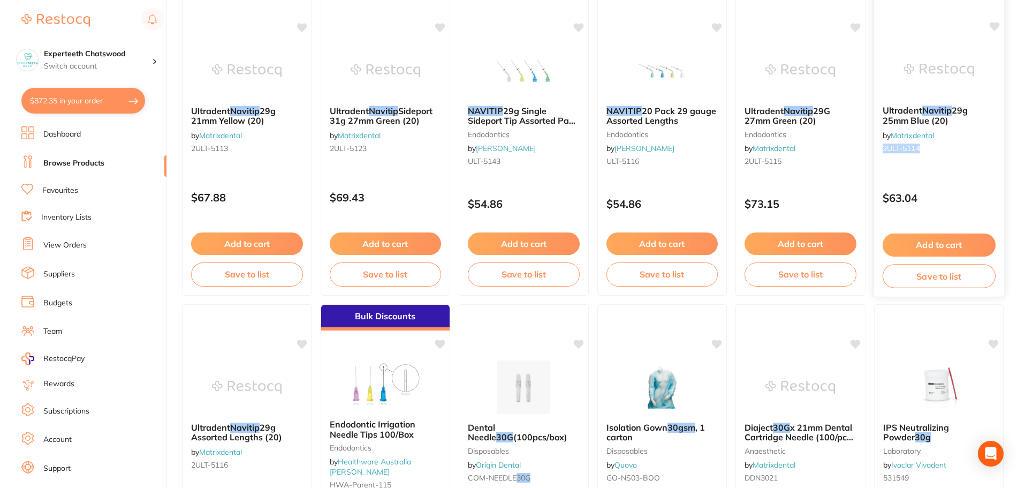
drag, startPoint x: 938, startPoint y: 151, endPoint x: 881, endPoint y: 151, distance: 56.2
click at [881, 151] on div "Ultradent Navitip 29g 25mm Blue (20) by Matrixdental 2ULT-5114" at bounding box center [939, 131] width 130 height 69
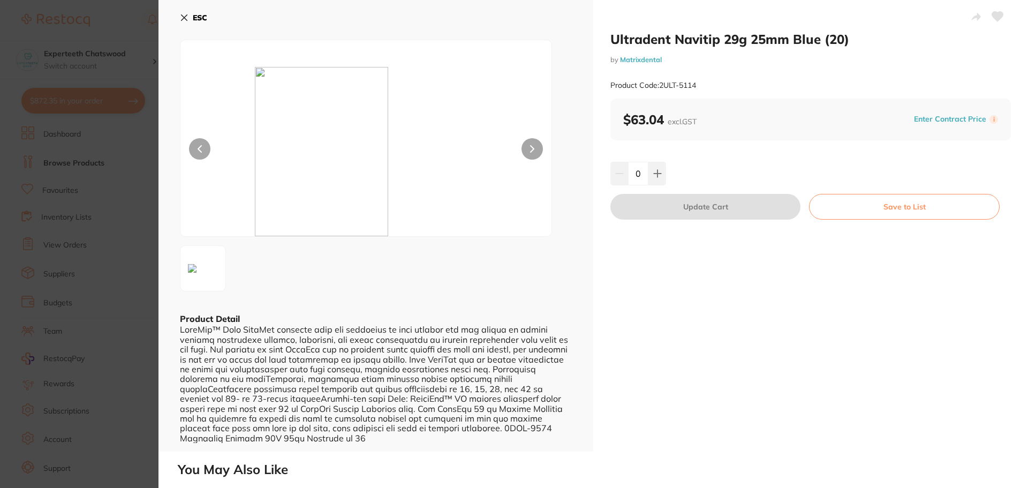
click at [198, 17] on b "ESC" at bounding box center [200, 18] width 14 height 10
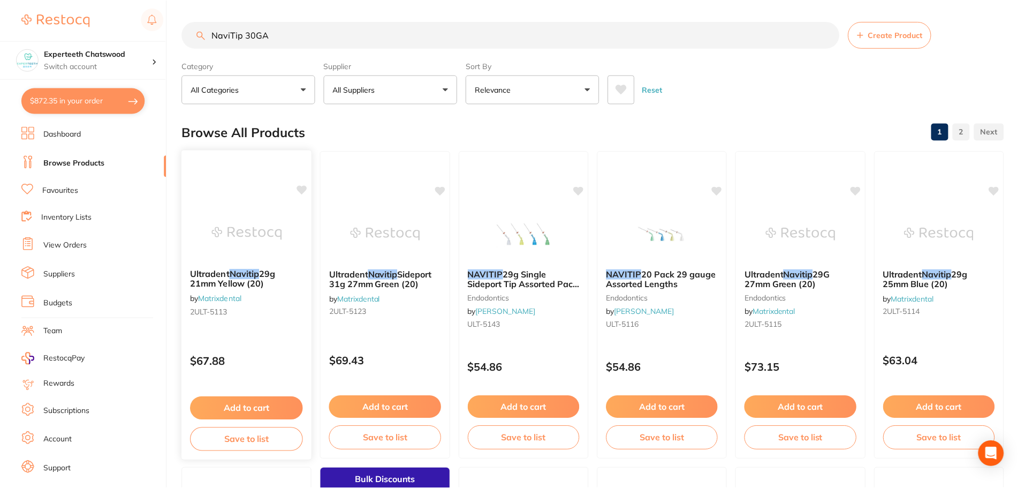
scroll to position [163, 0]
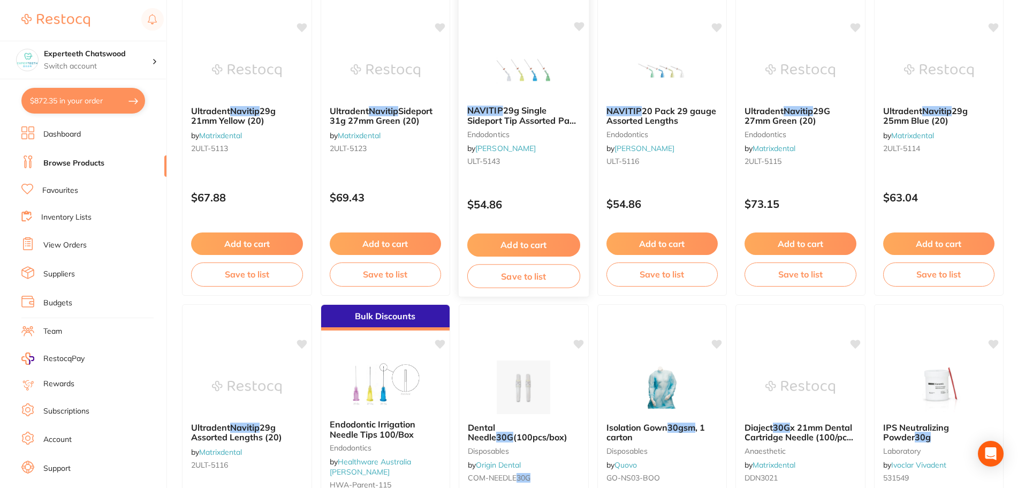
click at [513, 74] on img at bounding box center [524, 70] width 70 height 54
